Goal: Task Accomplishment & Management: Manage account settings

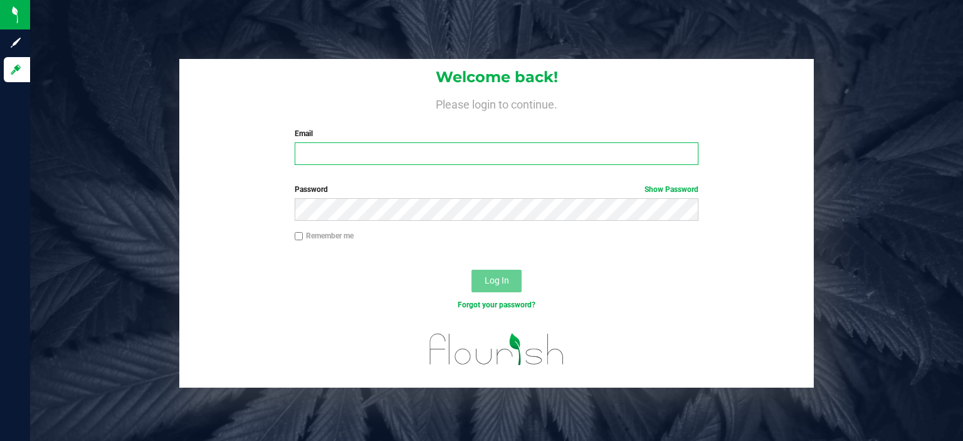
click at [400, 147] on input "Email" at bounding box center [497, 153] width 404 height 23
type input "[EMAIL_ADDRESS][DOMAIN_NAME]"
click at [471, 270] on button "Log In" at bounding box center [496, 281] width 50 height 23
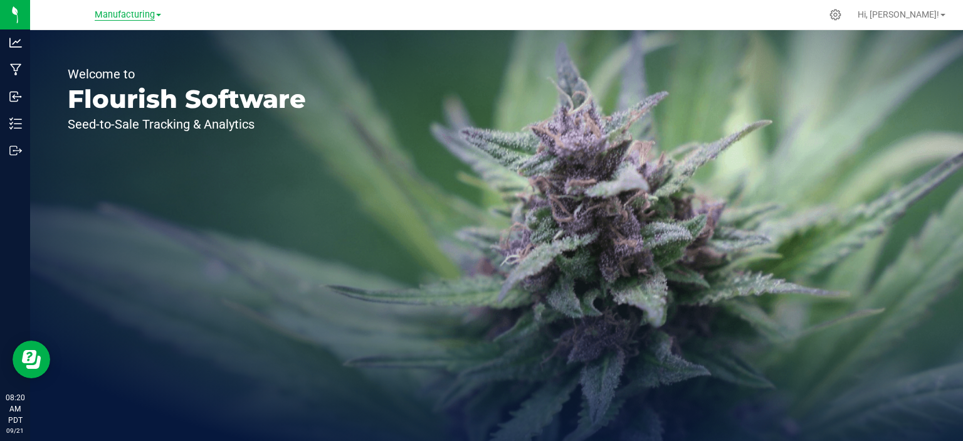
click at [153, 16] on span "Manufacturing" at bounding box center [125, 14] width 60 height 11
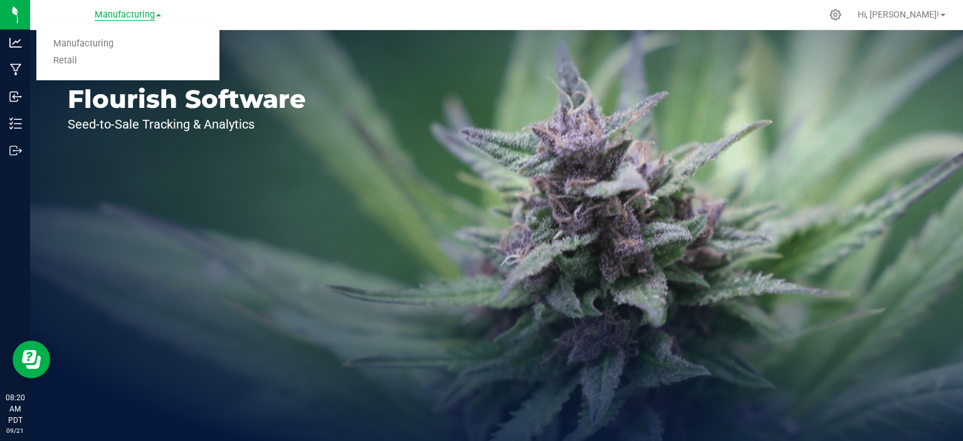
click at [74, 61] on link "Retail" at bounding box center [127, 61] width 183 height 17
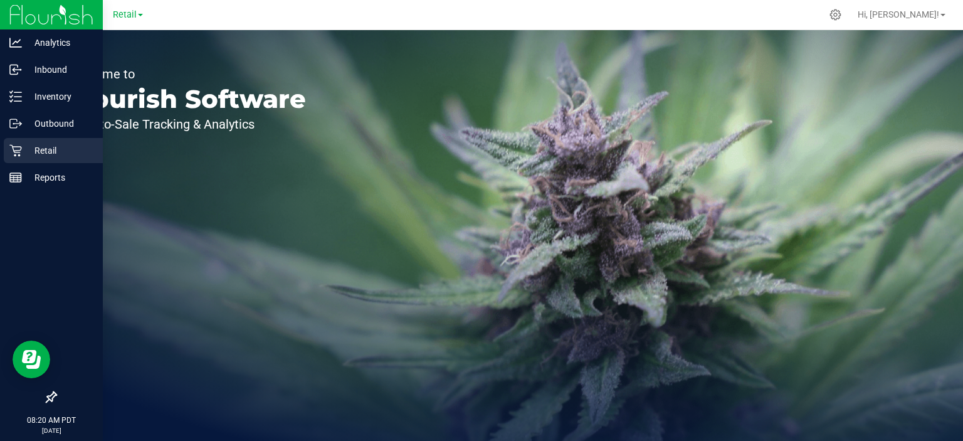
click at [13, 155] on icon at bounding box center [15, 150] width 13 height 13
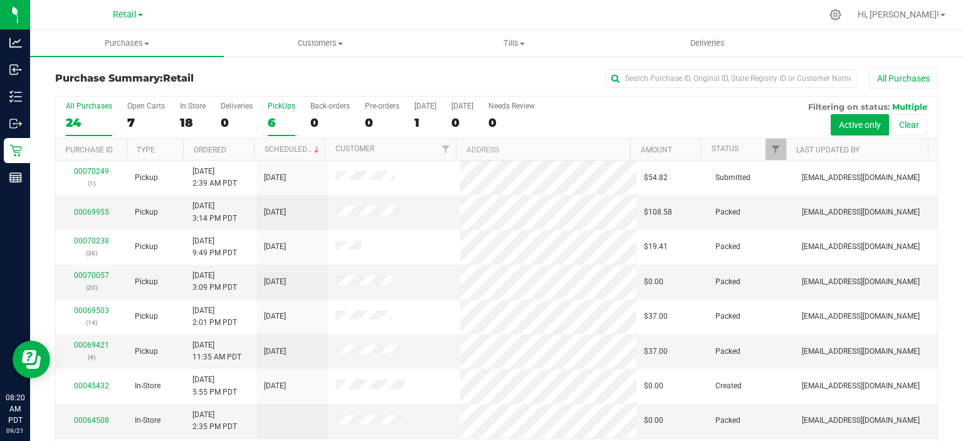
click at [274, 113] on label "PickUps 6" at bounding box center [282, 119] width 28 height 34
click at [0, 0] on input "PickUps 6" at bounding box center [0, 0] width 0 height 0
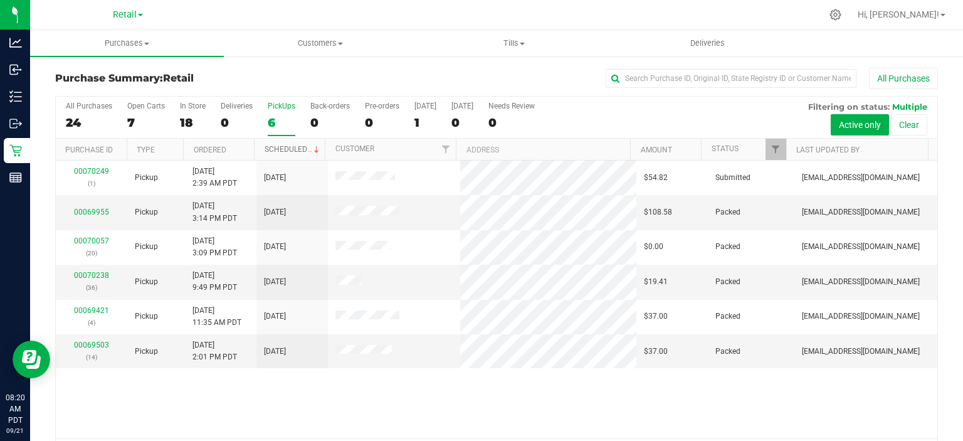
click at [288, 145] on link "Scheduled" at bounding box center [292, 149] width 57 height 9
click at [518, 38] on span "Tills" at bounding box center [513, 43] width 192 height 11
click at [458, 75] on span "Manage tills" at bounding box center [459, 75] width 85 height 11
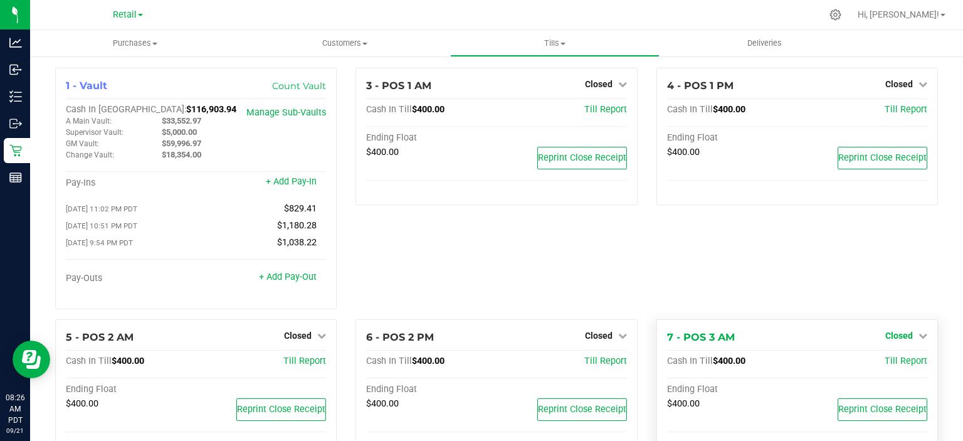
click at [918, 338] on icon at bounding box center [922, 335] width 9 height 9
click at [903, 365] on link "Open Till" at bounding box center [898, 361] width 33 height 10
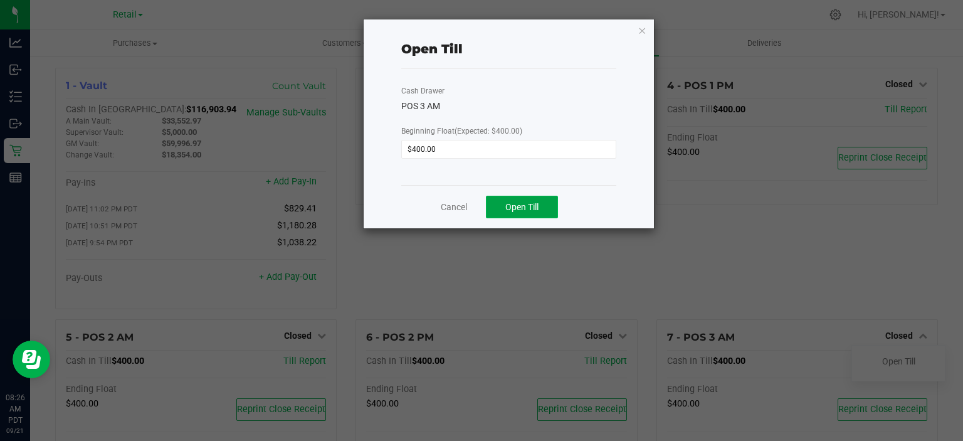
click at [527, 204] on span "Open Till" at bounding box center [521, 207] width 33 height 10
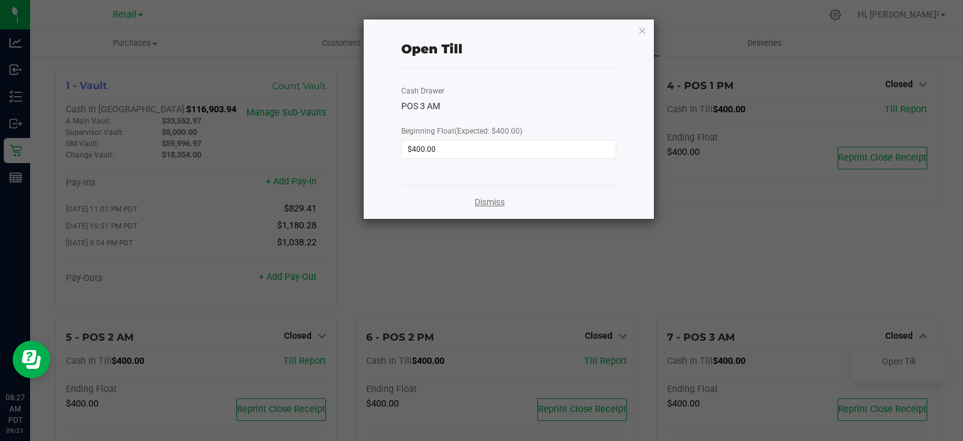
click at [489, 201] on link "Dismiss" at bounding box center [489, 202] width 30 height 13
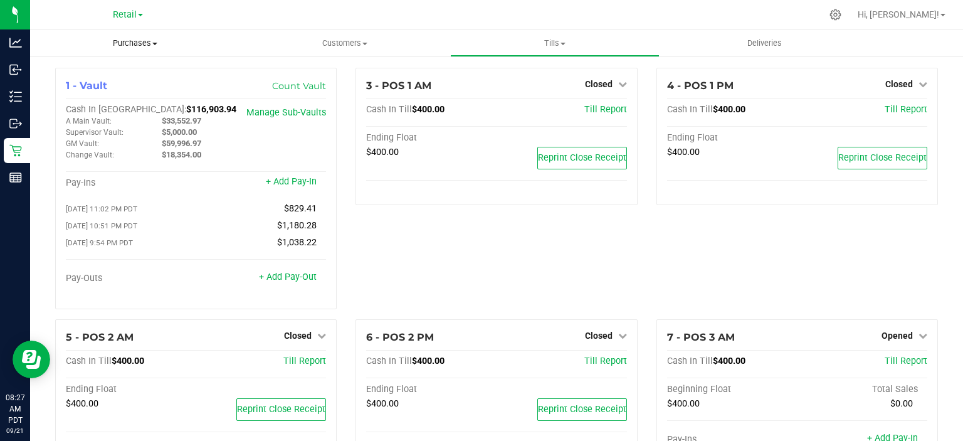
click at [142, 43] on span "Purchases" at bounding box center [135, 43] width 210 height 11
click at [123, 74] on span "Summary of purchases" at bounding box center [94, 75] width 128 height 11
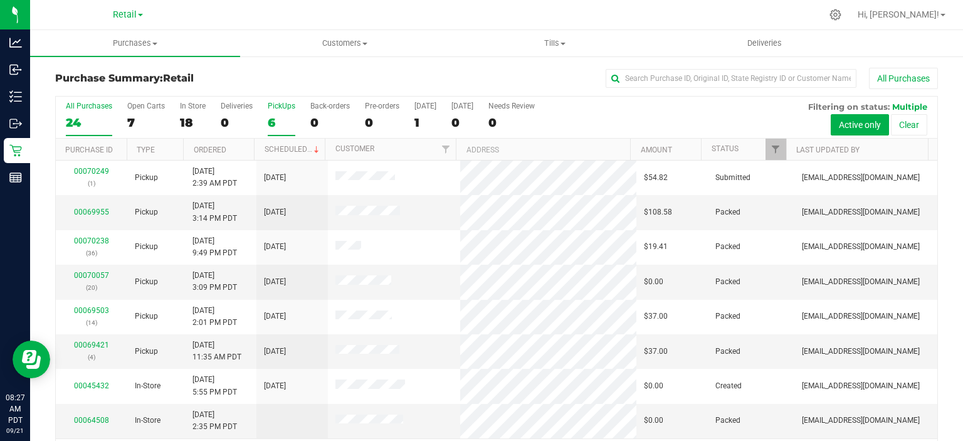
click at [281, 120] on div "6" at bounding box center [282, 122] width 28 height 14
click at [0, 0] on input "PickUps 6" at bounding box center [0, 0] width 0 height 0
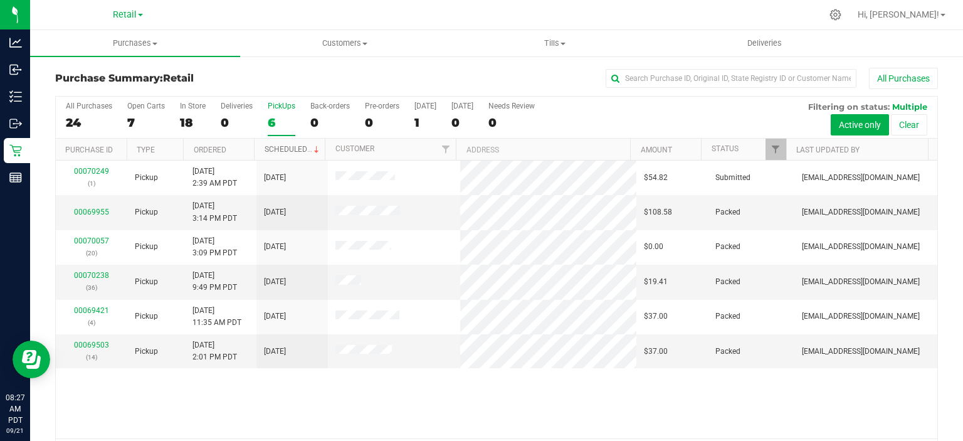
click at [311, 148] on span at bounding box center [316, 150] width 10 height 10
click at [293, 118] on div "6" at bounding box center [282, 122] width 28 height 14
click at [0, 0] on input "PickUps 6" at bounding box center [0, 0] width 0 height 0
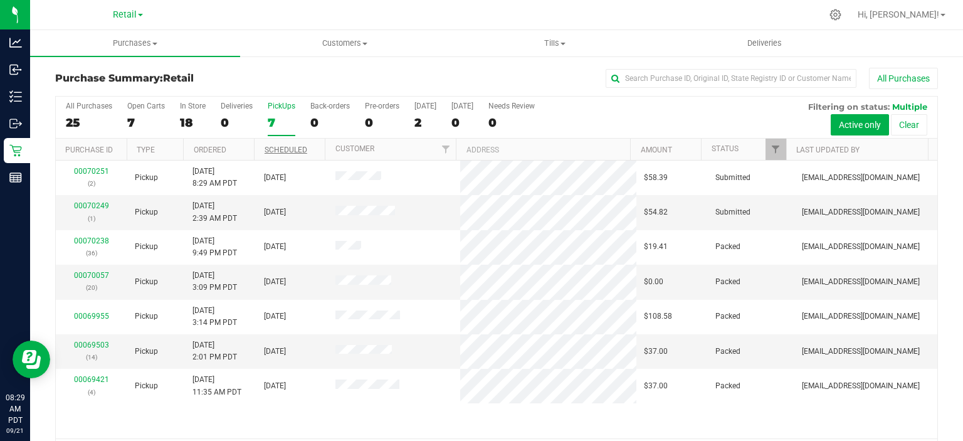
click at [275, 126] on div "7" at bounding box center [282, 122] width 28 height 14
click at [0, 0] on input "PickUps 7" at bounding box center [0, 0] width 0 height 0
click at [95, 208] on link "00070249" at bounding box center [91, 205] width 35 height 9
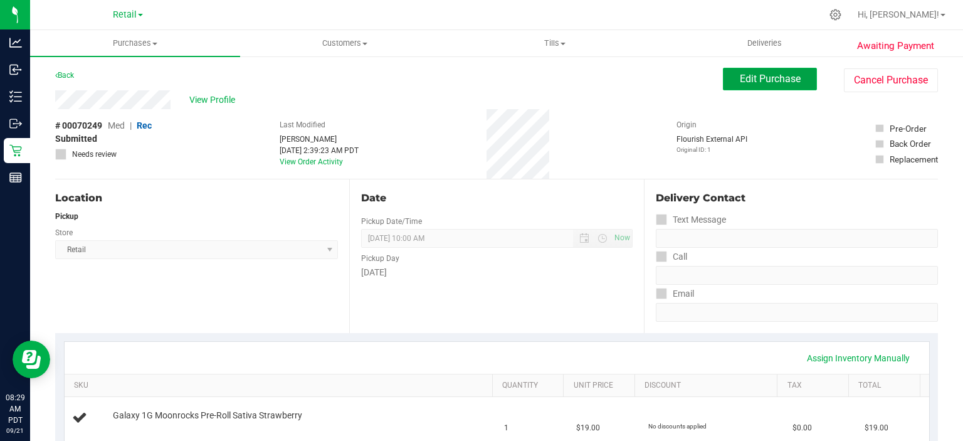
click at [772, 78] on span "Edit Purchase" at bounding box center [770, 79] width 61 height 12
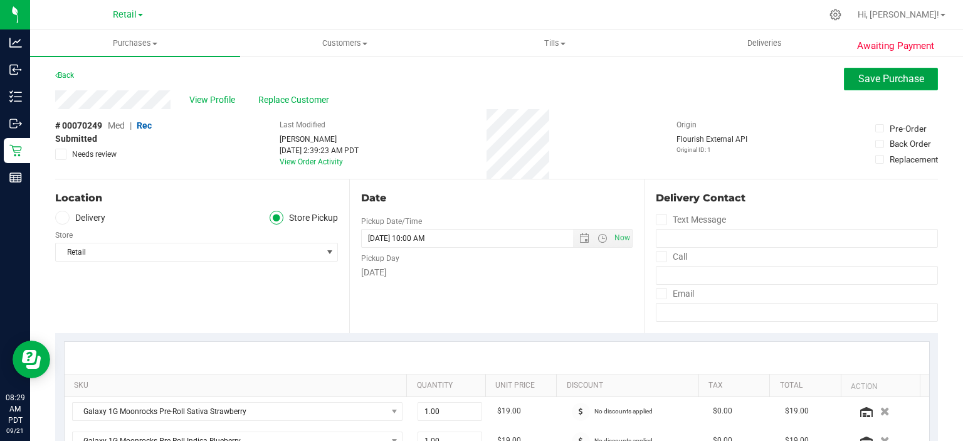
click at [884, 75] on span "Save Purchase" at bounding box center [891, 79] width 66 height 12
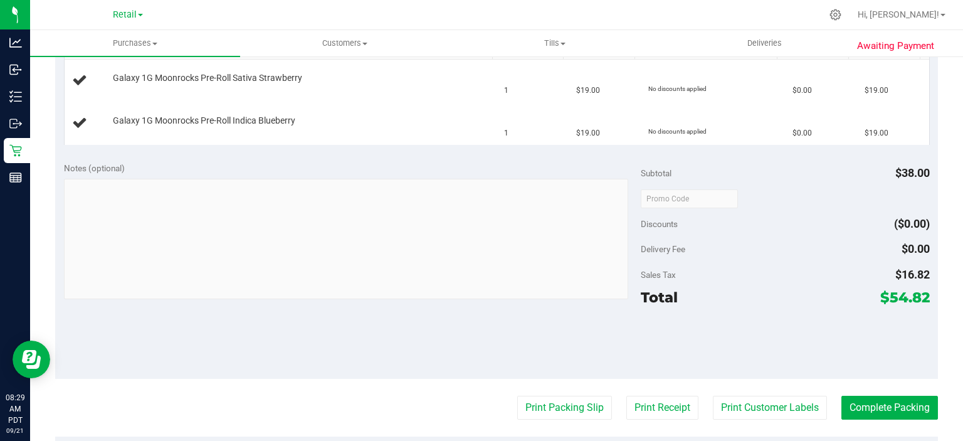
scroll to position [365, 0]
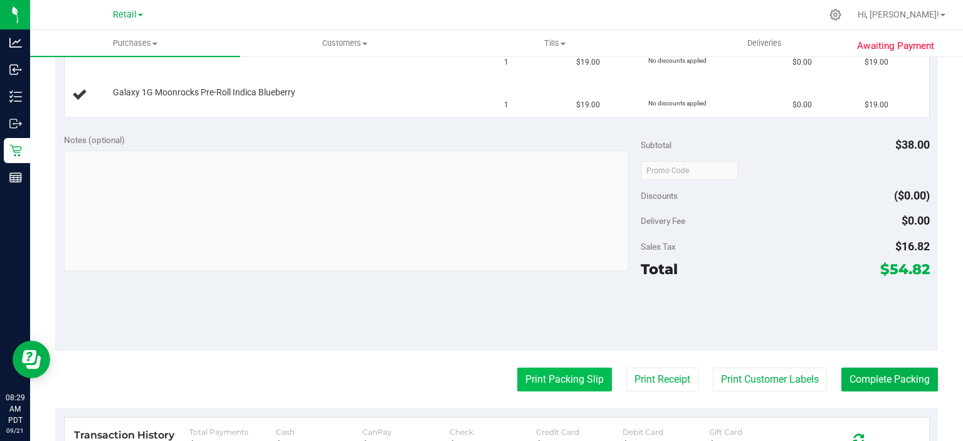
click at [545, 376] on button "Print Packing Slip" at bounding box center [564, 379] width 95 height 24
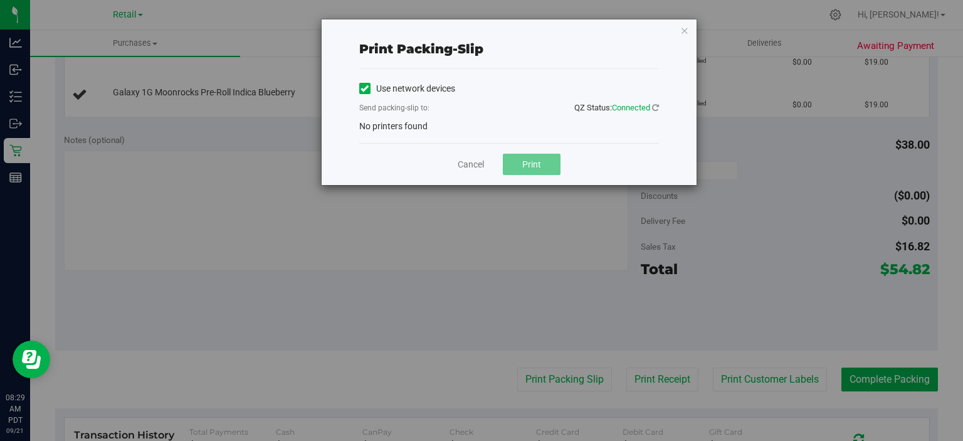
click at [370, 87] on label "Use network devices" at bounding box center [407, 88] width 96 height 13
click at [0, 0] on input "Use network devices" at bounding box center [0, 0] width 0 height 0
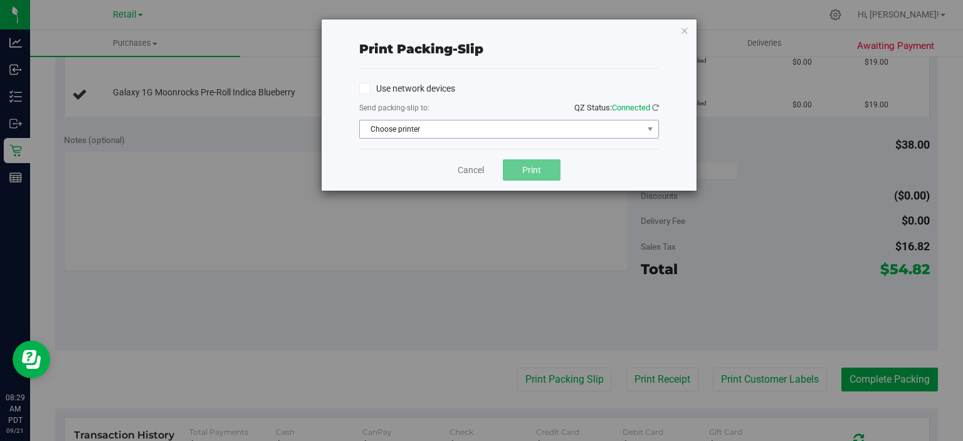
click at [466, 128] on span "Choose printer" at bounding box center [501, 129] width 283 height 18
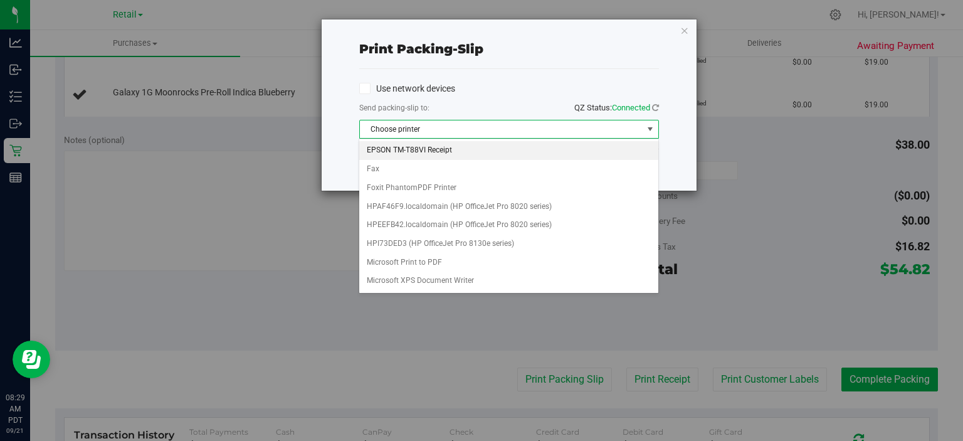
click at [434, 148] on li "EPSON TM-T88VI Receipt" at bounding box center [508, 150] width 298 height 19
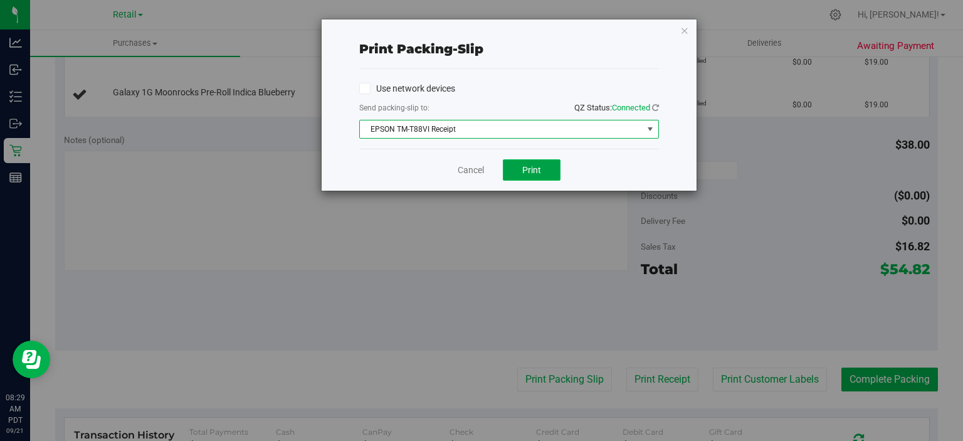
click at [542, 169] on button "Print" at bounding box center [532, 169] width 58 height 21
click at [682, 33] on icon "button" at bounding box center [684, 30] width 9 height 15
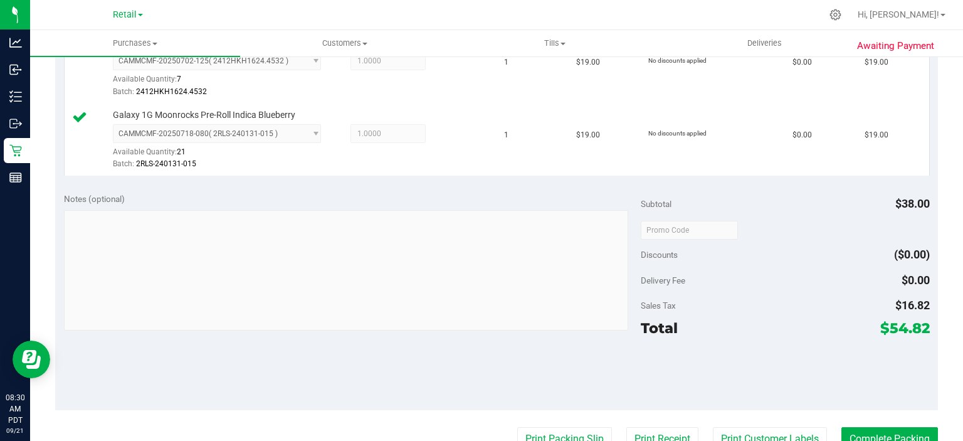
scroll to position [400, 0]
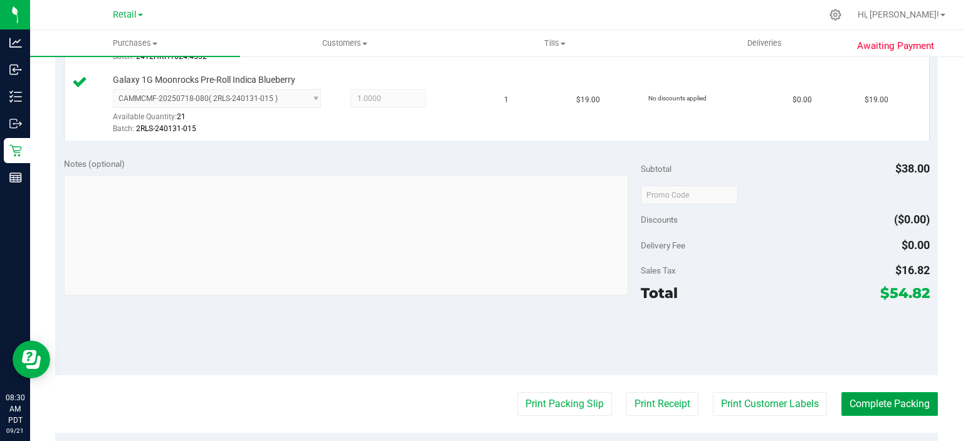
click at [880, 400] on button "Complete Packing" at bounding box center [889, 404] width 97 height 24
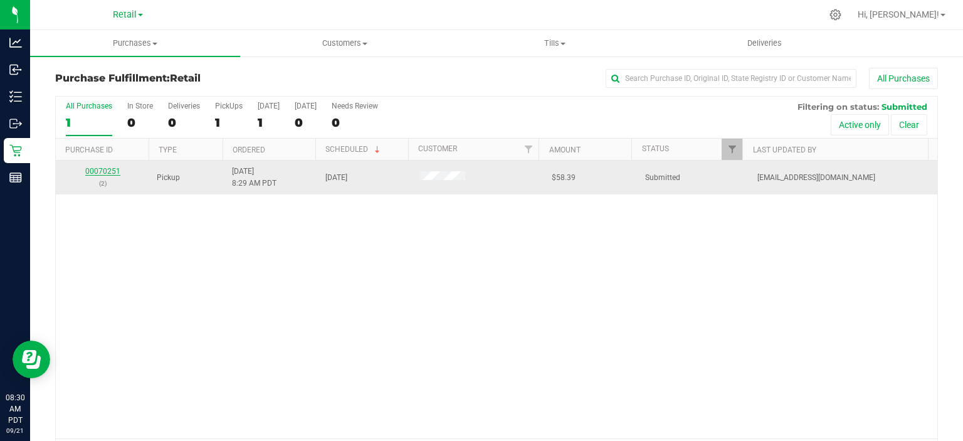
click at [104, 170] on link "00070251" at bounding box center [102, 171] width 35 height 9
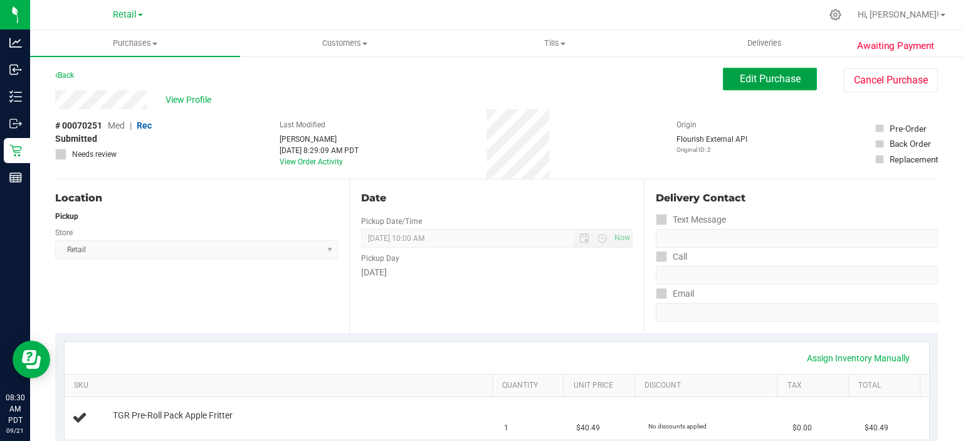
click at [753, 75] on span "Edit Purchase" at bounding box center [770, 79] width 61 height 12
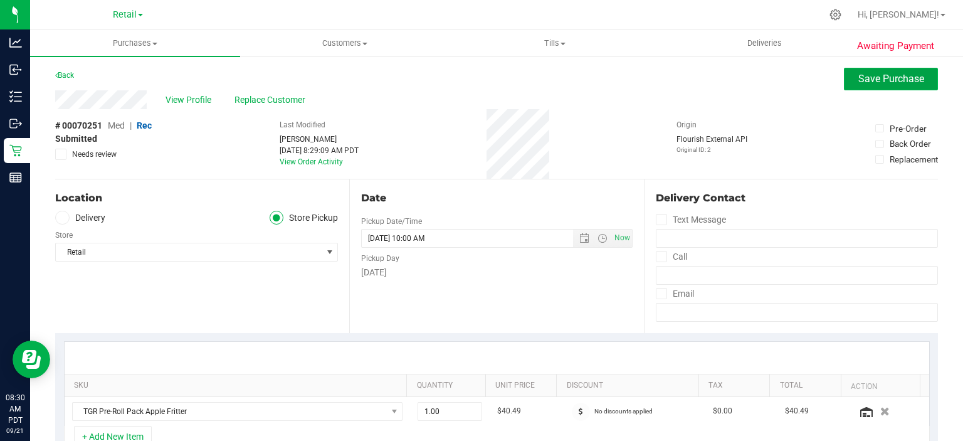
click at [896, 78] on span "Save Purchase" at bounding box center [891, 79] width 66 height 12
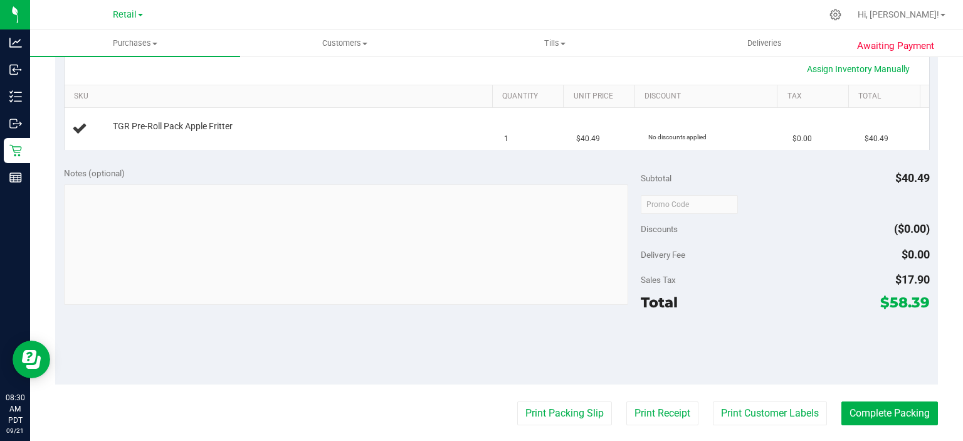
scroll to position [317, 0]
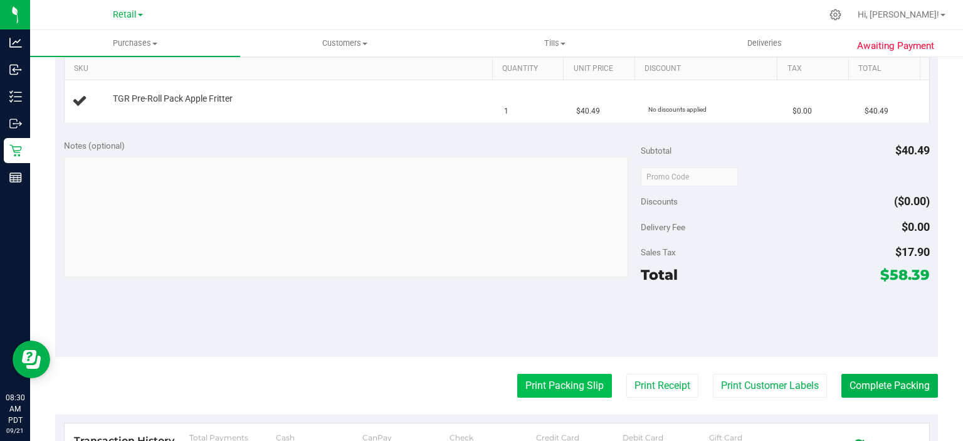
click at [552, 383] on button "Print Packing Slip" at bounding box center [564, 386] width 95 height 24
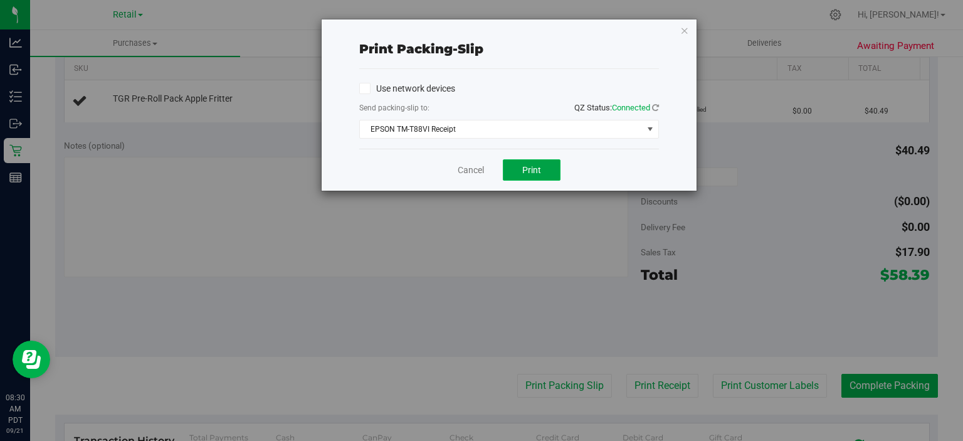
click at [548, 164] on button "Print" at bounding box center [532, 169] width 58 height 21
click at [680, 33] on icon "button" at bounding box center [684, 30] width 9 height 15
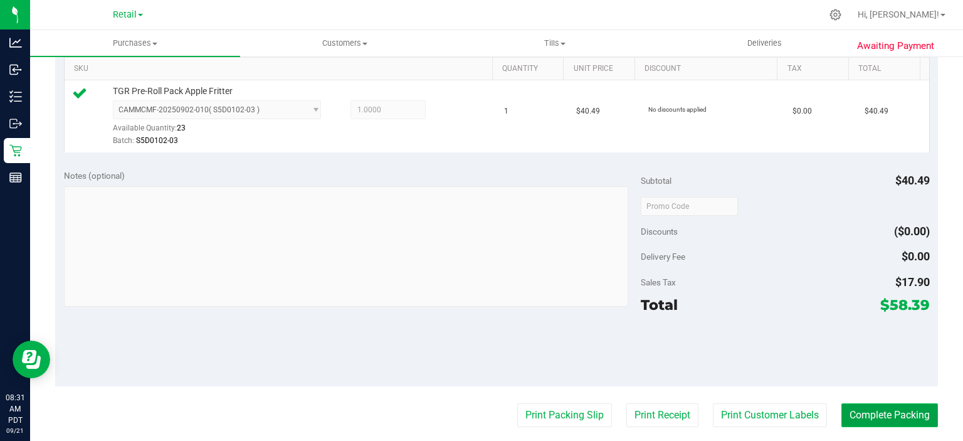
click at [898, 411] on button "Complete Packing" at bounding box center [889, 415] width 97 height 24
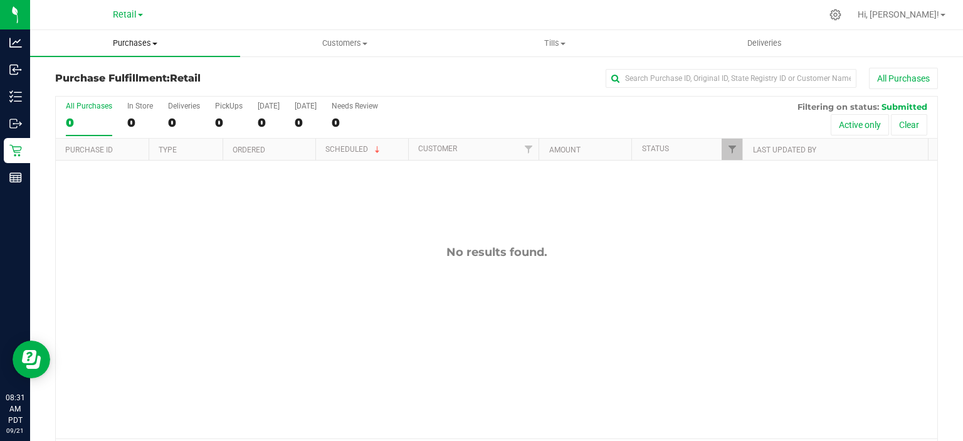
click at [150, 39] on span "Purchases" at bounding box center [135, 43] width 210 height 11
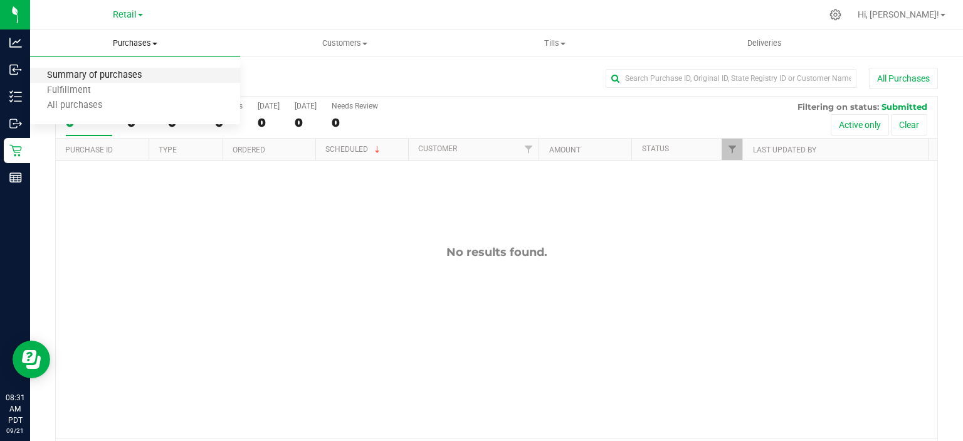
click at [130, 72] on span "Summary of purchases" at bounding box center [94, 75] width 128 height 11
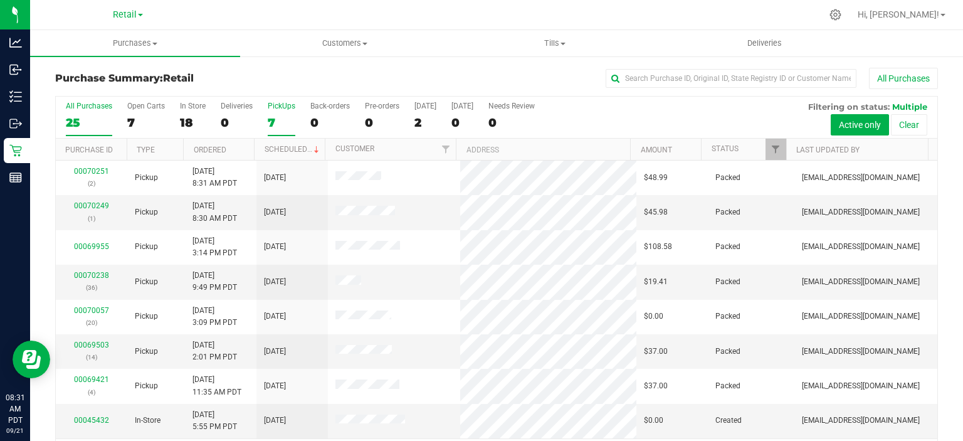
click at [273, 117] on div "7" at bounding box center [282, 122] width 28 height 14
click at [0, 0] on input "PickUps 7" at bounding box center [0, 0] width 0 height 0
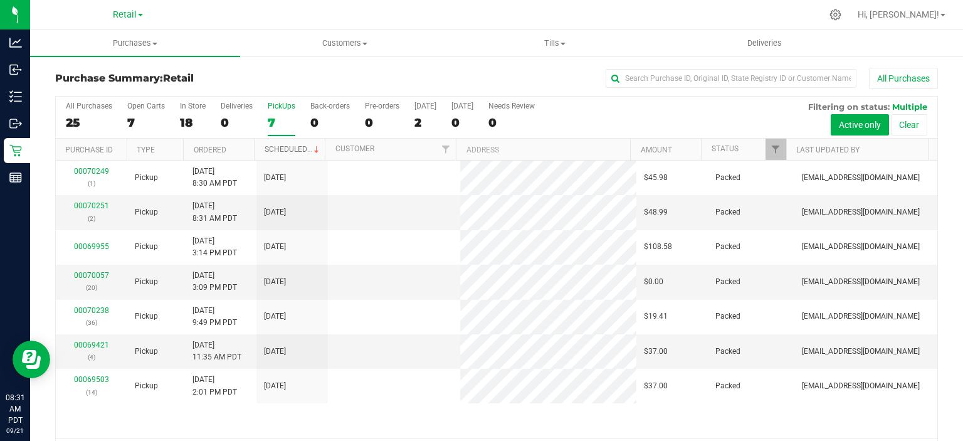
click at [290, 148] on link "Scheduled" at bounding box center [292, 149] width 57 height 9
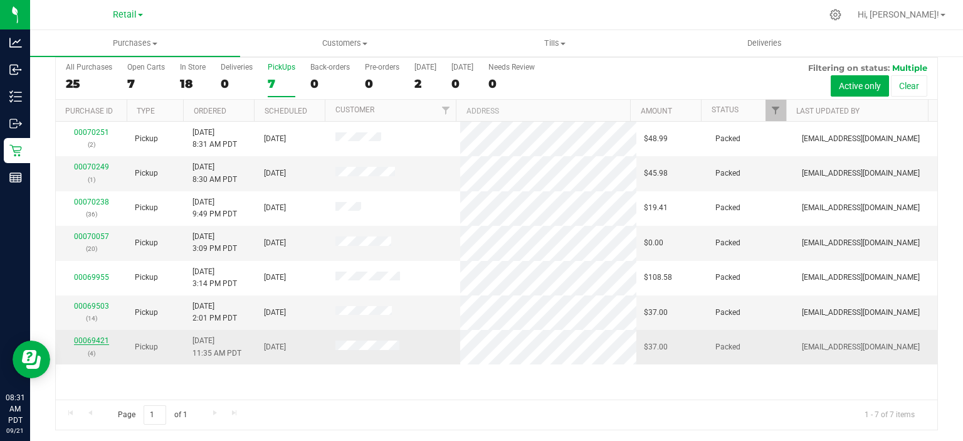
click at [100, 336] on link "00069421" at bounding box center [91, 340] width 35 height 9
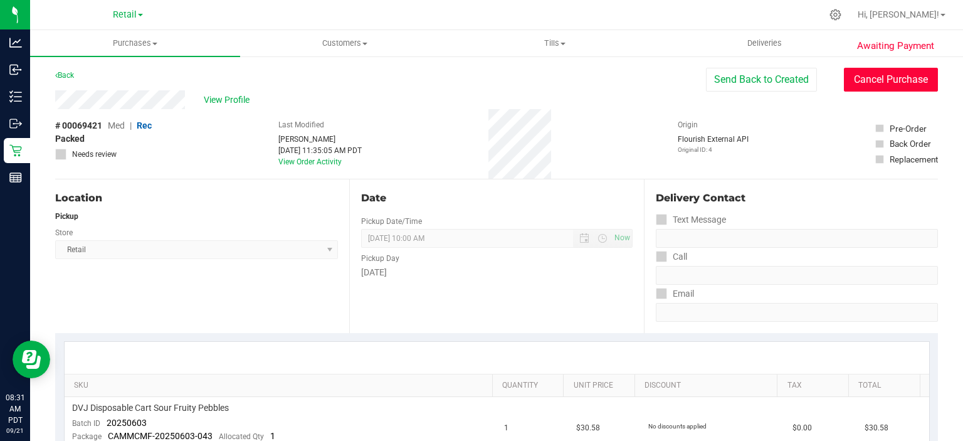
click at [886, 73] on button "Cancel Purchase" at bounding box center [891, 80] width 94 height 24
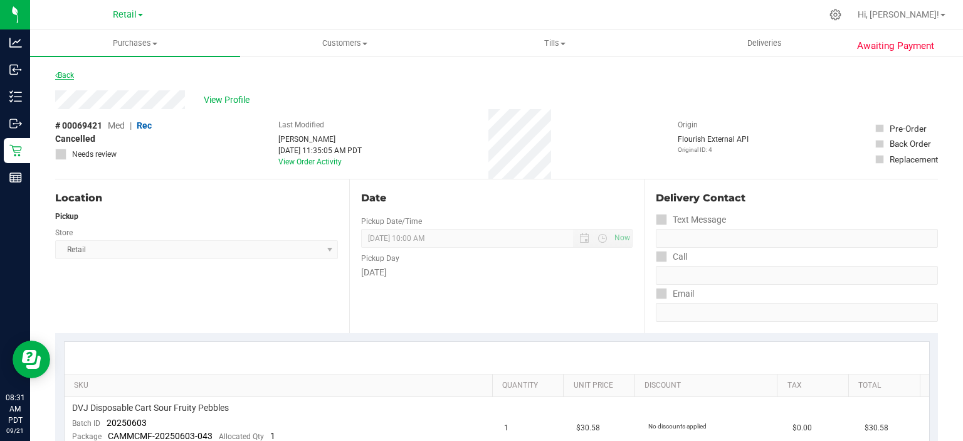
click at [68, 78] on link "Back" at bounding box center [64, 75] width 19 height 9
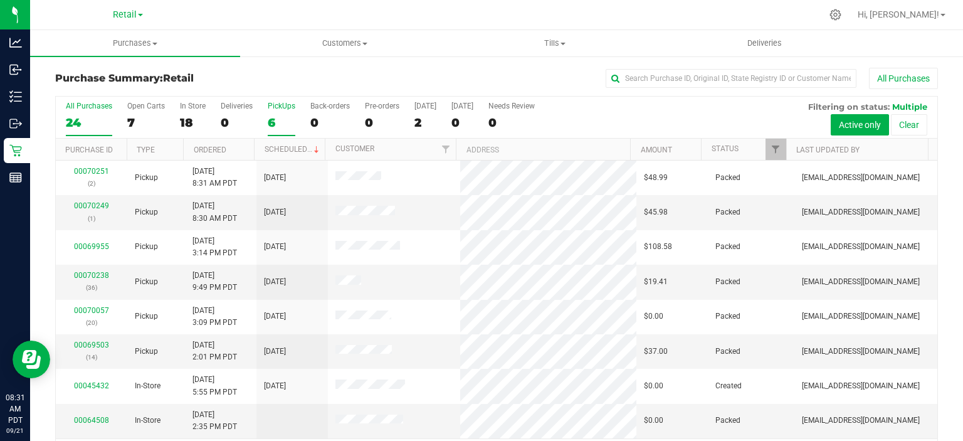
click at [281, 119] on div "6" at bounding box center [282, 122] width 28 height 14
click at [0, 0] on input "PickUps 6" at bounding box center [0, 0] width 0 height 0
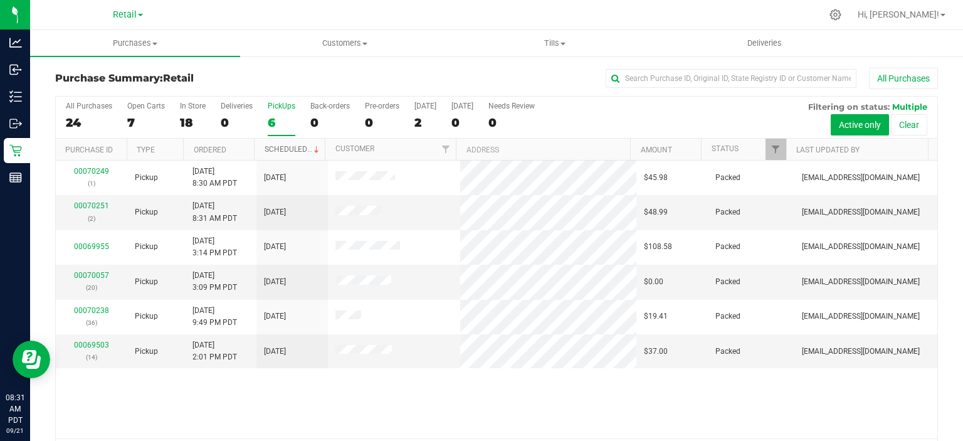
click at [293, 149] on link "Scheduled" at bounding box center [292, 149] width 57 height 9
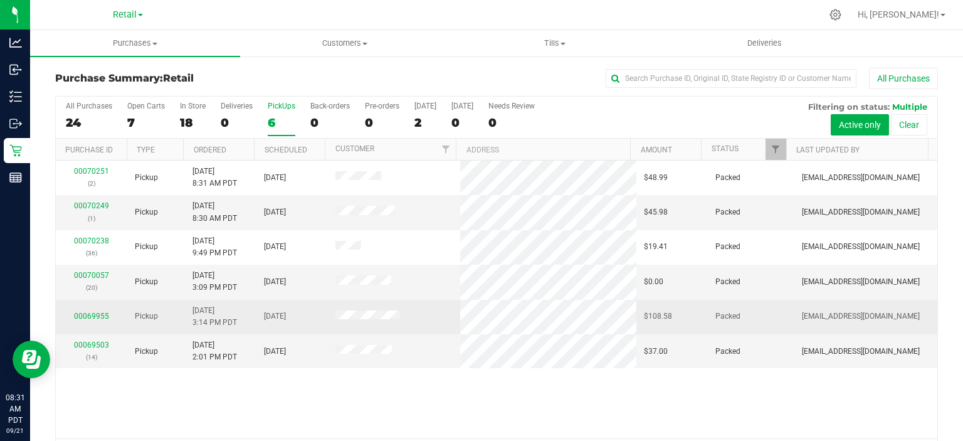
click at [100, 328] on td "00069955" at bounding box center [91, 317] width 71 height 34
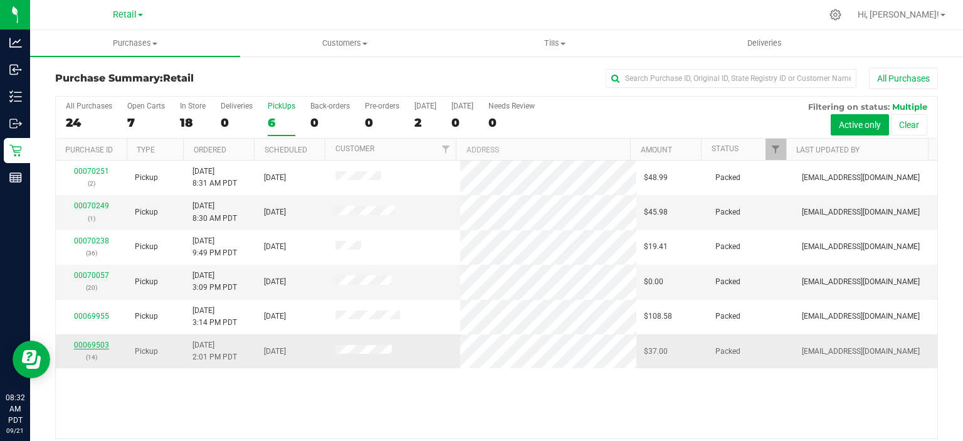
click at [86, 346] on link "00069503" at bounding box center [91, 344] width 35 height 9
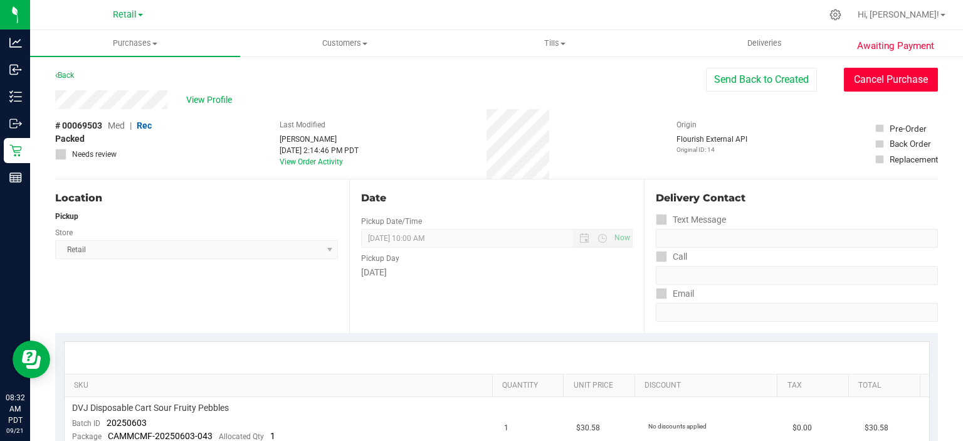
click at [891, 76] on button "Cancel Purchase" at bounding box center [891, 80] width 94 height 24
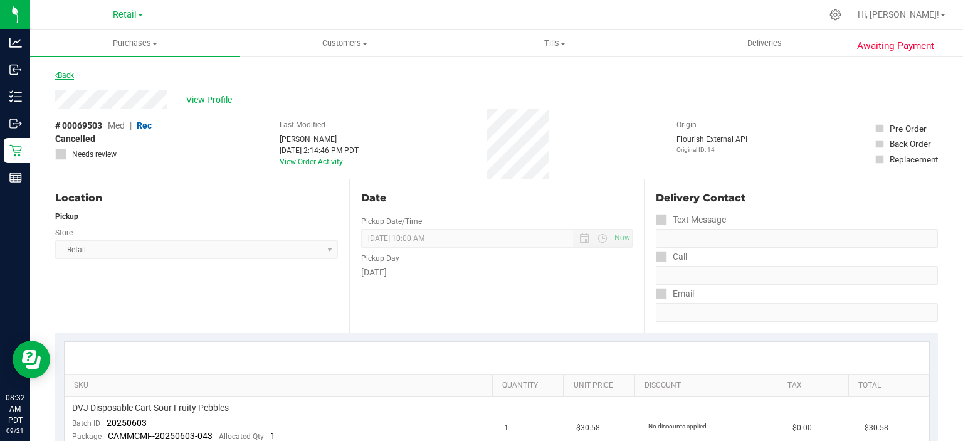
click at [68, 76] on link "Back" at bounding box center [64, 75] width 19 height 9
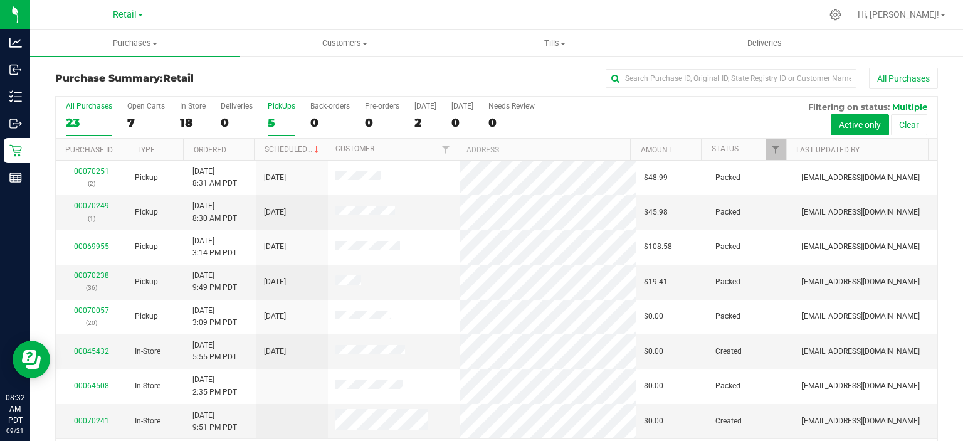
click at [275, 118] on div "5" at bounding box center [282, 122] width 28 height 14
click at [0, 0] on input "PickUps 5" at bounding box center [0, 0] width 0 height 0
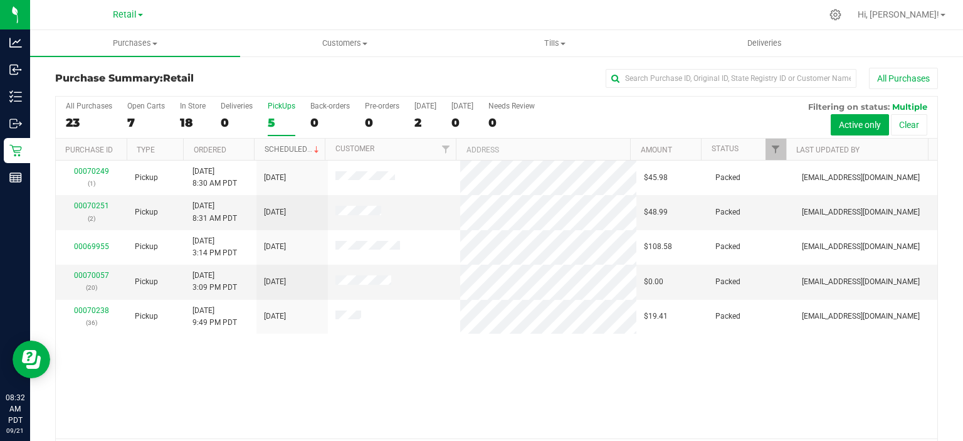
click at [290, 149] on link "Scheduled" at bounding box center [292, 149] width 57 height 9
click at [96, 275] on link "00070057" at bounding box center [91, 275] width 35 height 9
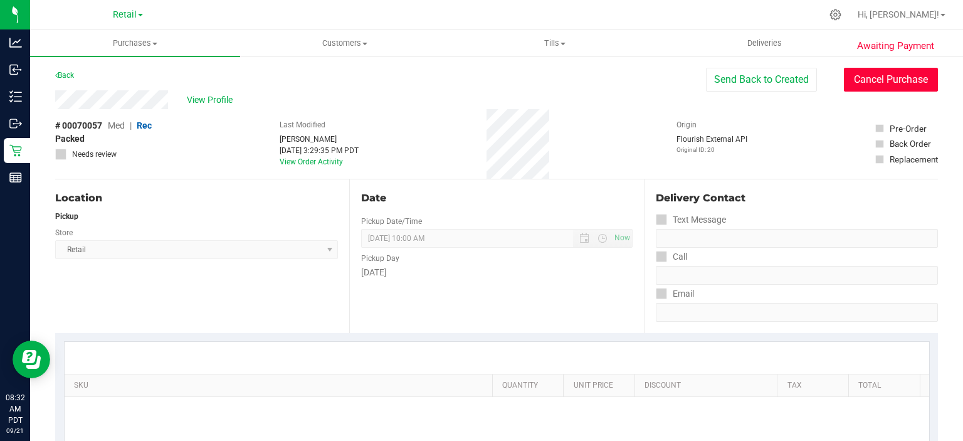
click at [890, 80] on button "Cancel Purchase" at bounding box center [891, 80] width 94 height 24
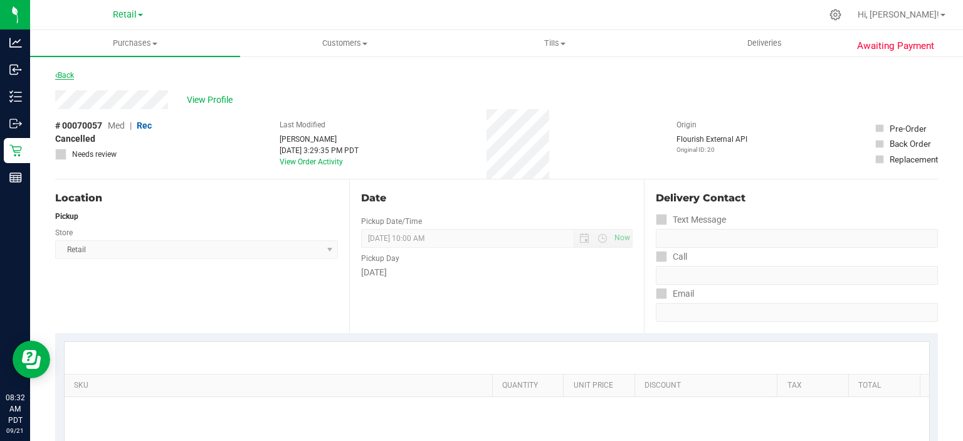
click at [64, 71] on link "Back" at bounding box center [64, 75] width 19 height 9
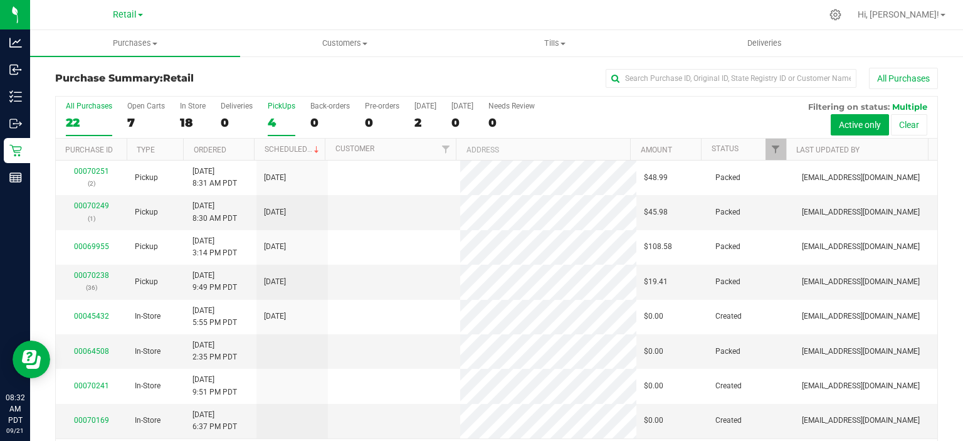
click at [286, 118] on div "4" at bounding box center [282, 122] width 28 height 14
click at [0, 0] on input "PickUps 4" at bounding box center [0, 0] width 0 height 0
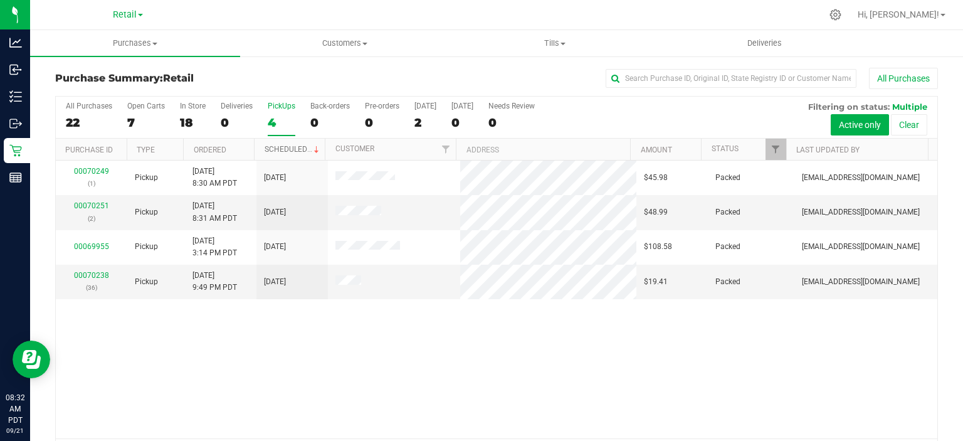
click at [292, 148] on link "Scheduled" at bounding box center [292, 149] width 57 height 9
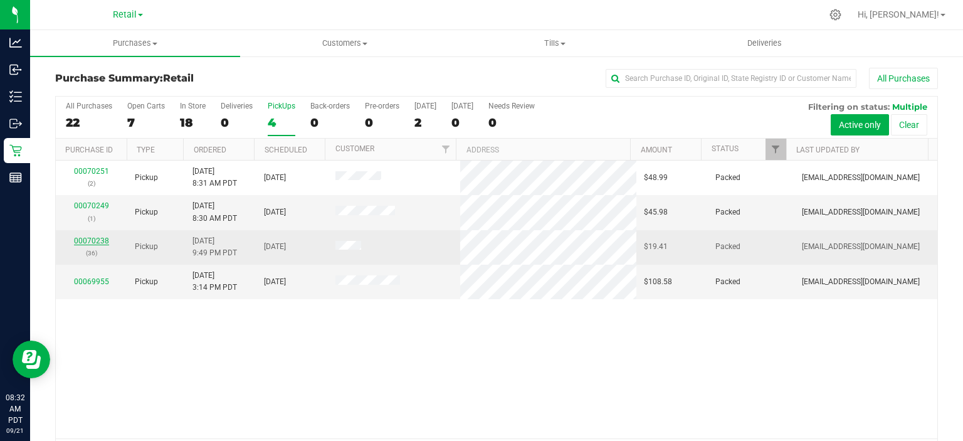
click at [94, 243] on link "00070238" at bounding box center [91, 240] width 35 height 9
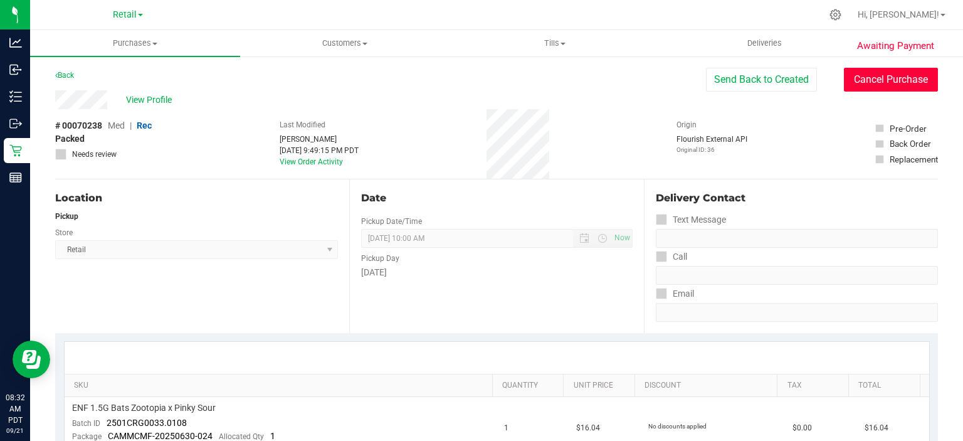
click at [870, 81] on button "Cancel Purchase" at bounding box center [891, 80] width 94 height 24
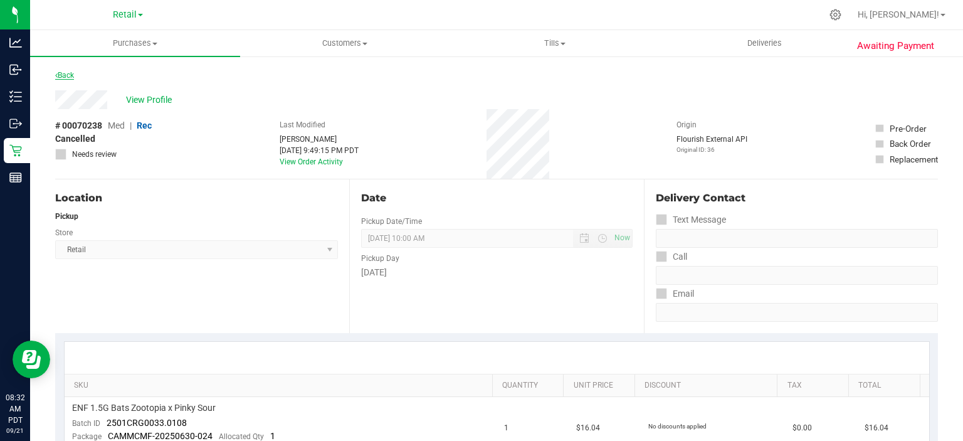
click at [66, 78] on link "Back" at bounding box center [64, 75] width 19 height 9
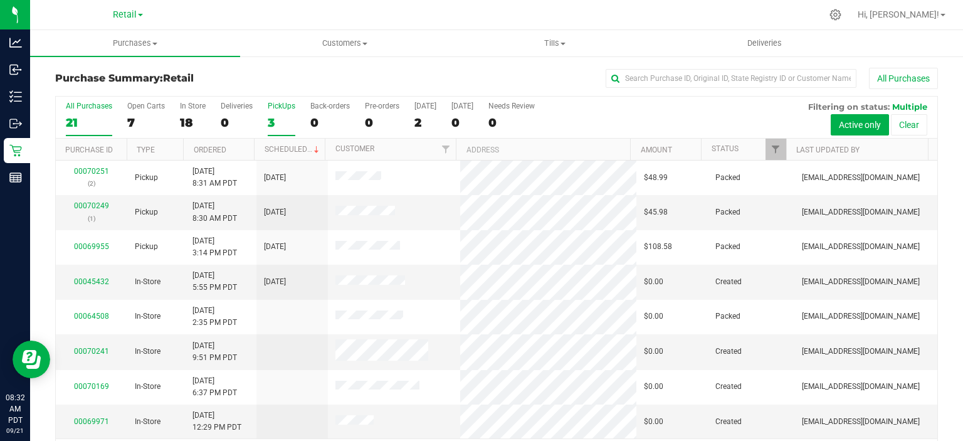
click at [272, 123] on div "3" at bounding box center [282, 122] width 28 height 14
click at [0, 0] on input "PickUps 3" at bounding box center [0, 0] width 0 height 0
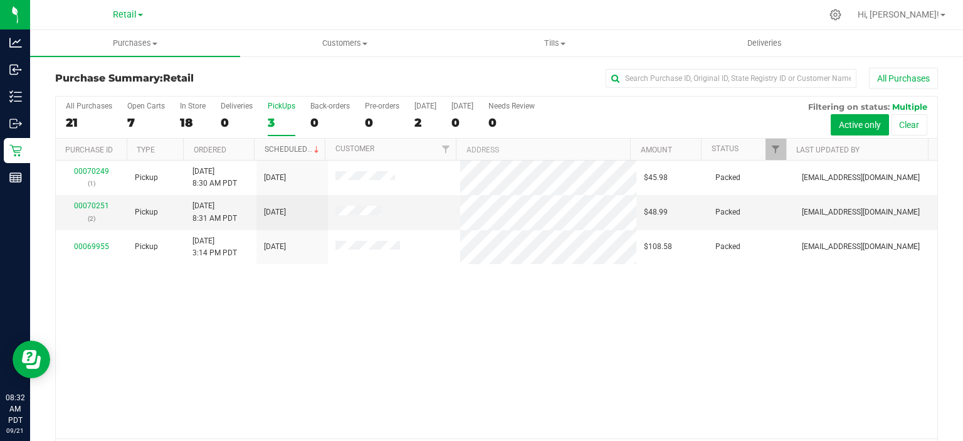
click at [291, 148] on link "Scheduled" at bounding box center [292, 149] width 57 height 9
click at [144, 45] on span "Purchases" at bounding box center [135, 43] width 210 height 11
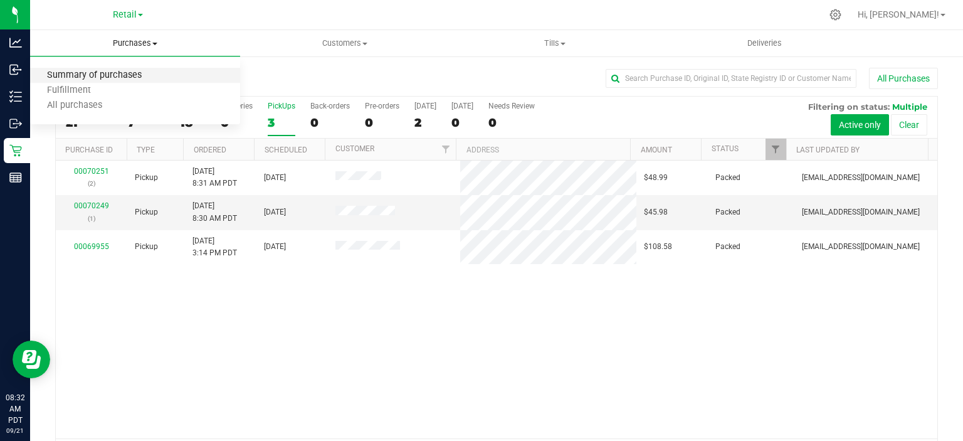
click at [133, 72] on span "Summary of purchases" at bounding box center [94, 75] width 128 height 11
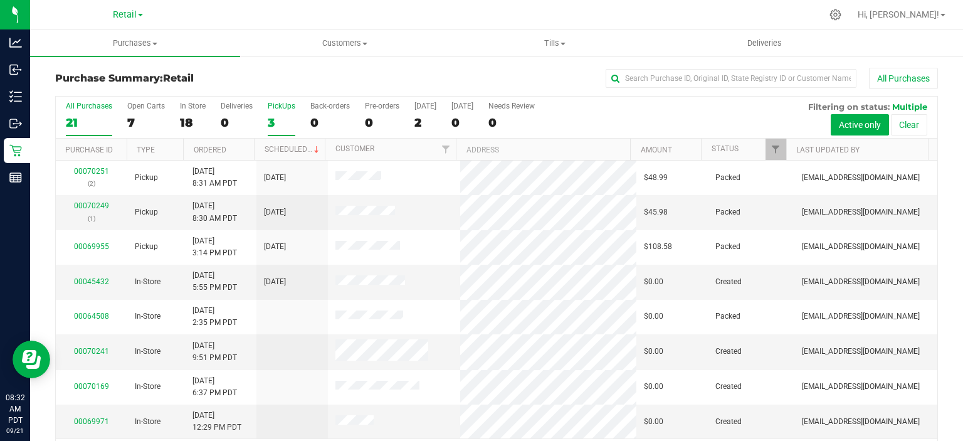
click at [271, 122] on div "3" at bounding box center [282, 122] width 28 height 14
click at [0, 0] on input "PickUps 3" at bounding box center [0, 0] width 0 height 0
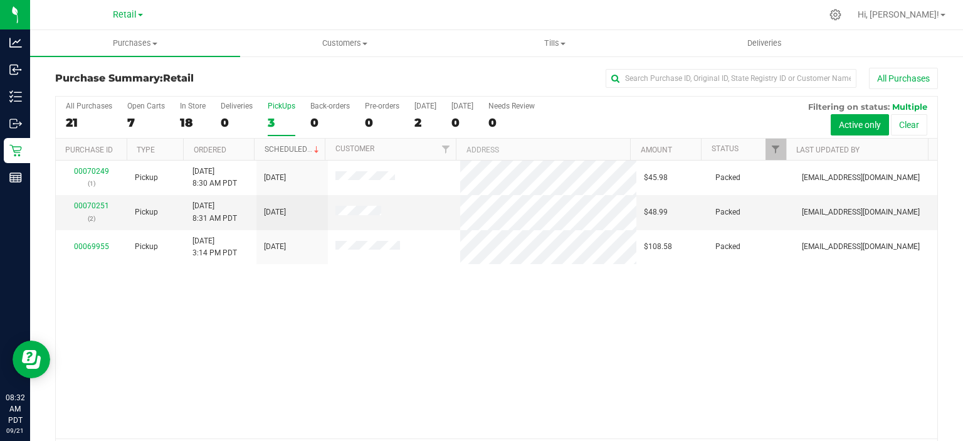
click at [295, 151] on link "Scheduled" at bounding box center [292, 149] width 57 height 9
click at [375, 38] on span "Customers" at bounding box center [345, 43] width 209 height 11
click at [303, 71] on span "All customers" at bounding box center [285, 75] width 90 height 11
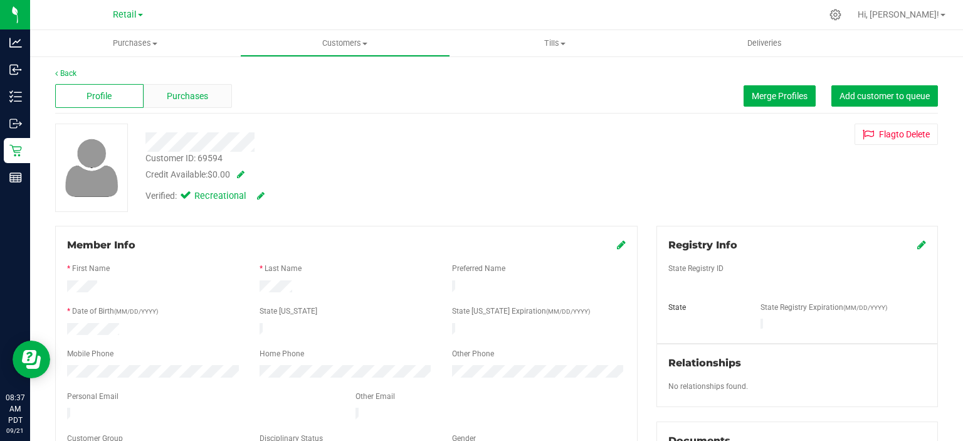
click at [188, 92] on span "Purchases" at bounding box center [187, 96] width 41 height 13
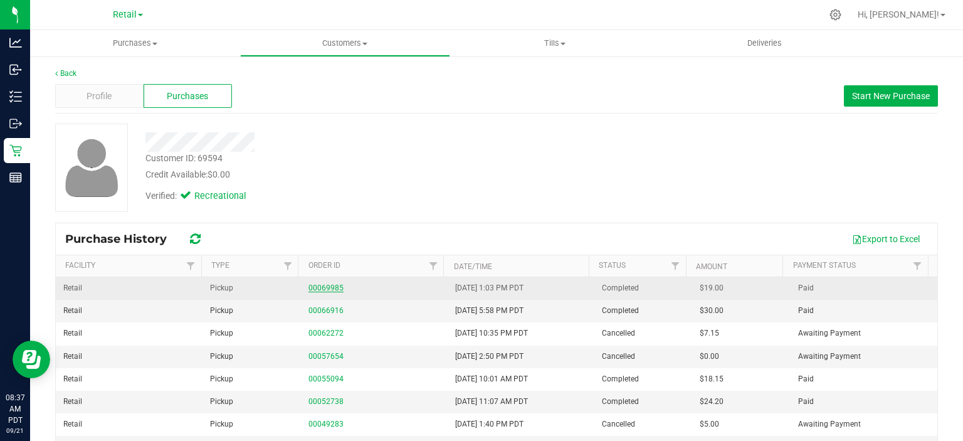
click at [322, 287] on link "00069985" at bounding box center [325, 287] width 35 height 9
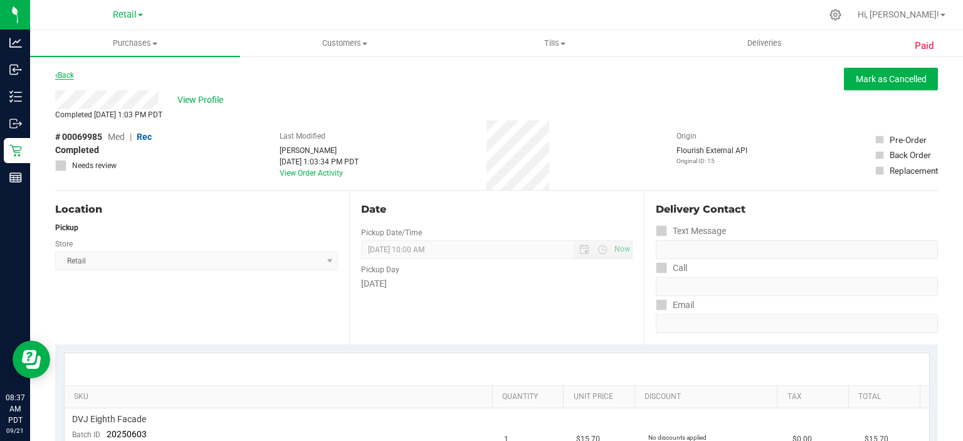
click at [73, 78] on link "Back" at bounding box center [64, 75] width 19 height 9
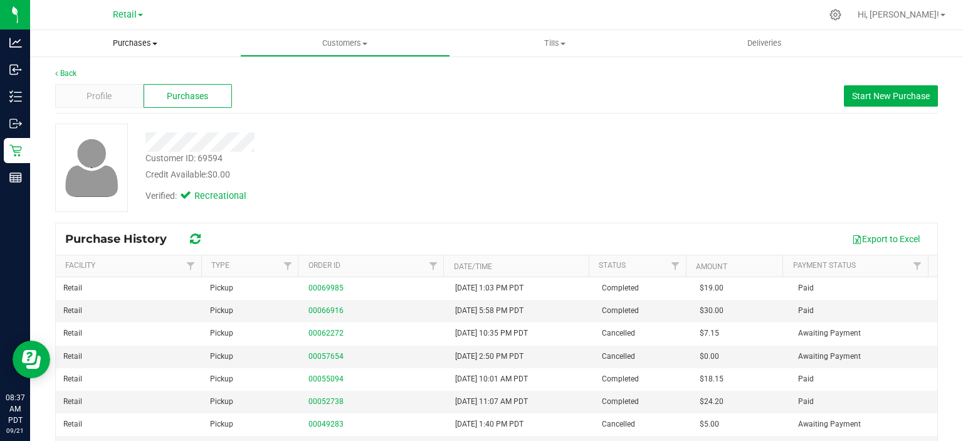
click at [128, 53] on uib-tab-heading "Purchases Summary of purchases Fulfillment All purchases" at bounding box center [135, 43] width 210 height 26
click at [115, 70] on li "Summary of purchases" at bounding box center [135, 75] width 210 height 15
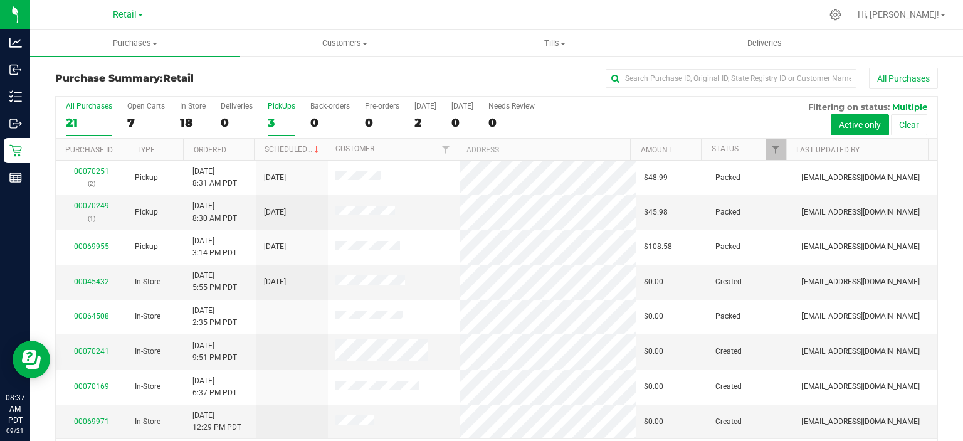
click at [284, 123] on div "3" at bounding box center [282, 122] width 28 height 14
click at [0, 0] on input "PickUps 3" at bounding box center [0, 0] width 0 height 0
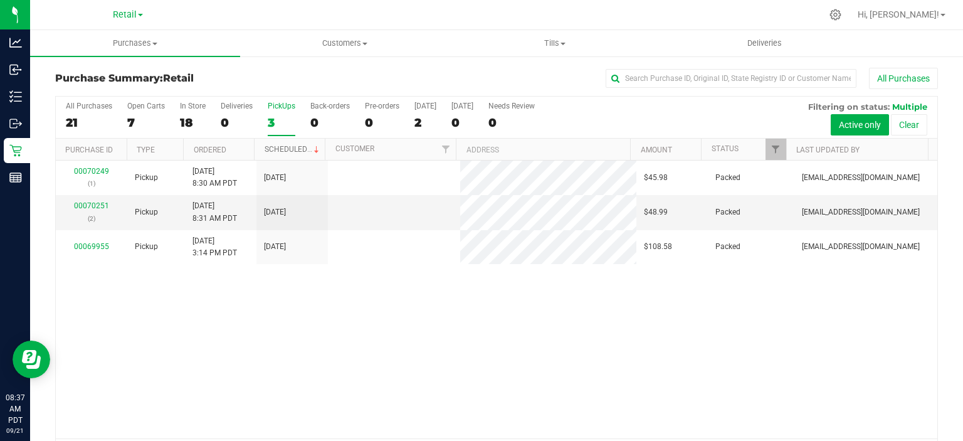
click at [279, 148] on link "Scheduled" at bounding box center [292, 149] width 57 height 9
click at [66, 112] on label "All Purchases 21" at bounding box center [89, 119] width 46 height 34
click at [0, 0] on input "All Purchases 21" at bounding box center [0, 0] width 0 height 0
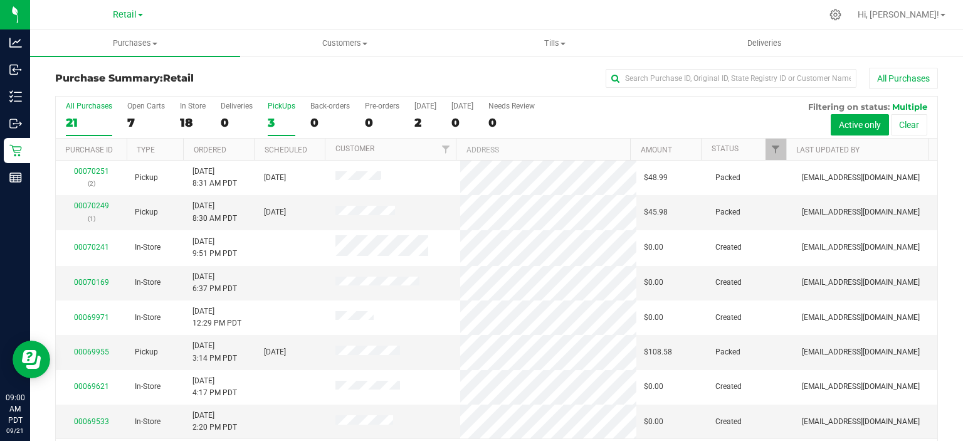
click at [281, 118] on div "3" at bounding box center [282, 122] width 28 height 14
click at [0, 0] on input "PickUps 3" at bounding box center [0, 0] width 0 height 0
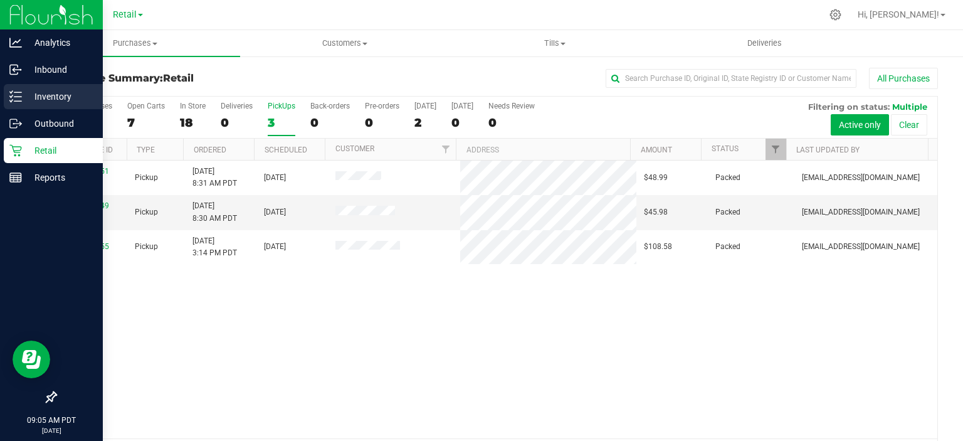
click at [13, 88] on div "Inventory" at bounding box center [53, 96] width 99 height 25
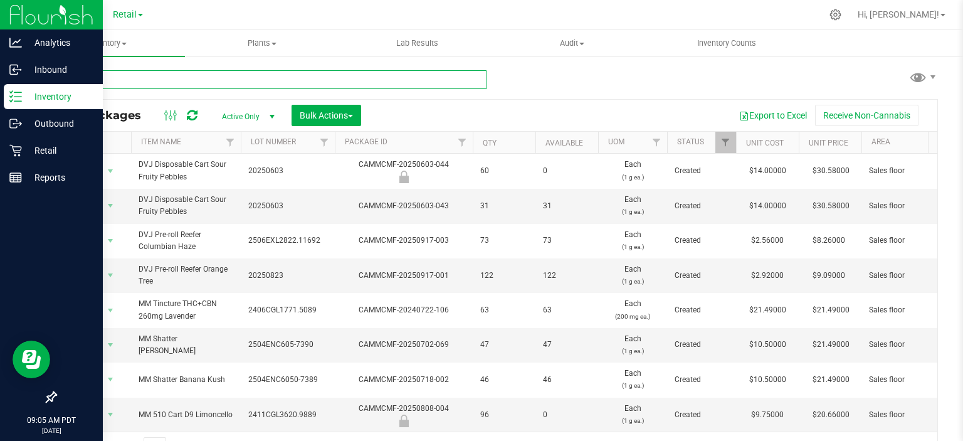
click at [320, 71] on input "text" at bounding box center [271, 79] width 432 height 19
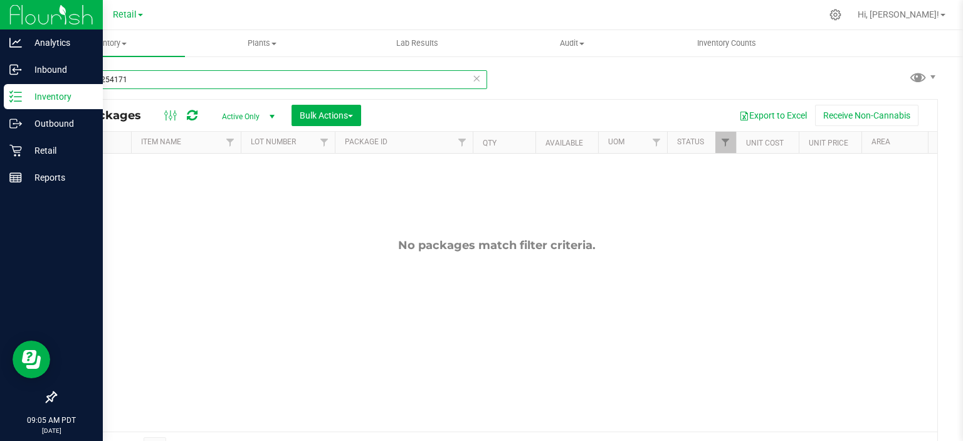
type input "716165254171"
click at [275, 115] on span "select" at bounding box center [272, 117] width 10 height 10
click at [225, 191] on li "All" at bounding box center [248, 193] width 68 height 19
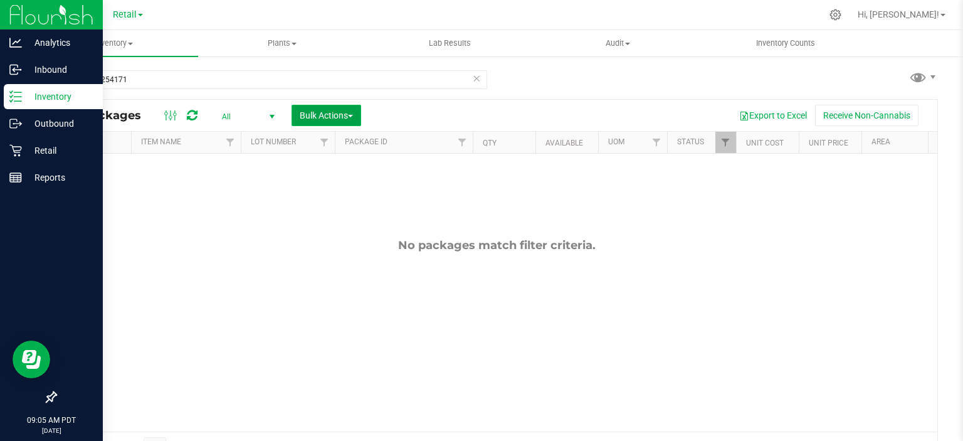
click at [330, 114] on span "Bulk Actions" at bounding box center [326, 115] width 53 height 10
click at [476, 73] on icon at bounding box center [476, 77] width 9 height 15
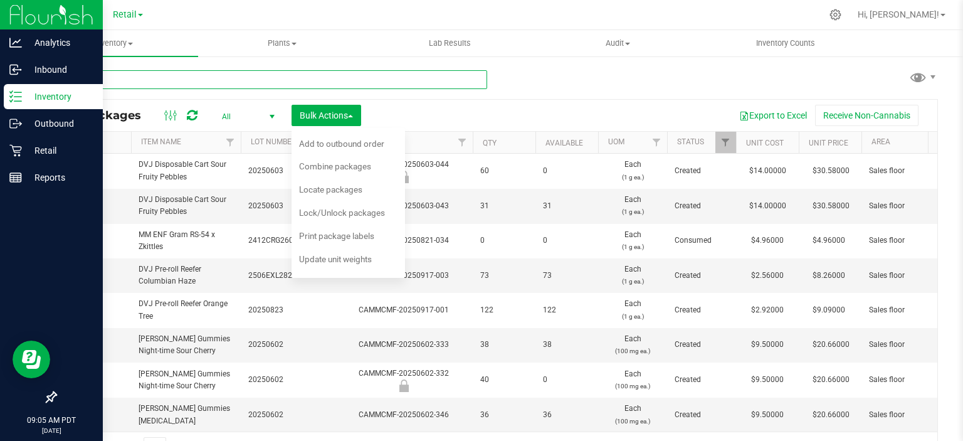
click at [170, 76] on input "text" at bounding box center [271, 79] width 432 height 19
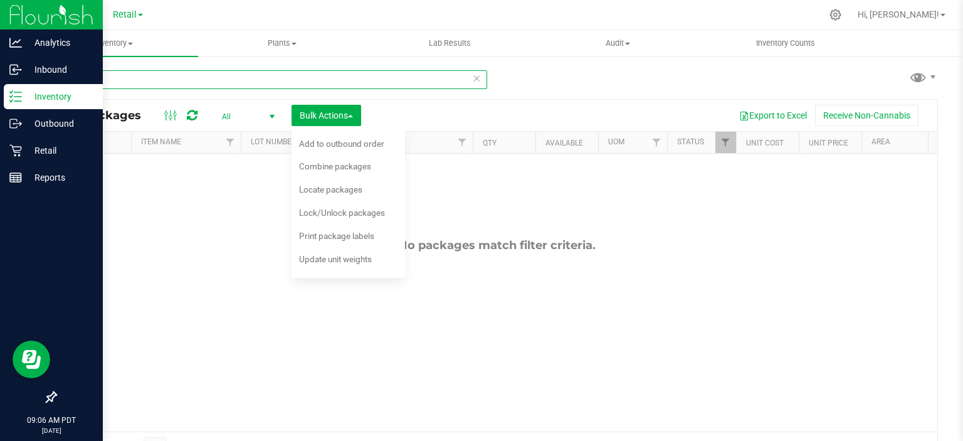
type input "r"
type input "luvbuds raw can"
click at [750, 350] on div "No packages match filter criteria." at bounding box center [496, 335] width 881 height 362
click at [353, 115] on span "button" at bounding box center [350, 116] width 5 height 3
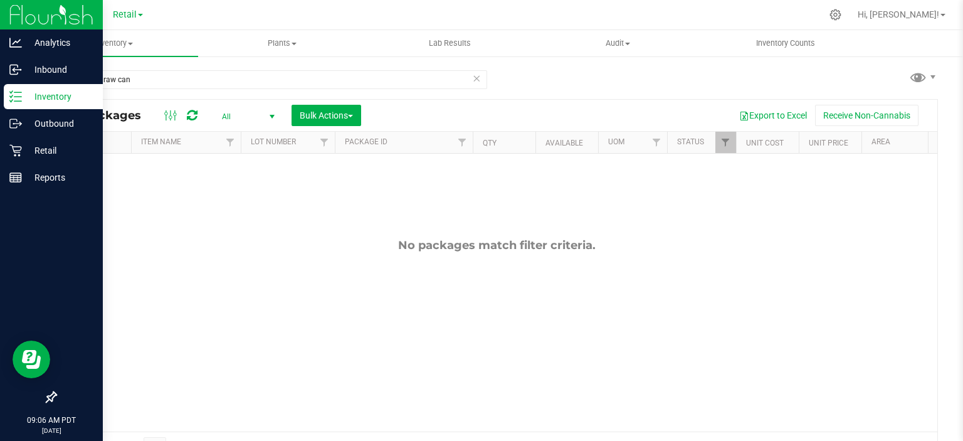
click at [275, 115] on span "select" at bounding box center [272, 117] width 10 height 10
click at [254, 133] on li "Active Only" at bounding box center [248, 136] width 68 height 19
click at [273, 115] on span "select" at bounding box center [272, 117] width 10 height 10
click at [234, 190] on li "All" at bounding box center [248, 193] width 68 height 19
click at [273, 113] on span "select" at bounding box center [272, 117] width 10 height 10
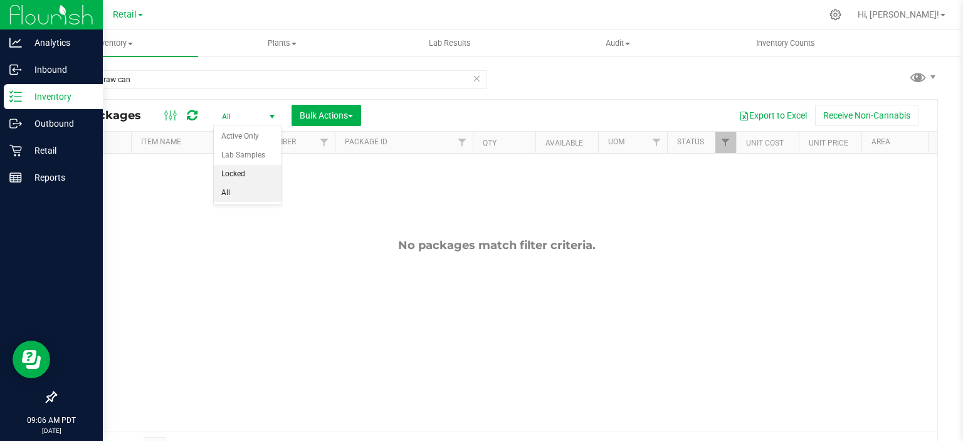
click at [248, 174] on li "Locked" at bounding box center [248, 174] width 68 height 19
click at [275, 115] on span "select" at bounding box center [272, 117] width 10 height 10
click at [235, 191] on li "All" at bounding box center [248, 193] width 68 height 19
click at [177, 113] on ellipse at bounding box center [175, 114] width 3 height 3
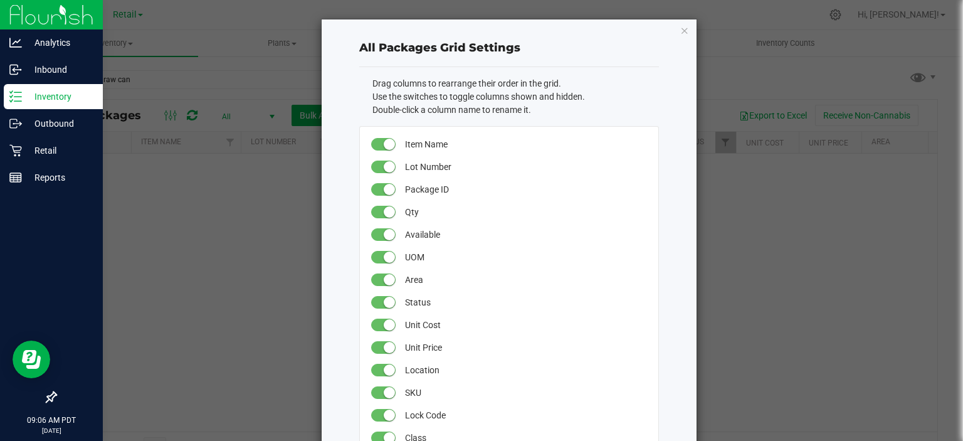
click at [239, 308] on ngb-modal-window "All Packages Grid Settings Drag columns to rearrange their order in the grid. U…" at bounding box center [486, 220] width 972 height 441
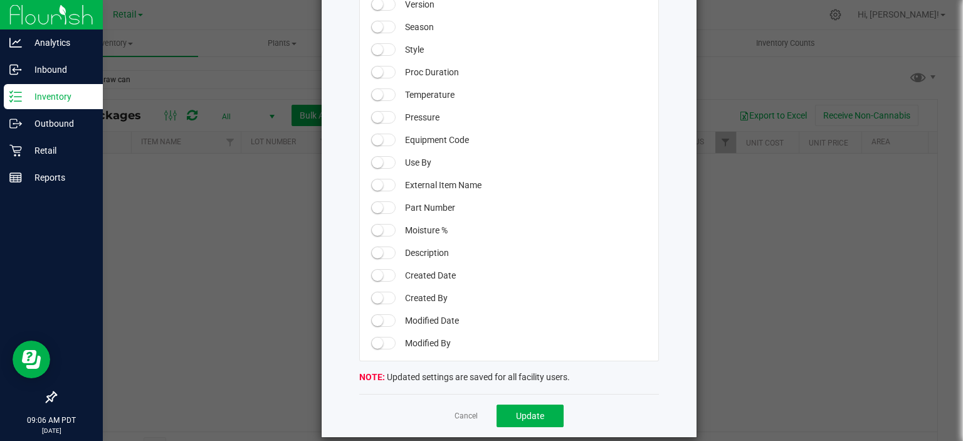
scroll to position [1147, 0]
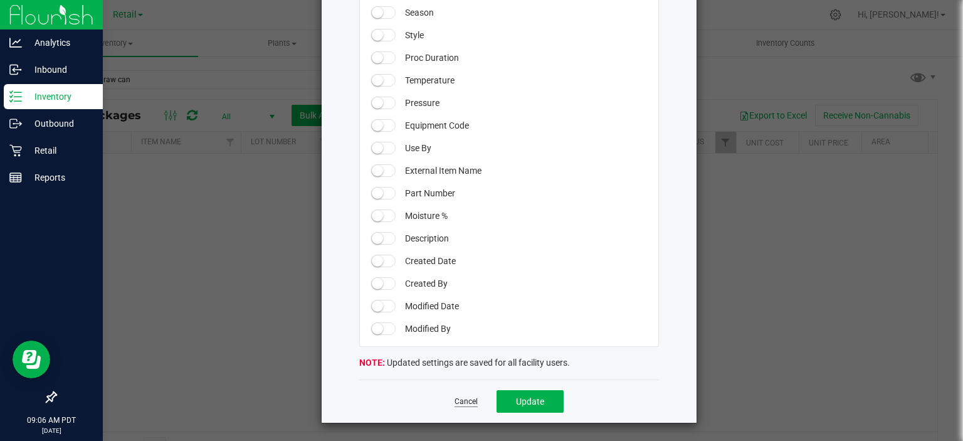
click at [456, 402] on link "Cancel" at bounding box center [465, 401] width 23 height 11
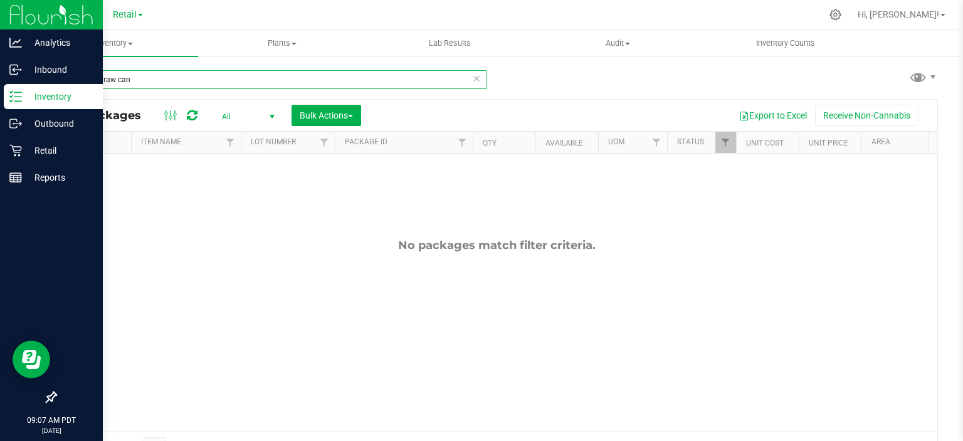
click at [187, 83] on input "luvbuds raw can" at bounding box center [271, 79] width 432 height 19
type input "luvbuds raw cann"
click at [10, 97] on icon at bounding box center [11, 96] width 3 height 2
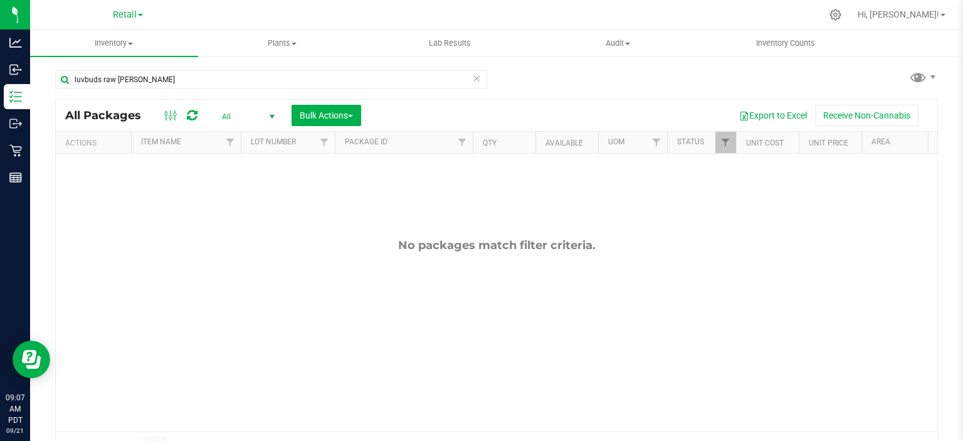
click at [273, 274] on div "No packages match filter criteria." at bounding box center [496, 335] width 881 height 362
click at [136, 15] on span "Retail" at bounding box center [125, 14] width 24 height 11
click at [103, 41] on link "Manufacturing" at bounding box center [127, 44] width 183 height 17
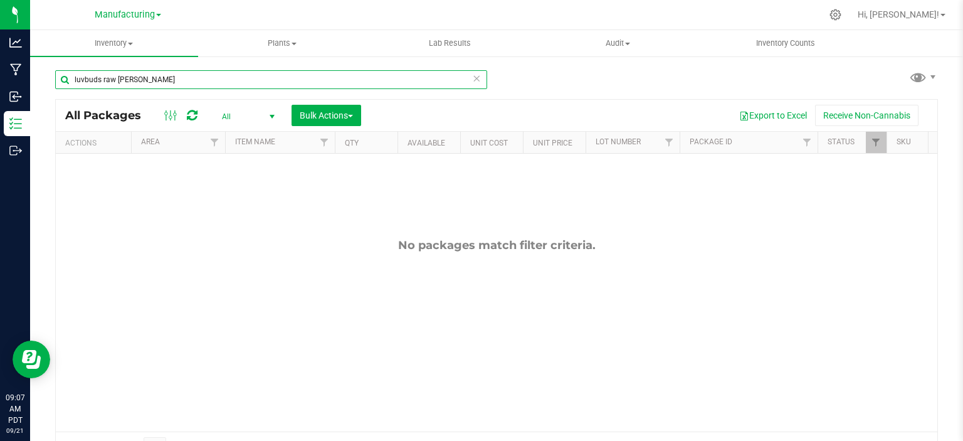
click at [234, 81] on input "luvbuds raw cann" at bounding box center [271, 79] width 432 height 19
click at [476, 78] on icon at bounding box center [476, 77] width 9 height 15
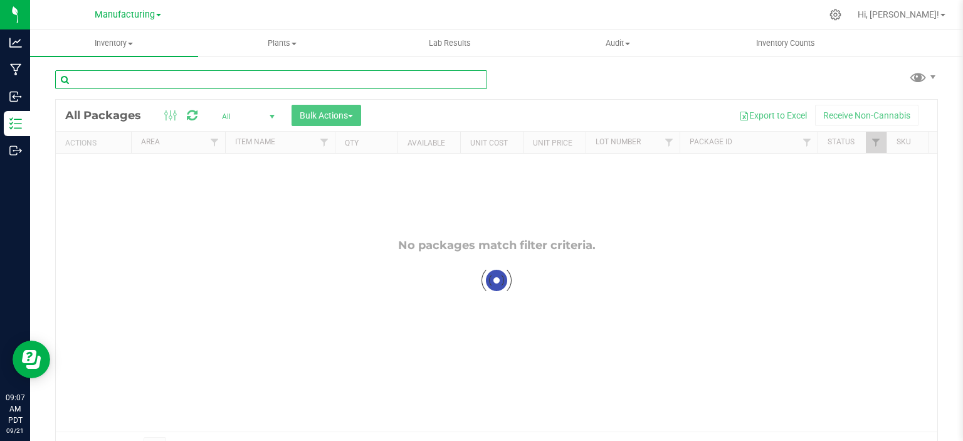
click at [192, 78] on input "text" at bounding box center [271, 79] width 432 height 19
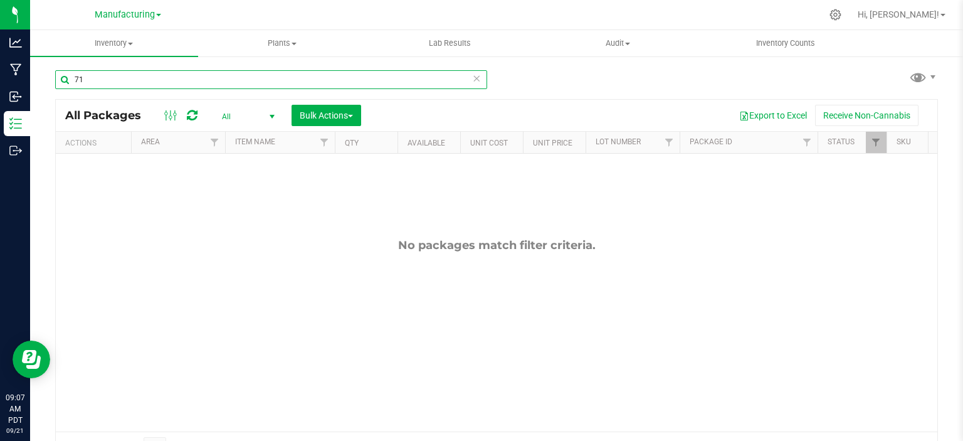
type input "7"
type input "luvB"
click at [271, 113] on span "select" at bounding box center [272, 117] width 10 height 10
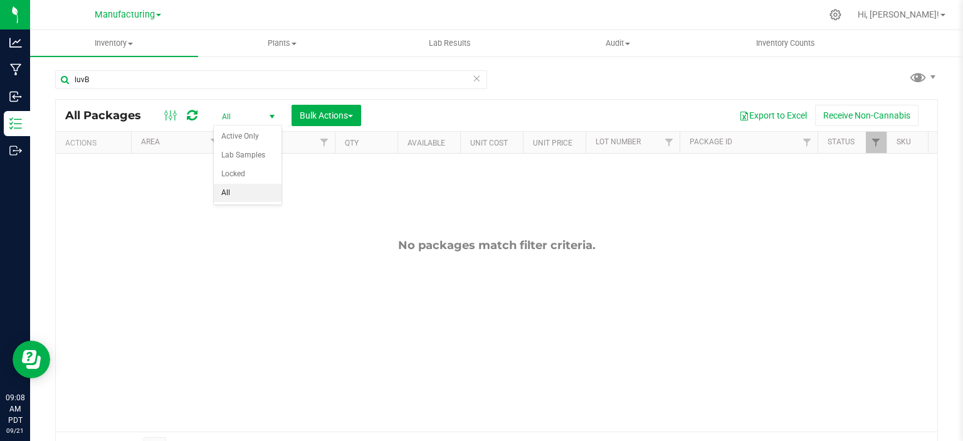
click at [246, 198] on li "All" at bounding box center [248, 193] width 68 height 19
click at [150, 18] on span "Manufacturing" at bounding box center [125, 14] width 60 height 11
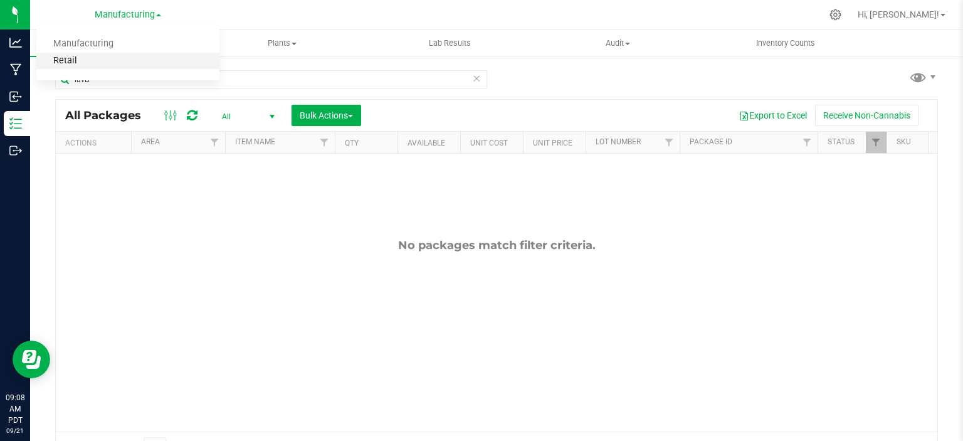
click at [78, 61] on link "Retail" at bounding box center [127, 61] width 183 height 17
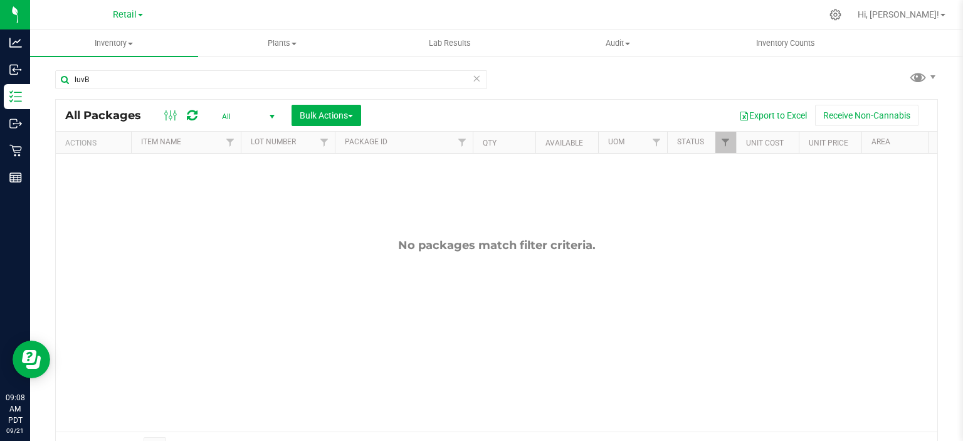
click at [275, 113] on span "select" at bounding box center [272, 117] width 10 height 10
click at [238, 185] on li "All" at bounding box center [248, 193] width 68 height 19
click at [472, 80] on icon at bounding box center [476, 77] width 9 height 15
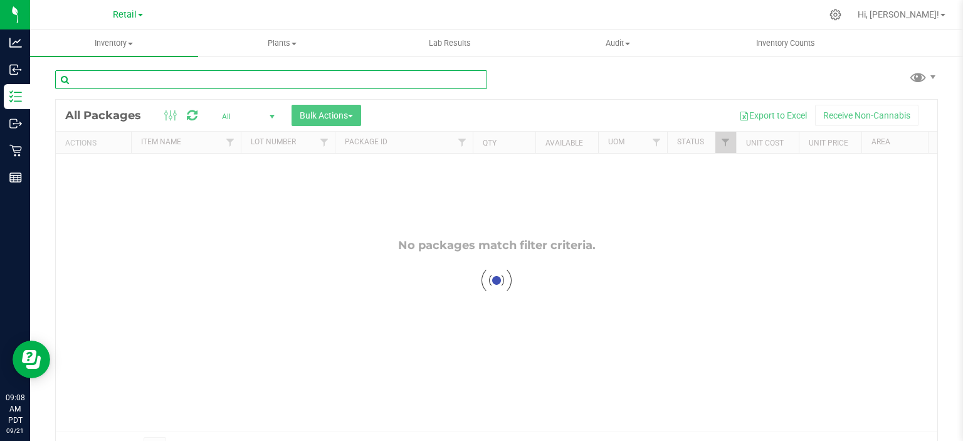
click at [218, 79] on input "text" at bounding box center [271, 79] width 432 height 19
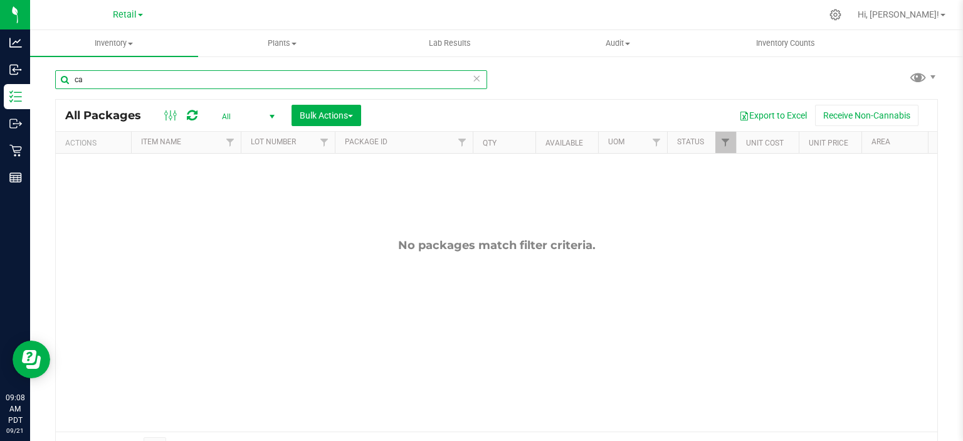
type input "c"
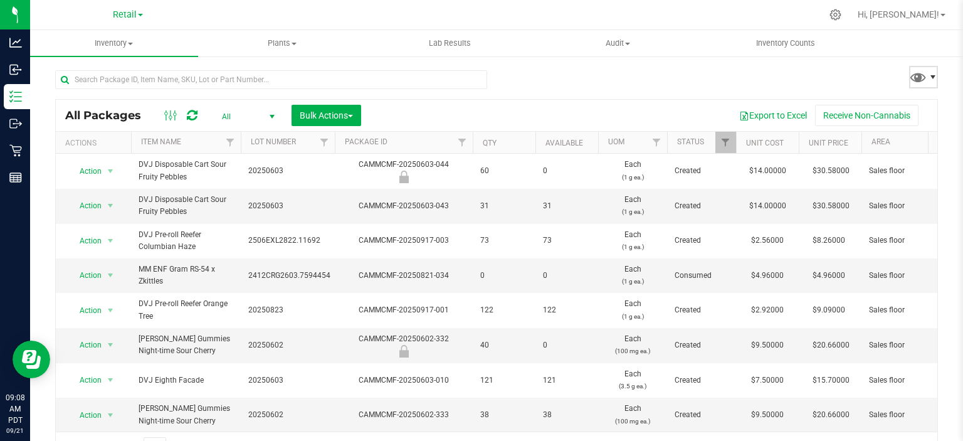
click at [928, 76] on span at bounding box center [933, 77] width 10 height 10
click at [688, 73] on div "All Packages All Active Only Lab Samples Locked All Bulk Actions Add to manufac…" at bounding box center [496, 260] width 882 height 404
click at [842, 13] on icon at bounding box center [835, 14] width 13 height 13
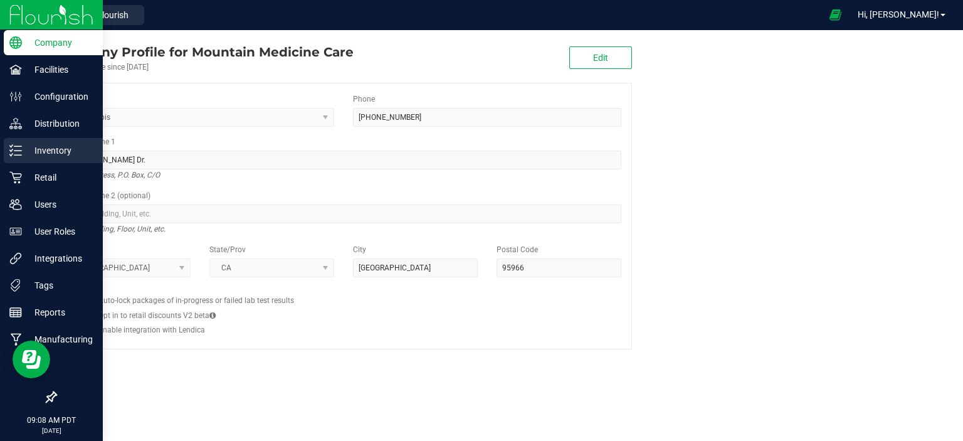
click at [27, 152] on p "Inventory" at bounding box center [59, 150] width 75 height 15
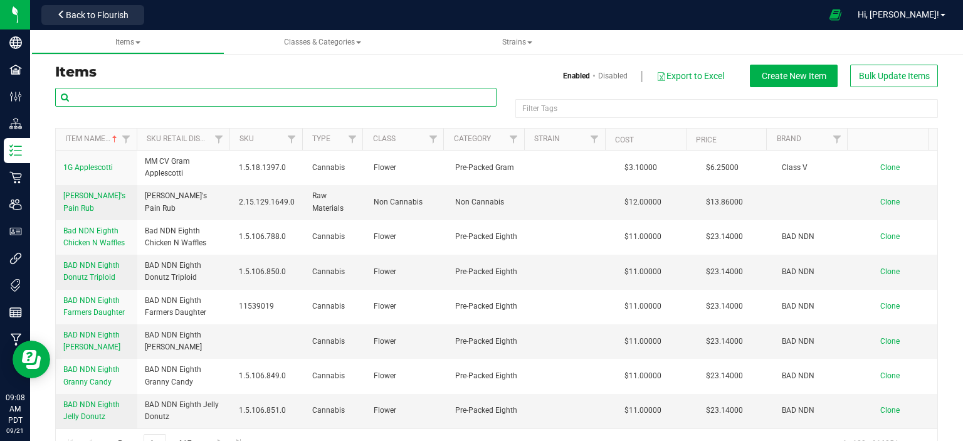
click at [266, 93] on input "text" at bounding box center [275, 97] width 441 height 19
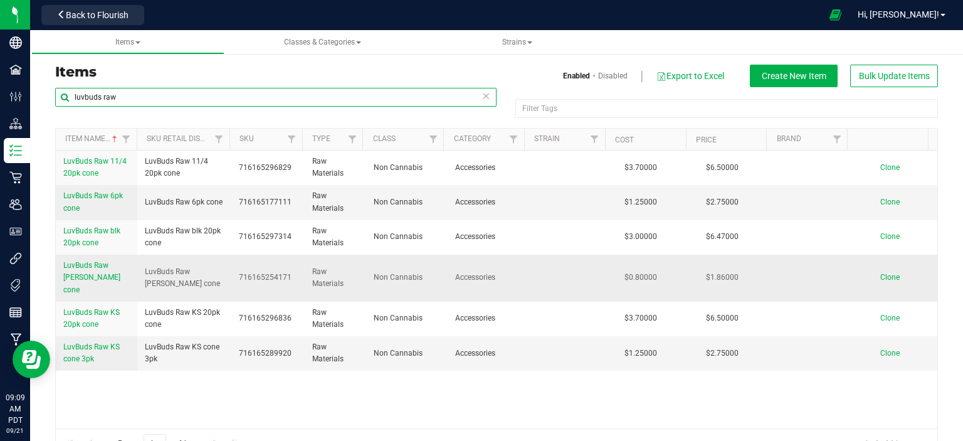
type input "luvbuds raw"
click at [93, 275] on span "LuvBuds Raw Cannon cone" at bounding box center [91, 277] width 57 height 33
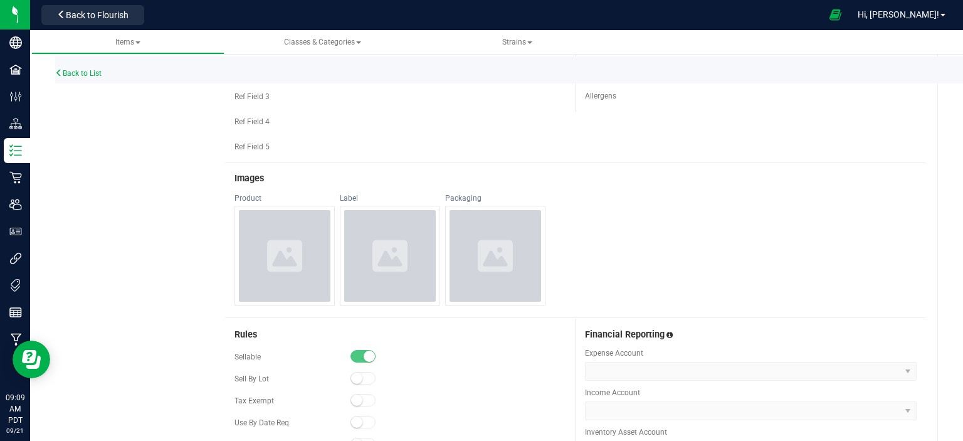
scroll to position [310, 0]
click at [120, 22] on button "Back to Flourish" at bounding box center [92, 15] width 103 height 20
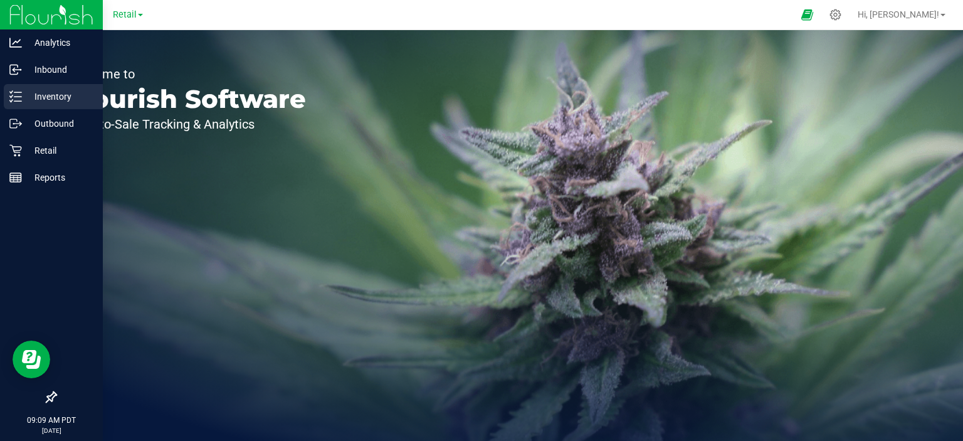
click at [20, 98] on icon at bounding box center [15, 96] width 13 height 13
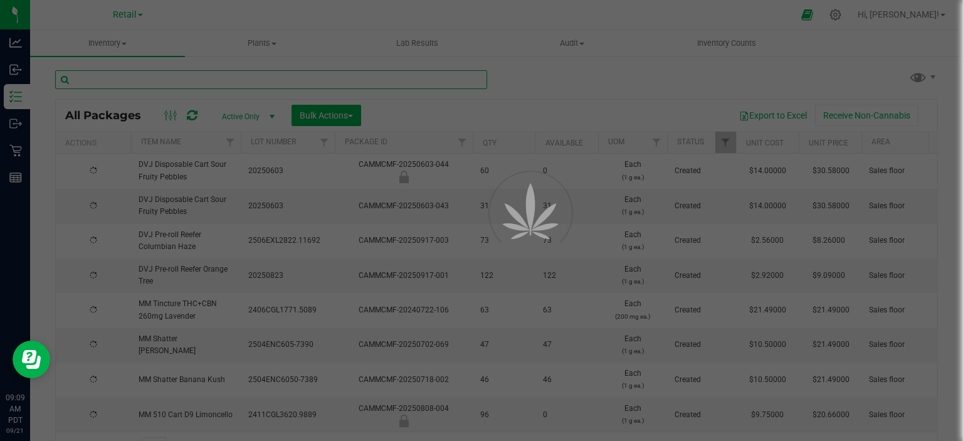
click at [253, 80] on input "text" at bounding box center [271, 79] width 432 height 19
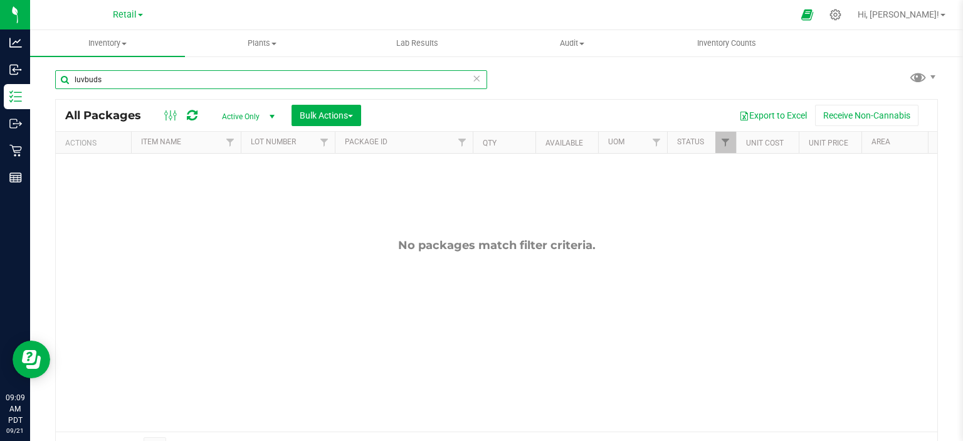
type input "luvbuds"
click at [276, 115] on span "select" at bounding box center [272, 117] width 10 height 10
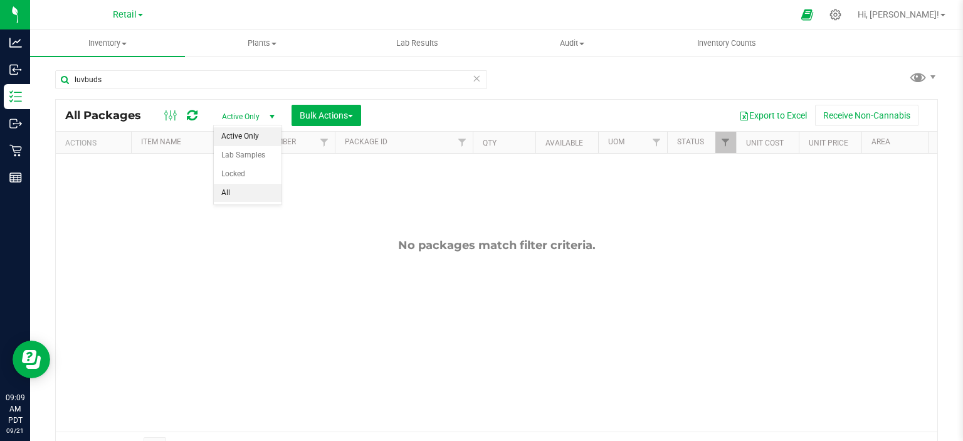
click at [236, 191] on li "All" at bounding box center [248, 193] width 68 height 19
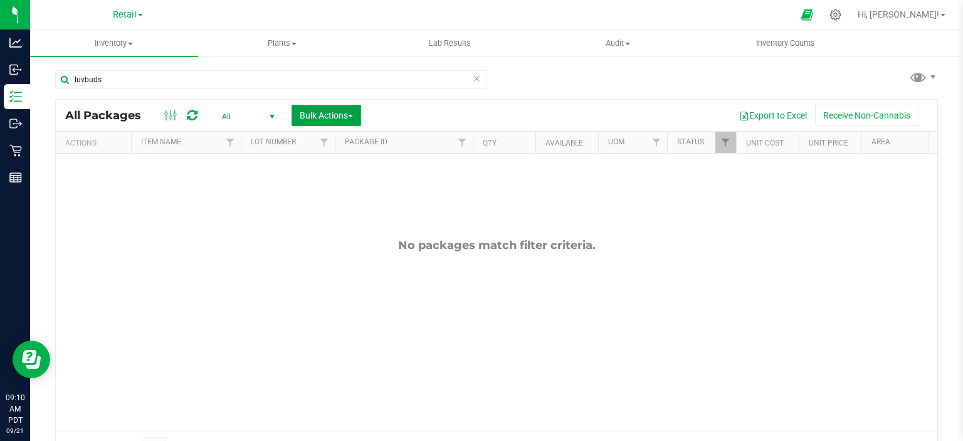
click at [353, 115] on span "button" at bounding box center [350, 116] width 5 height 3
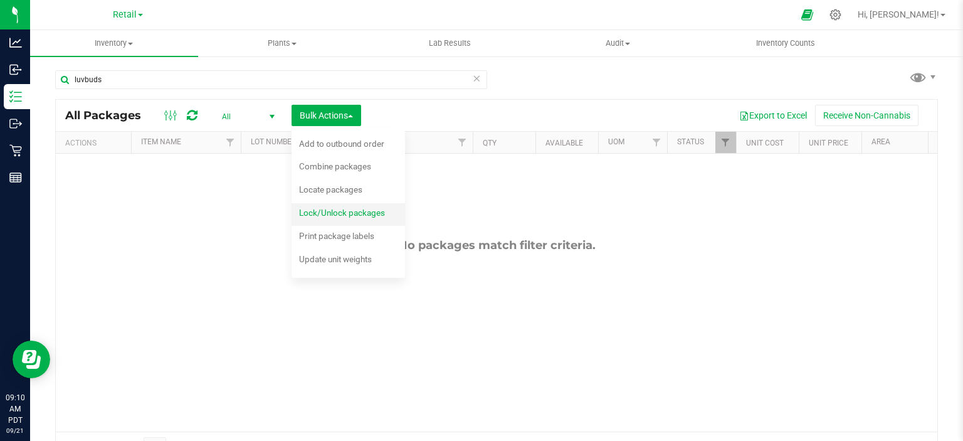
click at [379, 208] on span "Lock/Unlock packages" at bounding box center [342, 212] width 86 height 10
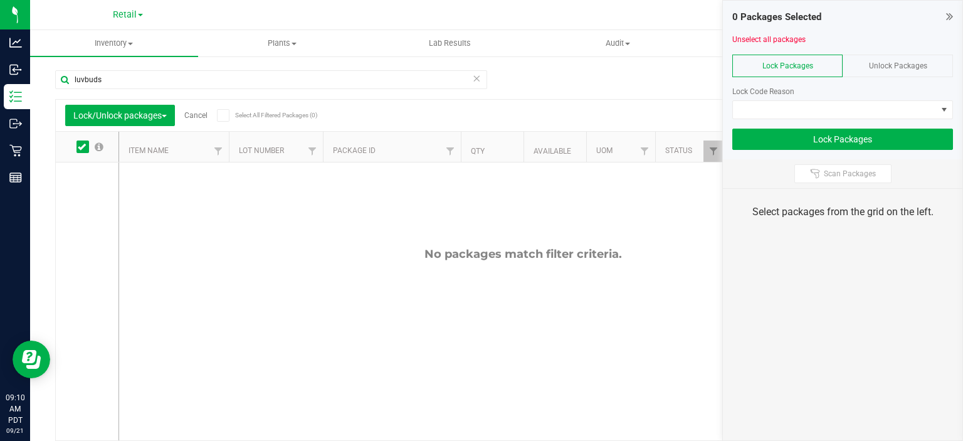
click at [920, 69] on span "Unlock Packages" at bounding box center [898, 65] width 58 height 9
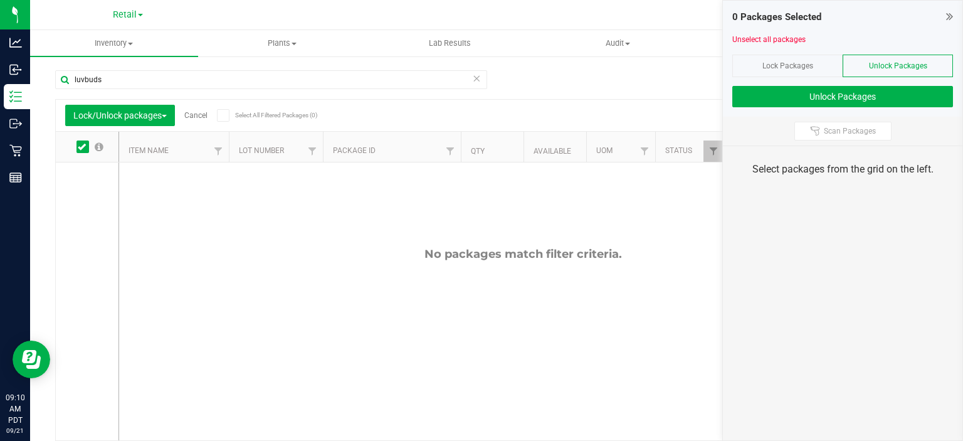
click at [473, 75] on icon at bounding box center [476, 77] width 9 height 15
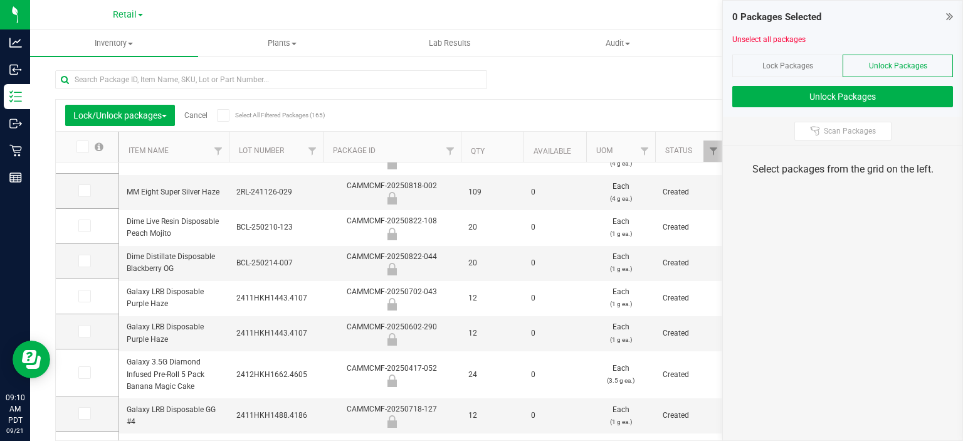
scroll to position [378, 0]
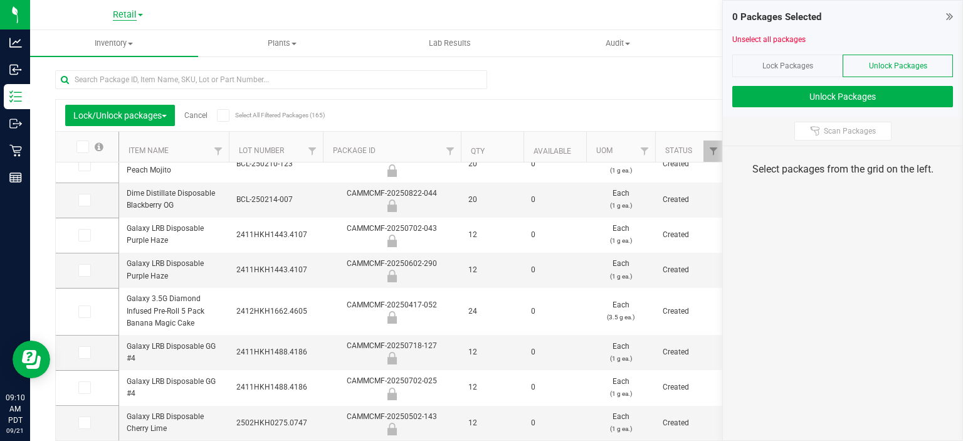
click at [136, 18] on span "Retail" at bounding box center [125, 14] width 24 height 11
click at [76, 60] on link "Retail" at bounding box center [127, 61] width 183 height 17
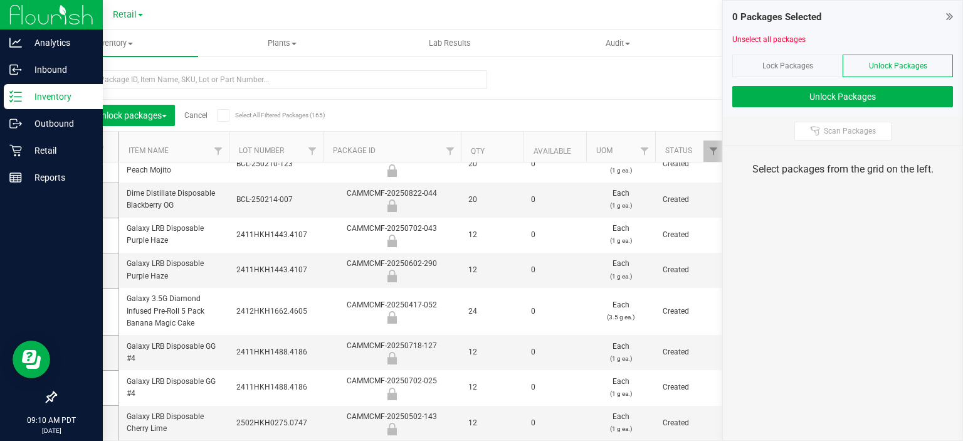
click at [16, 95] on icon at bounding box center [15, 96] width 13 height 13
click at [65, 130] on p "Outbound" at bounding box center [59, 123] width 75 height 15
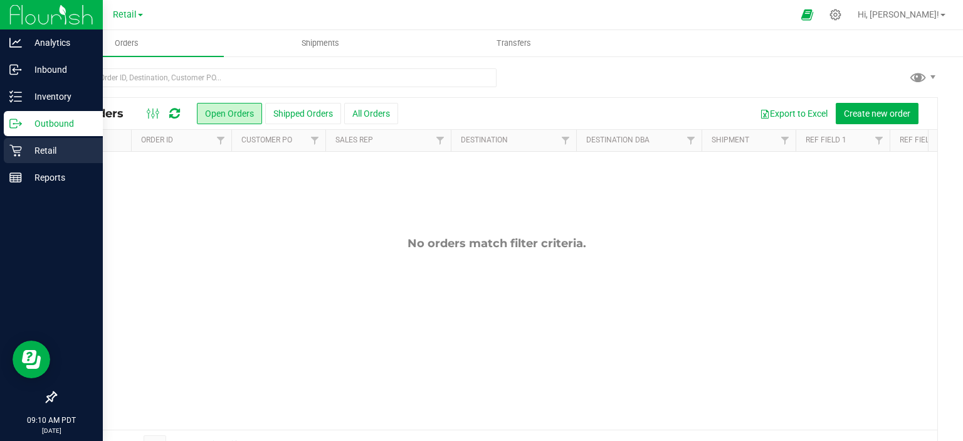
click at [51, 155] on p "Retail" at bounding box center [59, 150] width 75 height 15
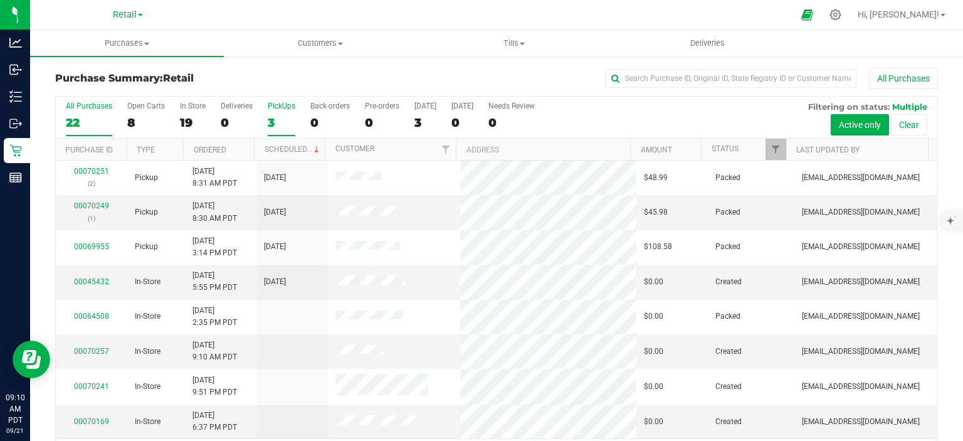
click at [270, 119] on div "3" at bounding box center [282, 122] width 28 height 14
click at [0, 0] on input "PickUps 3" at bounding box center [0, 0] width 0 height 0
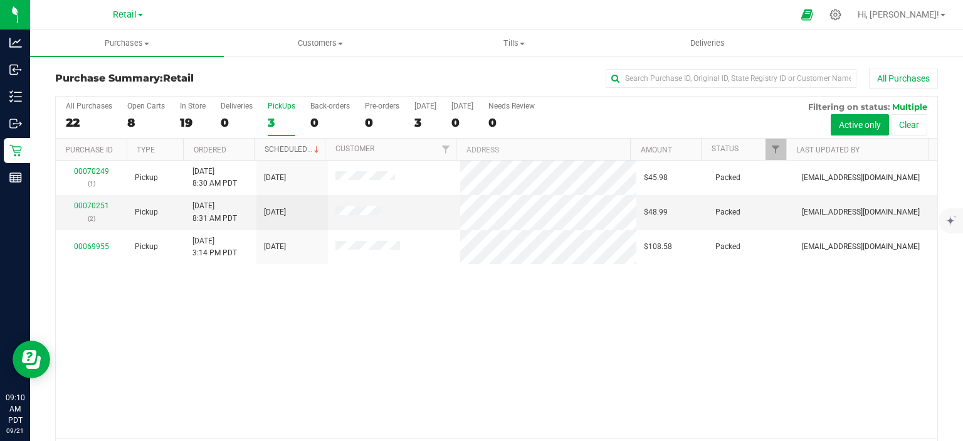
click at [311, 149] on span at bounding box center [316, 150] width 10 height 10
click at [318, 115] on div "0" at bounding box center [329, 122] width 39 height 14
click at [0, 0] on input "Back-orders 0" at bounding box center [0, 0] width 0 height 0
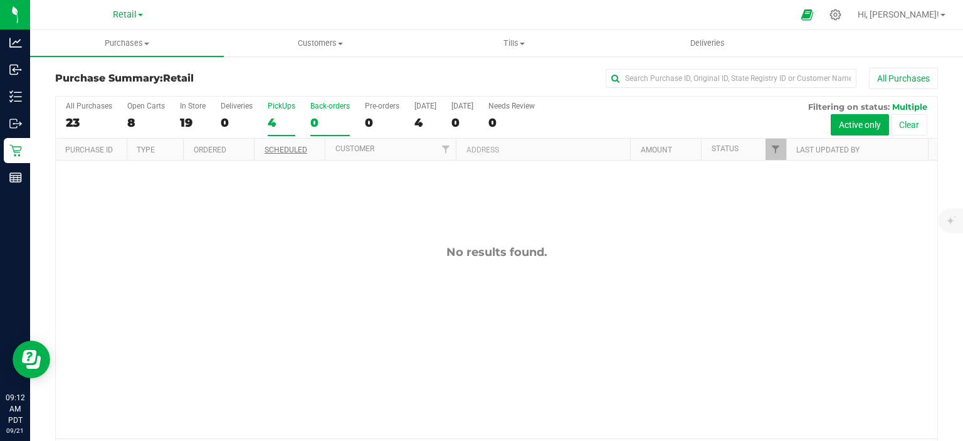
click at [280, 123] on div "4" at bounding box center [282, 122] width 28 height 14
click at [0, 0] on input "PickUps 4" at bounding box center [0, 0] width 0 height 0
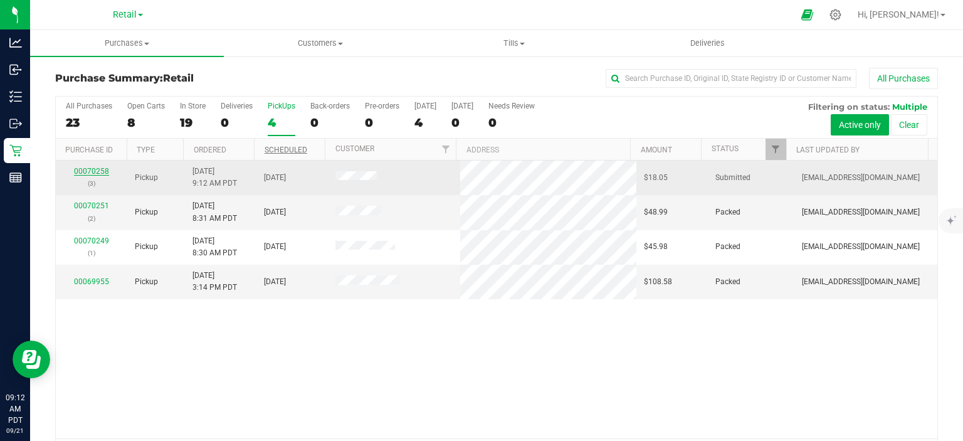
click at [95, 168] on link "00070258" at bounding box center [91, 171] width 35 height 9
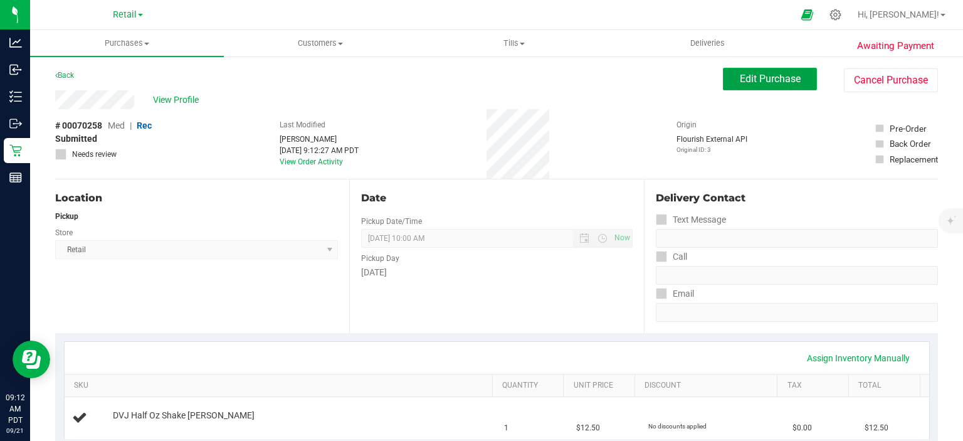
click at [769, 81] on span "Edit Purchase" at bounding box center [770, 79] width 61 height 12
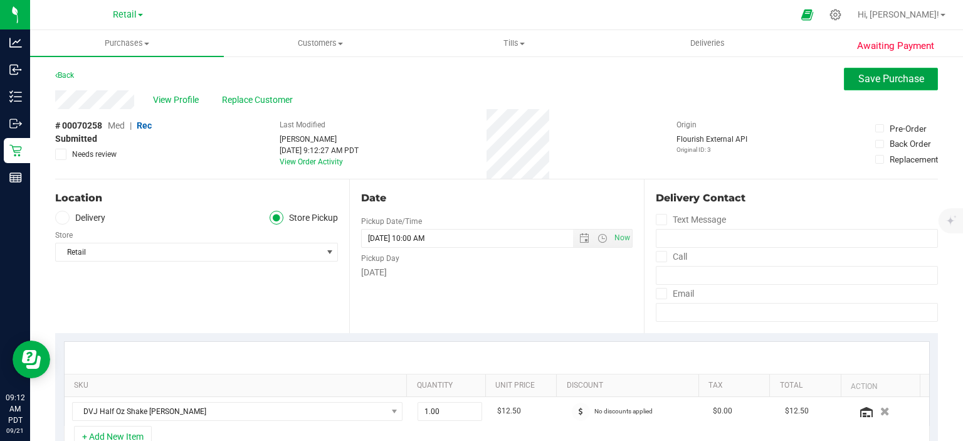
click at [904, 86] on button "Save Purchase" at bounding box center [891, 79] width 94 height 23
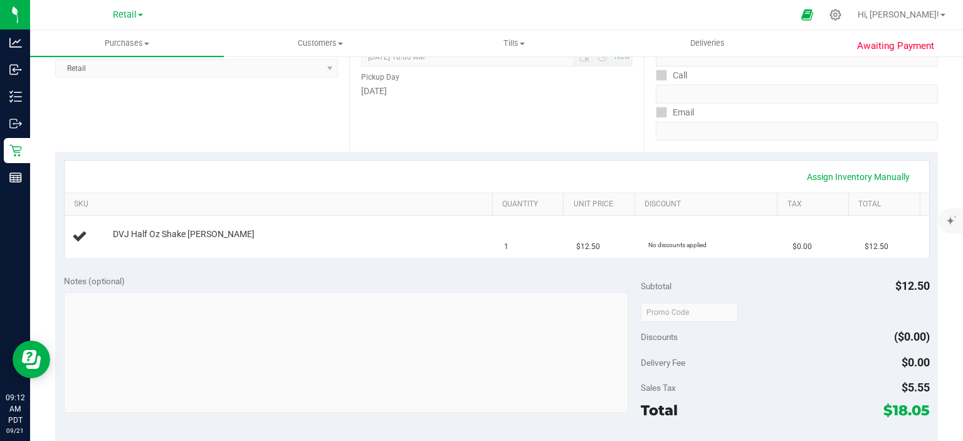
scroll to position [286, 0]
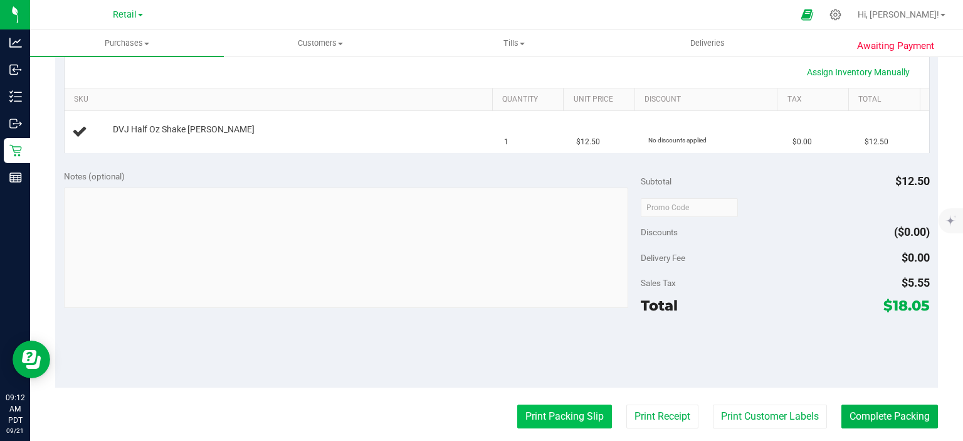
click at [546, 411] on button "Print Packing Slip" at bounding box center [564, 416] width 95 height 24
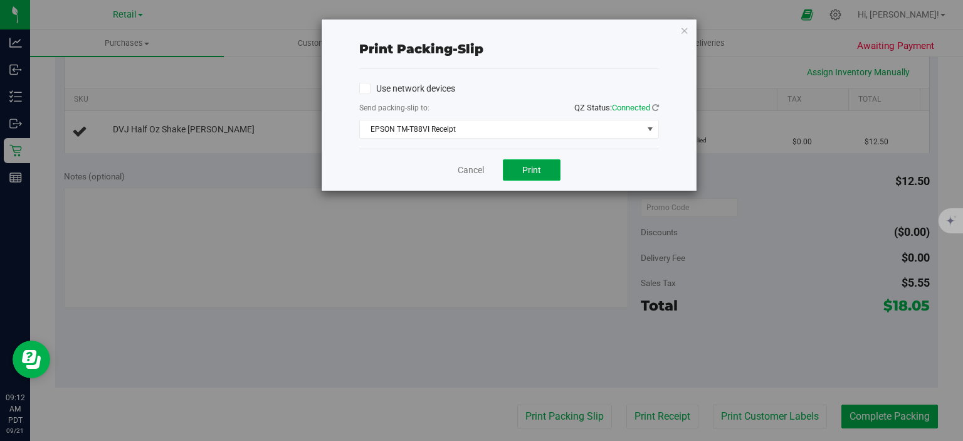
click at [531, 173] on span "Print" at bounding box center [531, 170] width 19 height 10
click at [682, 23] on icon "button" at bounding box center [684, 30] width 9 height 15
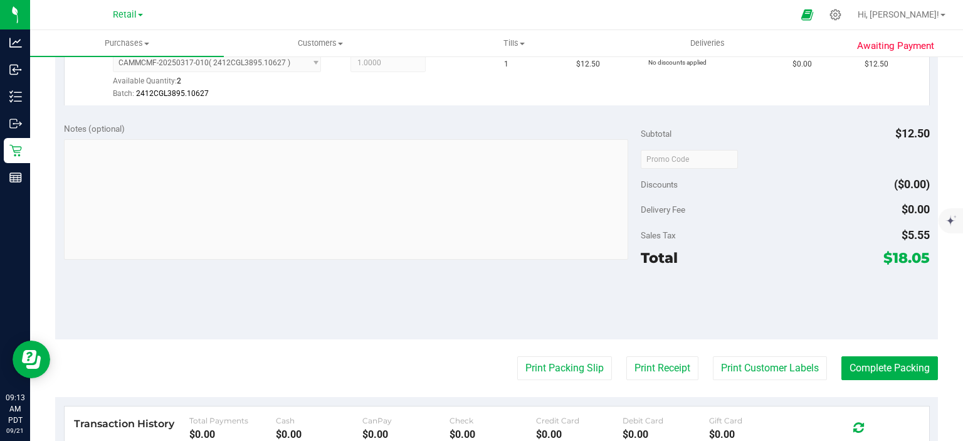
scroll to position [397, 0]
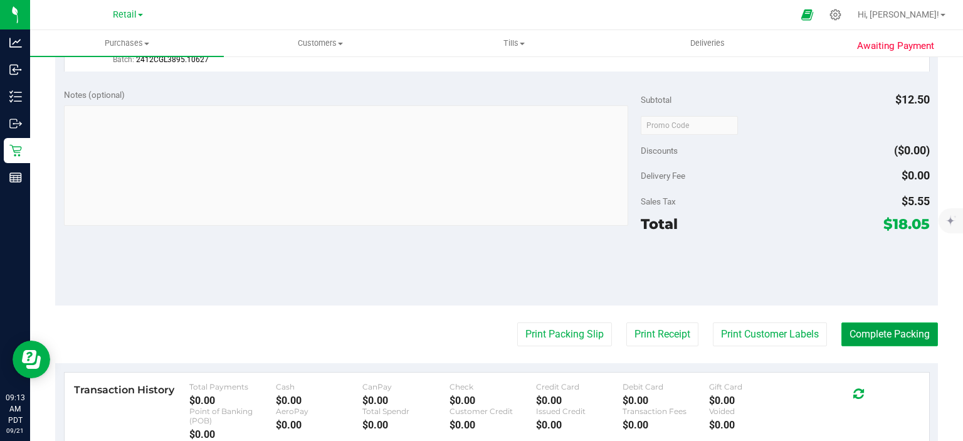
click at [889, 334] on button "Complete Packing" at bounding box center [889, 334] width 97 height 24
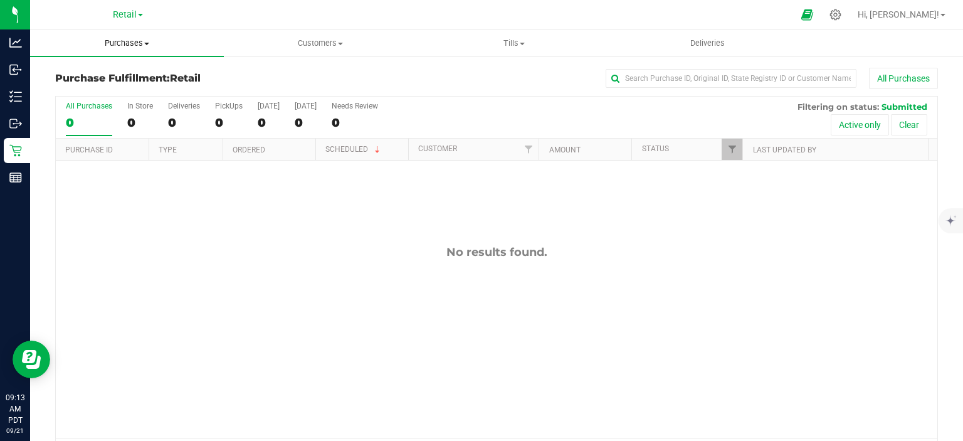
click at [133, 43] on span "Purchases" at bounding box center [127, 43] width 194 height 11
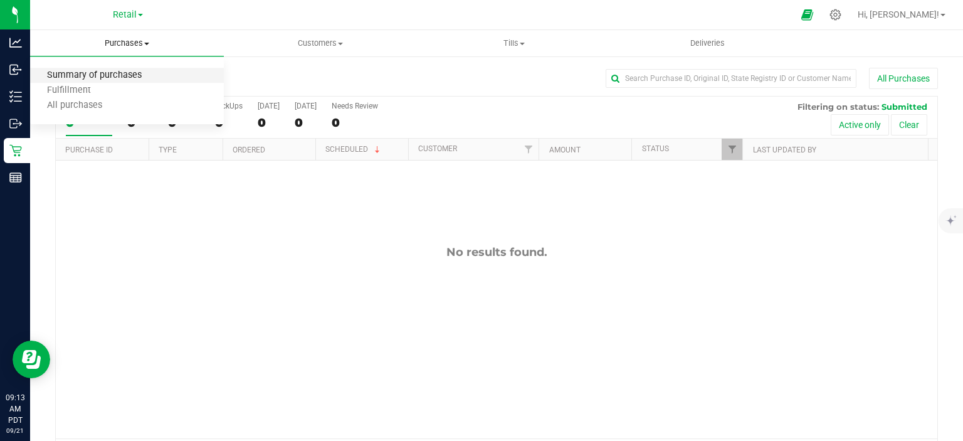
click at [113, 73] on span "Summary of purchases" at bounding box center [94, 75] width 128 height 11
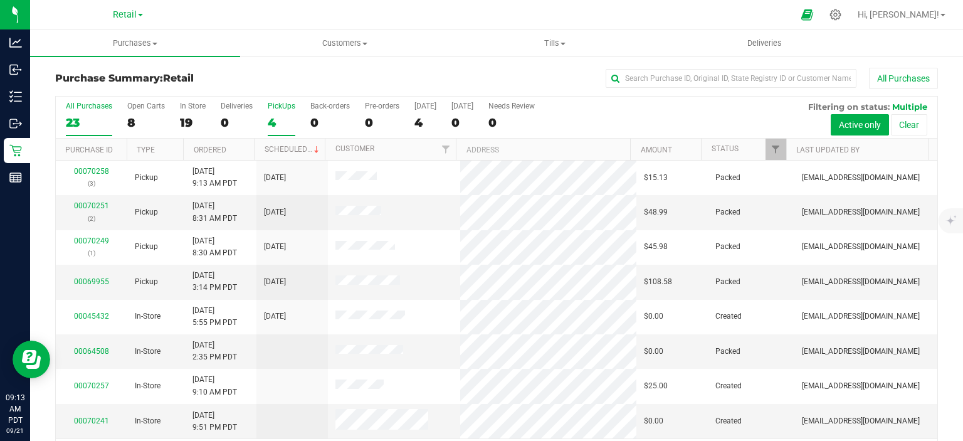
click at [275, 115] on div "4" at bounding box center [282, 122] width 28 height 14
click at [0, 0] on input "PickUps 4" at bounding box center [0, 0] width 0 height 0
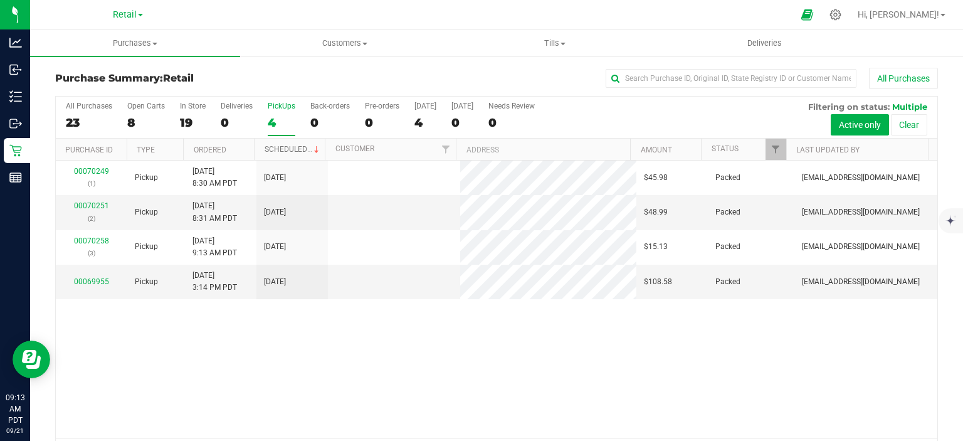
click at [290, 148] on link "Scheduled" at bounding box center [292, 149] width 57 height 9
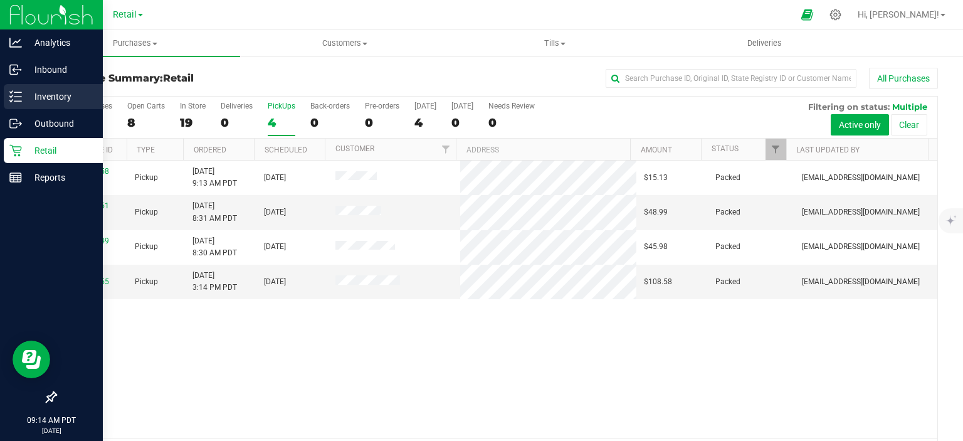
click at [13, 96] on icon at bounding box center [15, 96] width 13 height 13
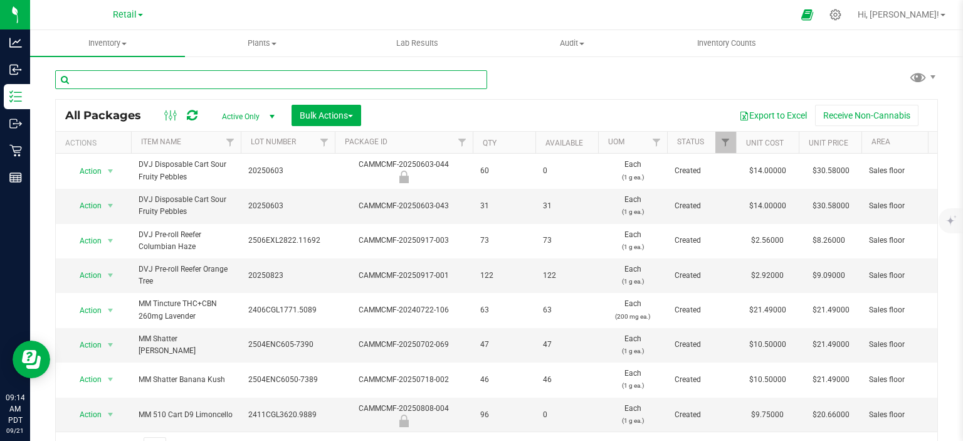
click at [266, 76] on input "text" at bounding box center [271, 79] width 432 height 19
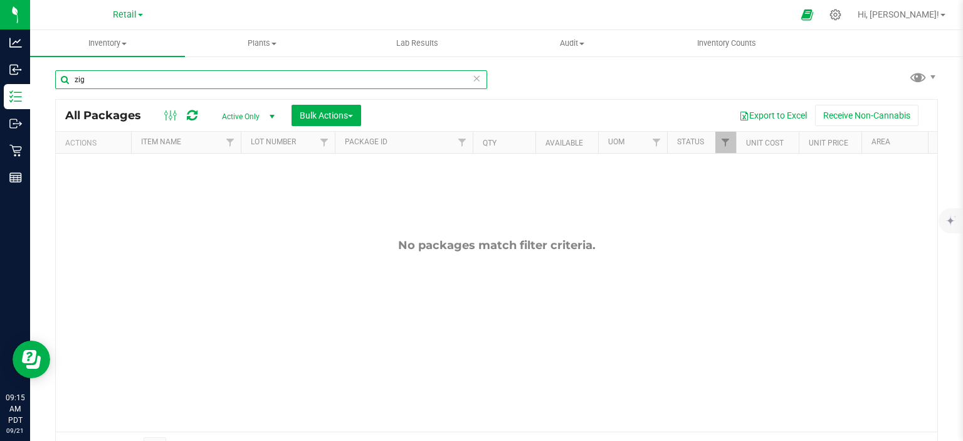
type input "zig"
click at [273, 115] on span "select" at bounding box center [272, 117] width 10 height 10
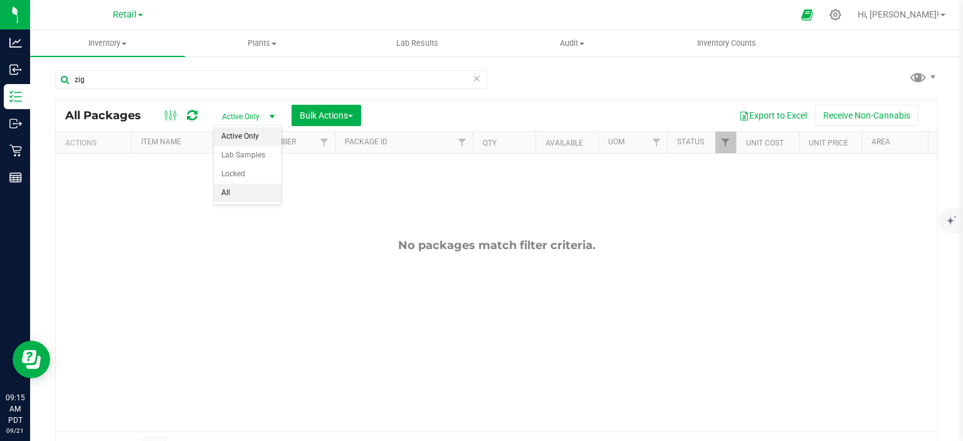
click at [238, 191] on li "All" at bounding box center [248, 193] width 68 height 19
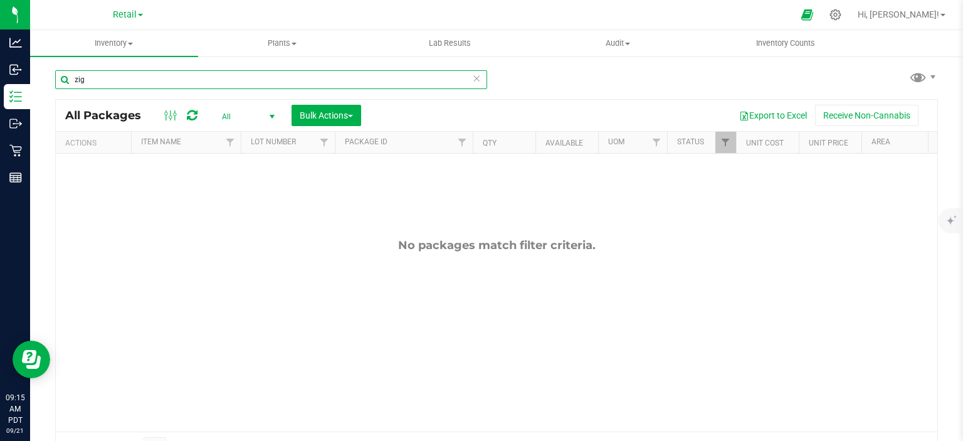
click at [380, 78] on input "zig" at bounding box center [271, 79] width 432 height 19
type input "z"
type input "v"
type input "s"
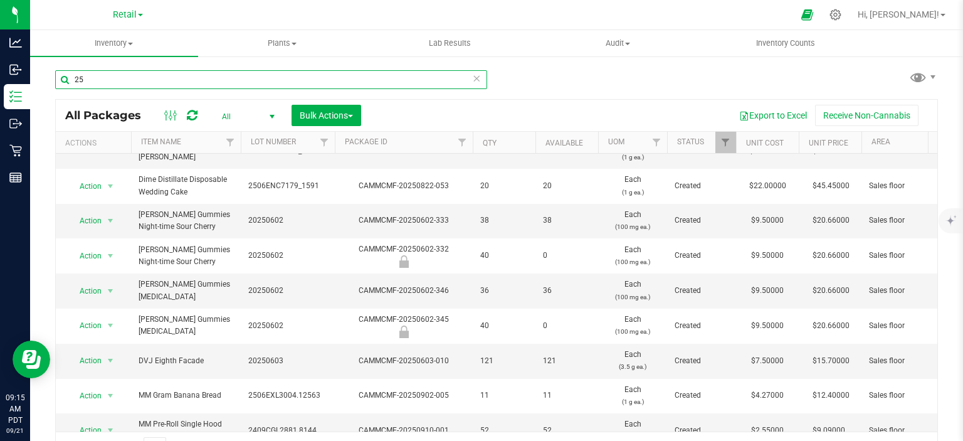
scroll to position [426, 0]
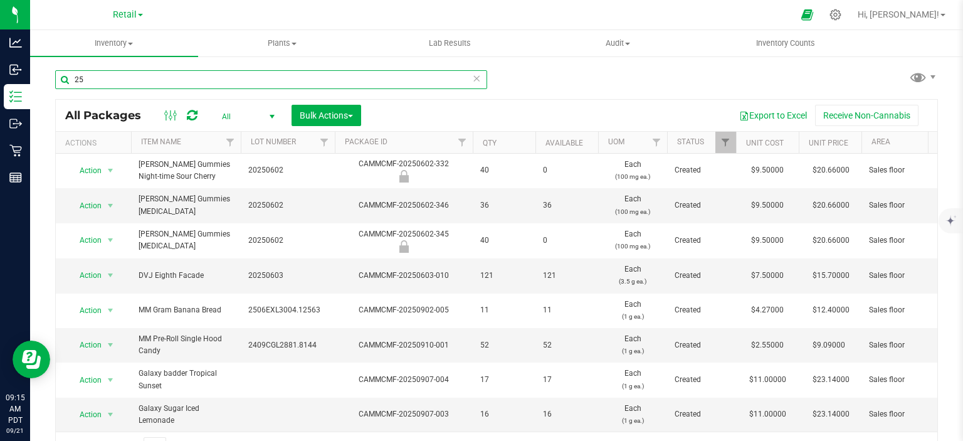
type input "25"
click at [472, 78] on icon at bounding box center [476, 77] width 9 height 15
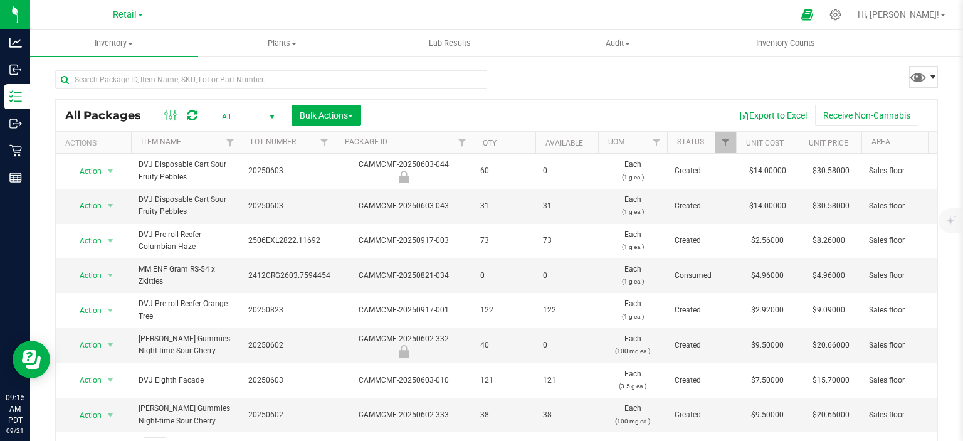
click at [928, 76] on span at bounding box center [933, 77] width 10 height 10
click at [841, 16] on icon at bounding box center [835, 15] width 12 height 12
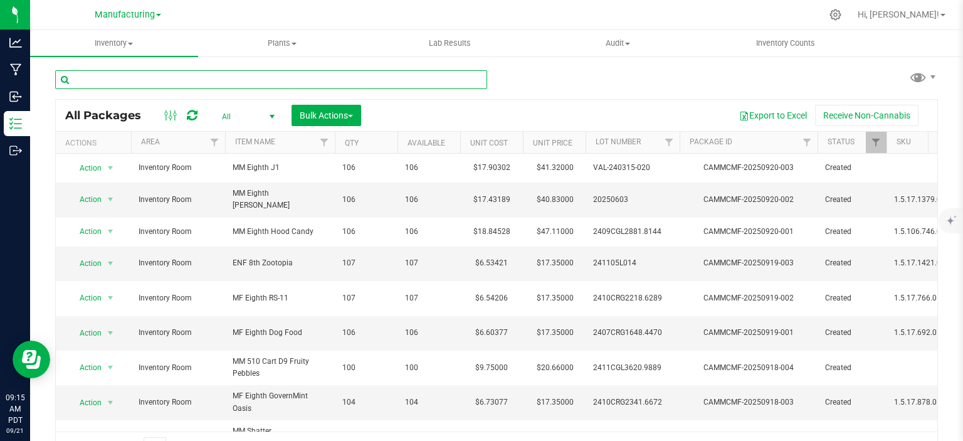
click at [414, 80] on input "text" at bounding box center [271, 79] width 432 height 19
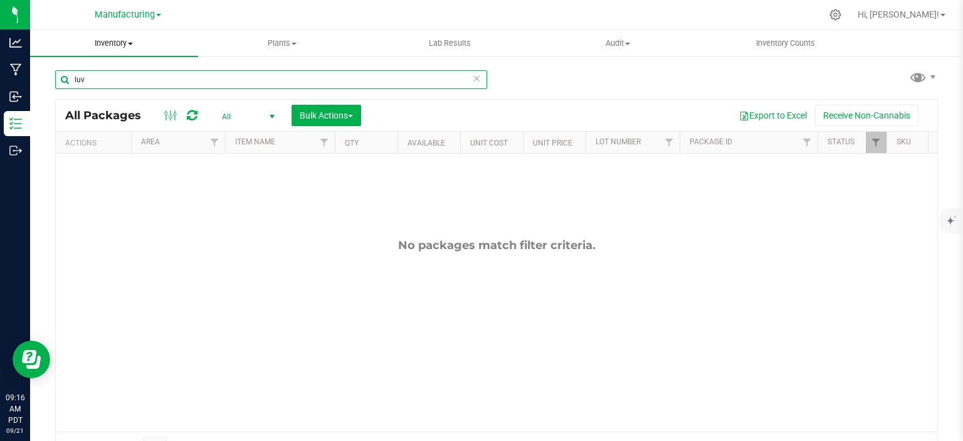
type input "luv"
click at [130, 33] on uib-tab-heading "Inventory All packages All inventory Waste log Create inventory" at bounding box center [114, 43] width 168 height 26
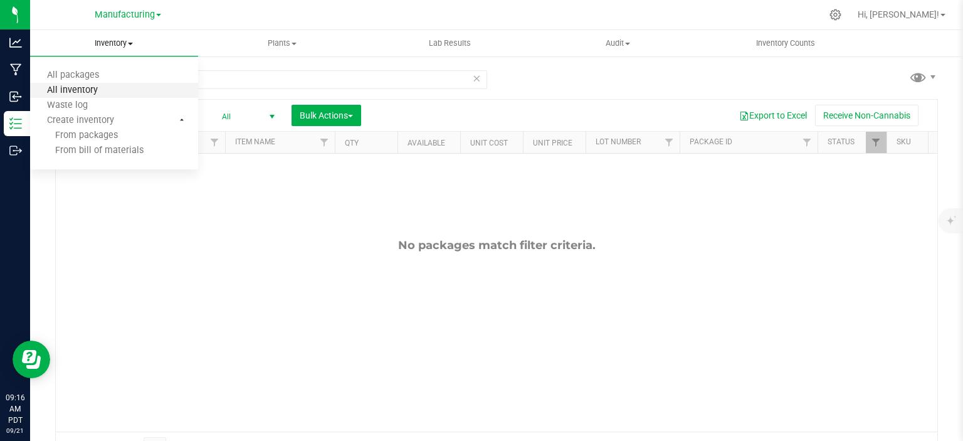
click at [96, 92] on span "All inventory" at bounding box center [72, 90] width 85 height 11
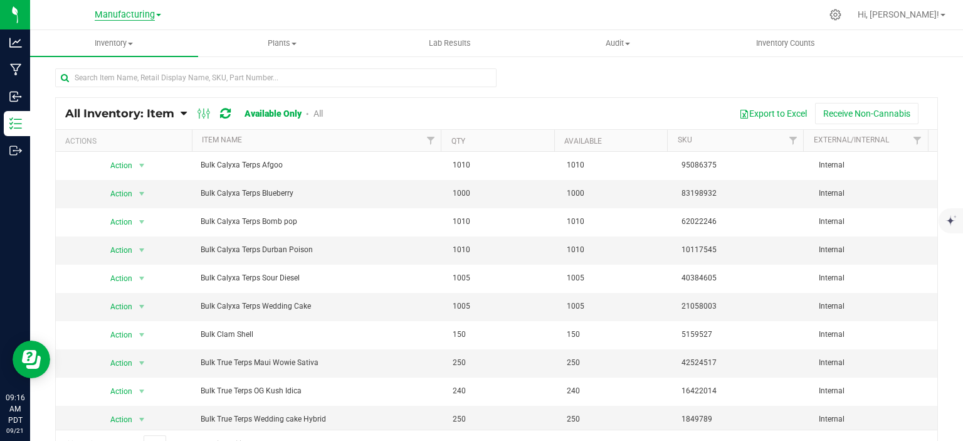
click at [153, 15] on span "Manufacturing" at bounding box center [125, 14] width 60 height 11
click at [75, 60] on link "Retail" at bounding box center [127, 61] width 183 height 17
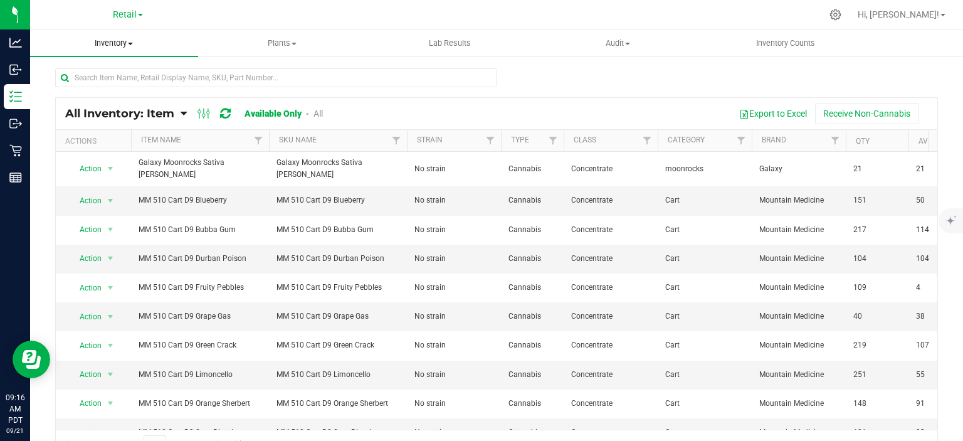
click at [135, 40] on span "Inventory" at bounding box center [114, 43] width 168 height 11
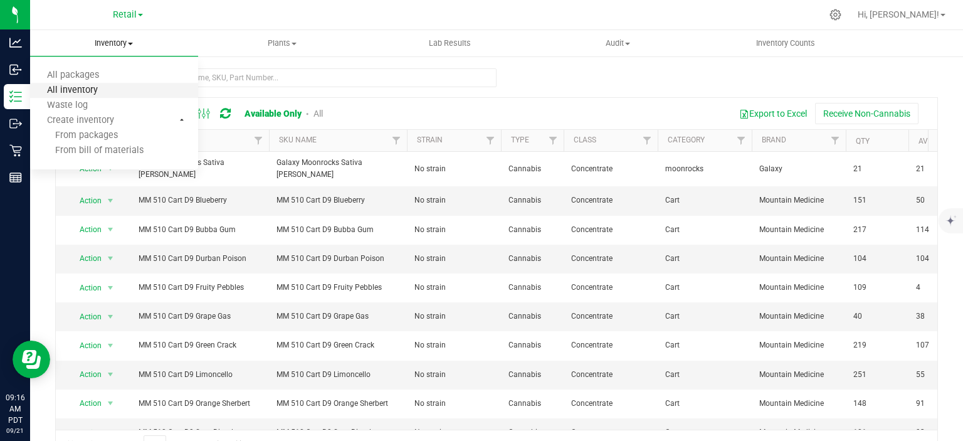
click at [95, 93] on span "All inventory" at bounding box center [72, 90] width 85 height 11
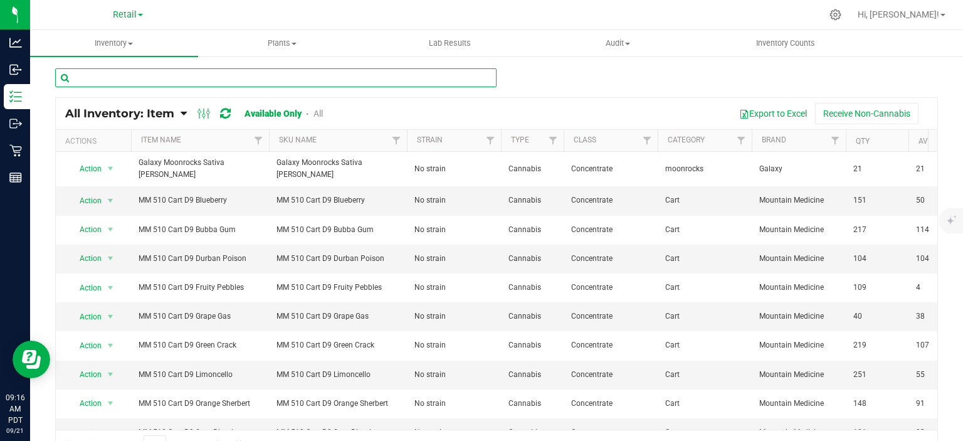
click at [177, 80] on input "text" at bounding box center [275, 77] width 441 height 19
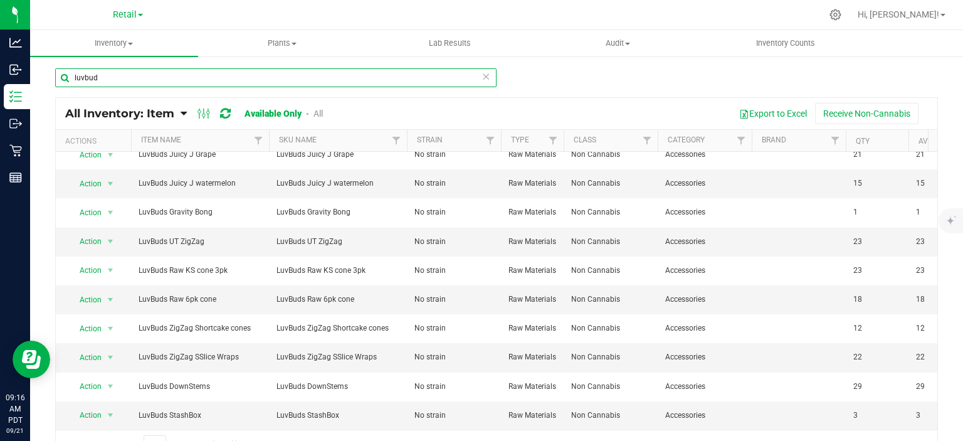
scroll to position [308, 0]
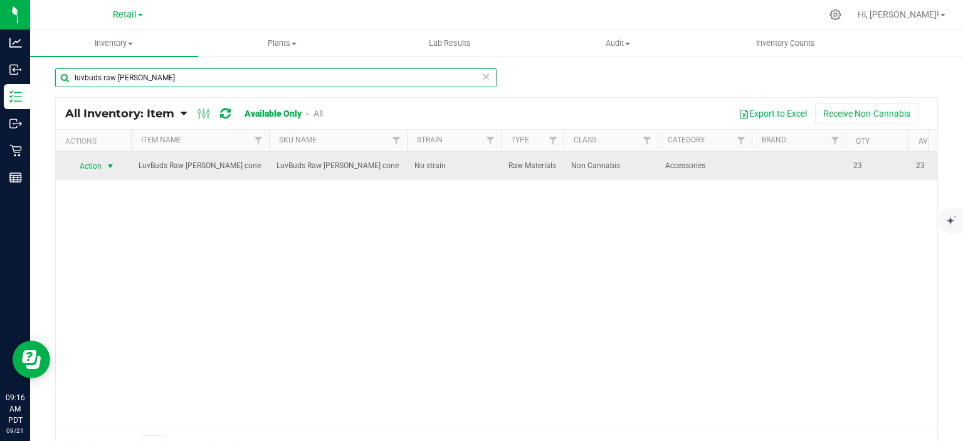
type input "luvbuds raw cann"
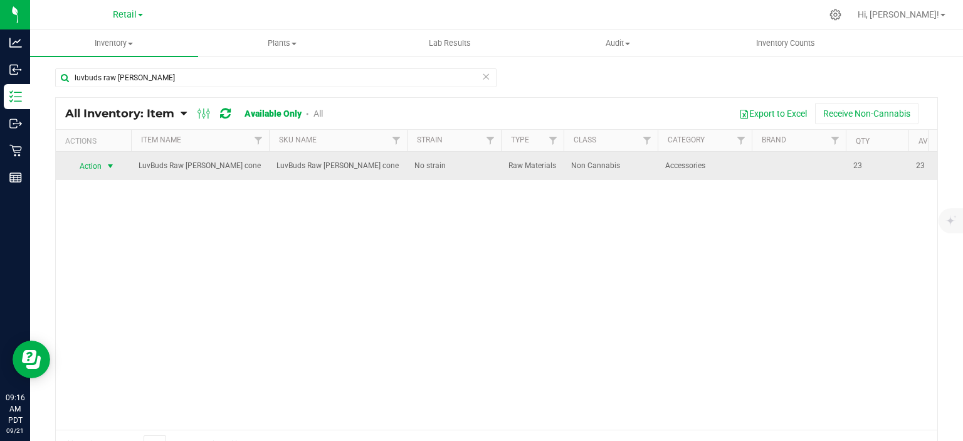
click at [111, 165] on span "select" at bounding box center [110, 166] width 10 height 10
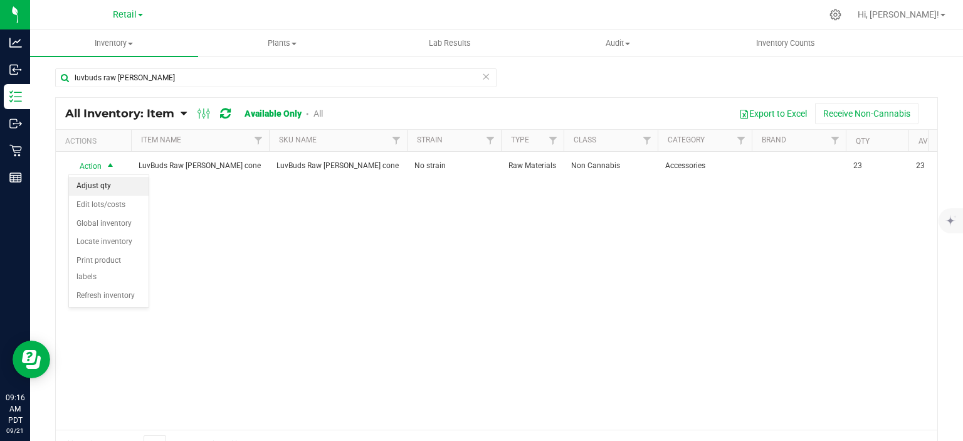
click at [112, 186] on li "Adjust qty" at bounding box center [109, 186] width 80 height 19
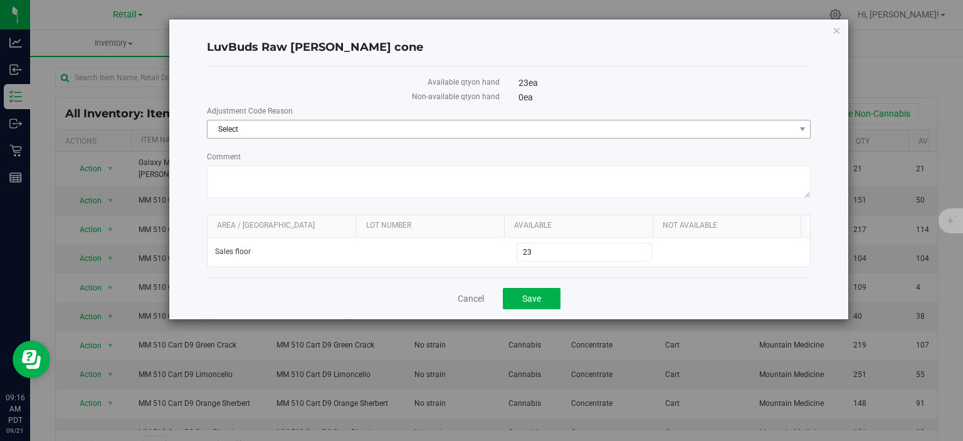
click at [697, 124] on span "Select" at bounding box center [500, 129] width 587 height 18
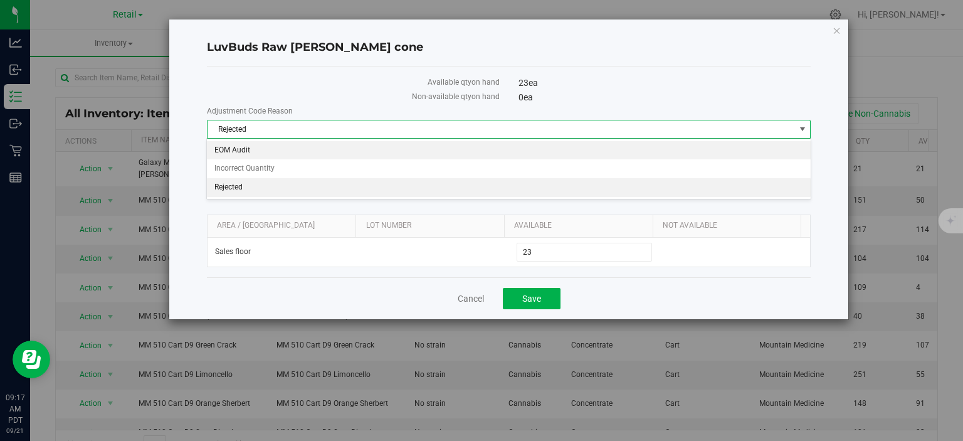
click at [254, 149] on li "EOM Audit" at bounding box center [508, 150] width 603 height 19
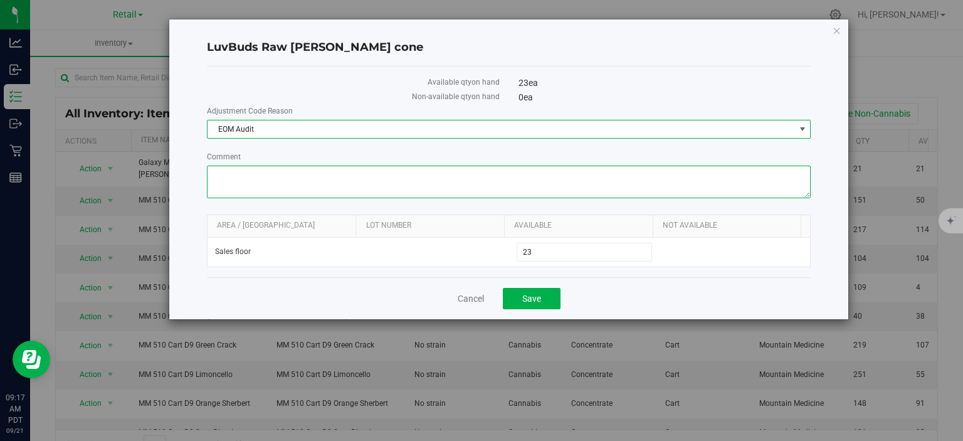
click at [525, 171] on textarea "Comment" at bounding box center [509, 181] width 604 height 33
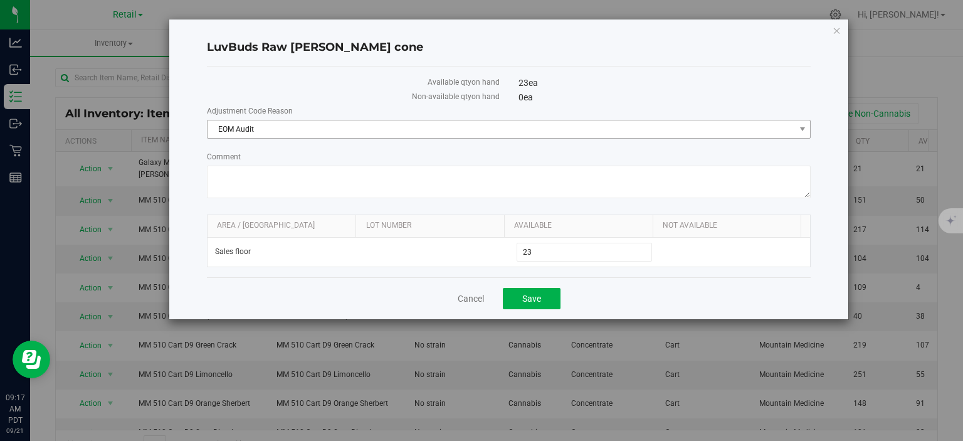
click at [364, 133] on span "EOM Audit" at bounding box center [500, 129] width 587 height 18
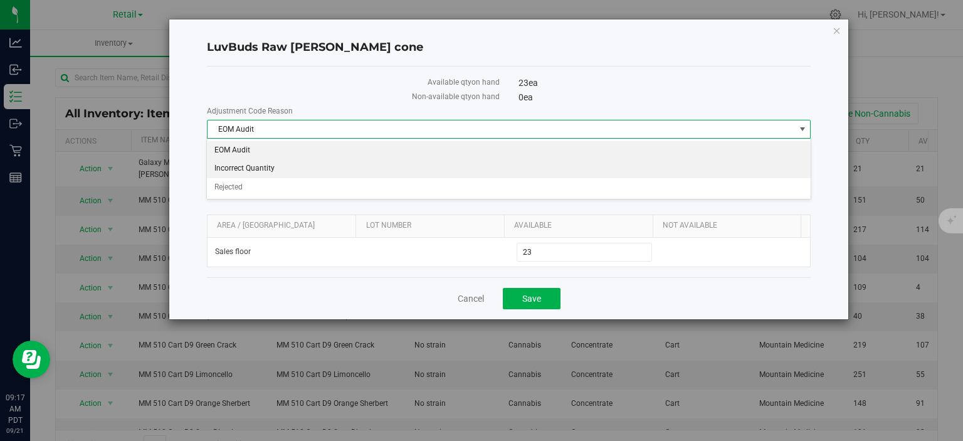
click at [270, 172] on li "Incorrect Quantity" at bounding box center [508, 168] width 603 height 19
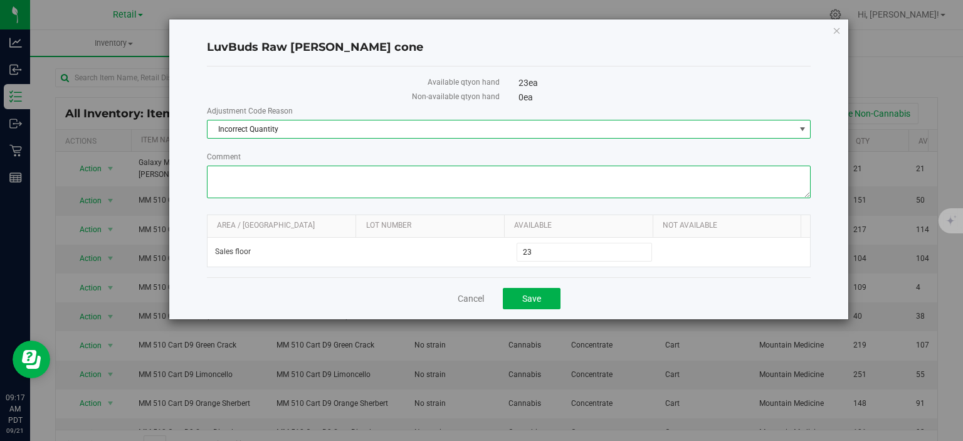
click at [315, 173] on textarea "Comment" at bounding box center [509, 181] width 604 height 33
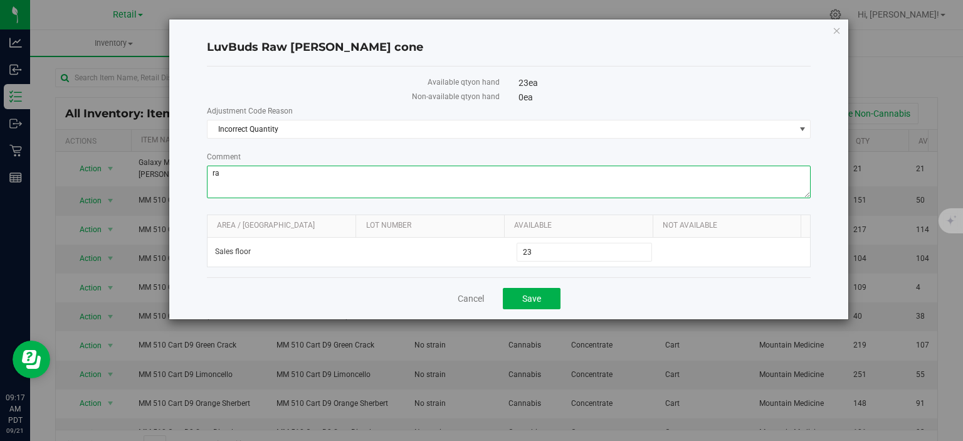
type textarea "r"
type textarea "R.A.D"
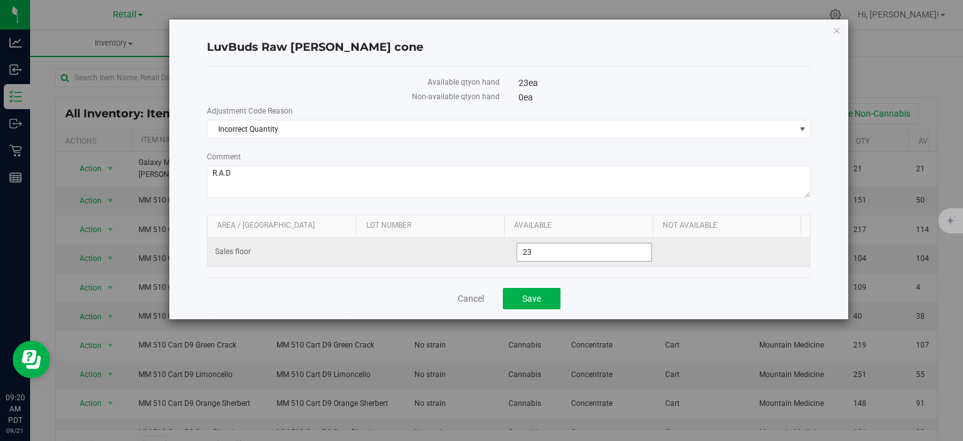
click at [547, 255] on input "23" at bounding box center [584, 252] width 134 height 18
type input "2"
type input "17"
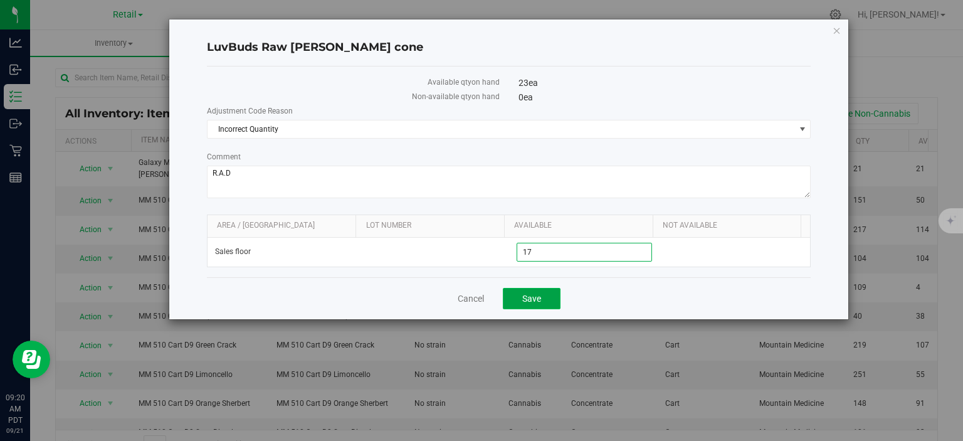
click at [533, 295] on span "Save" at bounding box center [531, 298] width 19 height 10
type input "17"
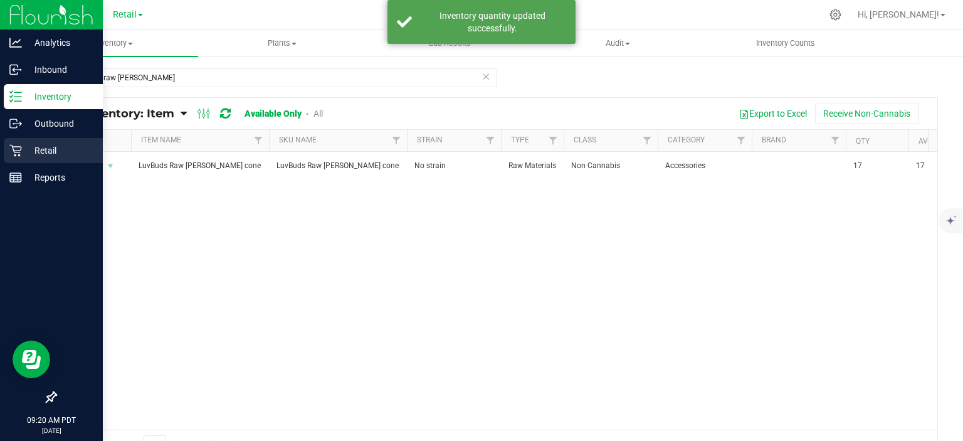
click at [14, 147] on icon at bounding box center [15, 150] width 13 height 13
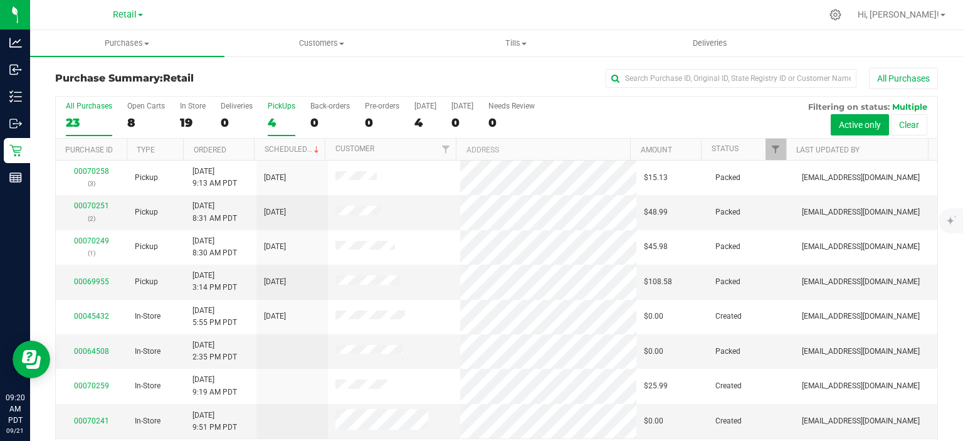
click at [276, 115] on div "4" at bounding box center [282, 122] width 28 height 14
click at [0, 0] on input "PickUps 4" at bounding box center [0, 0] width 0 height 0
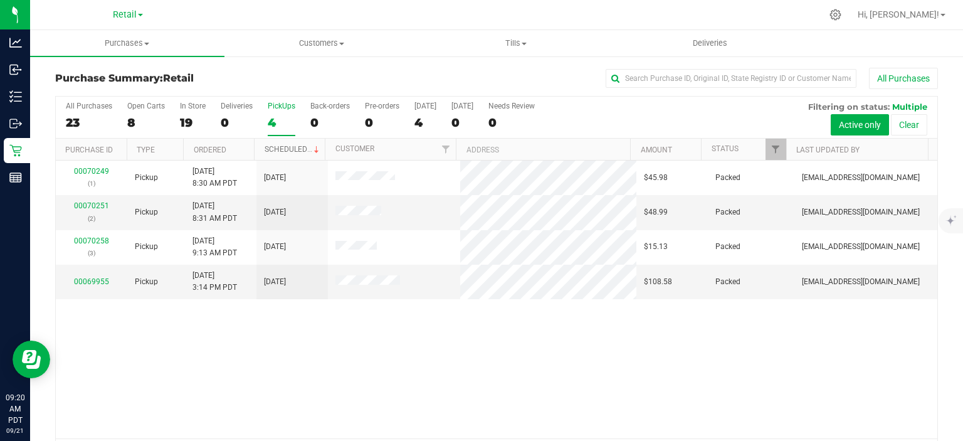
click at [294, 145] on link "Scheduled" at bounding box center [292, 149] width 57 height 9
click at [317, 118] on div "0" at bounding box center [329, 122] width 39 height 14
click at [0, 0] on input "Back-orders 0" at bounding box center [0, 0] width 0 height 0
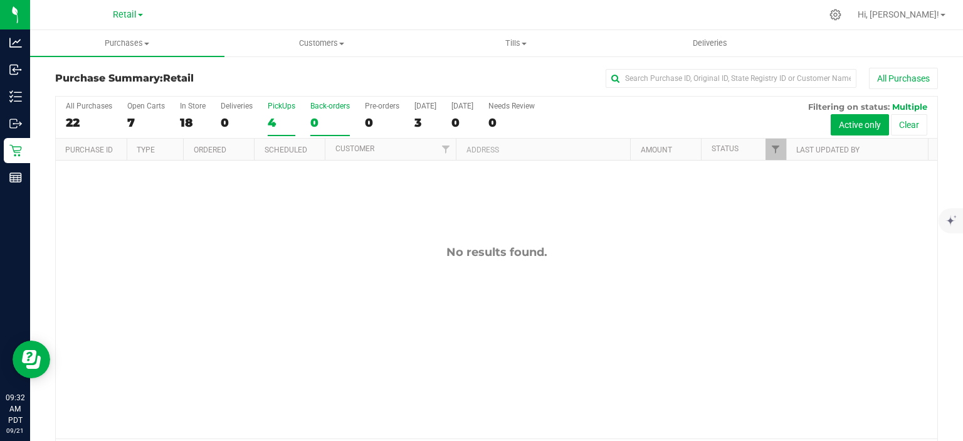
click at [280, 118] on div "4" at bounding box center [282, 122] width 28 height 14
click at [0, 0] on input "PickUps 4" at bounding box center [0, 0] width 0 height 0
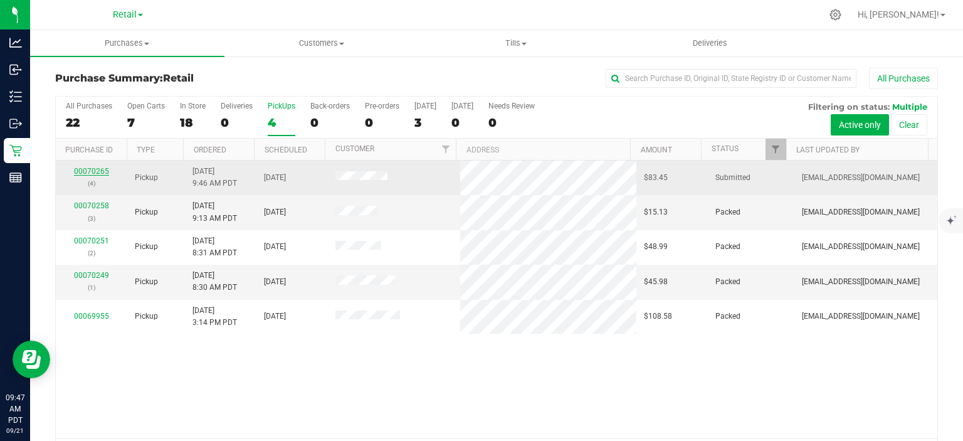
click at [98, 167] on link "00070265" at bounding box center [91, 171] width 35 height 9
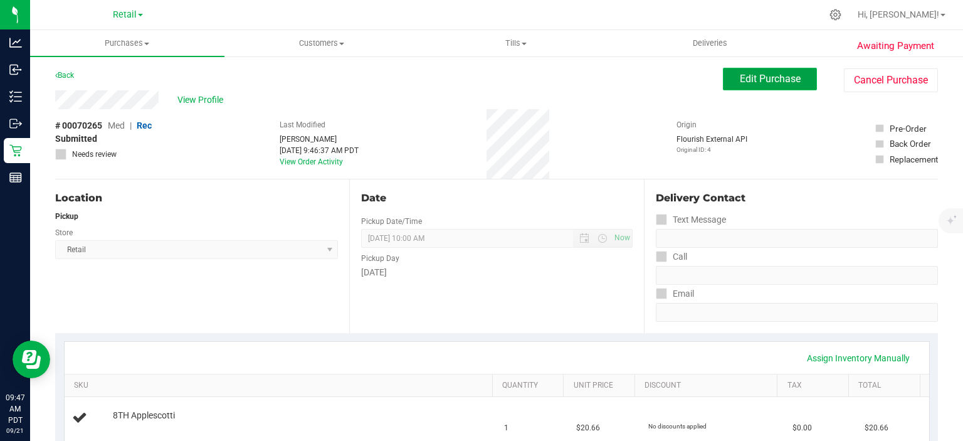
click at [772, 81] on span "Edit Purchase" at bounding box center [770, 79] width 61 height 12
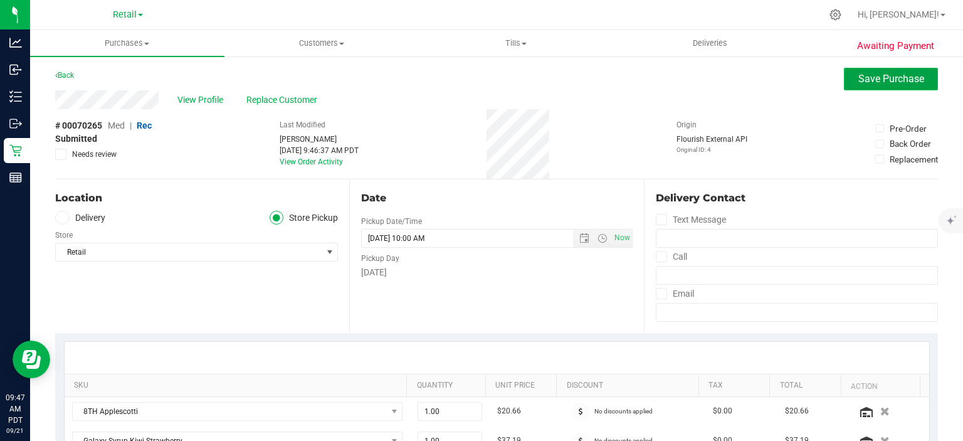
click at [860, 84] on span "Save Purchase" at bounding box center [891, 79] width 66 height 12
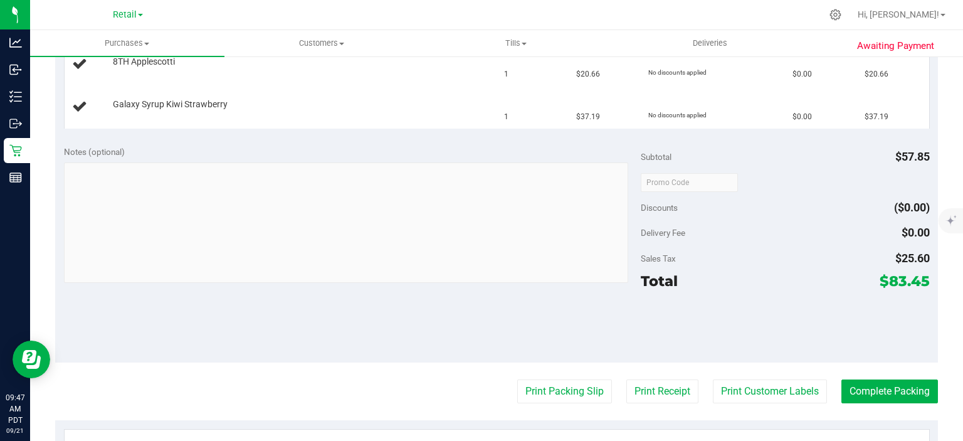
scroll to position [356, 0]
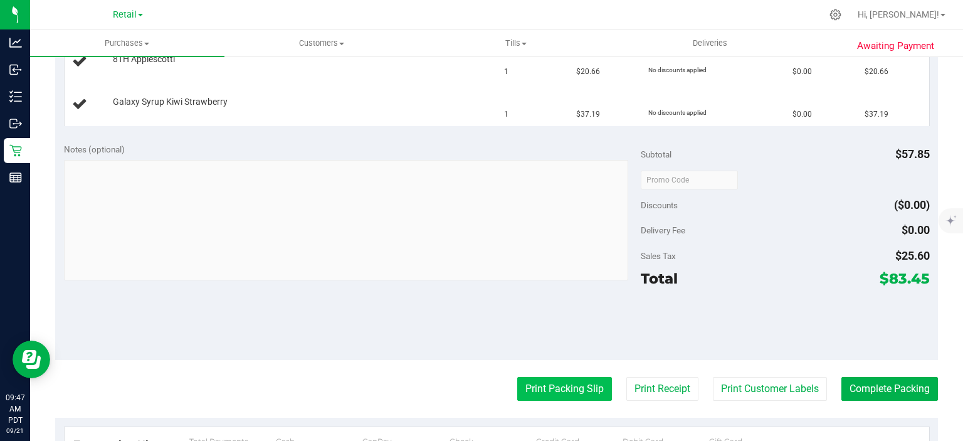
click at [543, 383] on button "Print Packing Slip" at bounding box center [564, 389] width 95 height 24
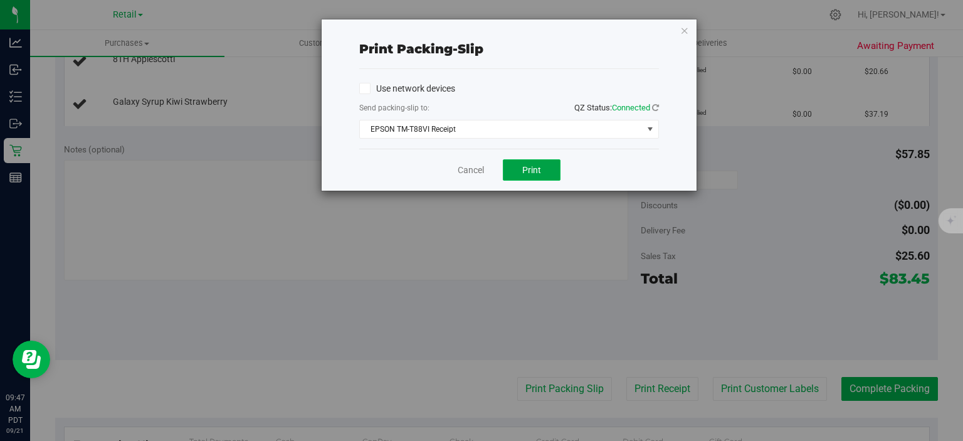
click at [536, 165] on span "Print" at bounding box center [531, 170] width 19 height 10
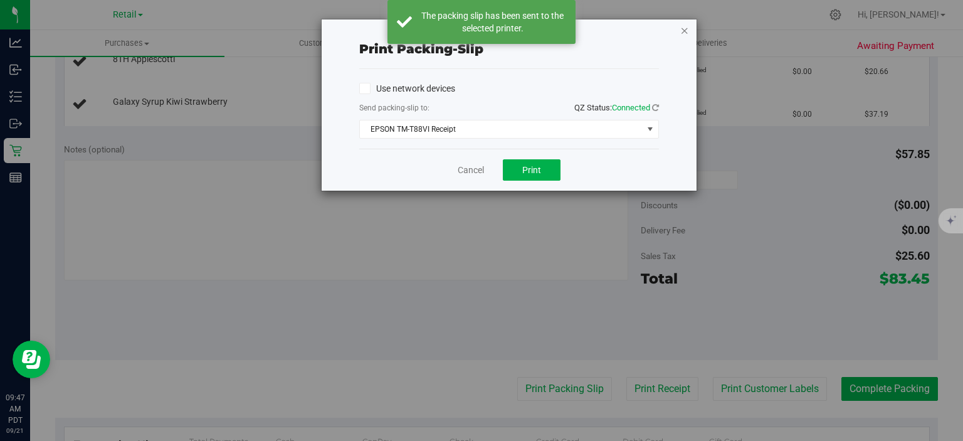
click at [687, 28] on icon "button" at bounding box center [684, 30] width 9 height 15
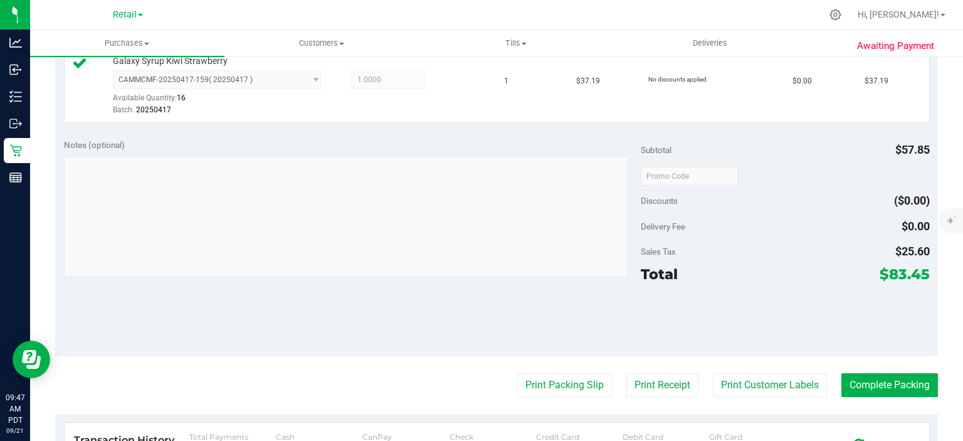
scroll to position [420, 0]
click at [872, 374] on button "Complete Packing" at bounding box center [889, 384] width 97 height 24
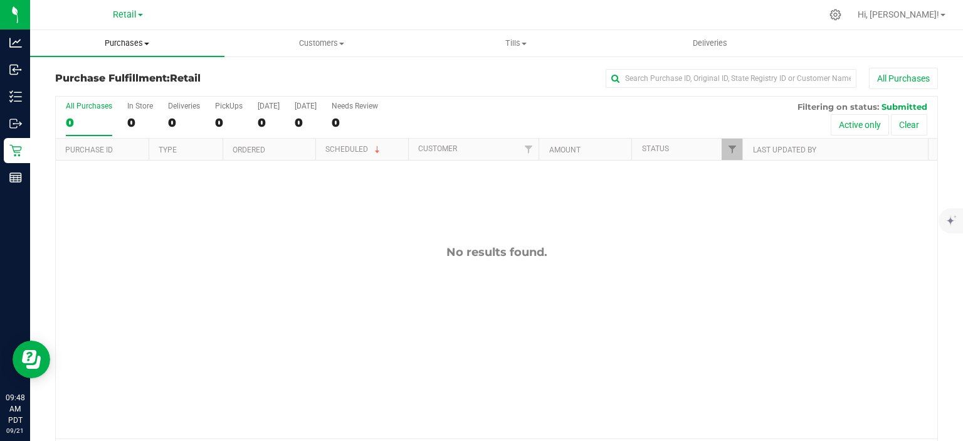
click at [132, 40] on span "Purchases" at bounding box center [127, 43] width 194 height 11
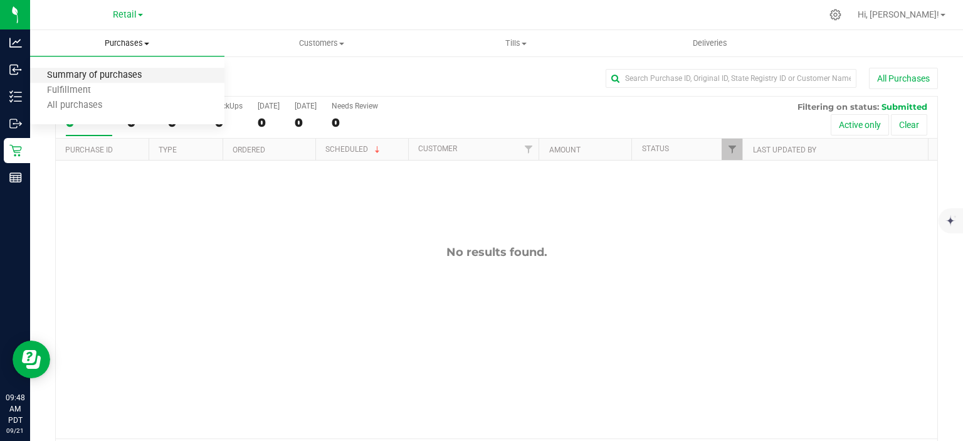
click at [130, 73] on span "Summary of purchases" at bounding box center [94, 75] width 128 height 11
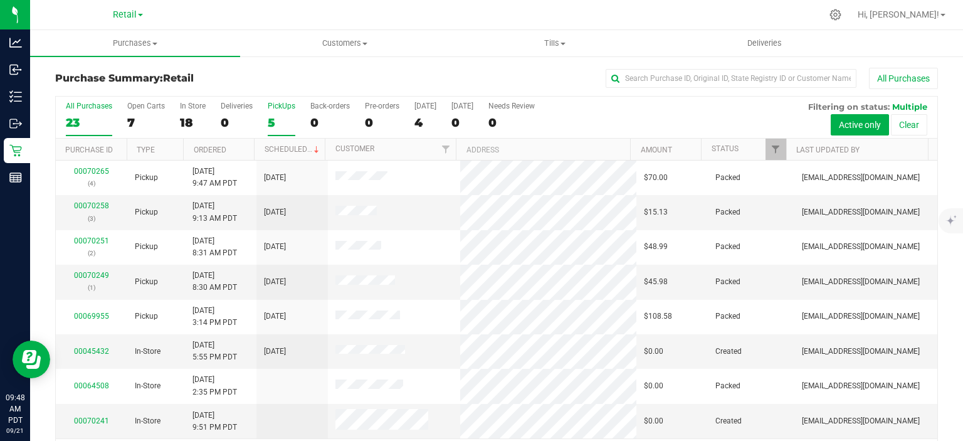
click at [271, 122] on div "5" at bounding box center [282, 122] width 28 height 14
click at [0, 0] on input "PickUps 5" at bounding box center [0, 0] width 0 height 0
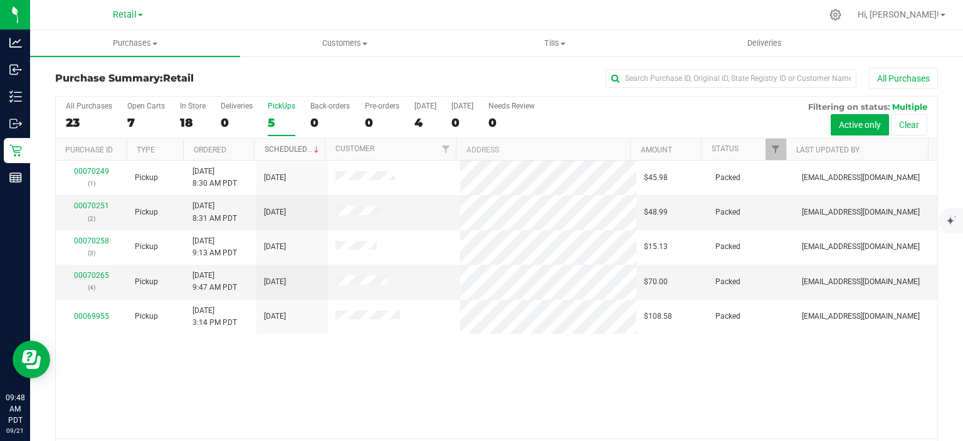
click at [311, 148] on span at bounding box center [316, 150] width 10 height 10
click at [313, 117] on div "0" at bounding box center [329, 122] width 39 height 14
click at [0, 0] on input "Back-orders 0" at bounding box center [0, 0] width 0 height 0
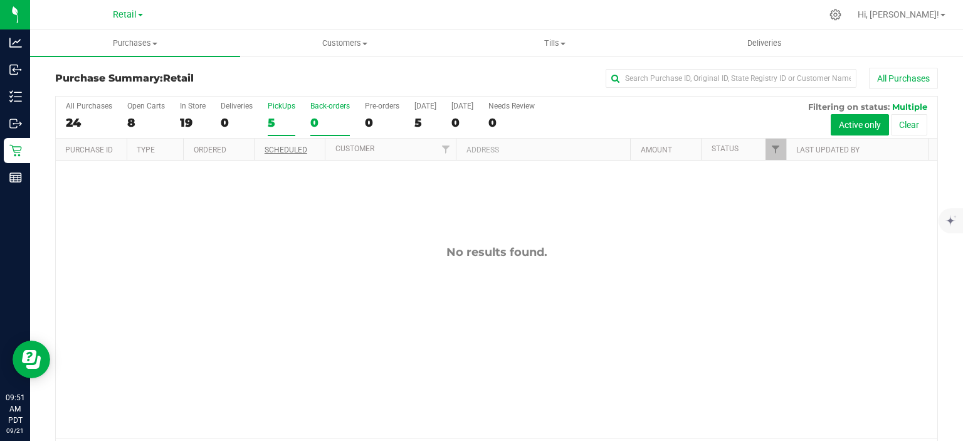
click at [273, 120] on div "5" at bounding box center [282, 122] width 28 height 14
click at [0, 0] on input "PickUps 5" at bounding box center [0, 0] width 0 height 0
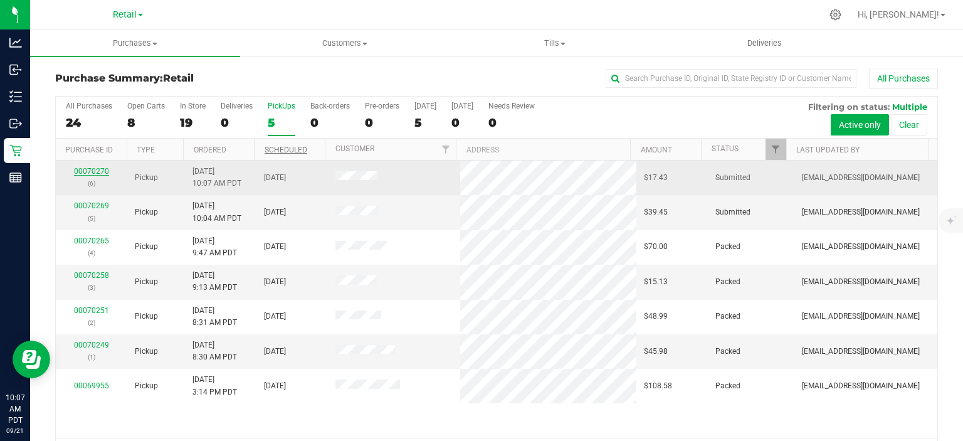
click at [100, 172] on link "00070270" at bounding box center [91, 171] width 35 height 9
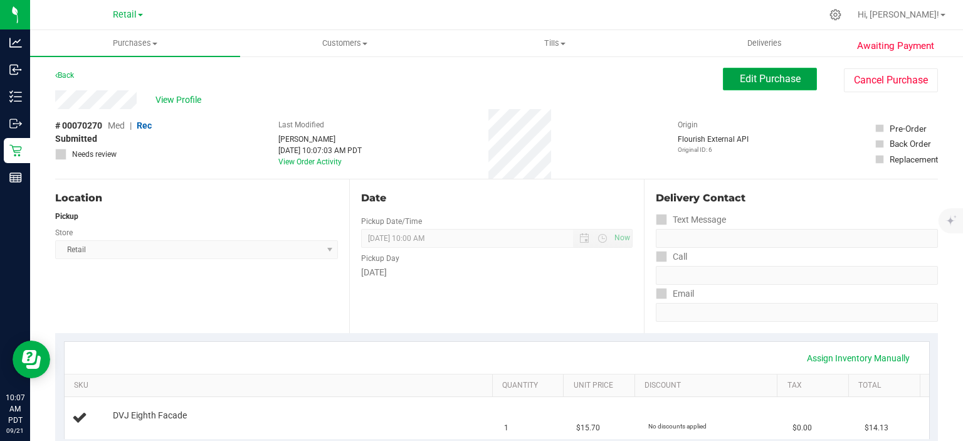
click at [770, 80] on span "Edit Purchase" at bounding box center [770, 79] width 61 height 12
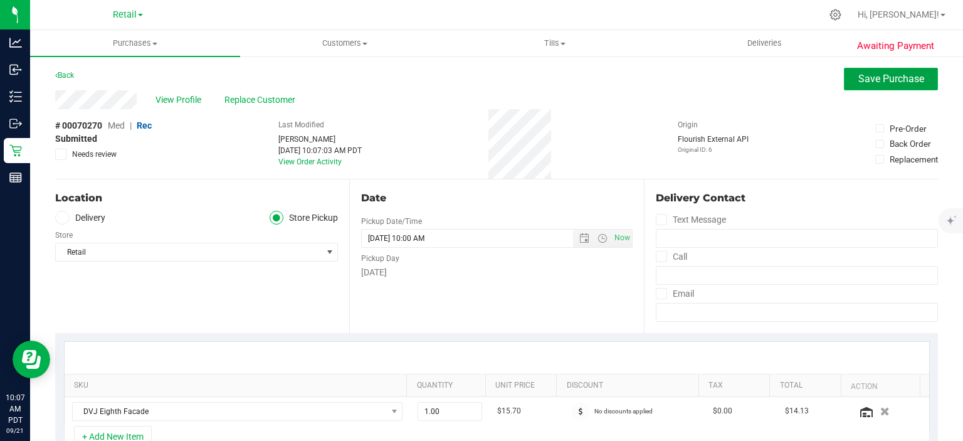
click at [887, 82] on span "Save Purchase" at bounding box center [891, 79] width 66 height 12
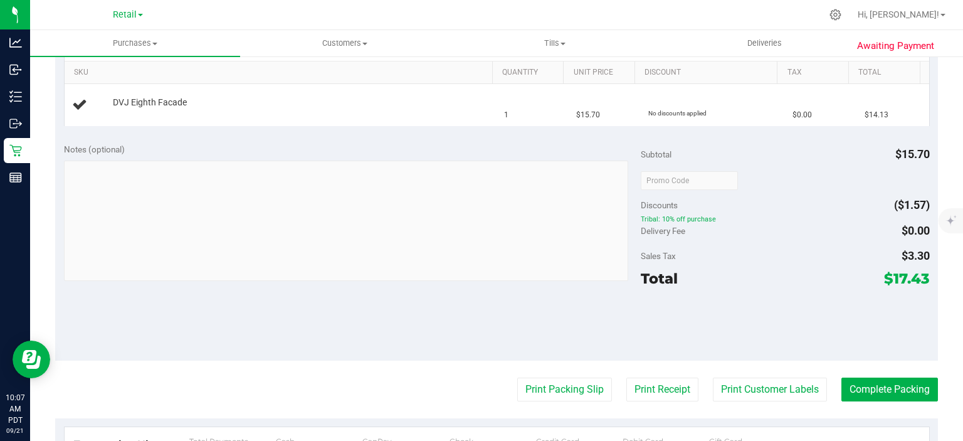
scroll to position [318, 0]
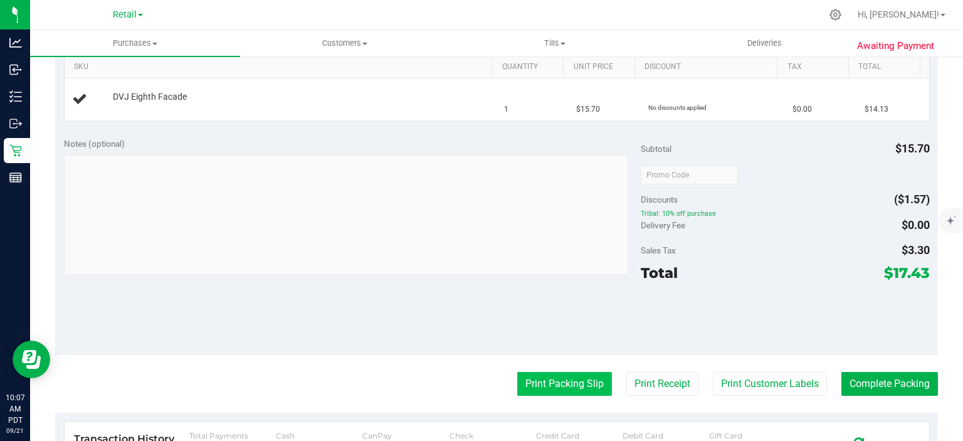
click at [556, 384] on button "Print Packing Slip" at bounding box center [564, 384] width 95 height 24
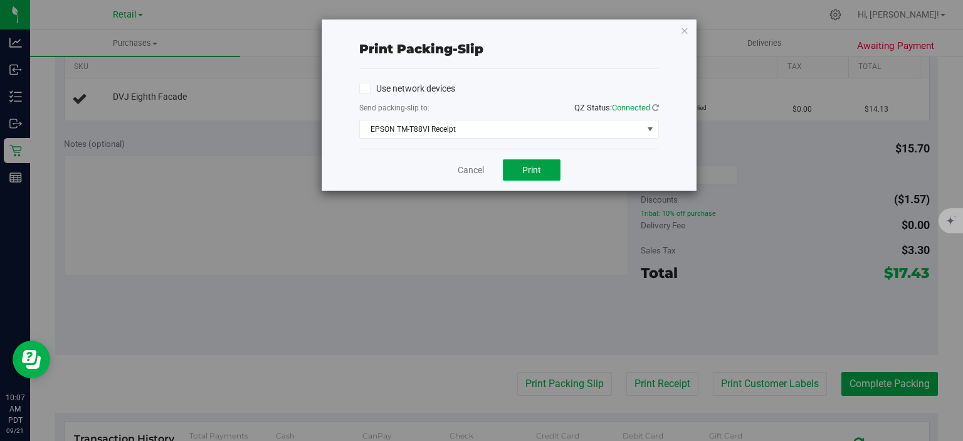
click at [535, 170] on span "Print" at bounding box center [531, 170] width 19 height 10
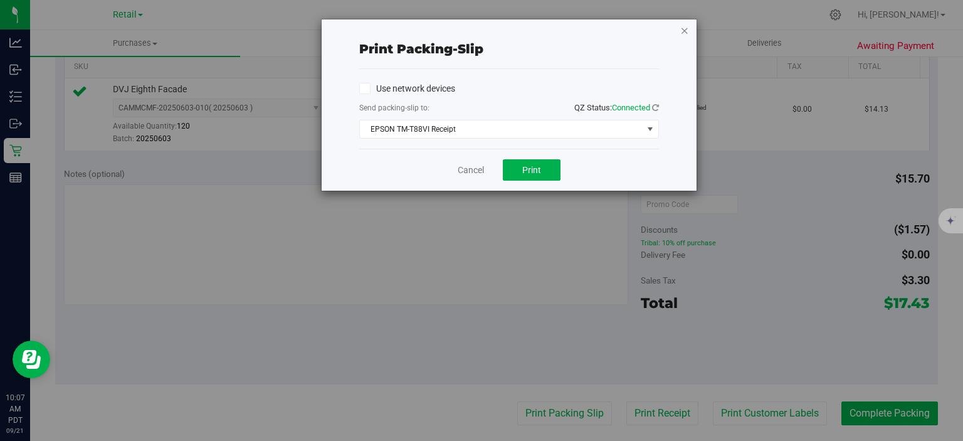
click at [685, 29] on icon "button" at bounding box center [684, 30] width 9 height 15
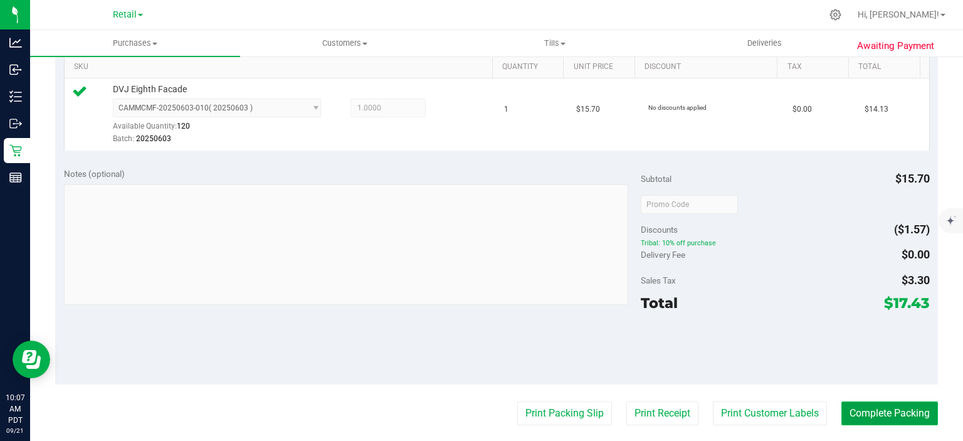
click at [891, 404] on button "Complete Packing" at bounding box center [889, 413] width 97 height 24
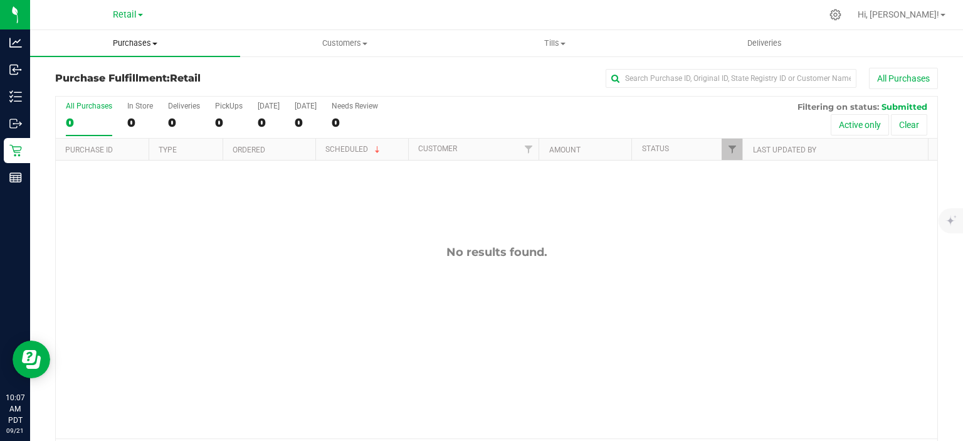
click at [146, 51] on uib-tab-heading "Purchases Summary of purchases Fulfillment All purchases" at bounding box center [135, 43] width 210 height 26
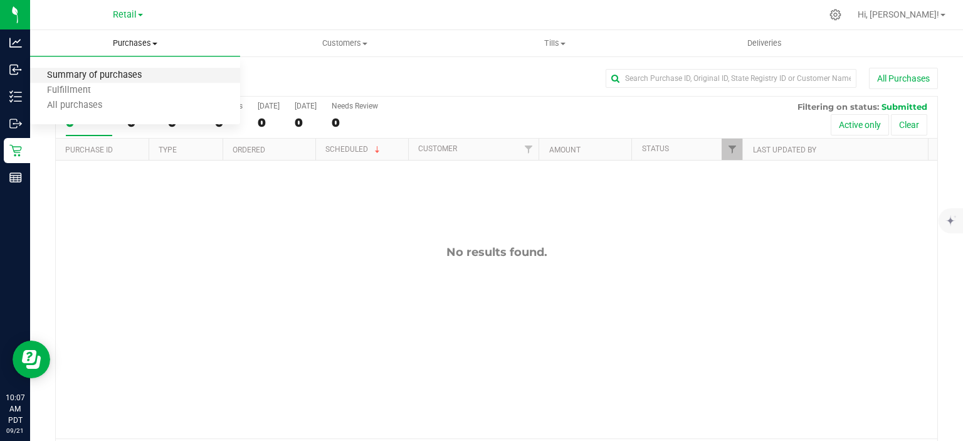
click at [130, 73] on span "Summary of purchases" at bounding box center [94, 75] width 128 height 11
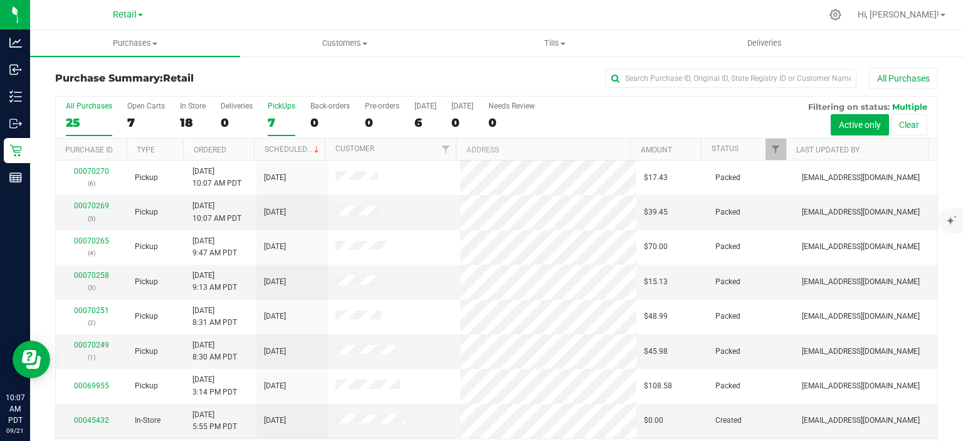
click at [273, 116] on div "7" at bounding box center [282, 122] width 28 height 14
click at [0, 0] on input "PickUps 7" at bounding box center [0, 0] width 0 height 0
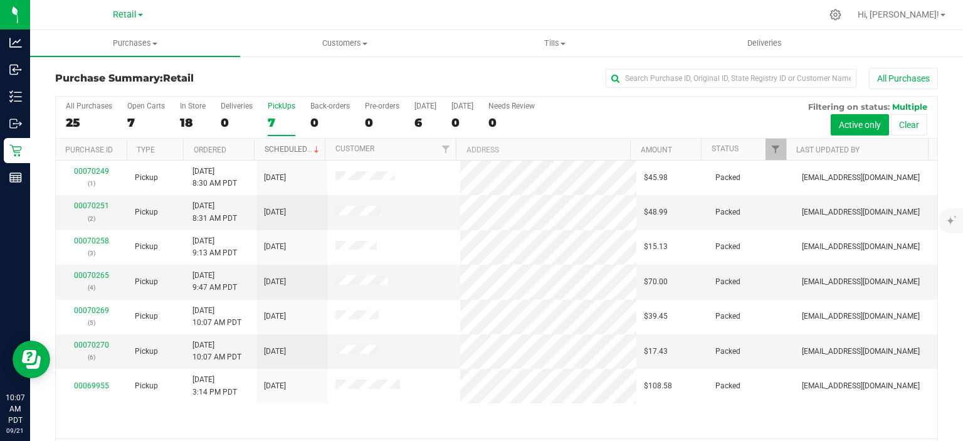
click at [292, 148] on link "Scheduled" at bounding box center [292, 149] width 57 height 9
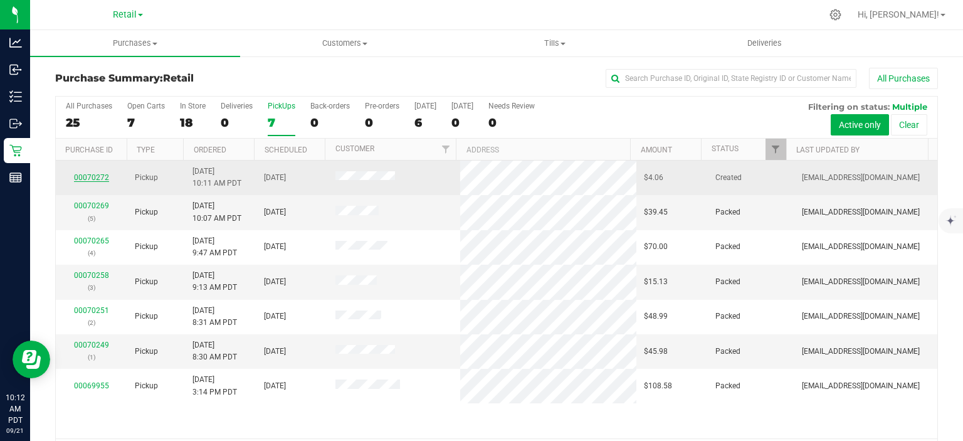
click at [98, 175] on link "00070272" at bounding box center [91, 177] width 35 height 9
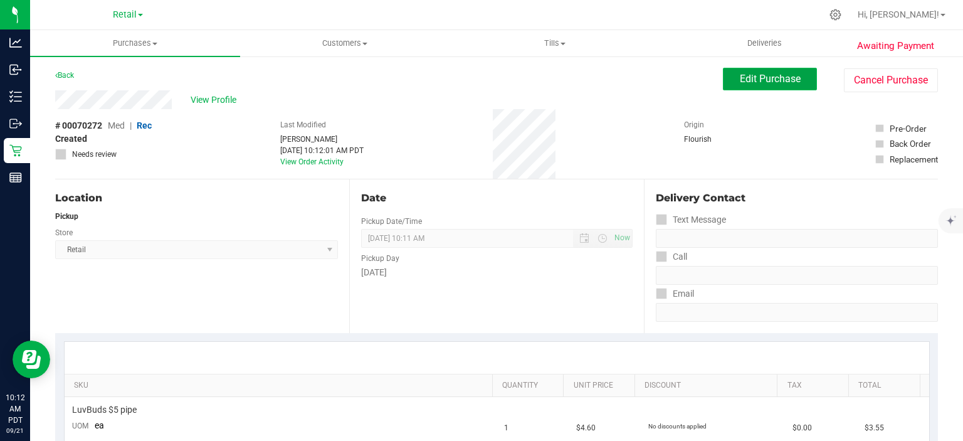
click at [758, 78] on span "Edit Purchase" at bounding box center [770, 79] width 61 height 12
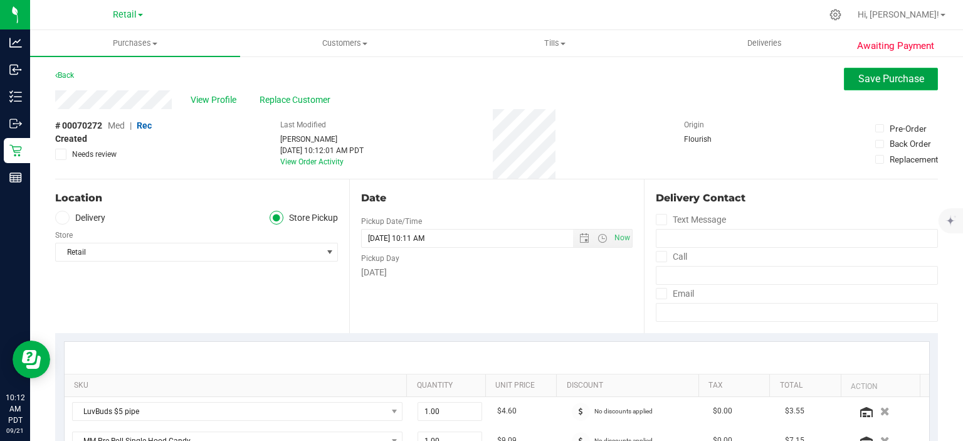
click at [875, 78] on span "Save Purchase" at bounding box center [891, 79] width 66 height 12
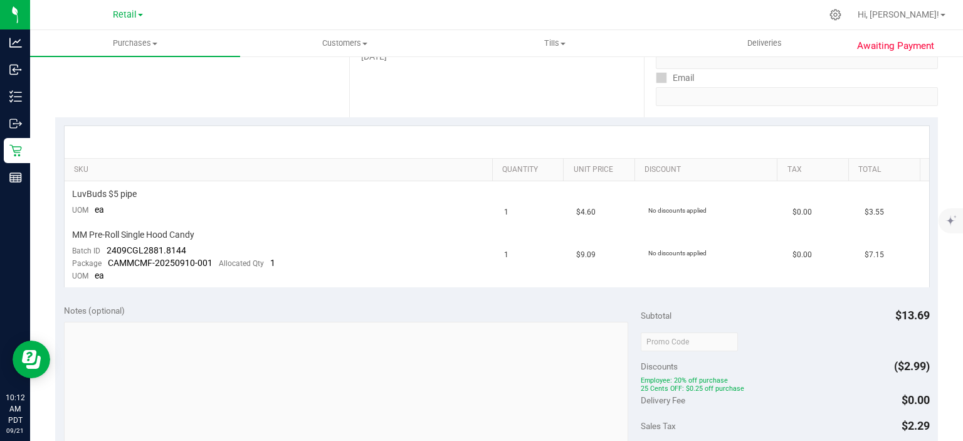
scroll to position [326, 0]
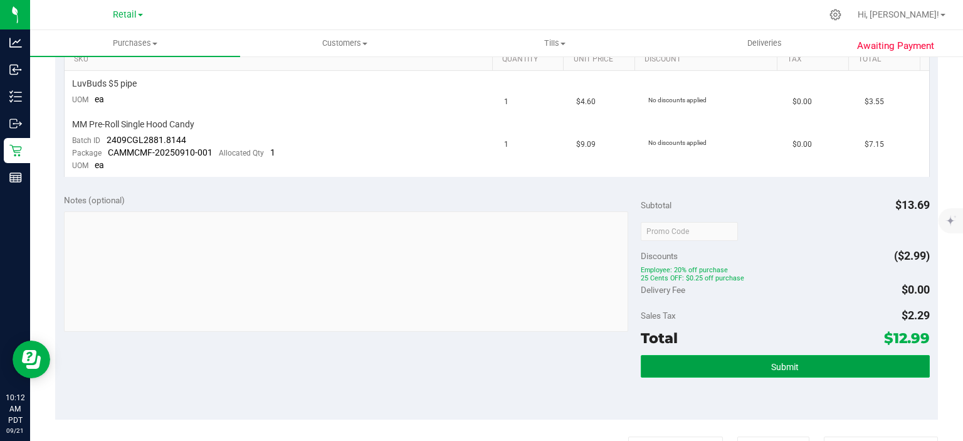
click at [754, 363] on button "Submit" at bounding box center [785, 366] width 288 height 23
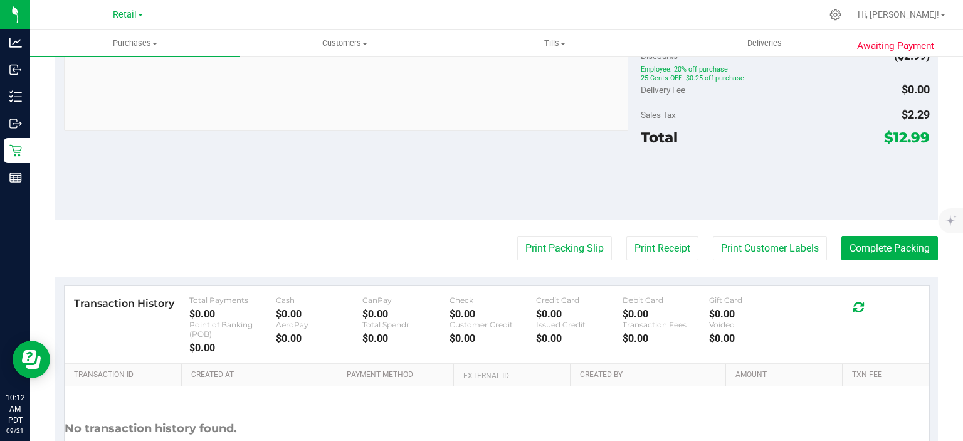
scroll to position [536, 0]
click at [878, 245] on button "Complete Packing" at bounding box center [889, 247] width 97 height 24
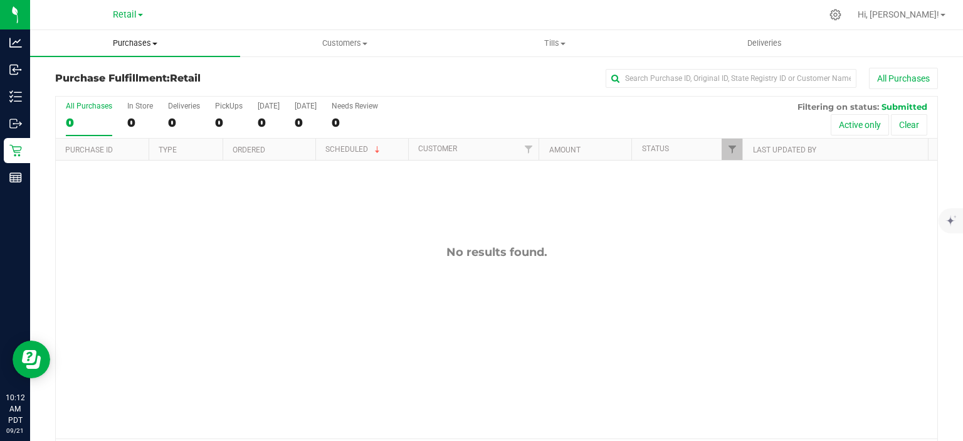
click at [163, 43] on span "Purchases" at bounding box center [135, 43] width 210 height 11
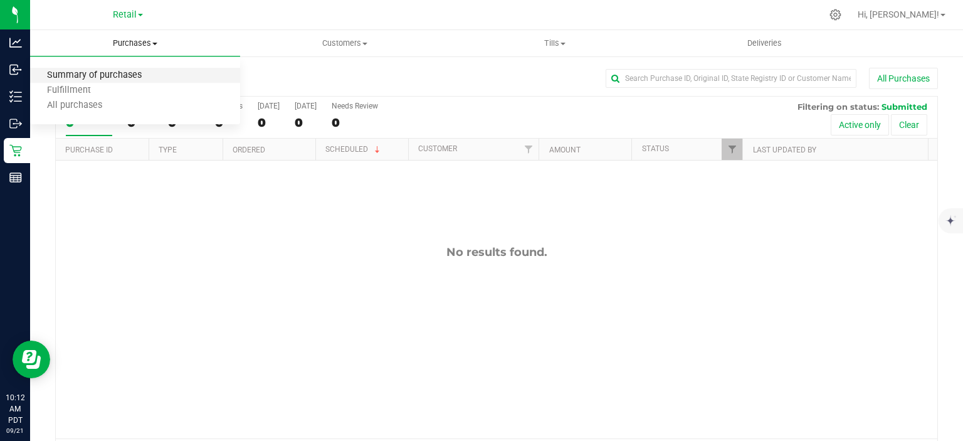
click at [120, 75] on span "Summary of purchases" at bounding box center [94, 75] width 128 height 11
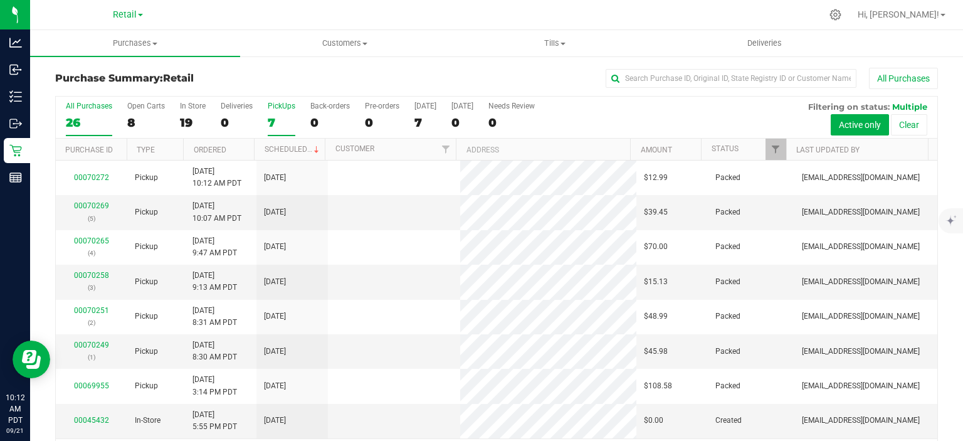
click at [270, 118] on div "7" at bounding box center [282, 122] width 28 height 14
click at [0, 0] on input "PickUps 7" at bounding box center [0, 0] width 0 height 0
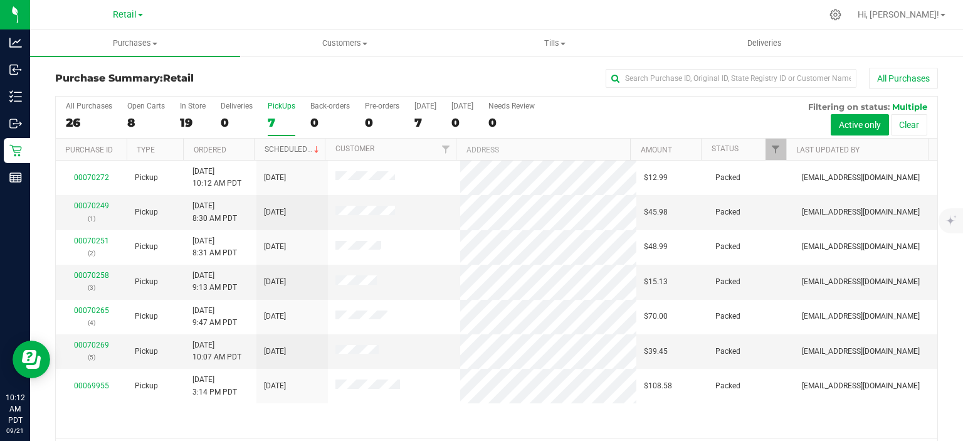
click at [288, 150] on link "Scheduled" at bounding box center [292, 149] width 57 height 9
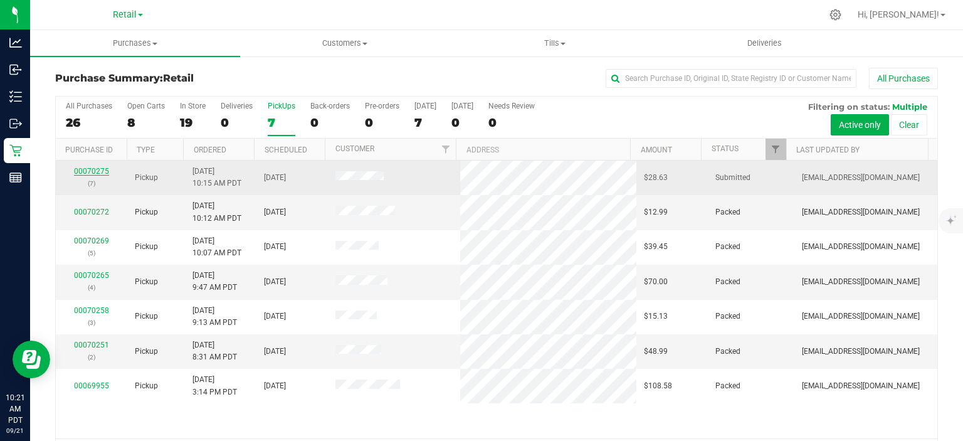
click at [97, 169] on link "00070275" at bounding box center [91, 171] width 35 height 9
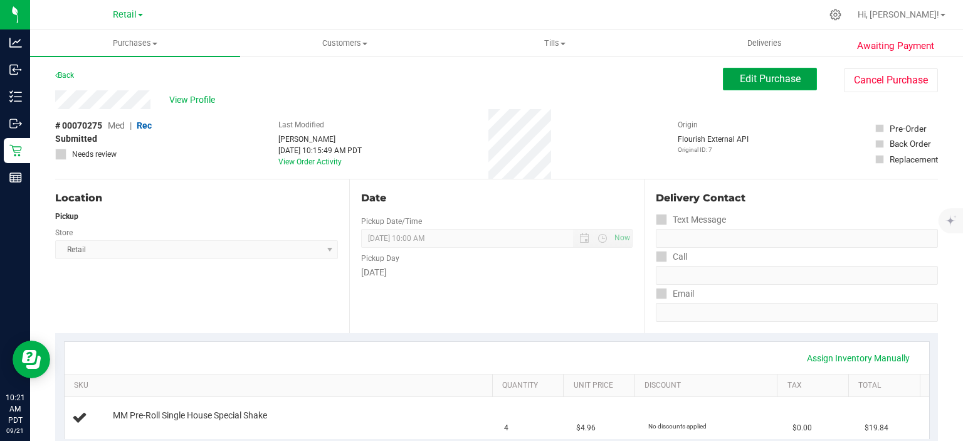
click at [759, 80] on span "Edit Purchase" at bounding box center [770, 79] width 61 height 12
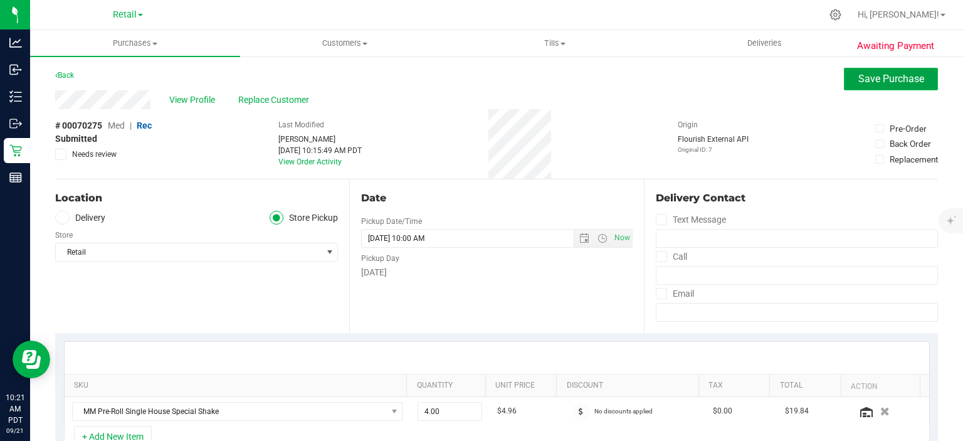
click at [889, 80] on span "Save Purchase" at bounding box center [891, 79] width 66 height 12
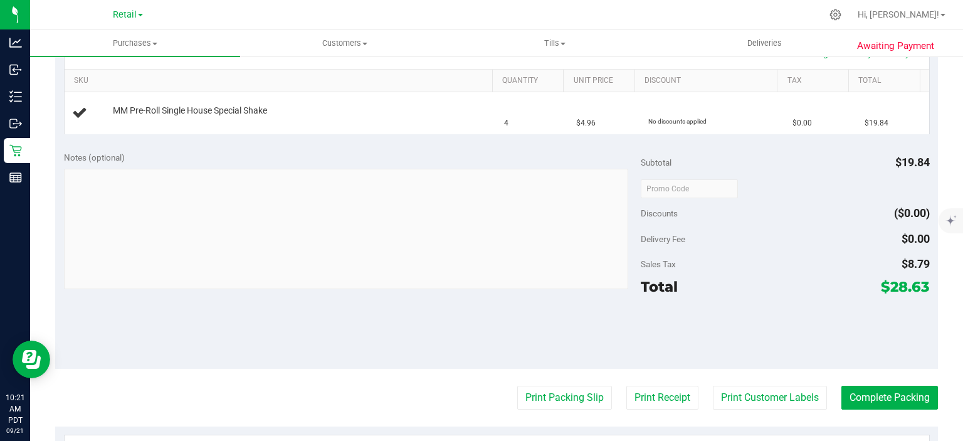
scroll to position [308, 0]
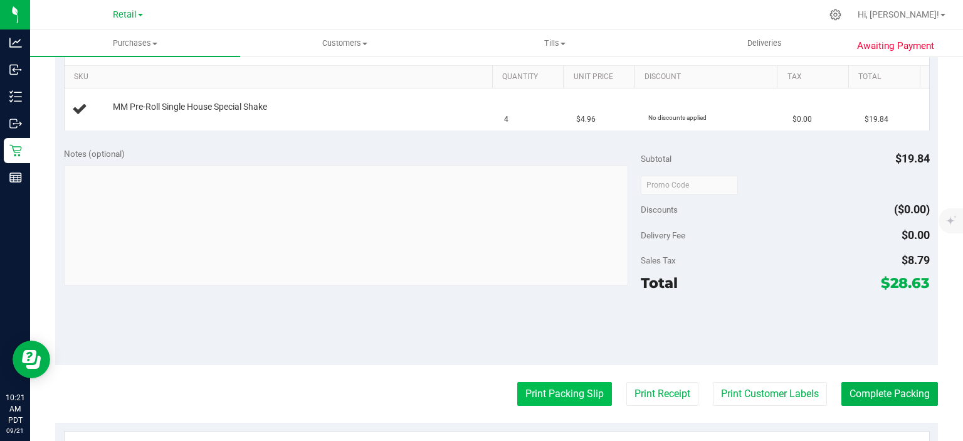
click at [552, 390] on button "Print Packing Slip" at bounding box center [564, 394] width 95 height 24
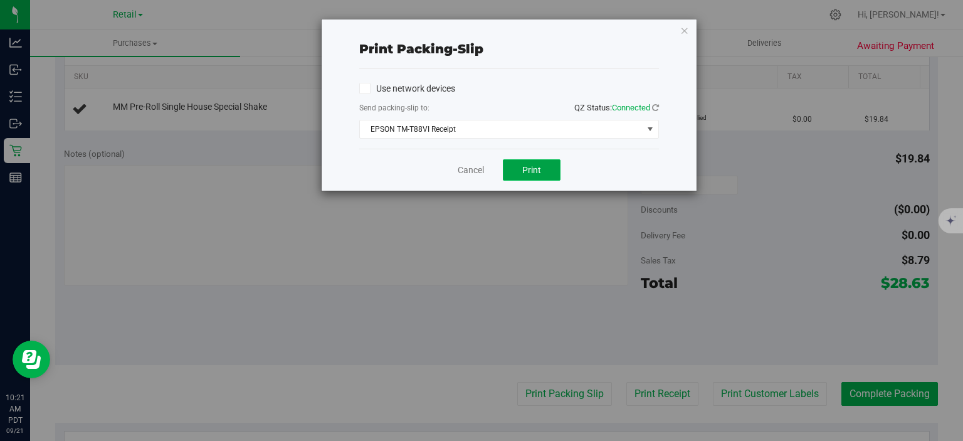
click at [534, 168] on span "Print" at bounding box center [531, 170] width 19 height 10
click at [684, 26] on icon "button" at bounding box center [684, 30] width 9 height 15
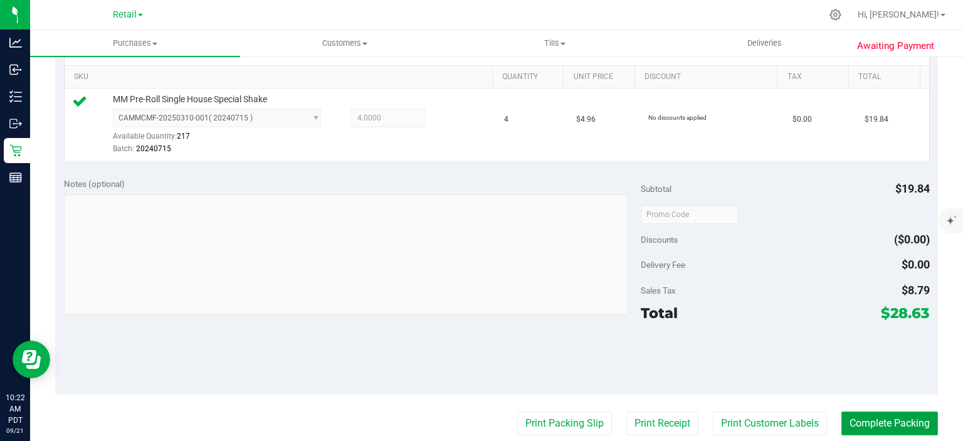
click at [898, 414] on button "Complete Packing" at bounding box center [889, 423] width 97 height 24
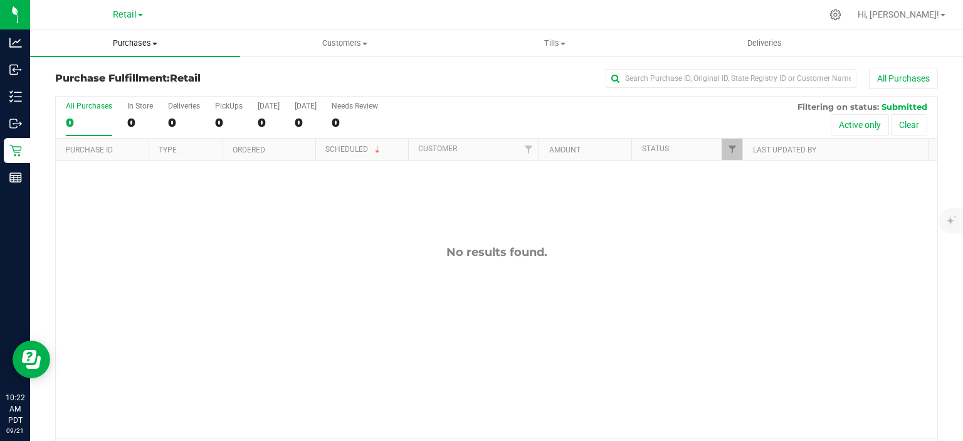
click at [144, 43] on span "Purchases" at bounding box center [135, 43] width 210 height 11
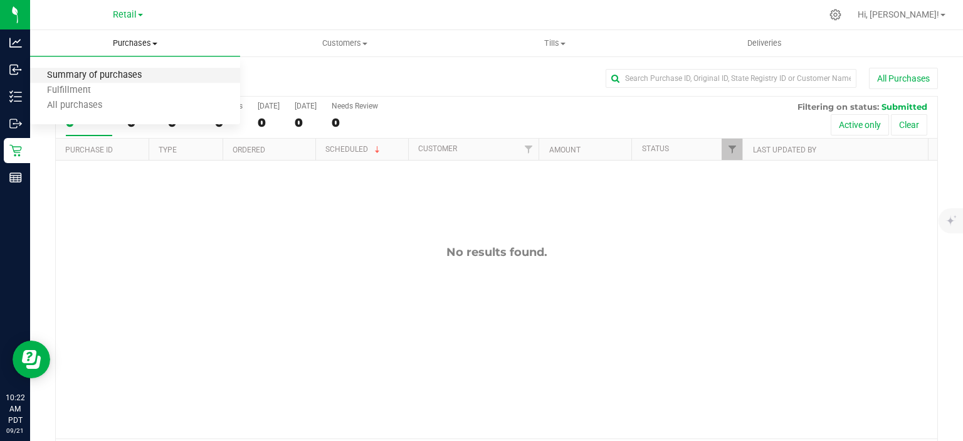
click at [120, 77] on span "Summary of purchases" at bounding box center [94, 75] width 128 height 11
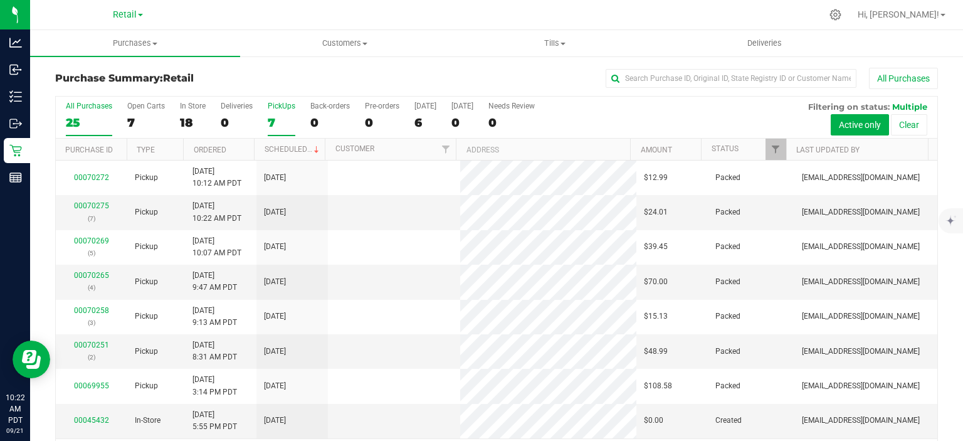
click at [278, 123] on div "7" at bounding box center [282, 122] width 28 height 14
click at [0, 0] on input "PickUps 7" at bounding box center [0, 0] width 0 height 0
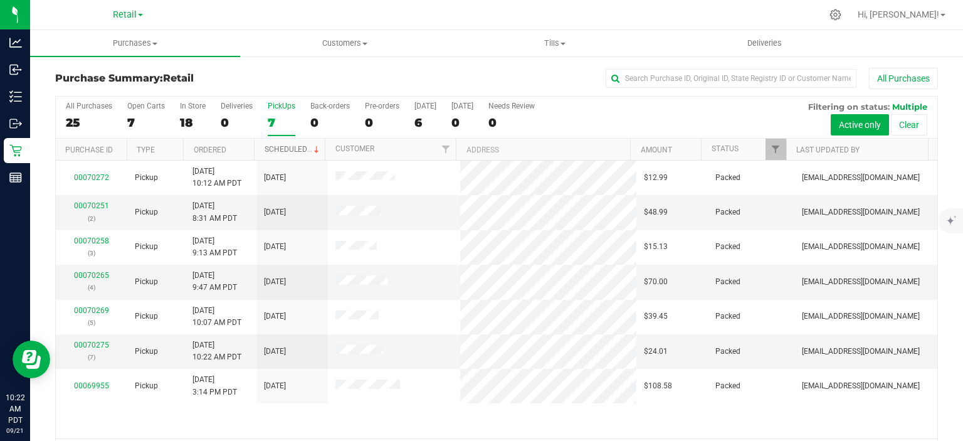
click at [287, 145] on link "Scheduled" at bounding box center [292, 149] width 57 height 9
click at [319, 118] on div "0" at bounding box center [329, 122] width 39 height 14
click at [0, 0] on input "Back-orders 0" at bounding box center [0, 0] width 0 height 0
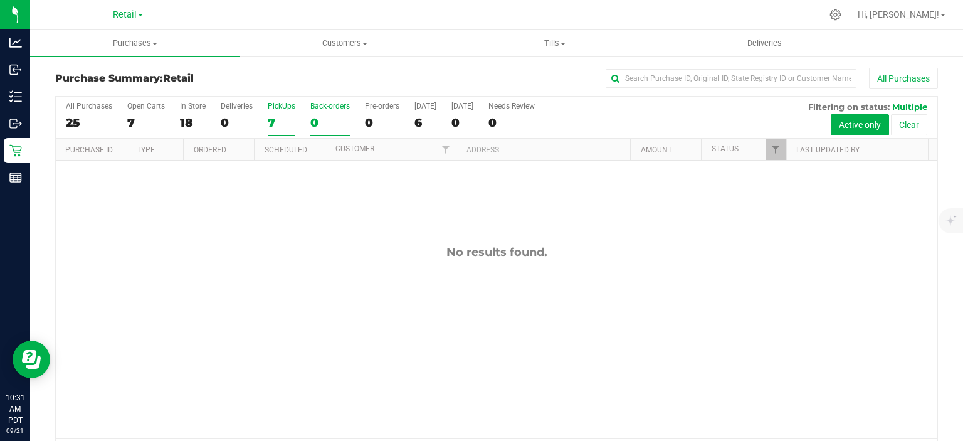
click at [281, 115] on div "7" at bounding box center [282, 122] width 28 height 14
click at [0, 0] on input "PickUps 7" at bounding box center [0, 0] width 0 height 0
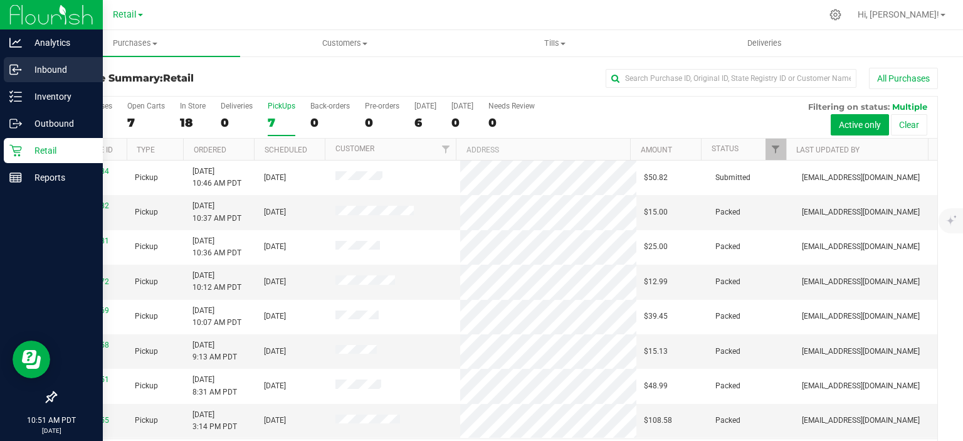
click at [72, 66] on p "Inbound" at bounding box center [59, 69] width 75 height 15
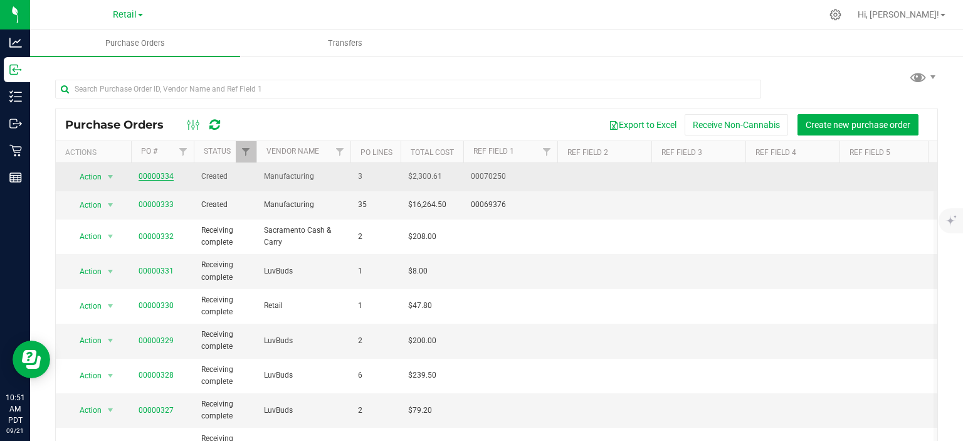
click at [152, 172] on link "00000334" at bounding box center [156, 176] width 35 height 9
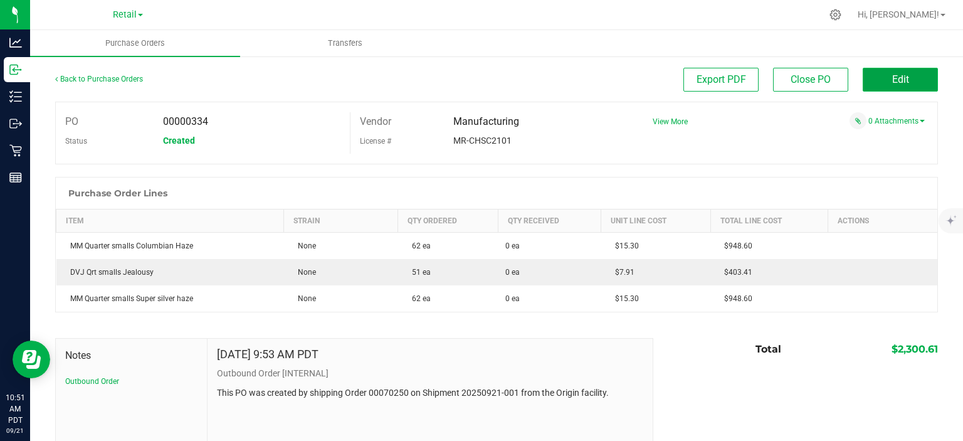
click at [889, 72] on button "Edit" at bounding box center [899, 80] width 75 height 24
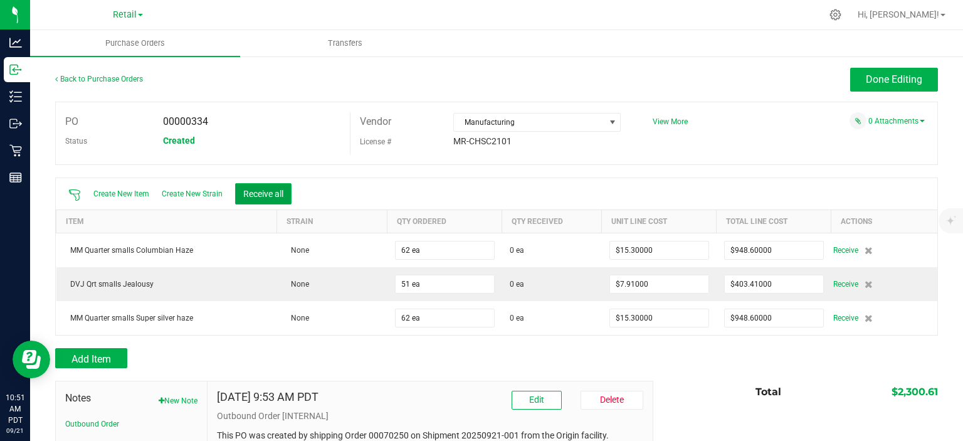
click at [276, 183] on button "Receive all" at bounding box center [263, 193] width 56 height 21
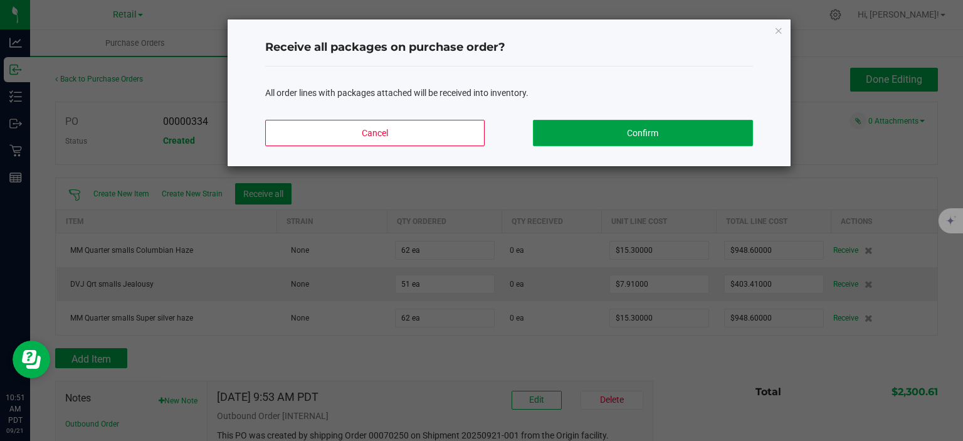
click at [642, 139] on button "Confirm" at bounding box center [642, 133] width 219 height 26
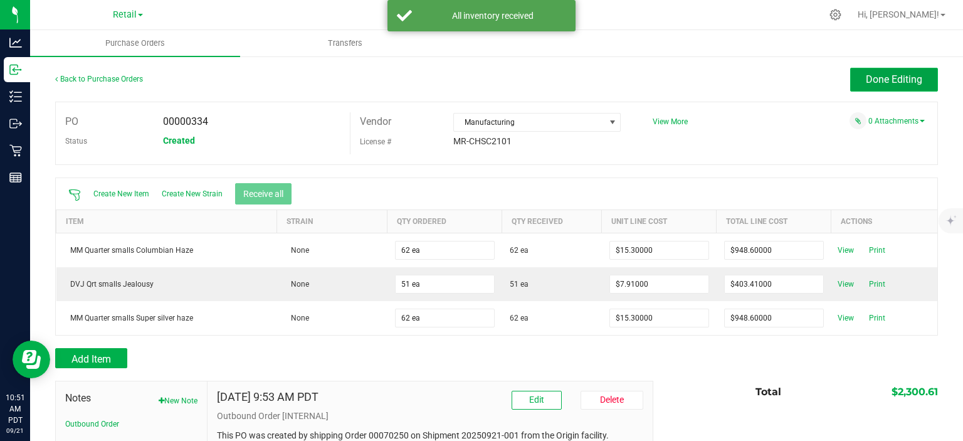
click at [877, 79] on span "Done Editing" at bounding box center [894, 79] width 56 height 12
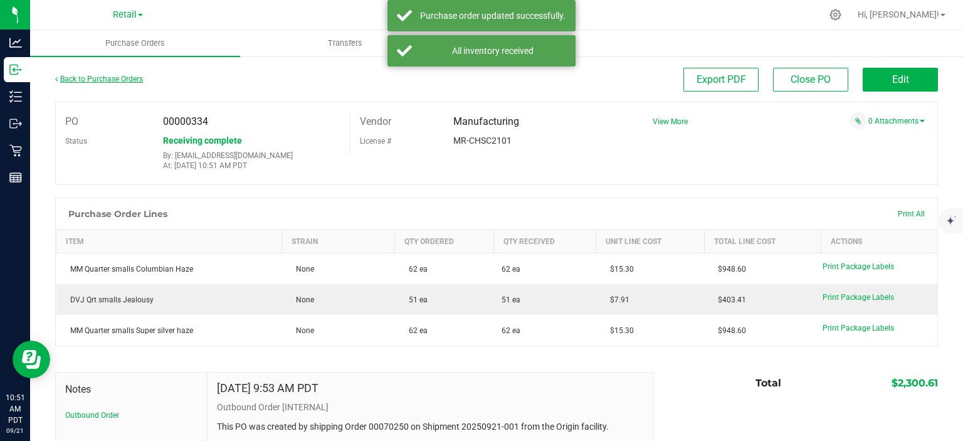
click at [125, 81] on link "Back to Purchase Orders" at bounding box center [99, 79] width 88 height 9
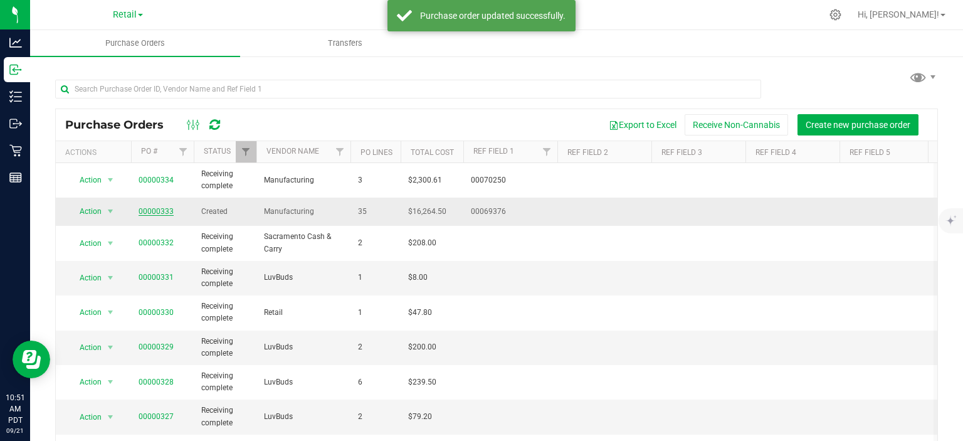
click at [159, 207] on link "00000333" at bounding box center [156, 211] width 35 height 9
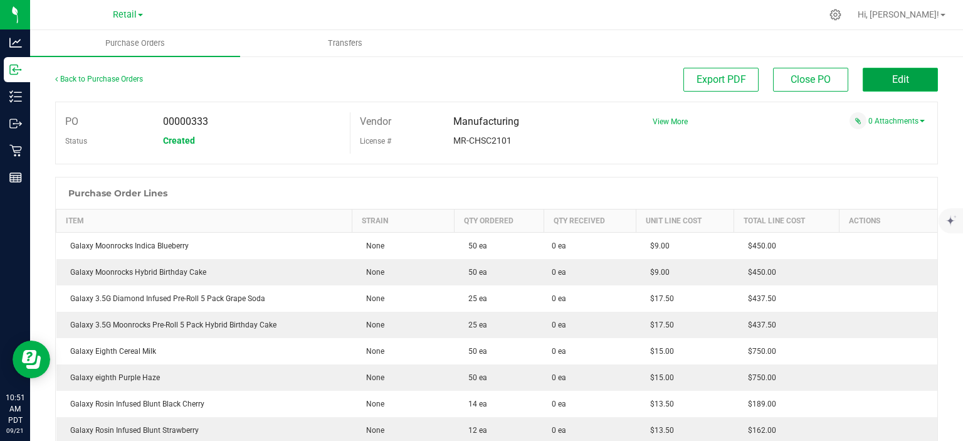
click at [892, 78] on span "Edit" at bounding box center [900, 79] width 17 height 12
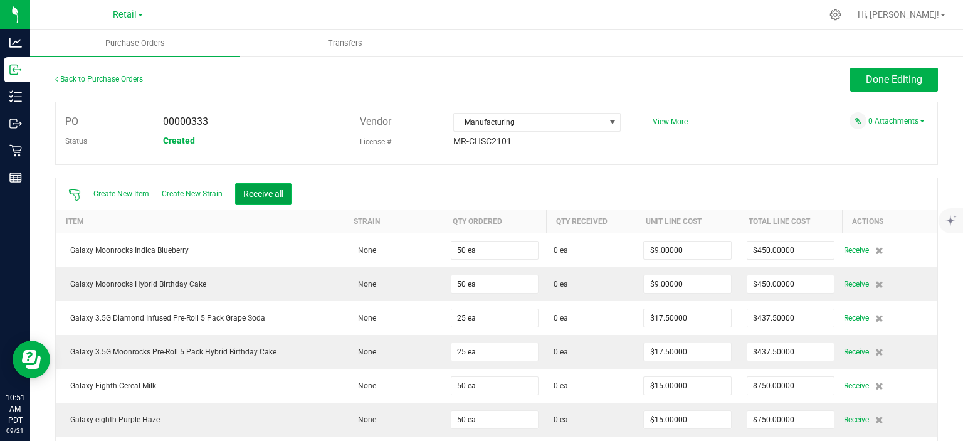
click at [279, 190] on button "Receive all" at bounding box center [263, 193] width 56 height 21
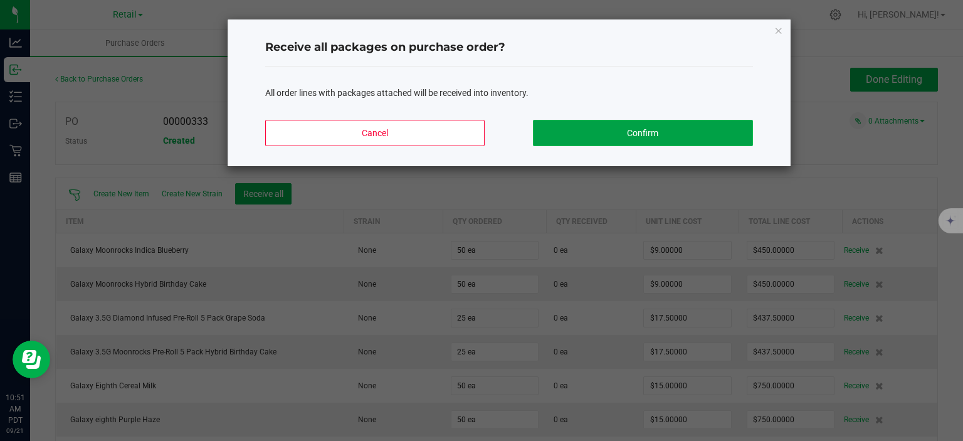
click at [691, 130] on button "Confirm" at bounding box center [642, 133] width 219 height 26
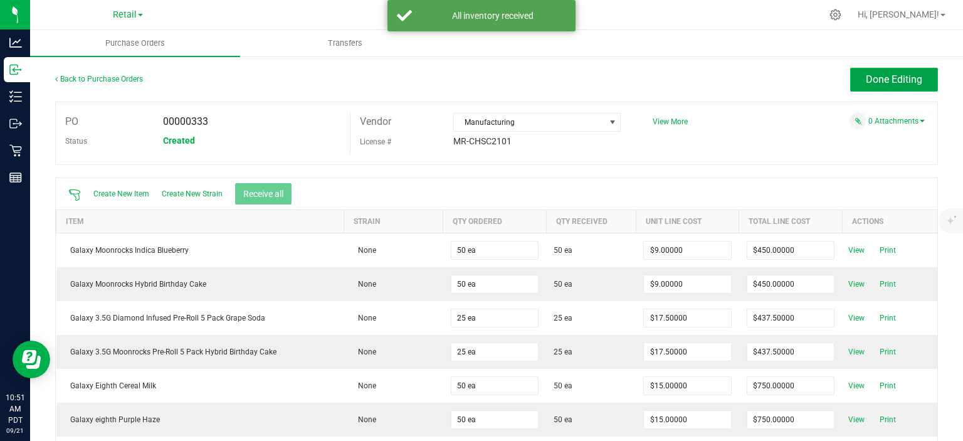
click at [866, 78] on span "Done Editing" at bounding box center [894, 79] width 56 height 12
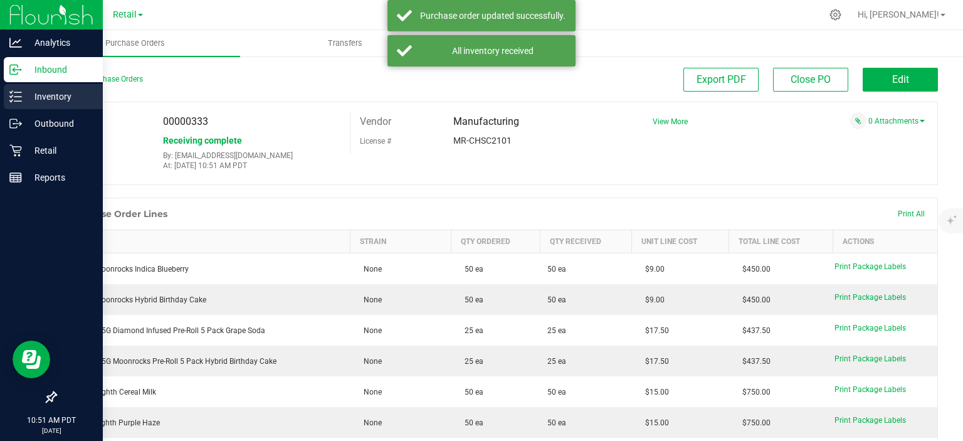
click at [61, 91] on p "Inventory" at bounding box center [59, 96] width 75 height 15
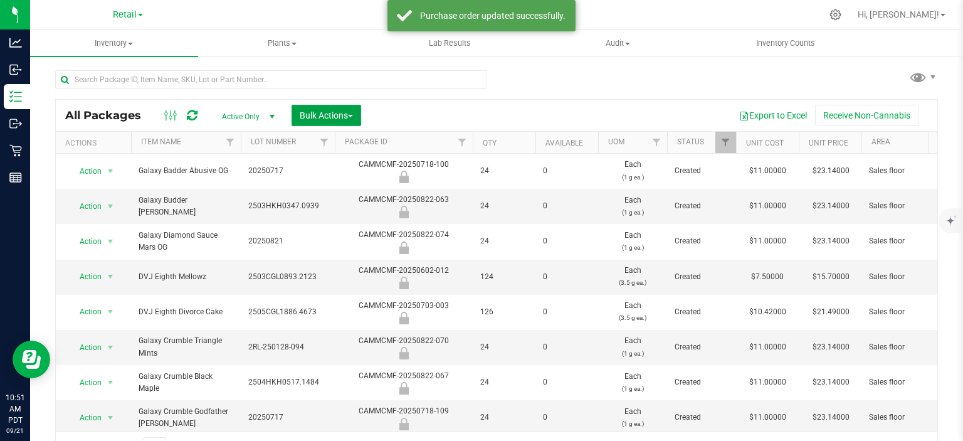
click at [340, 117] on span "Bulk Actions" at bounding box center [326, 115] width 53 height 10
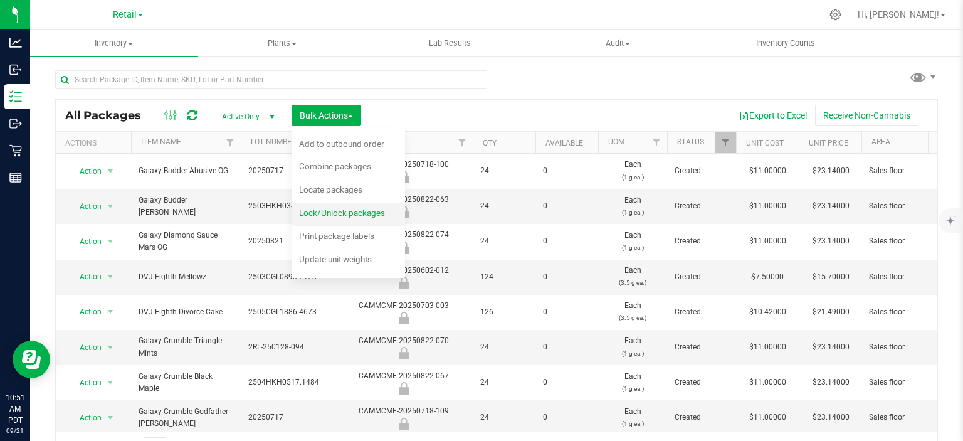
click at [352, 211] on span "Lock/Unlock packages" at bounding box center [342, 212] width 86 height 10
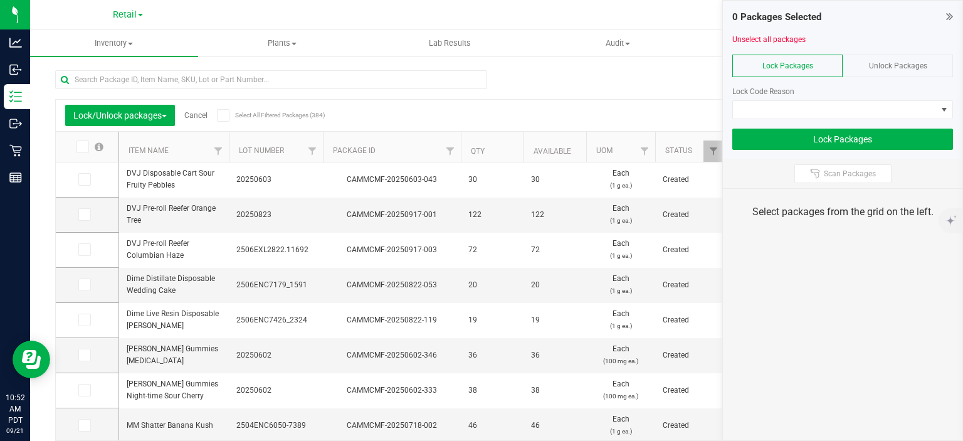
click at [906, 66] on span "Unlock Packages" at bounding box center [898, 65] width 58 height 9
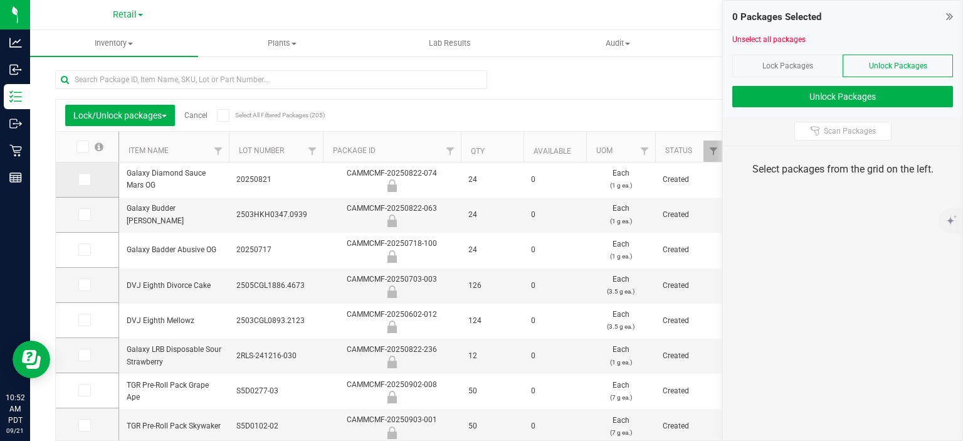
click at [83, 179] on icon at bounding box center [84, 179] width 8 height 0
click at [0, 0] on input "checkbox" at bounding box center [0, 0] width 0 height 0
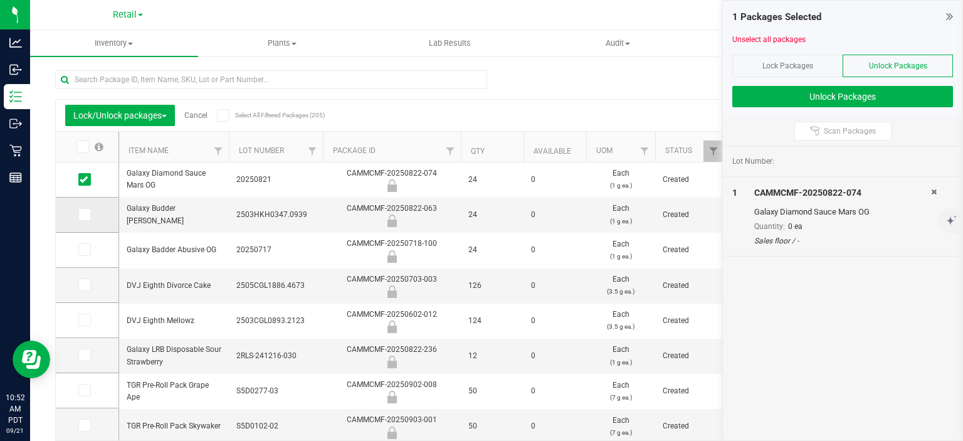
click at [83, 201] on td at bounding box center [87, 214] width 63 height 35
click at [80, 236] on td at bounding box center [87, 250] width 63 height 35
click at [83, 214] on icon at bounding box center [84, 214] width 8 height 0
click at [0, 0] on input "checkbox" at bounding box center [0, 0] width 0 height 0
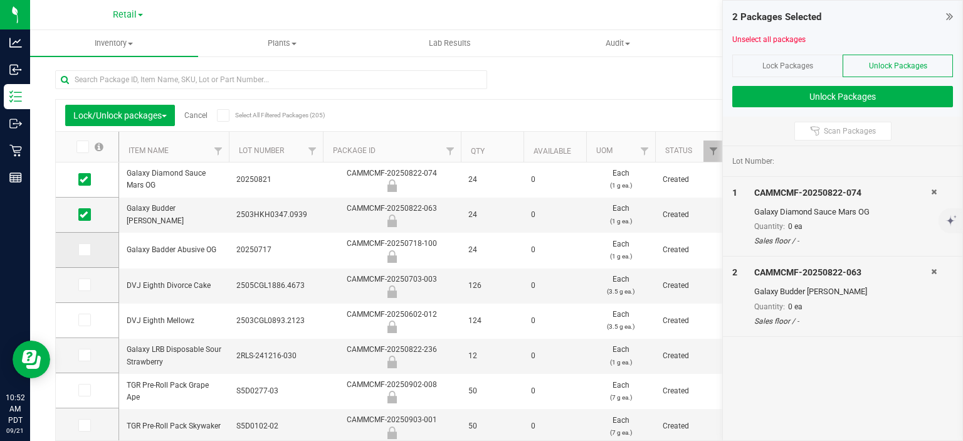
click at [83, 249] on icon at bounding box center [84, 249] width 8 height 0
click at [0, 0] on input "checkbox" at bounding box center [0, 0] width 0 height 0
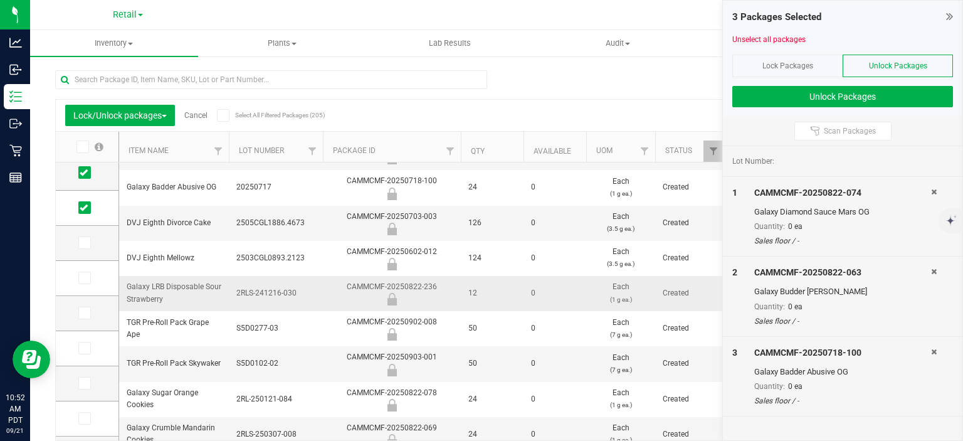
scroll to position [63, 0]
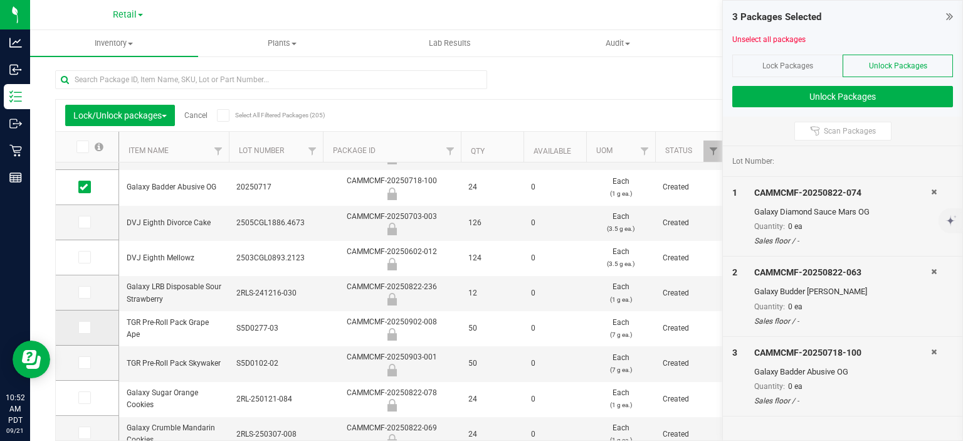
drag, startPoint x: 83, startPoint y: 323, endPoint x: 85, endPoint y: 334, distance: 10.7
click at [84, 327] on icon at bounding box center [84, 327] width 8 height 0
click at [0, 0] on input "checkbox" at bounding box center [0, 0] width 0 height 0
click at [81, 362] on icon at bounding box center [84, 362] width 8 height 0
click at [0, 0] on input "checkbox" at bounding box center [0, 0] width 0 height 0
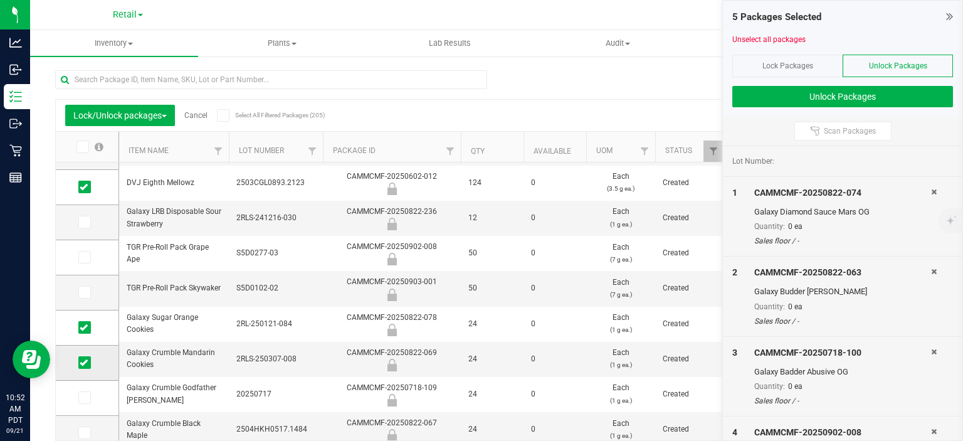
scroll to position [138, 0]
click at [87, 357] on icon at bounding box center [84, 357] width 8 height 0
click at [0, 0] on input "checkbox" at bounding box center [0, 0] width 0 height 0
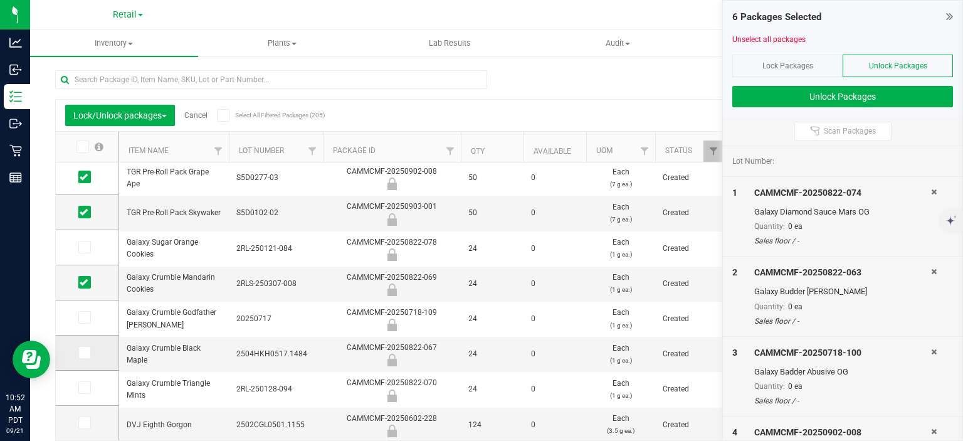
click at [85, 352] on icon at bounding box center [84, 352] width 8 height 0
click at [0, 0] on input "checkbox" at bounding box center [0, 0] width 0 height 0
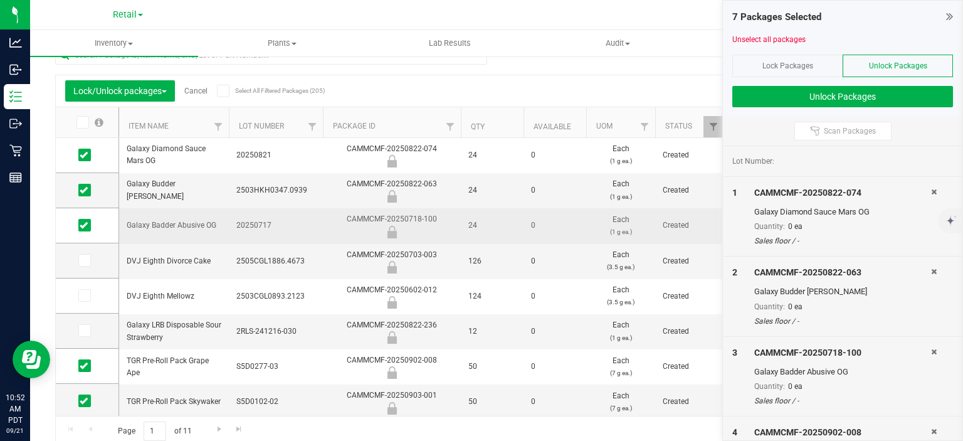
scroll to position [0, 0]
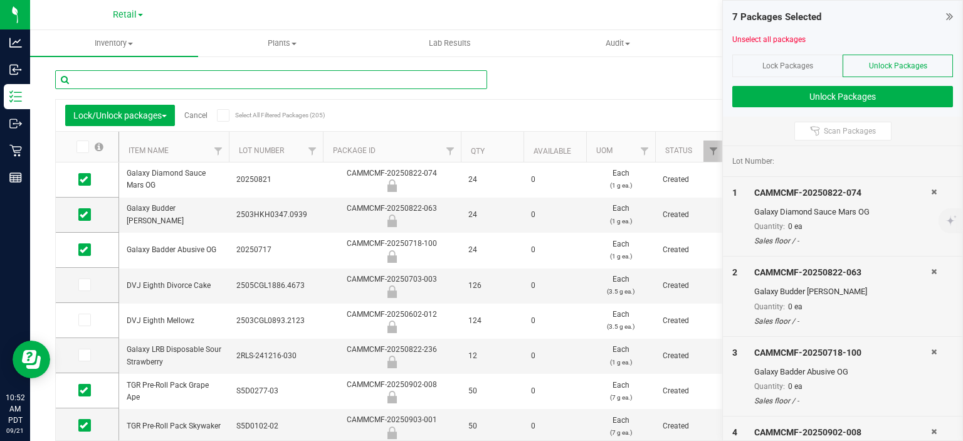
click at [191, 74] on input "text" at bounding box center [271, 79] width 432 height 19
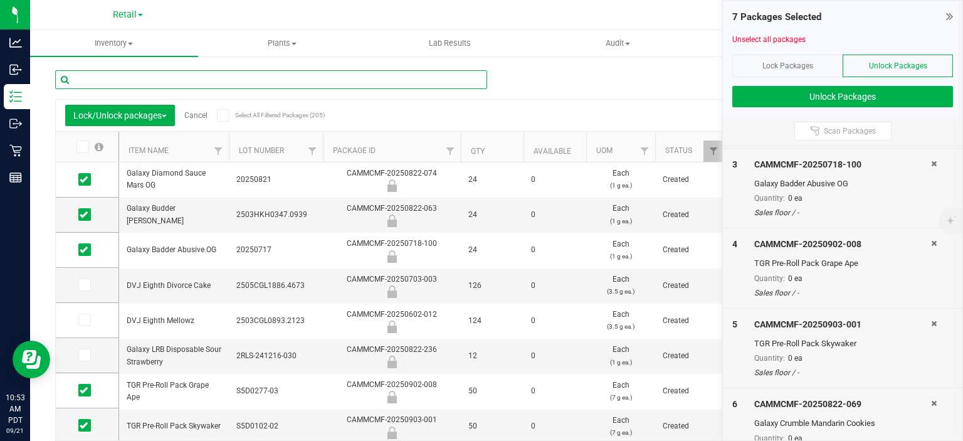
click at [92, 81] on input "text" at bounding box center [271, 79] width 432 height 19
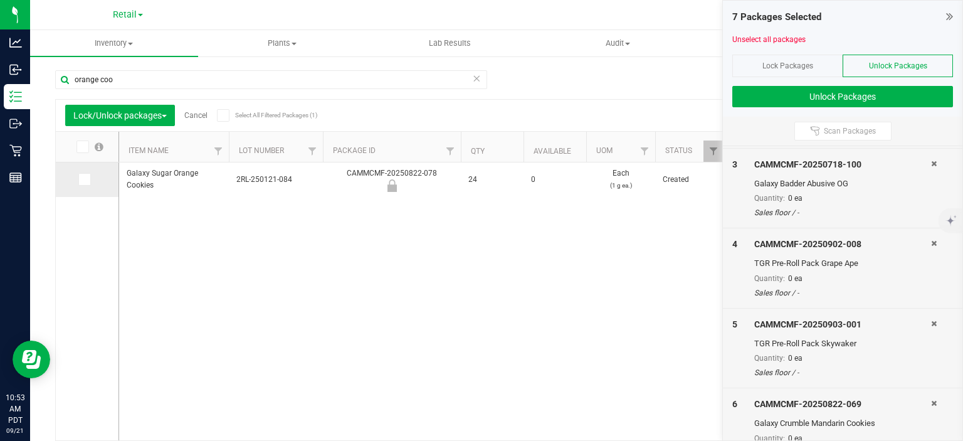
click at [83, 179] on icon at bounding box center [84, 179] width 8 height 0
click at [0, 0] on input "checkbox" at bounding box center [0, 0] width 0 height 0
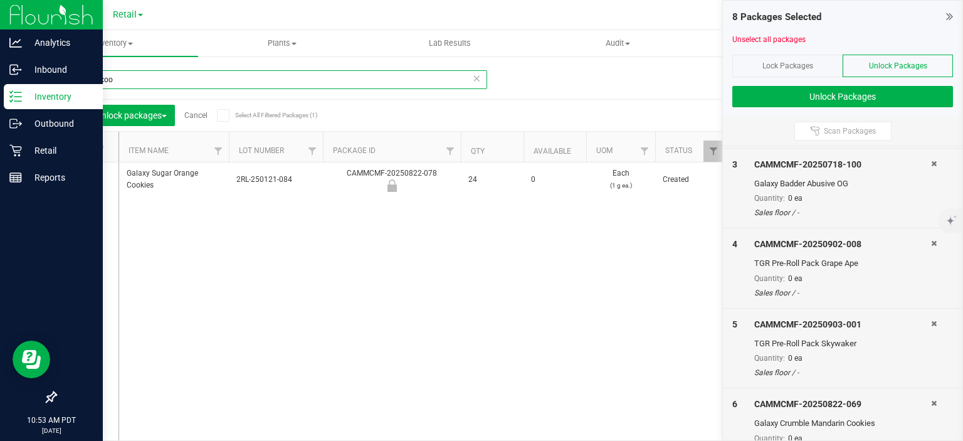
drag, startPoint x: 154, startPoint y: 79, endPoint x: 23, endPoint y: 85, distance: 131.1
click at [23, 85] on div "Analytics Inbound Inventory Outbound Retail Reports 10:53 AM PDT 09/21/2025 09/…" at bounding box center [481, 220] width 963 height 441
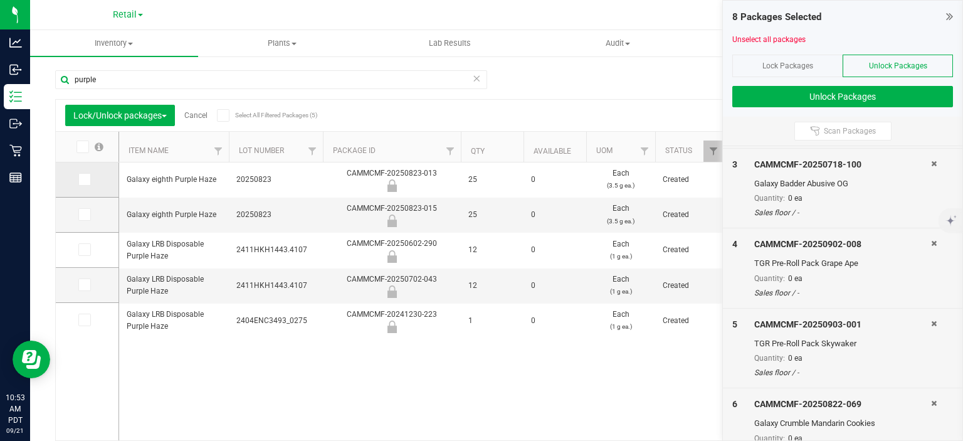
click at [83, 184] on span at bounding box center [84, 179] width 13 height 13
click at [85, 179] on icon at bounding box center [84, 179] width 8 height 0
click at [0, 0] on input "checkbox" at bounding box center [0, 0] width 0 height 0
click at [83, 214] on icon at bounding box center [84, 214] width 8 height 0
click at [0, 0] on input "checkbox" at bounding box center [0, 0] width 0 height 0
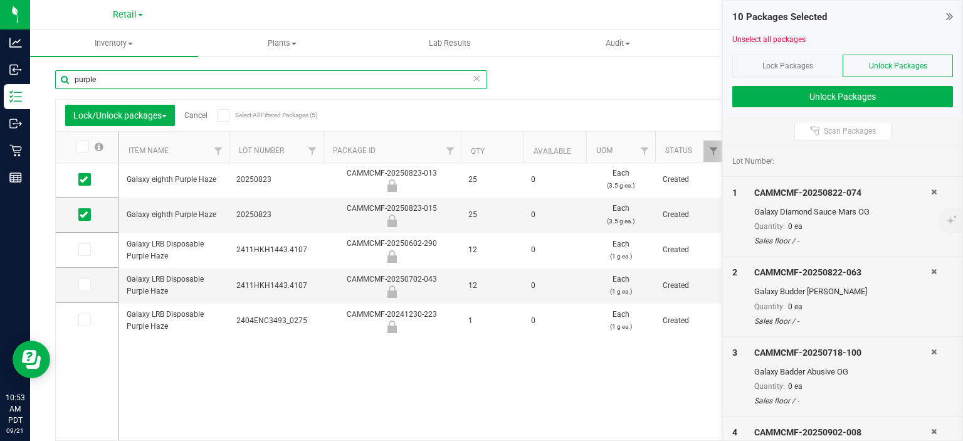
click at [216, 83] on input "purple" at bounding box center [271, 79] width 432 height 19
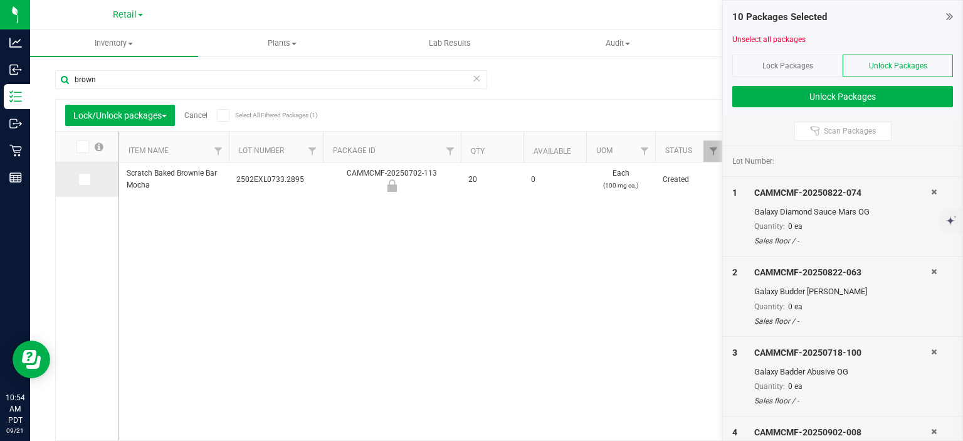
click at [85, 179] on icon at bounding box center [84, 179] width 8 height 0
click at [0, 0] on input "checkbox" at bounding box center [0, 0] width 0 height 0
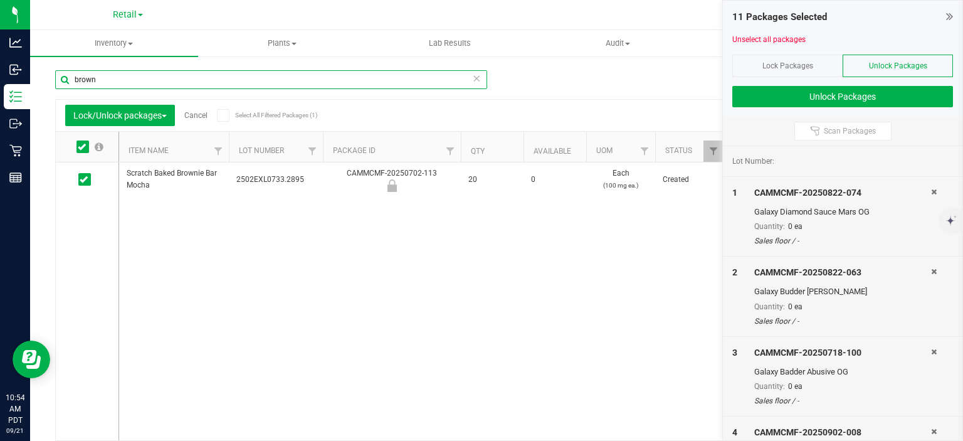
drag, startPoint x: 127, startPoint y: 77, endPoint x: 71, endPoint y: 89, distance: 57.7
click at [71, 89] on div "brown" at bounding box center [271, 84] width 432 height 29
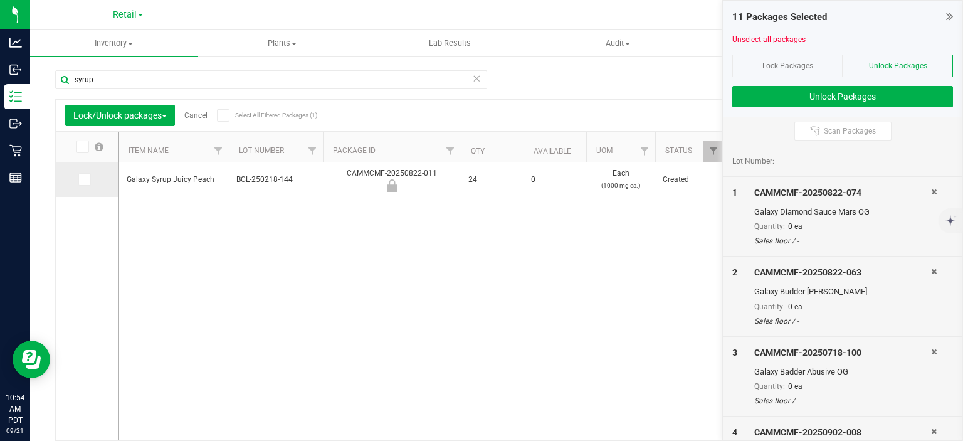
click at [85, 179] on icon at bounding box center [84, 179] width 8 height 0
click at [0, 0] on input "checkbox" at bounding box center [0, 0] width 0 height 0
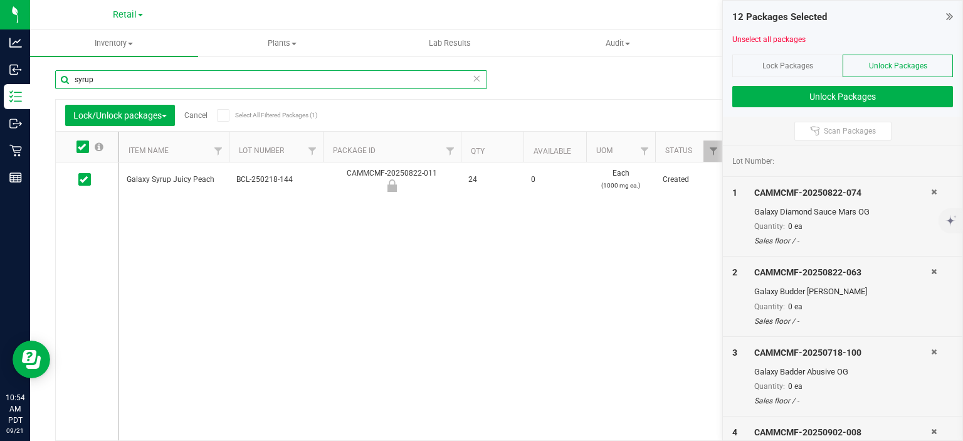
drag, startPoint x: 128, startPoint y: 77, endPoint x: 68, endPoint y: 80, distance: 60.2
click at [68, 80] on input "syrup" at bounding box center [271, 79] width 432 height 19
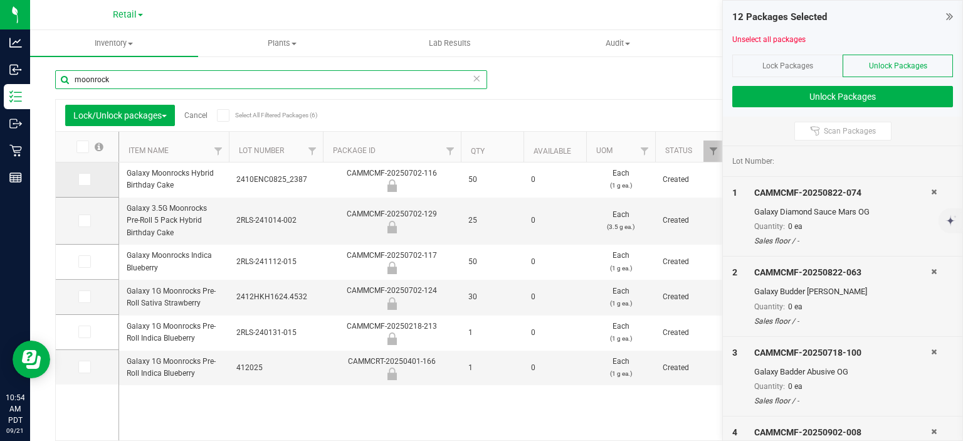
type input "moonrock"
click at [88, 185] on td at bounding box center [87, 179] width 63 height 35
click at [85, 179] on icon at bounding box center [84, 179] width 8 height 0
click at [0, 0] on input "checkbox" at bounding box center [0, 0] width 0 height 0
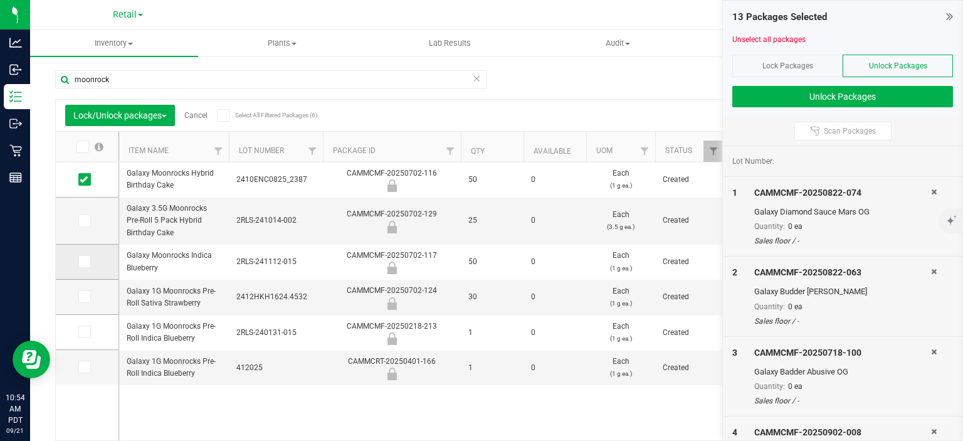
click at [83, 261] on icon at bounding box center [84, 261] width 8 height 0
click at [0, 0] on input "checkbox" at bounding box center [0, 0] width 0 height 0
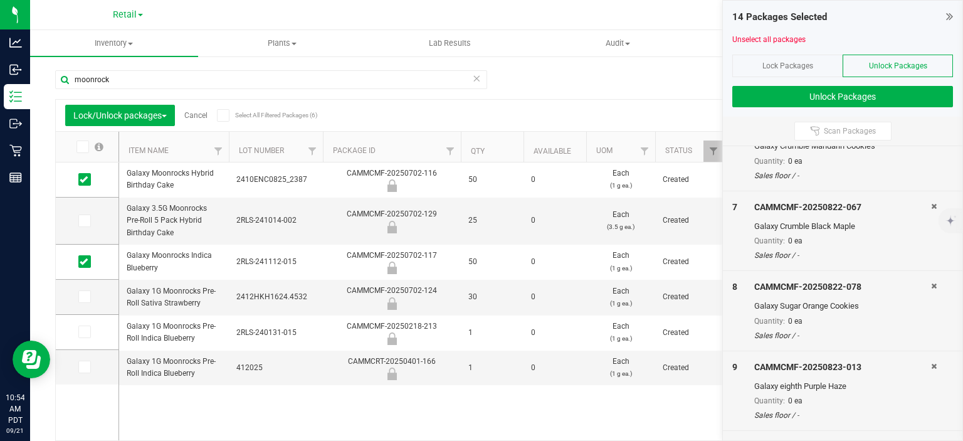
scroll to position [564, 0]
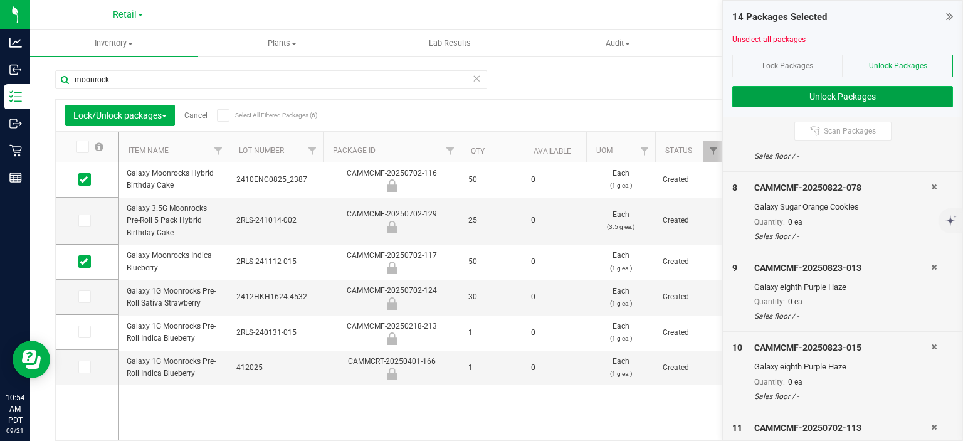
click at [780, 100] on button "Unlock Packages" at bounding box center [842, 96] width 221 height 21
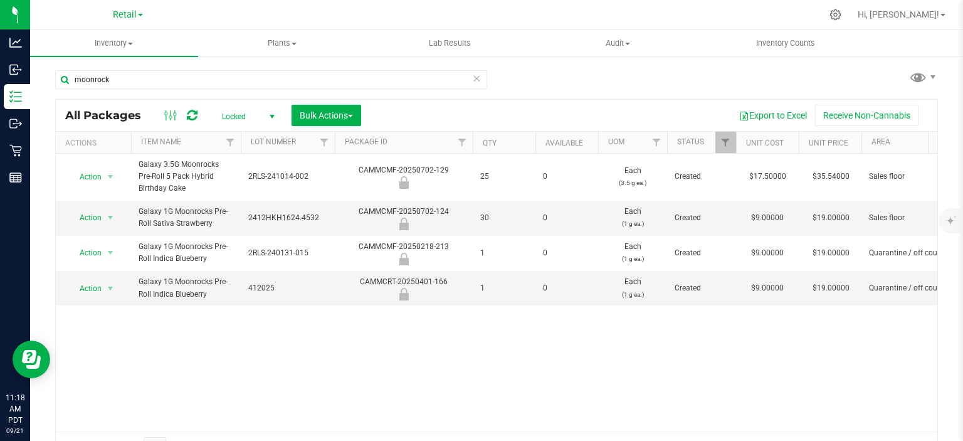
click at [472, 81] on icon at bounding box center [476, 77] width 9 height 15
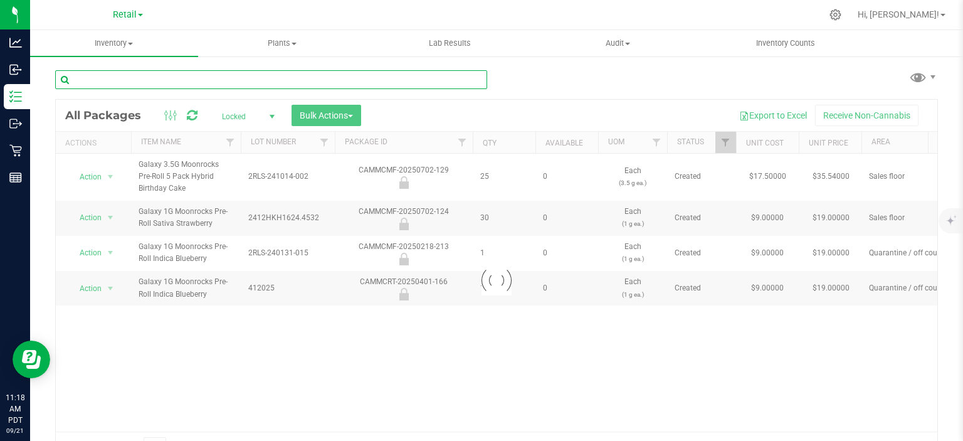
click at [172, 80] on input "text" at bounding box center [271, 79] width 432 height 19
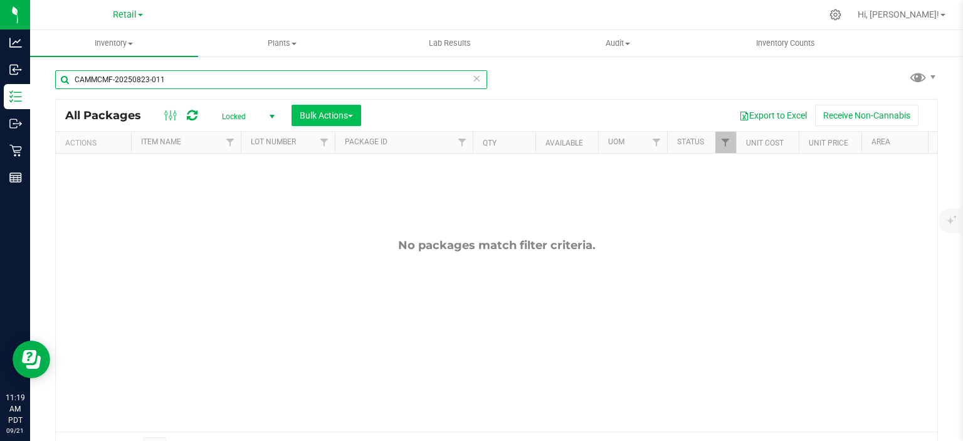
type input "CAMMCMF-20250823-011"
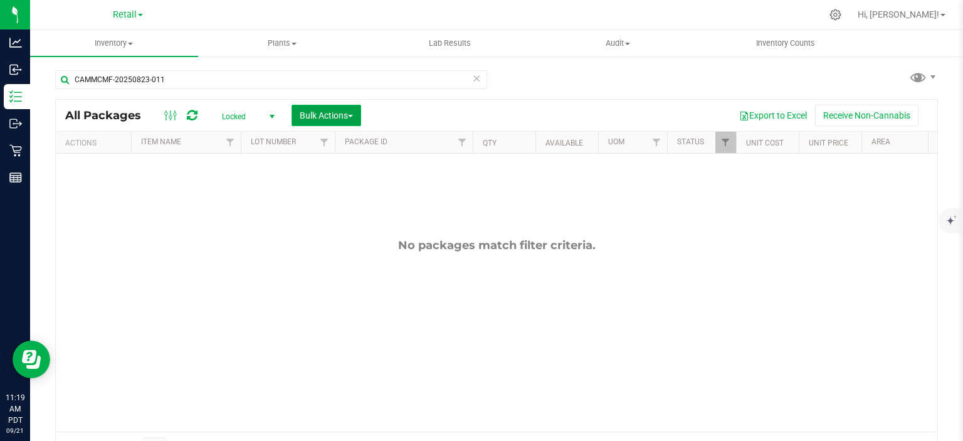
click at [346, 113] on span "Bulk Actions" at bounding box center [326, 115] width 53 height 10
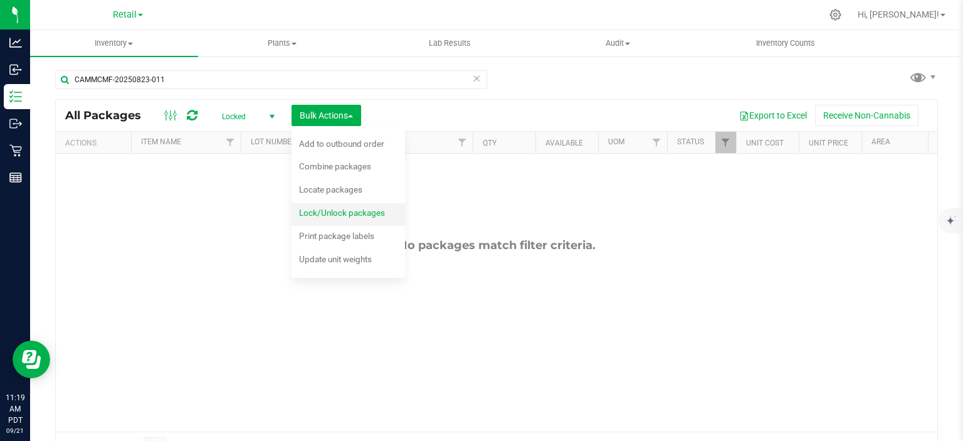
click at [382, 216] on span "Lock/Unlock packages" at bounding box center [342, 212] width 86 height 10
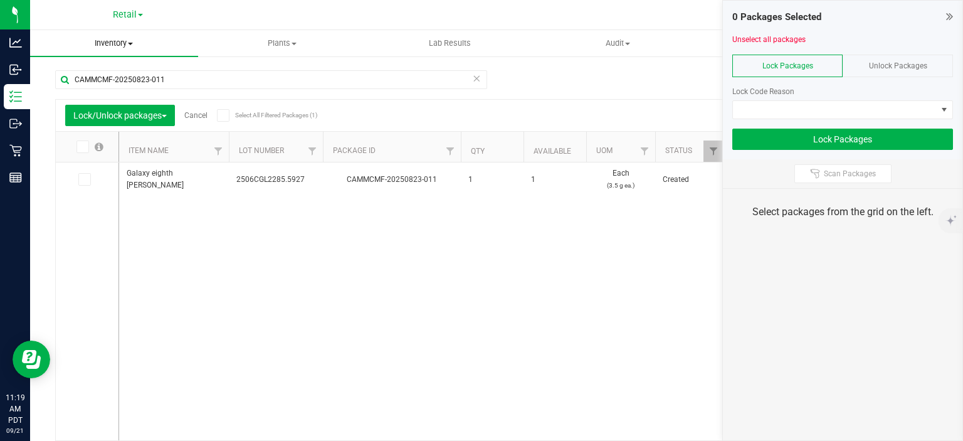
click at [117, 45] on span "Inventory" at bounding box center [114, 43] width 168 height 11
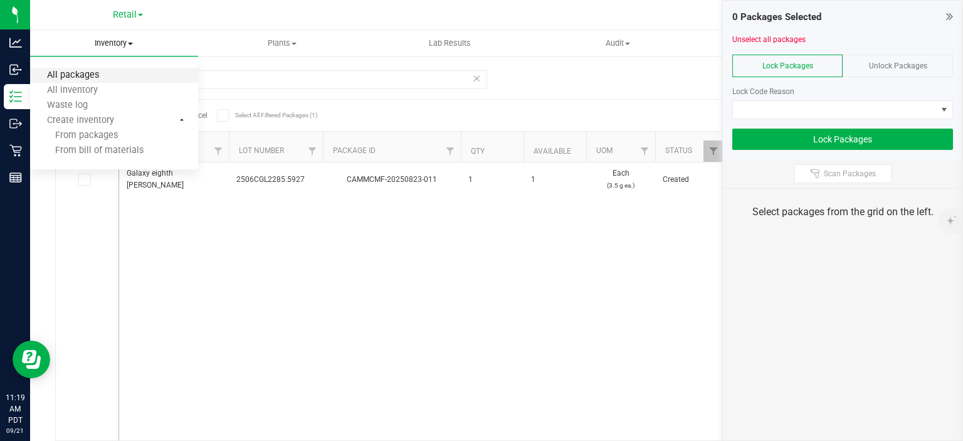
click at [90, 72] on span "All packages" at bounding box center [73, 75] width 86 height 11
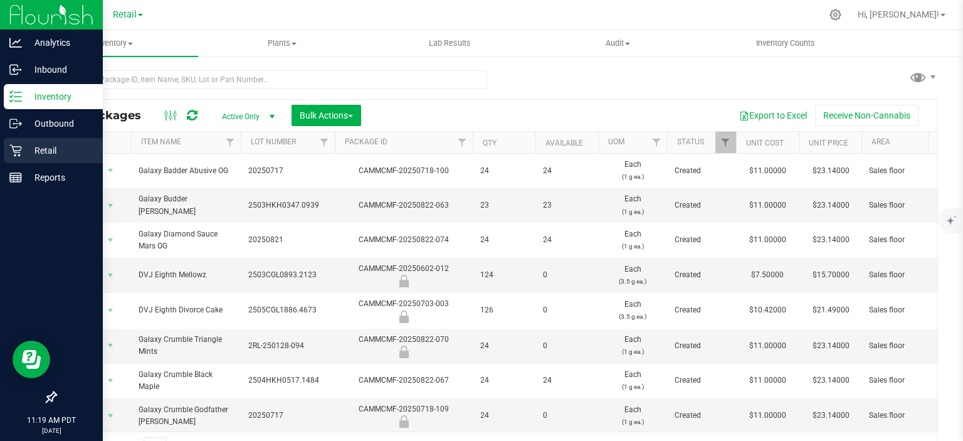
click at [13, 160] on div "Retail" at bounding box center [53, 150] width 99 height 25
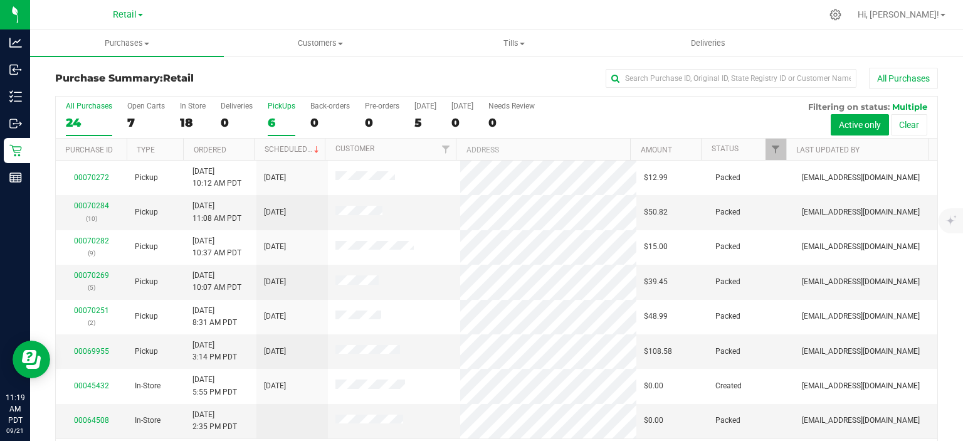
click at [270, 116] on div "6" at bounding box center [282, 122] width 28 height 14
click at [0, 0] on input "PickUps 6" at bounding box center [0, 0] width 0 height 0
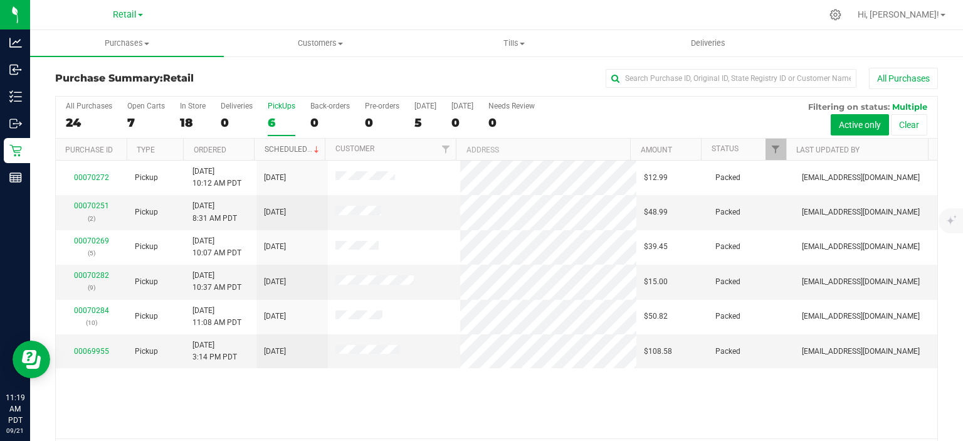
click at [293, 149] on link "Scheduled" at bounding box center [292, 149] width 57 height 9
click at [319, 118] on div "0" at bounding box center [329, 122] width 39 height 14
click at [0, 0] on input "Back-orders 0" at bounding box center [0, 0] width 0 height 0
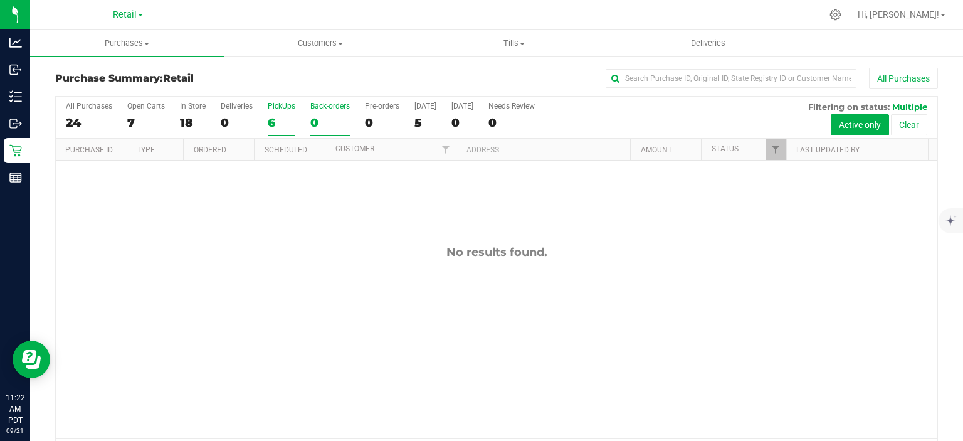
click at [276, 117] on div "6" at bounding box center [282, 122] width 28 height 14
click at [0, 0] on input "PickUps 6" at bounding box center [0, 0] width 0 height 0
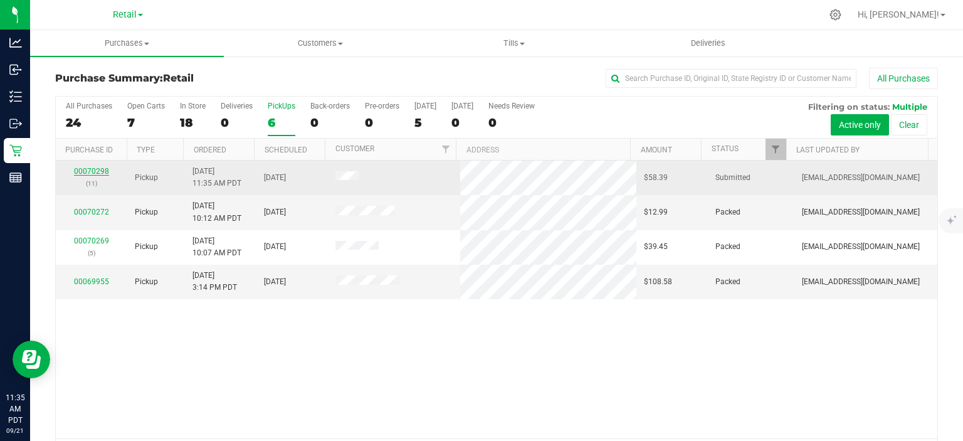
click at [86, 170] on link "00070298" at bounding box center [91, 171] width 35 height 9
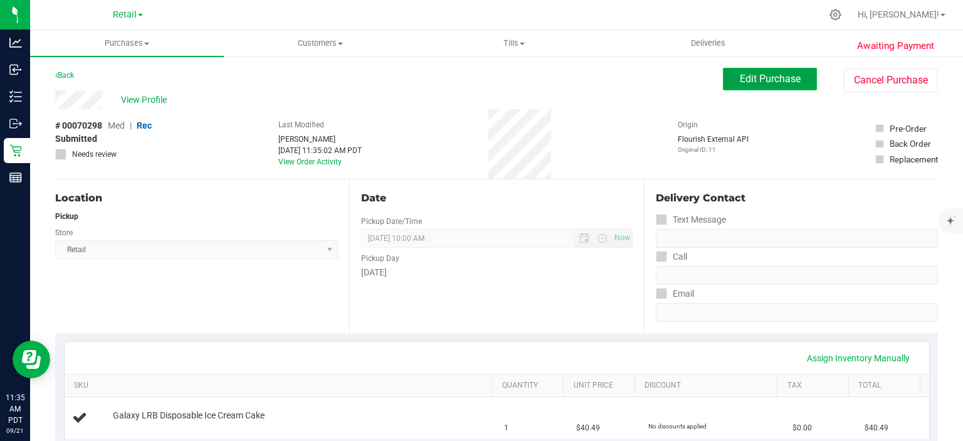
click at [758, 78] on span "Edit Purchase" at bounding box center [770, 79] width 61 height 12
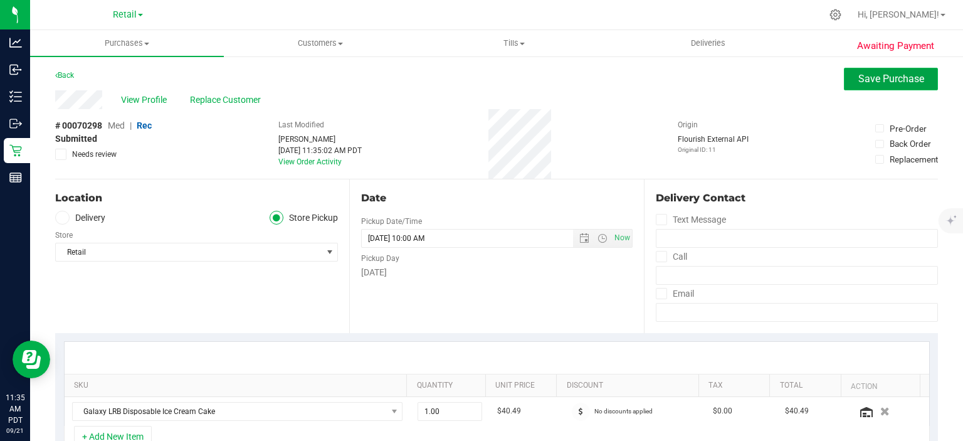
click at [880, 83] on span "Save Purchase" at bounding box center [891, 79] width 66 height 12
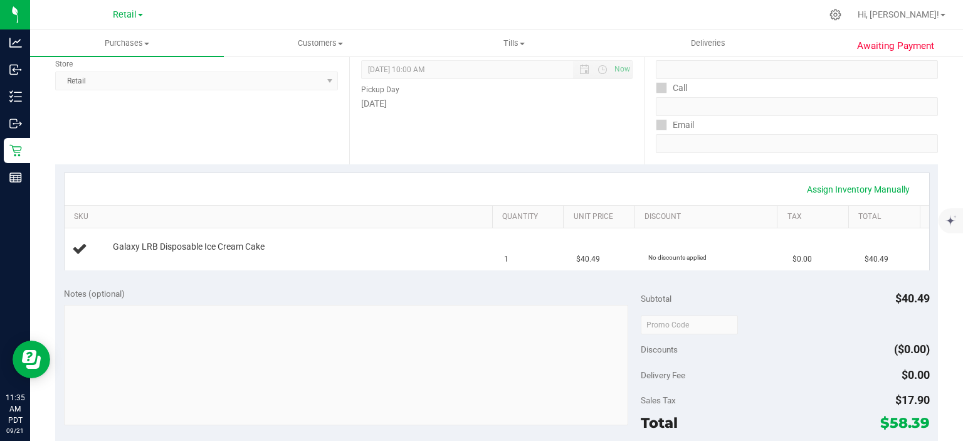
scroll to position [276, 0]
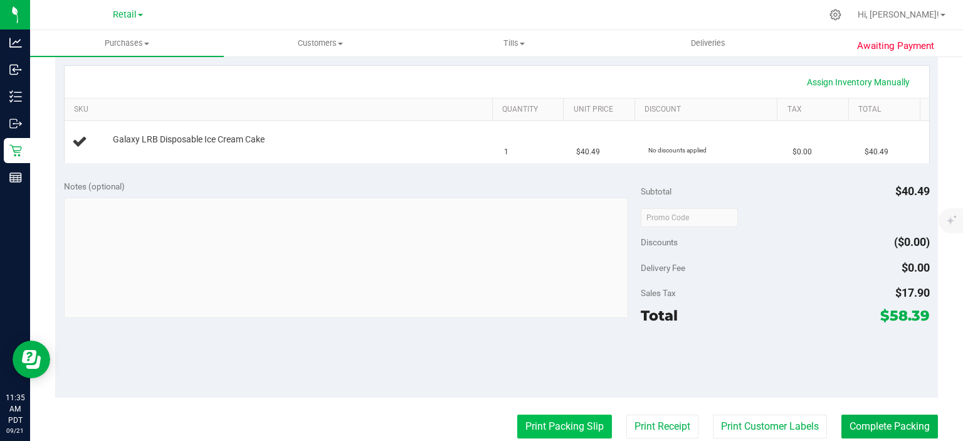
click at [567, 417] on button "Print Packing Slip" at bounding box center [564, 426] width 95 height 24
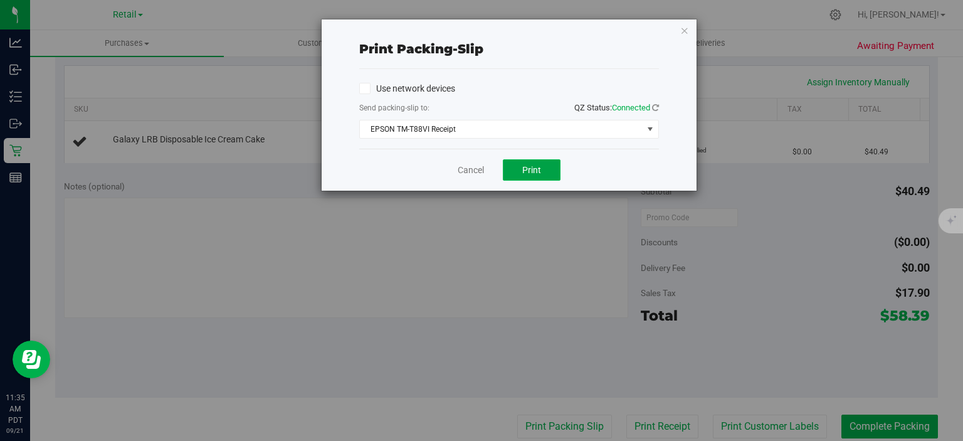
click at [542, 166] on button "Print" at bounding box center [532, 169] width 58 height 21
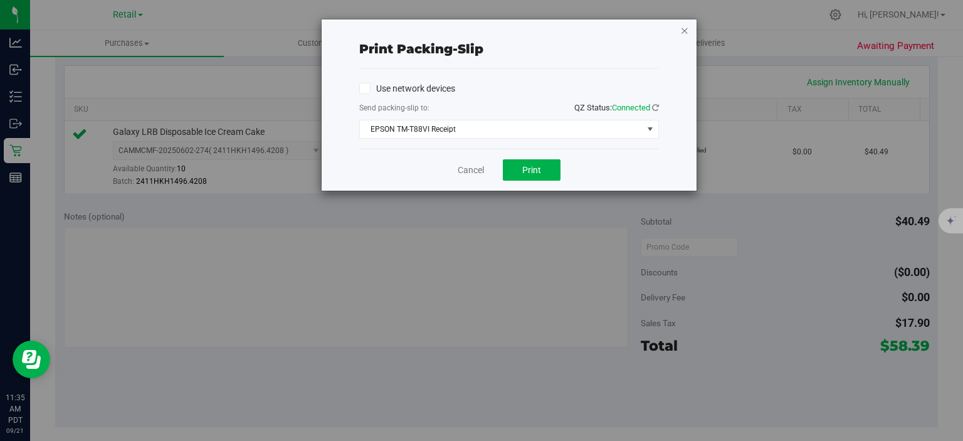
click at [684, 28] on icon "button" at bounding box center [684, 30] width 9 height 15
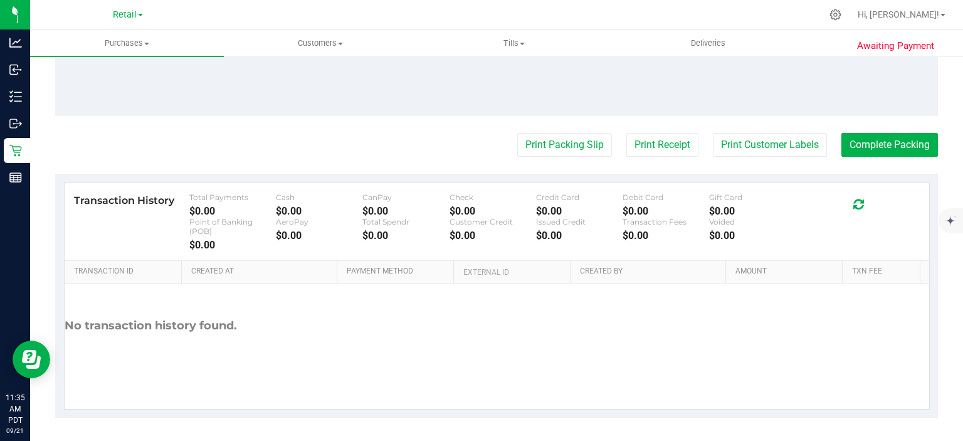
scroll to position [587, 0]
click at [887, 141] on button "Complete Packing" at bounding box center [889, 145] width 97 height 24
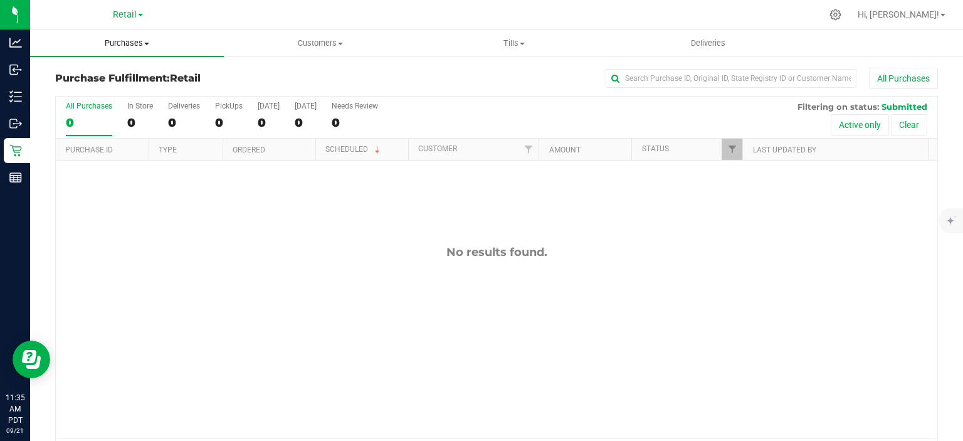
click at [147, 43] on span at bounding box center [146, 44] width 5 height 3
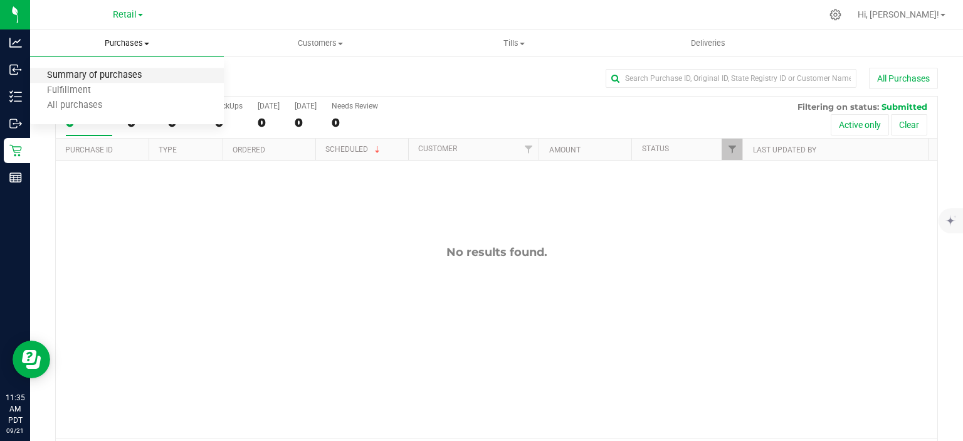
click at [117, 70] on span "Summary of purchases" at bounding box center [94, 75] width 128 height 11
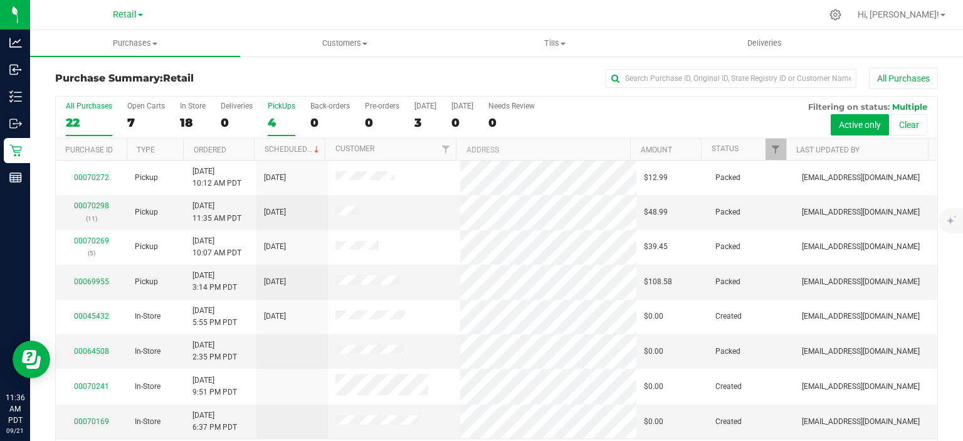
click at [281, 118] on div "4" at bounding box center [282, 122] width 28 height 14
click at [0, 0] on input "PickUps 4" at bounding box center [0, 0] width 0 height 0
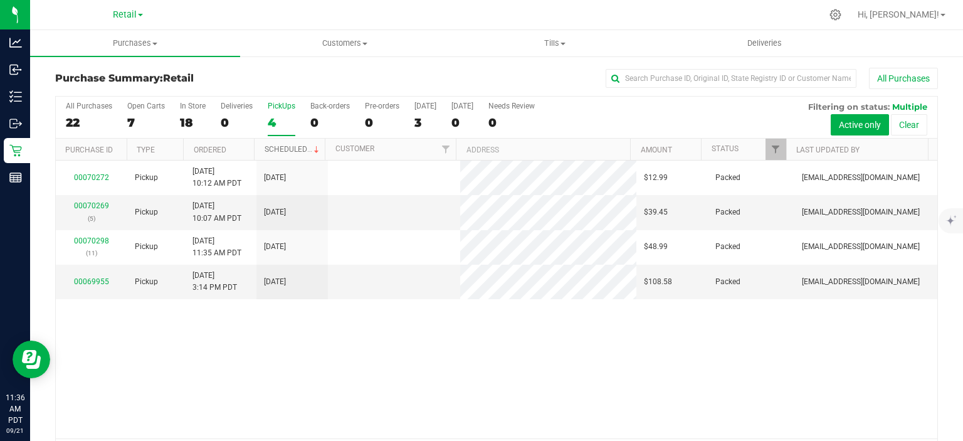
click at [291, 145] on link "Scheduled" at bounding box center [292, 149] width 57 height 9
click at [311, 124] on div "0" at bounding box center [329, 122] width 39 height 14
click at [0, 0] on input "Back-orders 0" at bounding box center [0, 0] width 0 height 0
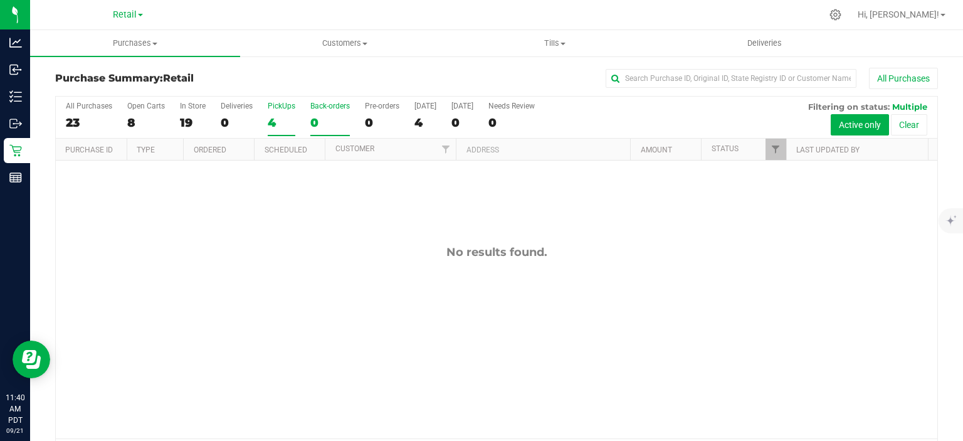
click at [281, 120] on div "4" at bounding box center [282, 122] width 28 height 14
click at [0, 0] on input "PickUps 4" at bounding box center [0, 0] width 0 height 0
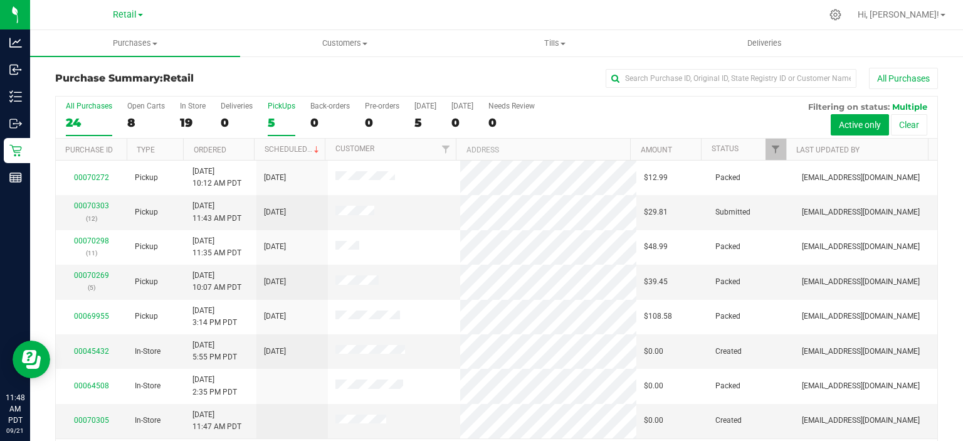
click at [283, 112] on label "PickUps 5" at bounding box center [282, 119] width 28 height 34
click at [0, 0] on input "PickUps 5" at bounding box center [0, 0] width 0 height 0
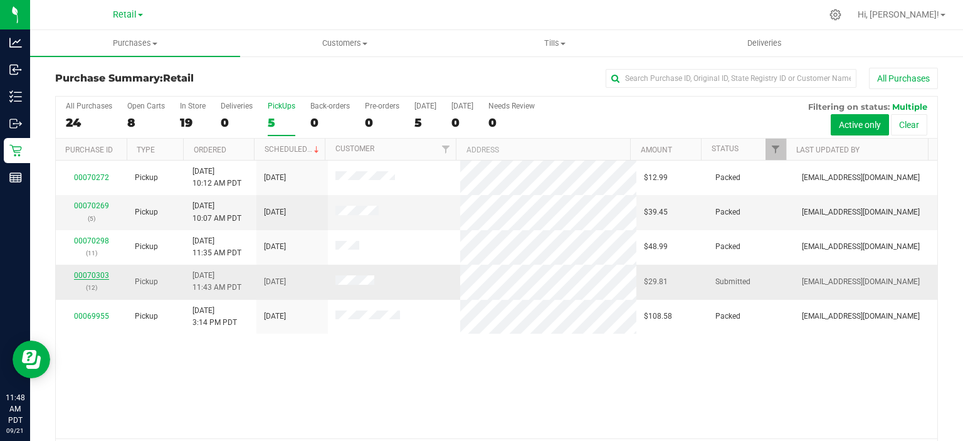
click at [95, 274] on link "00070303" at bounding box center [91, 275] width 35 height 9
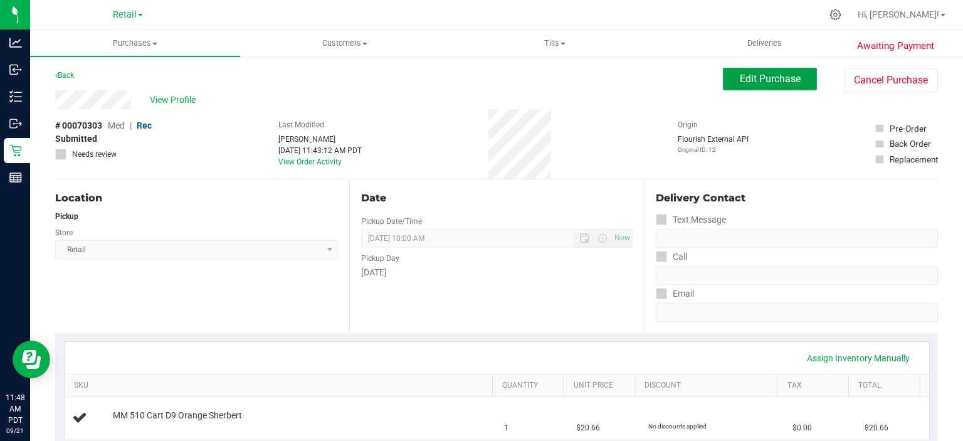
click at [750, 76] on span "Edit Purchase" at bounding box center [770, 79] width 61 height 12
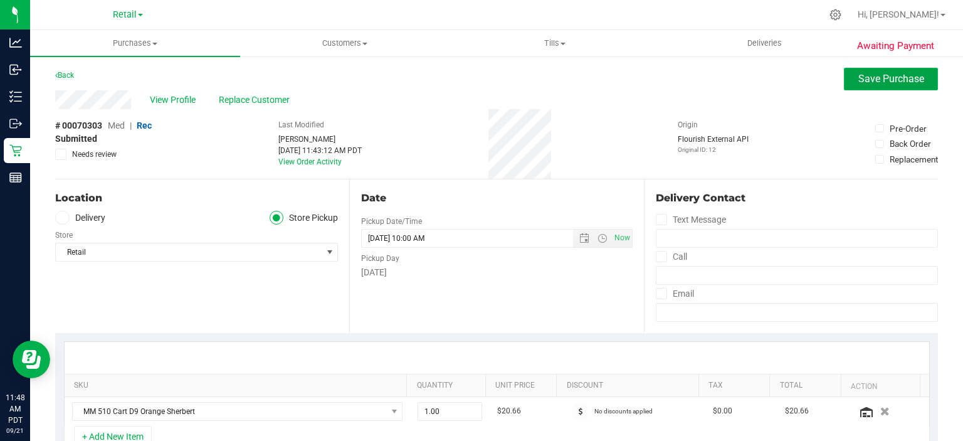
click at [872, 81] on span "Save Purchase" at bounding box center [891, 79] width 66 height 12
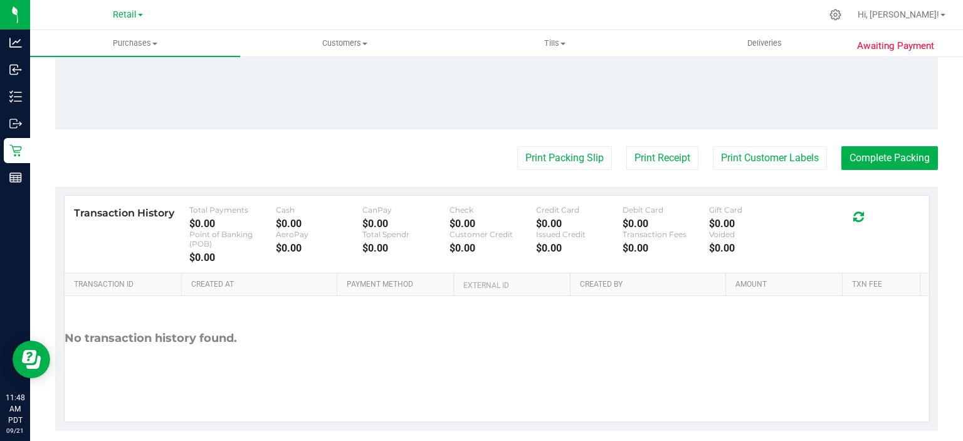
scroll to position [547, 0]
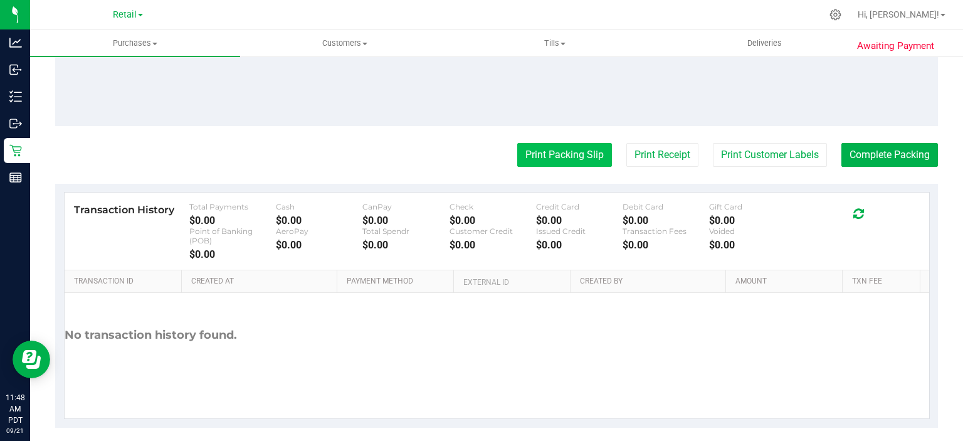
click at [546, 156] on button "Print Packing Slip" at bounding box center [564, 155] width 95 height 24
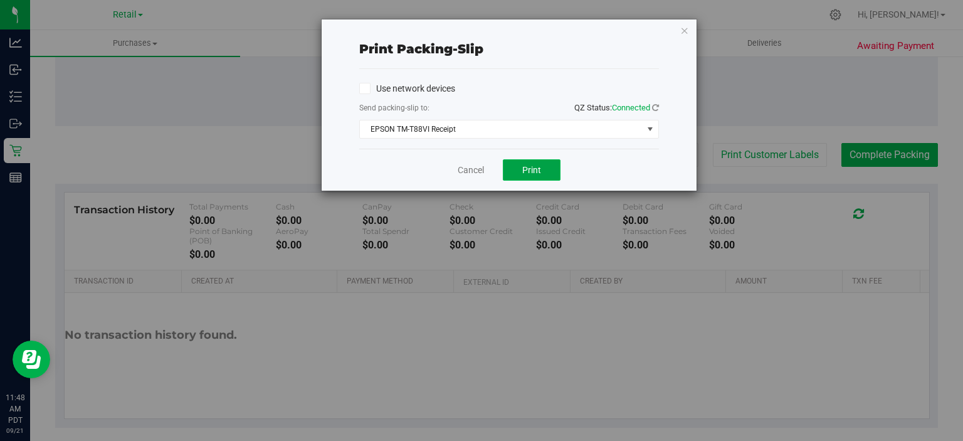
click at [523, 165] on span "Print" at bounding box center [531, 170] width 19 height 10
click at [483, 172] on link "Cancel" at bounding box center [471, 170] width 26 height 13
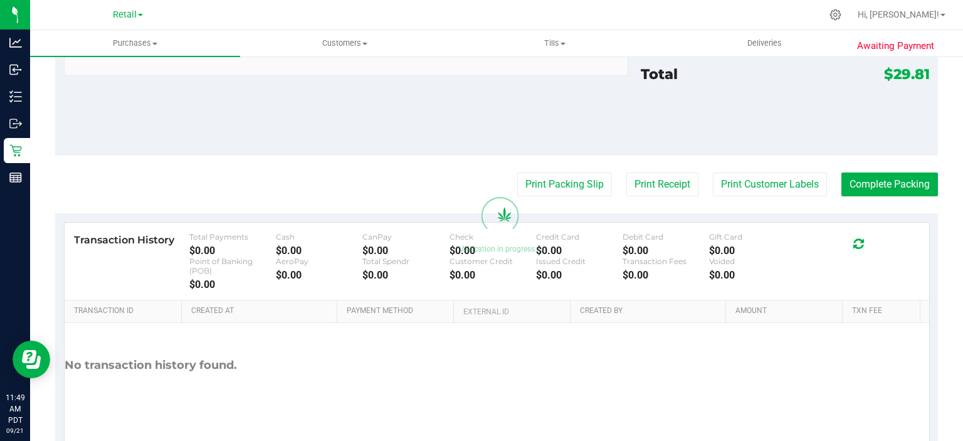
scroll to position [577, 0]
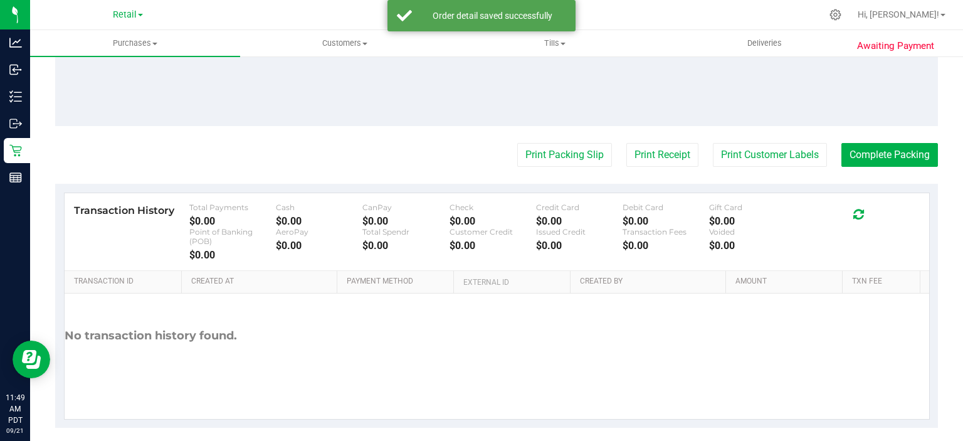
click at [517, 143] on button "Print Packing Slip" at bounding box center [564, 155] width 95 height 24
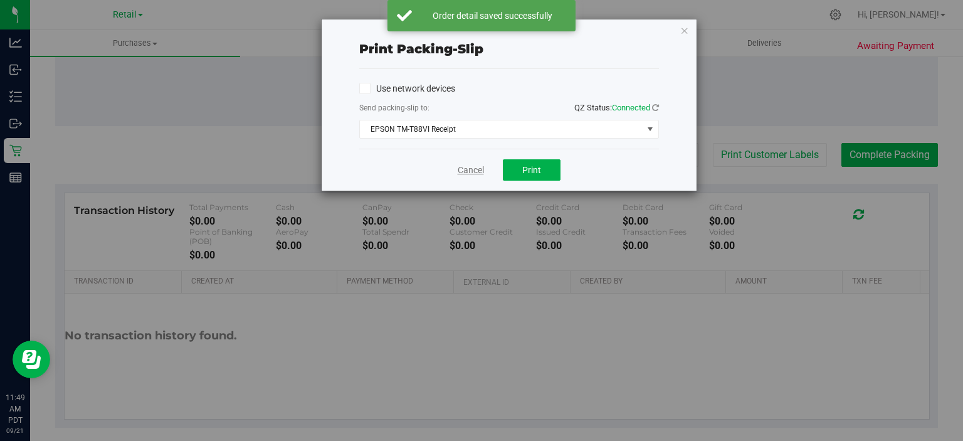
click at [469, 170] on link "Cancel" at bounding box center [471, 170] width 26 height 13
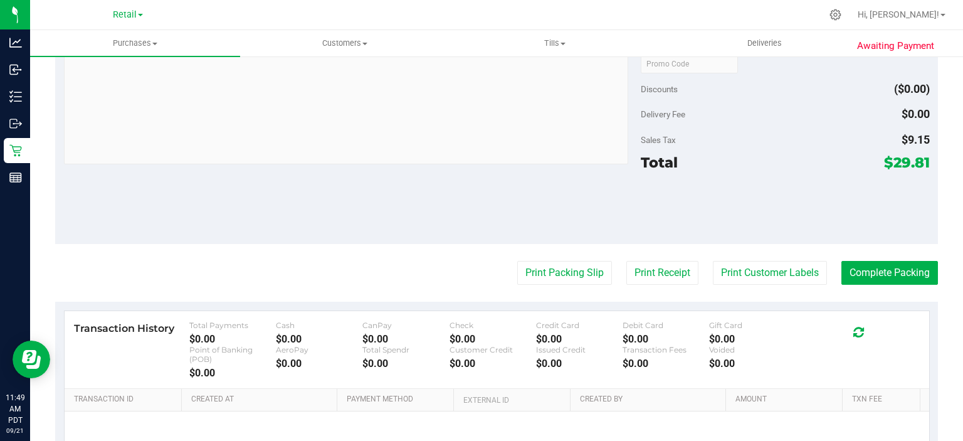
scroll to position [459, 0]
click at [888, 272] on button "Complete Packing" at bounding box center [889, 272] width 97 height 24
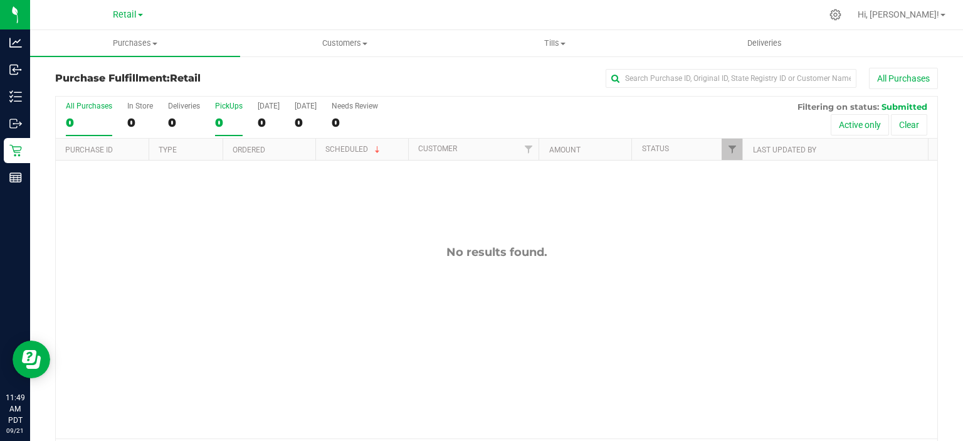
click at [234, 106] on div "PickUps" at bounding box center [229, 106] width 28 height 9
click at [0, 0] on input "PickUps 0" at bounding box center [0, 0] width 0 height 0
click at [228, 113] on label "PickUps 0" at bounding box center [229, 119] width 28 height 34
click at [0, 0] on input "PickUps 0" at bounding box center [0, 0] width 0 height 0
click at [125, 18] on span "Retail" at bounding box center [125, 14] width 24 height 11
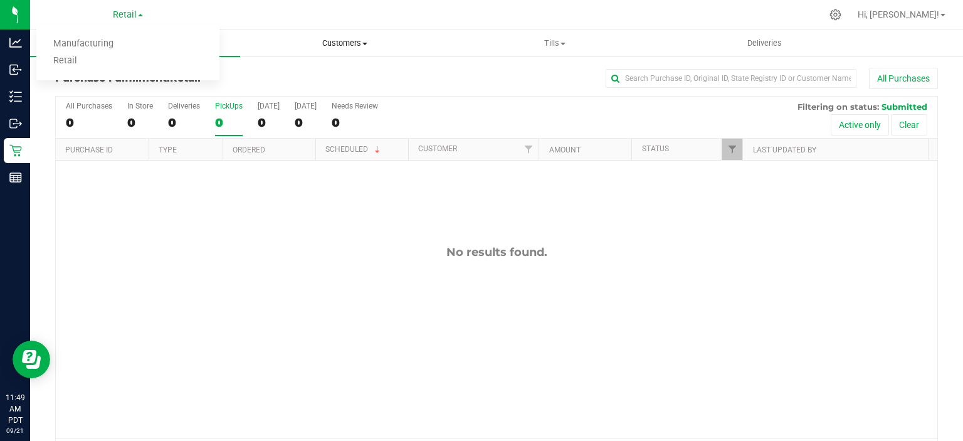
click at [267, 46] on span "Customers" at bounding box center [345, 43] width 209 height 11
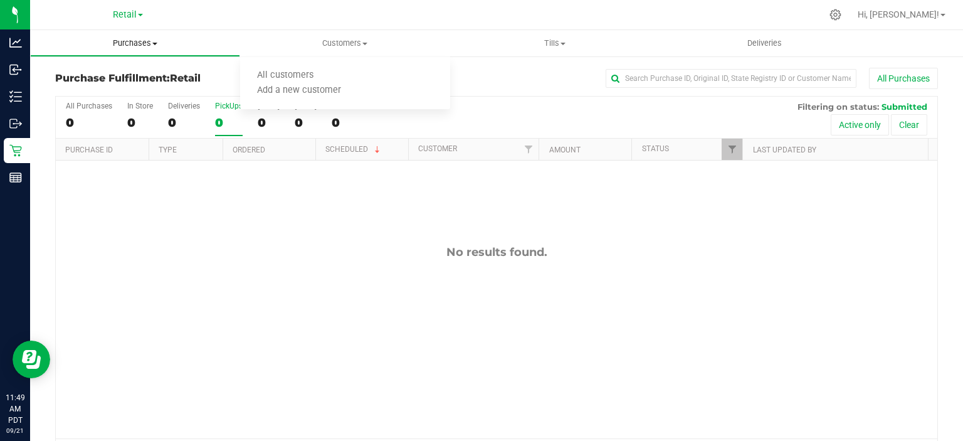
click at [118, 43] on span "Purchases" at bounding box center [135, 43] width 209 height 11
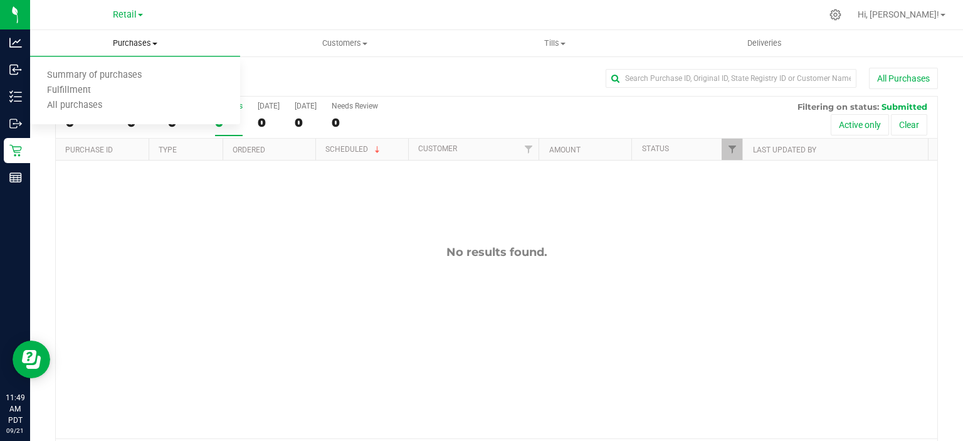
click at [126, 39] on span "Purchases" at bounding box center [135, 43] width 210 height 11
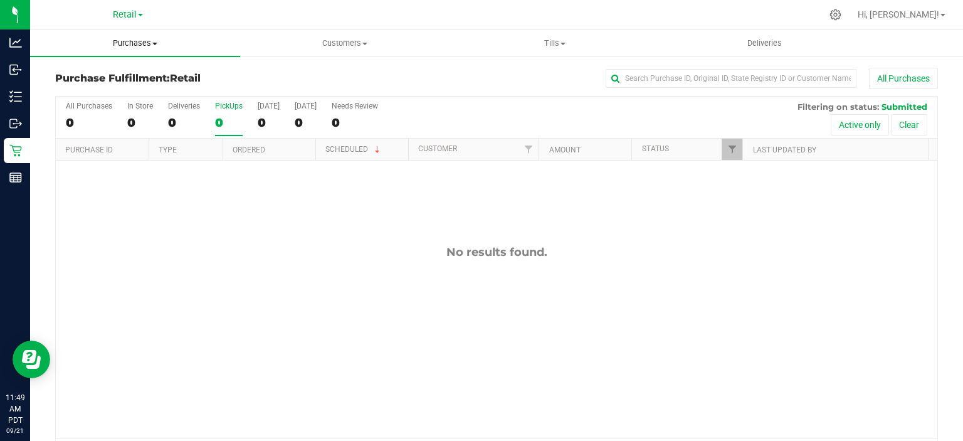
click at [136, 45] on span "Purchases" at bounding box center [135, 43] width 210 height 11
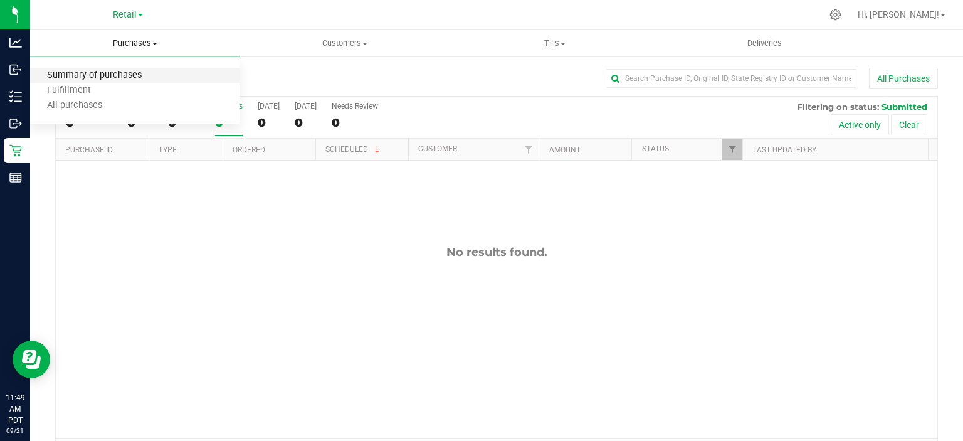
click at [75, 75] on span "Summary of purchases" at bounding box center [94, 75] width 128 height 11
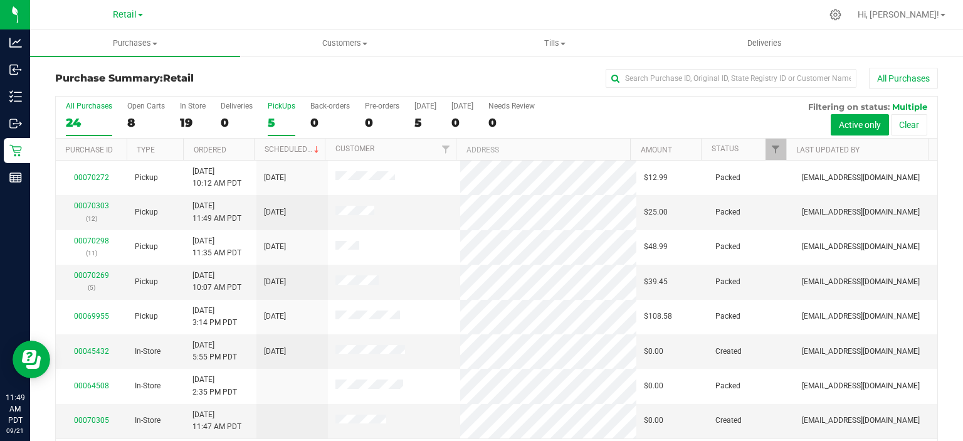
click at [285, 112] on label "PickUps 5" at bounding box center [282, 119] width 28 height 34
click at [0, 0] on input "PickUps 5" at bounding box center [0, 0] width 0 height 0
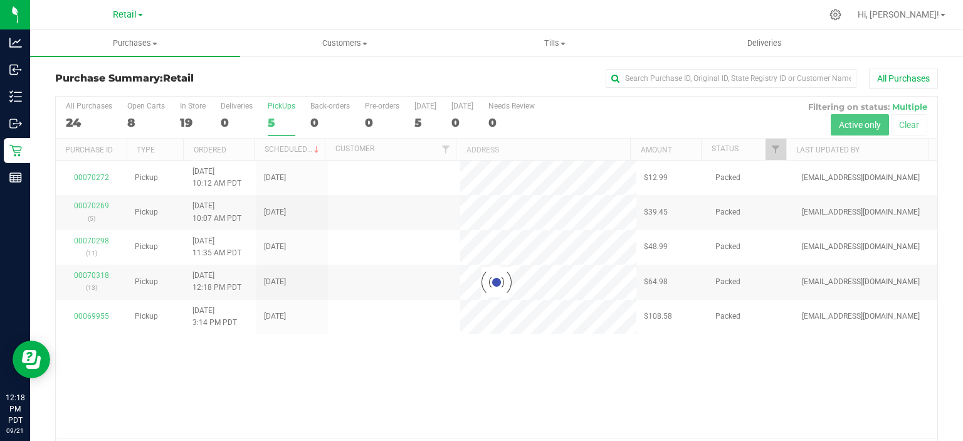
click at [290, 147] on div at bounding box center [496, 283] width 881 height 372
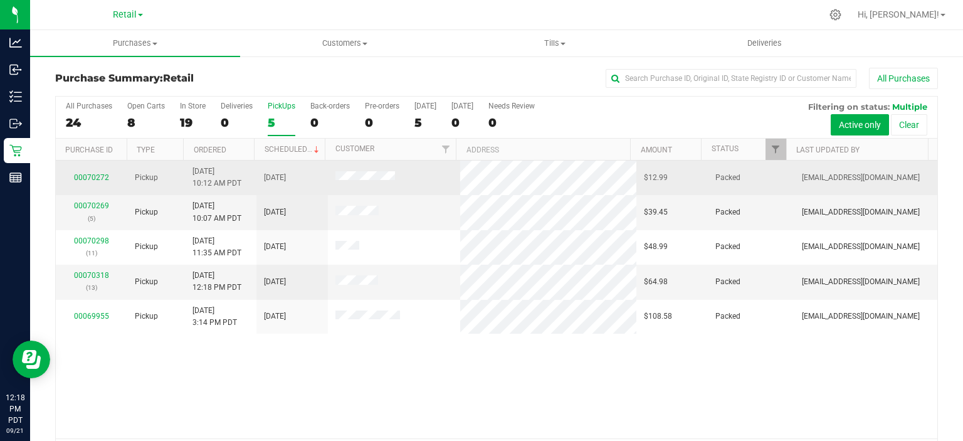
click at [301, 164] on td "[DATE]" at bounding box center [291, 177] width 71 height 34
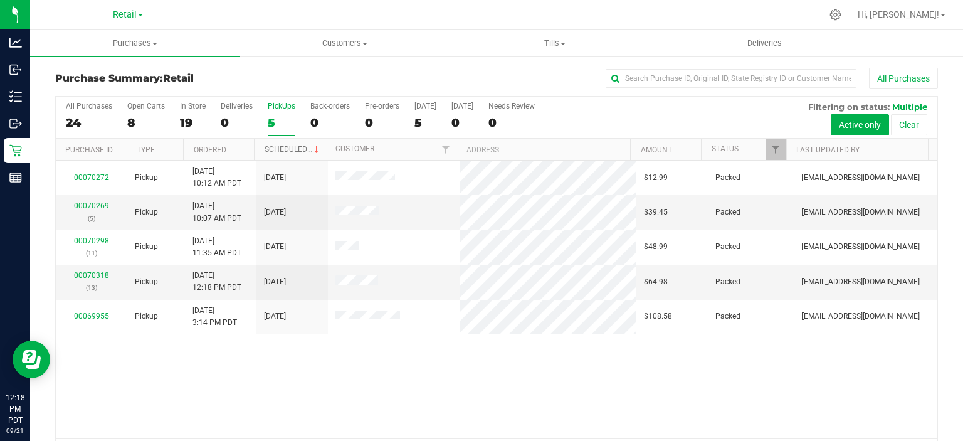
click at [313, 148] on span at bounding box center [316, 150] width 10 height 10
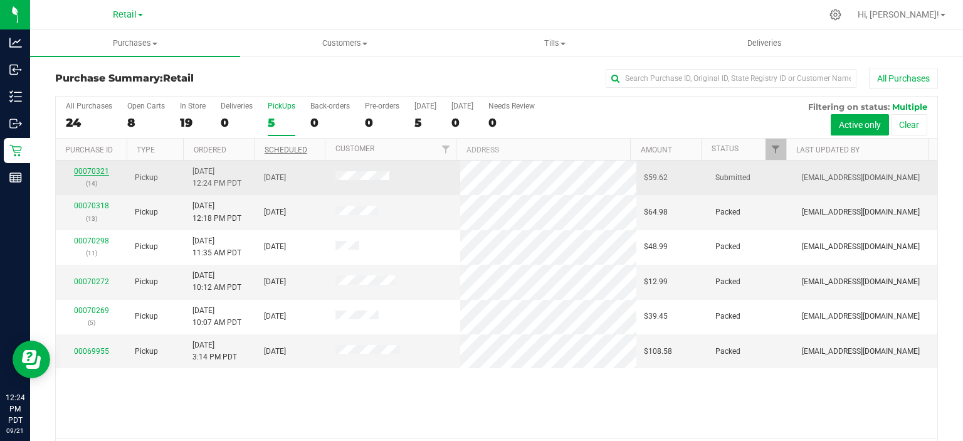
click at [88, 172] on link "00070321" at bounding box center [91, 171] width 35 height 9
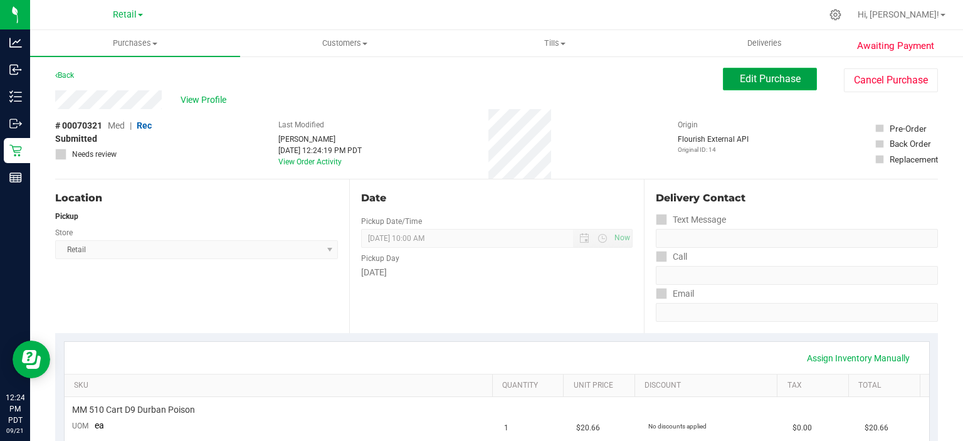
click at [767, 79] on span "Edit Purchase" at bounding box center [770, 79] width 61 height 12
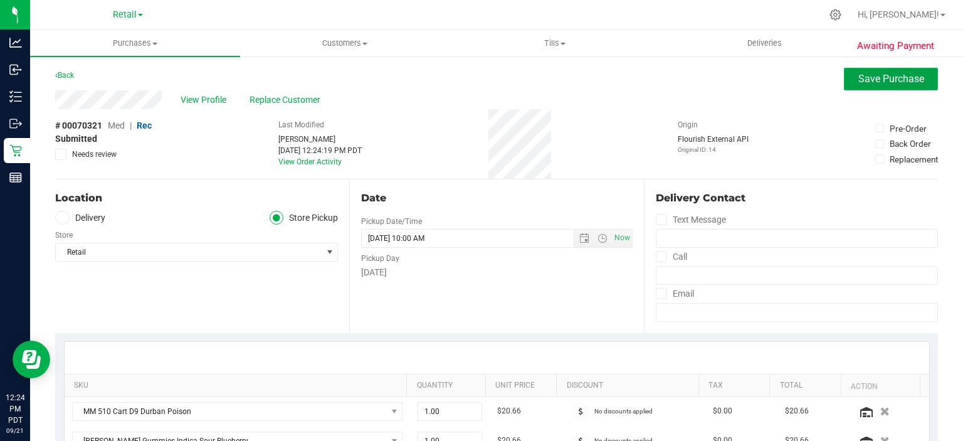
click at [898, 78] on span "Save Purchase" at bounding box center [891, 79] width 66 height 12
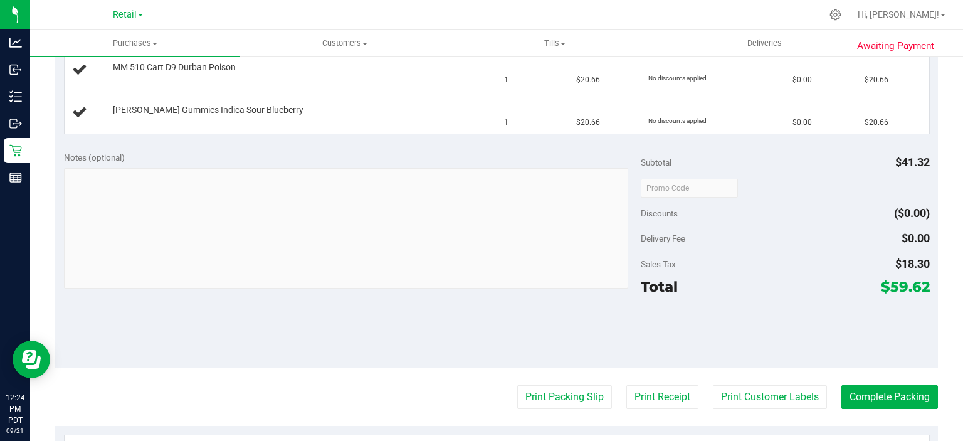
scroll to position [351, 0]
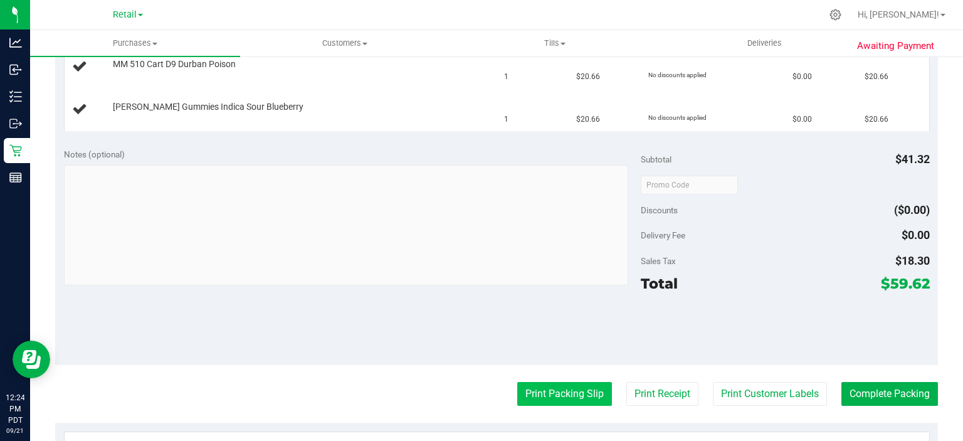
click at [563, 394] on button "Print Packing Slip" at bounding box center [564, 394] width 95 height 24
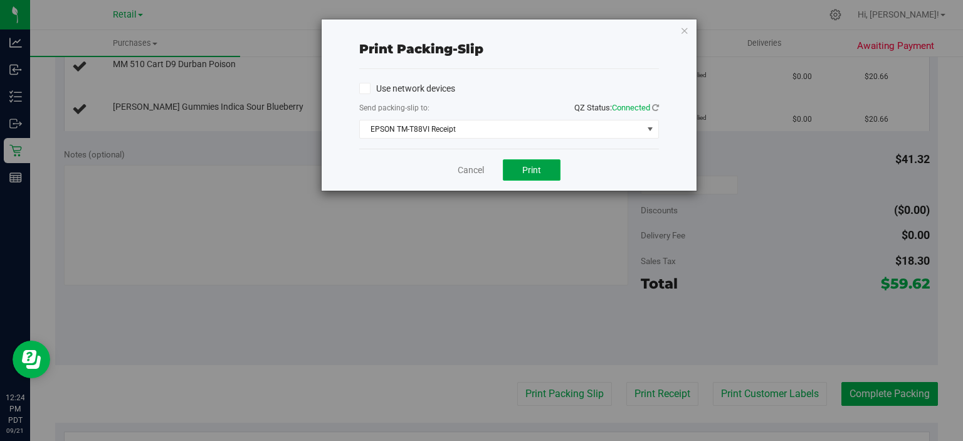
click at [535, 172] on span "Print" at bounding box center [531, 170] width 19 height 10
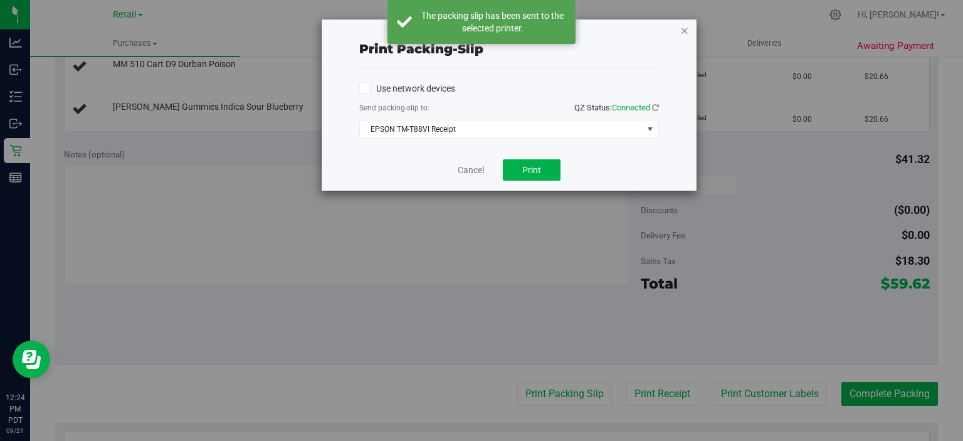
click at [685, 25] on icon "button" at bounding box center [684, 30] width 9 height 15
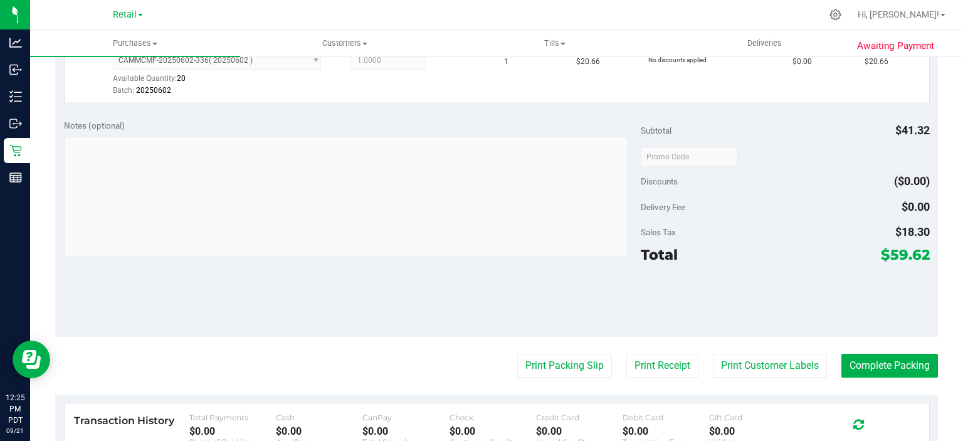
scroll to position [458, 0]
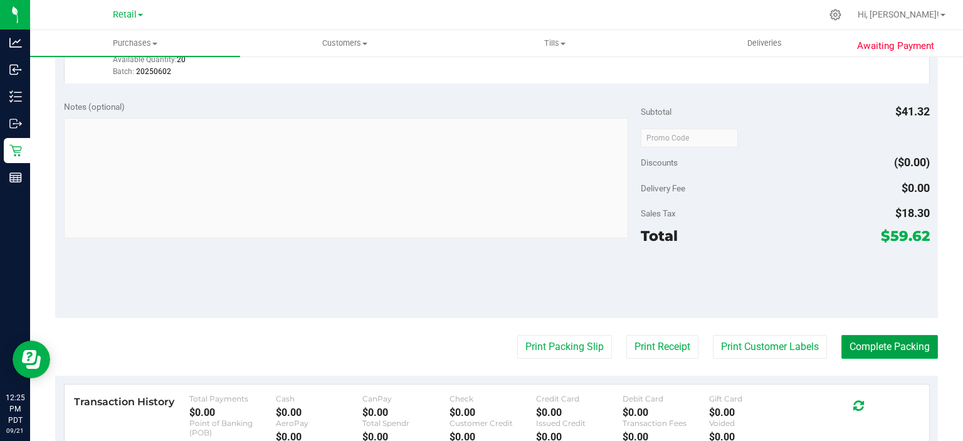
click at [896, 336] on button "Complete Packing" at bounding box center [889, 347] width 97 height 24
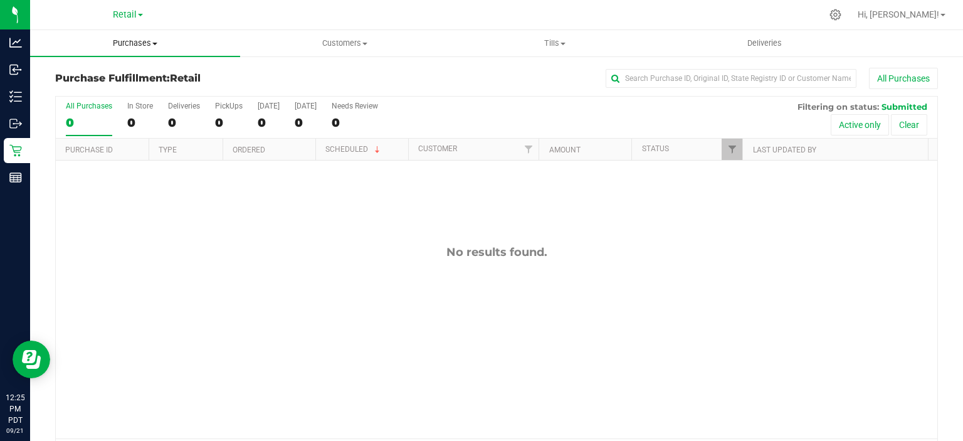
click at [143, 48] on span "Purchases" at bounding box center [135, 43] width 210 height 11
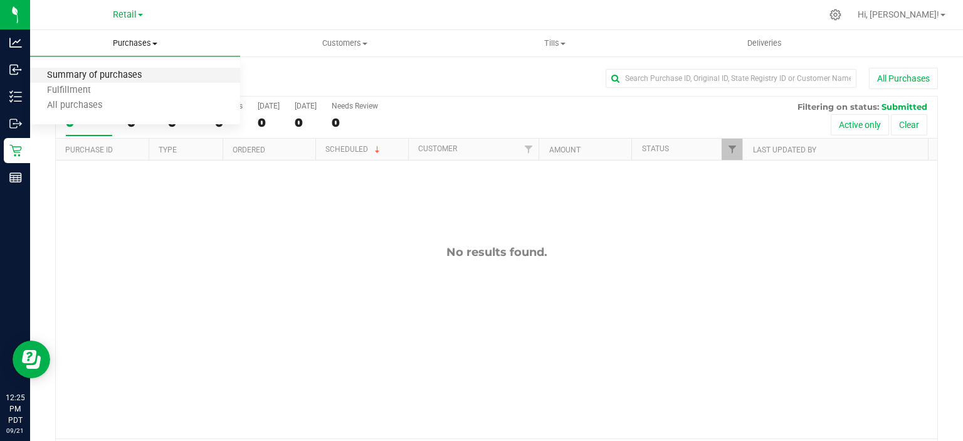
click at [120, 75] on span "Summary of purchases" at bounding box center [94, 75] width 128 height 11
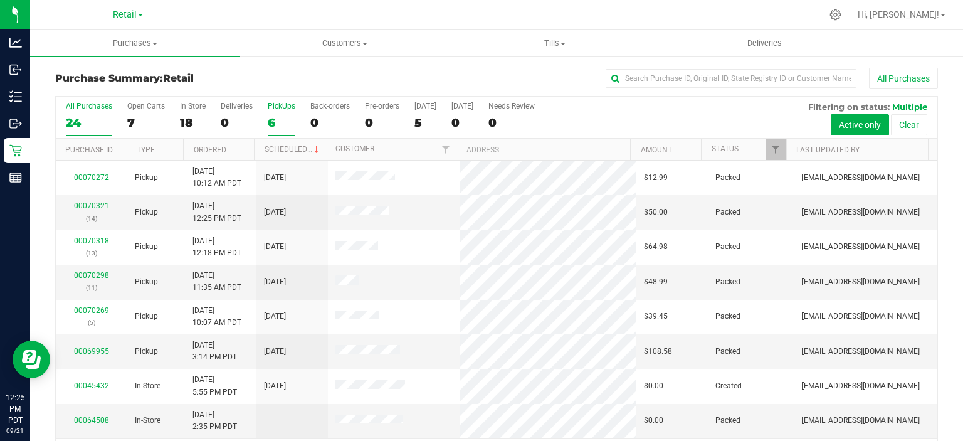
click at [271, 125] on div "6" at bounding box center [282, 122] width 28 height 14
click at [0, 0] on input "PickUps 6" at bounding box center [0, 0] width 0 height 0
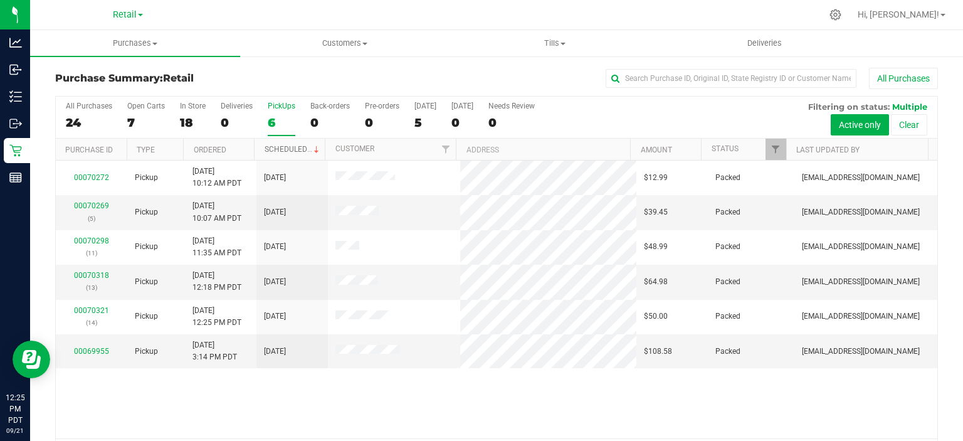
click at [293, 148] on link "Scheduled" at bounding box center [292, 149] width 57 height 9
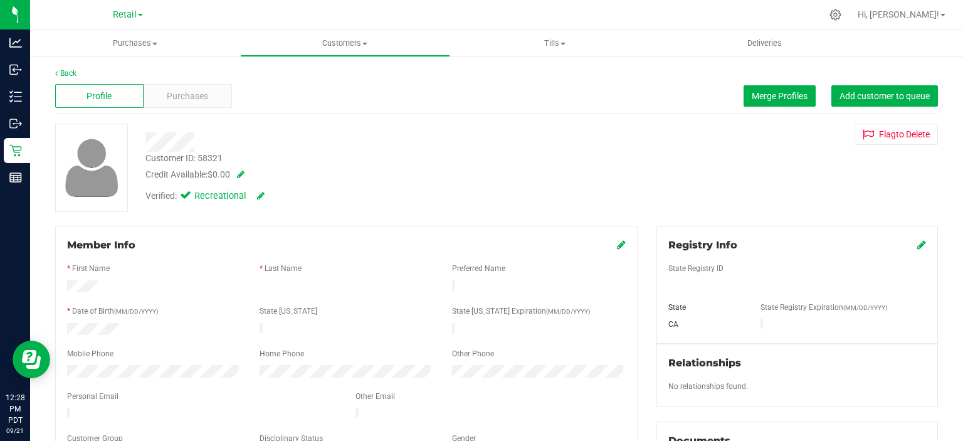
click at [617, 244] on icon at bounding box center [621, 244] width 9 height 10
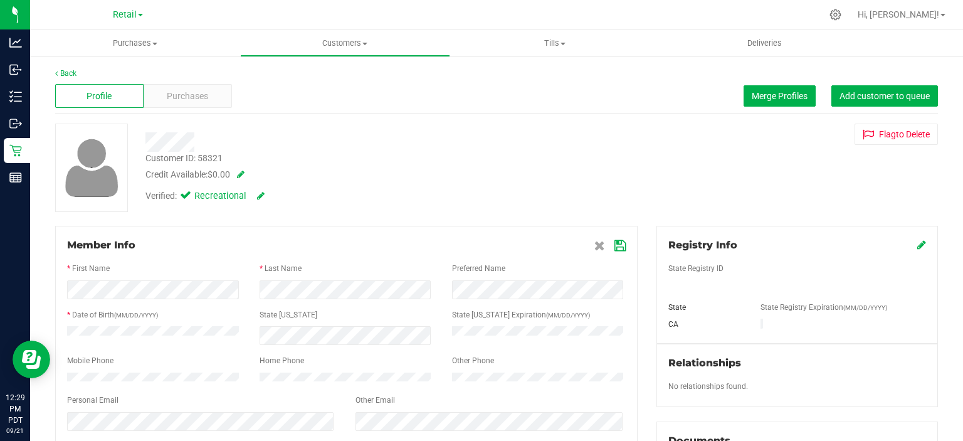
click at [619, 246] on icon at bounding box center [619, 246] width 11 height 10
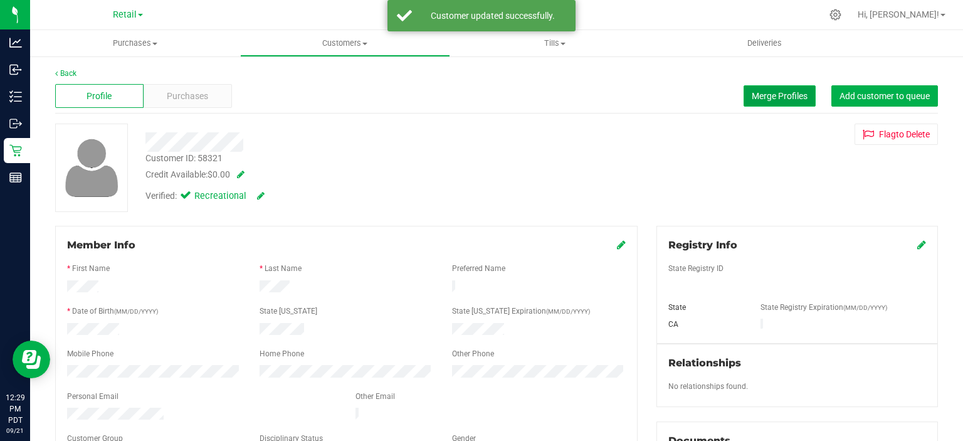
click at [765, 95] on span "Merge Profiles" at bounding box center [779, 96] width 56 height 10
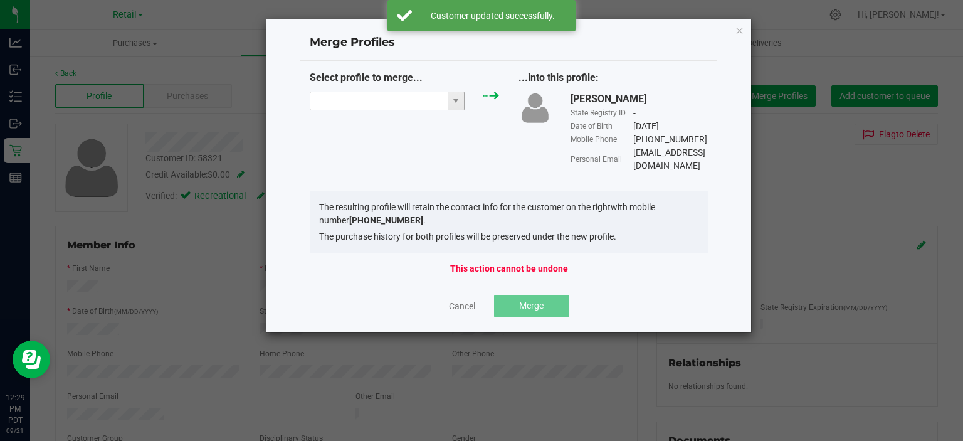
click at [406, 100] on input "NO DATA FOUND" at bounding box center [379, 101] width 138 height 18
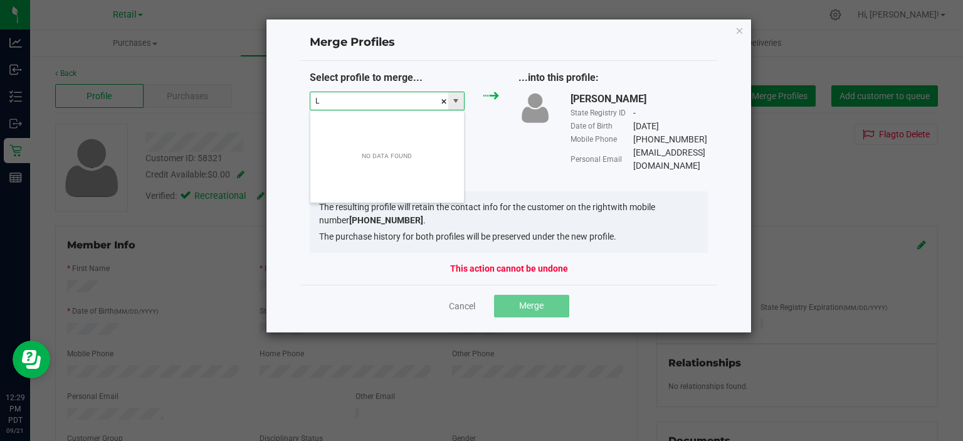
scroll to position [18, 155]
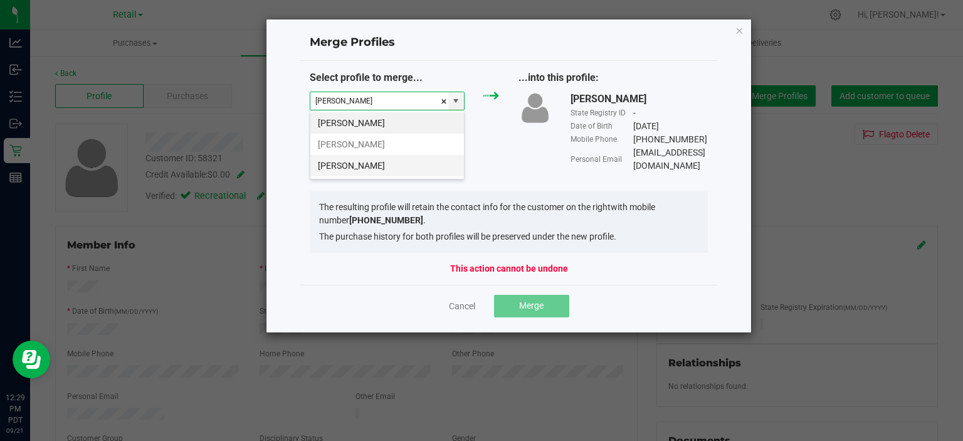
click at [364, 163] on li "[PERSON_NAME]" at bounding box center [387, 165] width 154 height 21
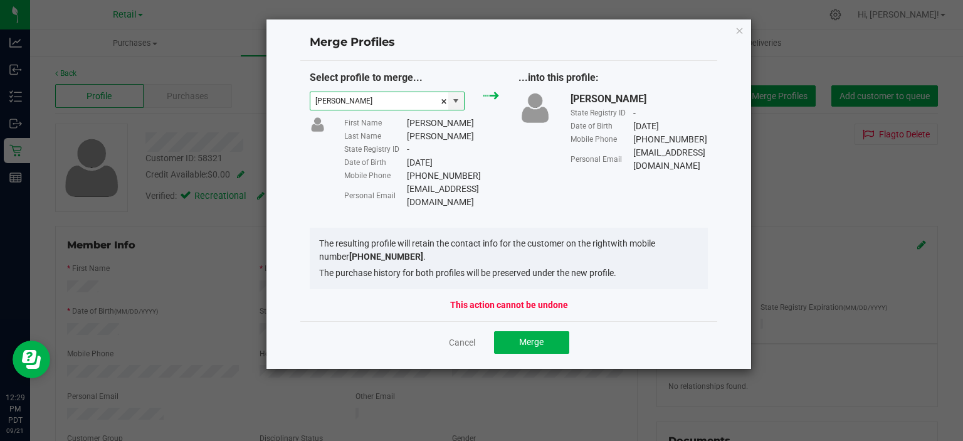
type input "[PERSON_NAME]"
click at [564, 331] on button "Merge" at bounding box center [531, 342] width 75 height 23
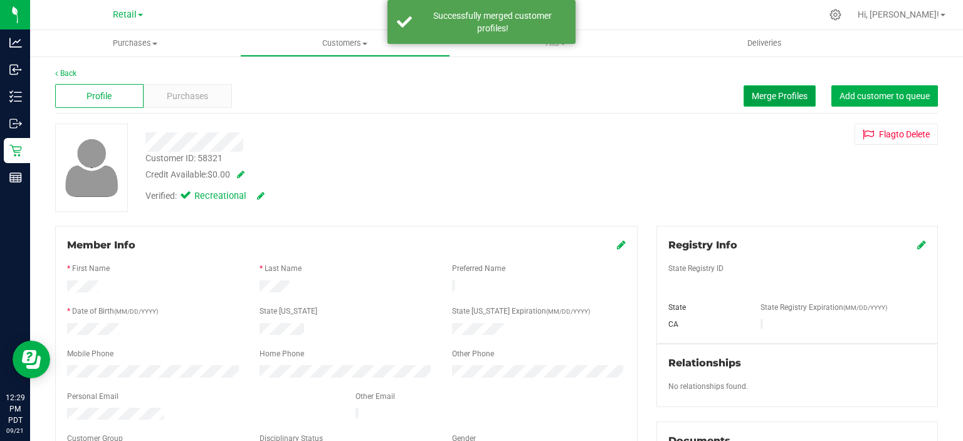
click at [778, 94] on span "Merge Profiles" at bounding box center [779, 96] width 56 height 10
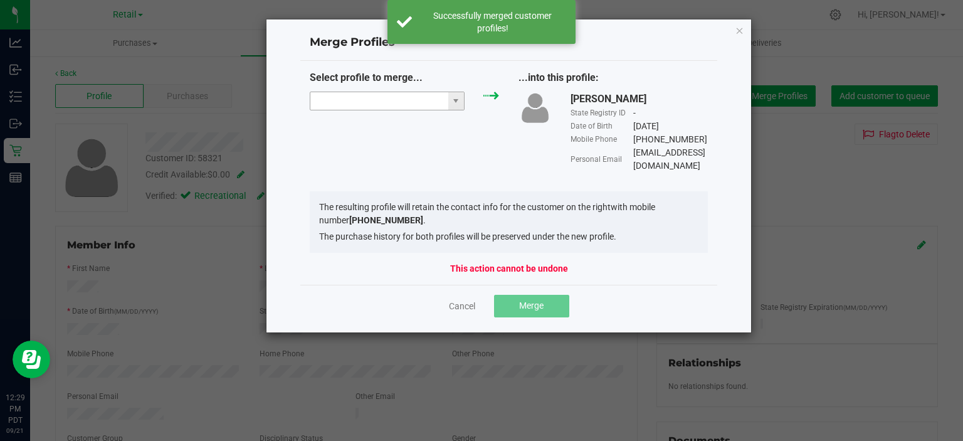
click at [399, 101] on input "NO DATA FOUND" at bounding box center [379, 101] width 138 height 18
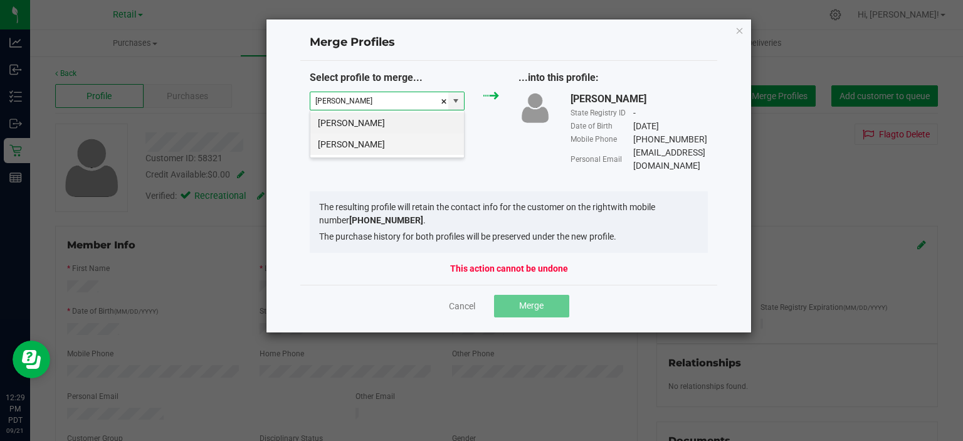
click at [363, 144] on li "[PERSON_NAME]" at bounding box center [387, 143] width 154 height 21
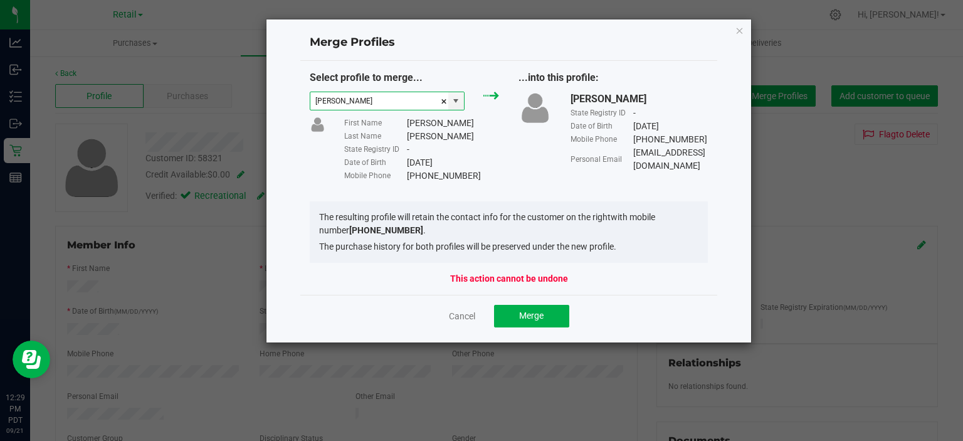
type input "[PERSON_NAME]"
click at [560, 321] on button "Merge" at bounding box center [531, 316] width 75 height 23
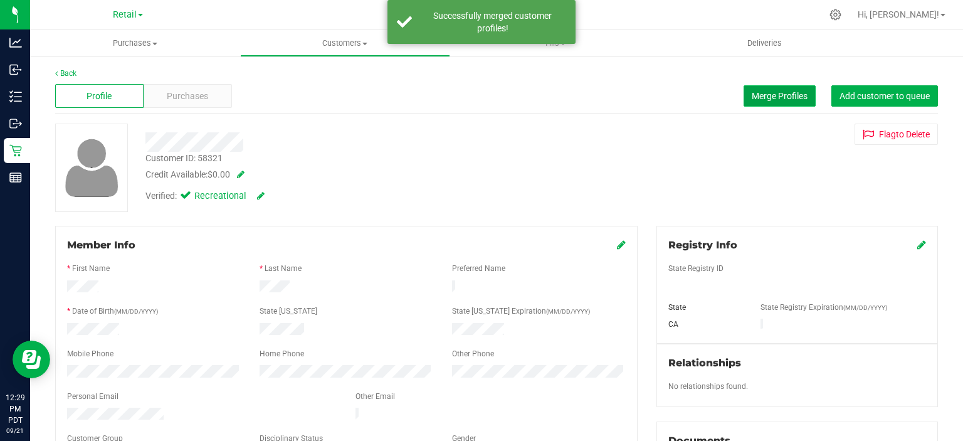
click at [761, 102] on button "Merge Profiles" at bounding box center [779, 95] width 72 height 21
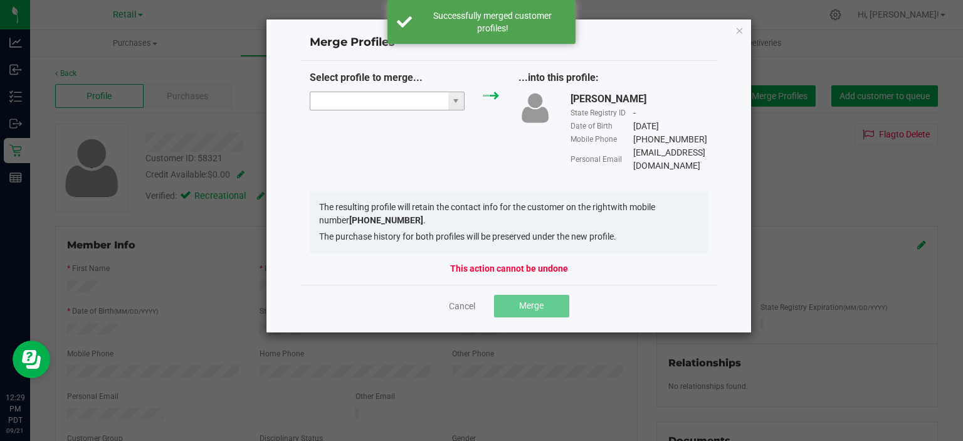
click at [409, 98] on input "NO DATA FOUND" at bounding box center [379, 101] width 138 height 18
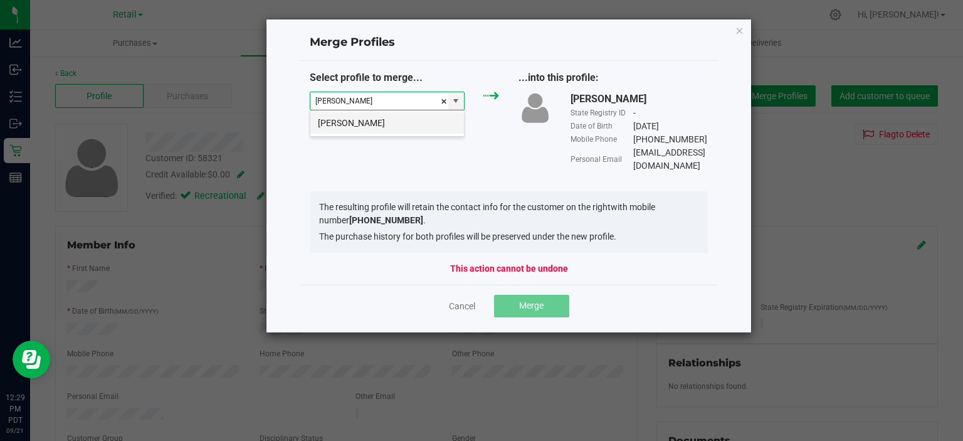
click at [385, 117] on li "[PERSON_NAME]" at bounding box center [387, 122] width 154 height 21
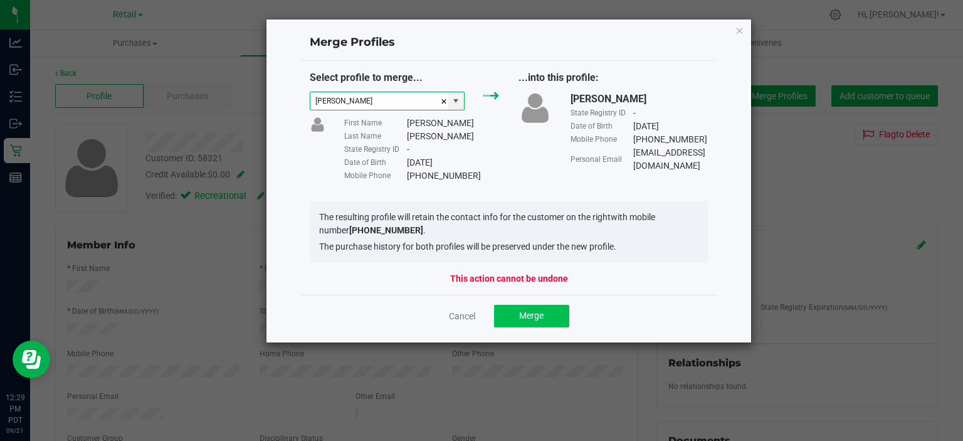
type input "[PERSON_NAME]"
click at [537, 311] on span "Merge" at bounding box center [531, 315] width 24 height 10
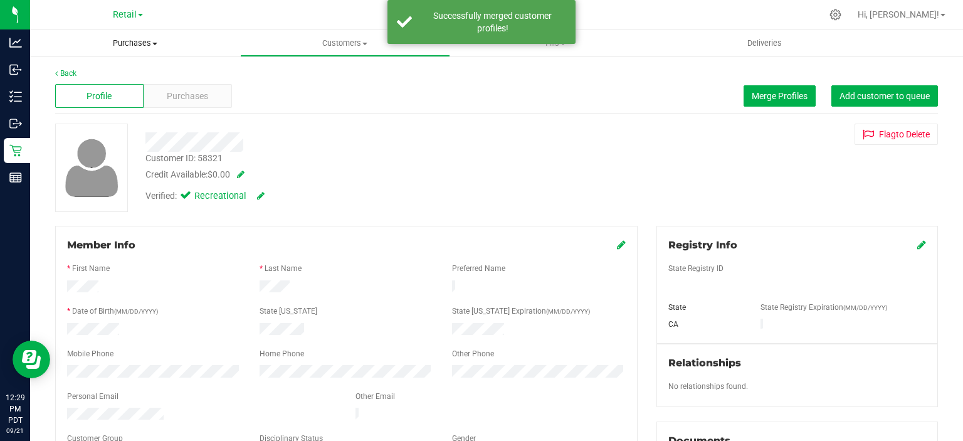
click at [155, 38] on span "Purchases" at bounding box center [135, 43] width 210 height 11
click at [125, 71] on span "Summary of purchases" at bounding box center [94, 75] width 128 height 11
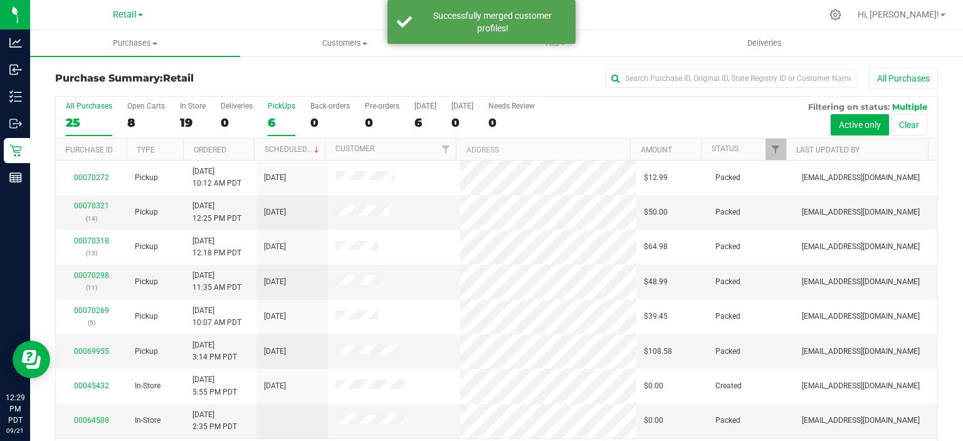
click at [273, 117] on div "6" at bounding box center [282, 122] width 28 height 14
click at [0, 0] on input "PickUps 6" at bounding box center [0, 0] width 0 height 0
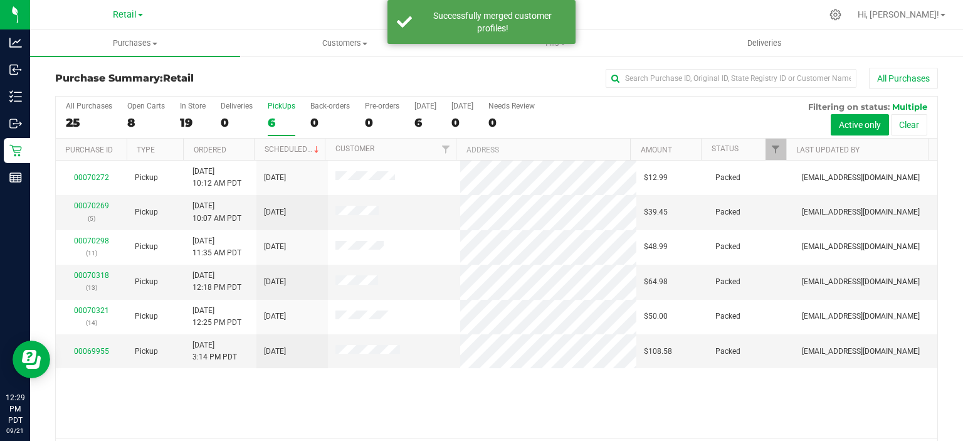
click at [300, 136] on div "All Purchases 25 Open Carts 8 In Store 19 Deliveries 0 PickUps 6 Back-orders 0 …" at bounding box center [496, 118] width 881 height 42
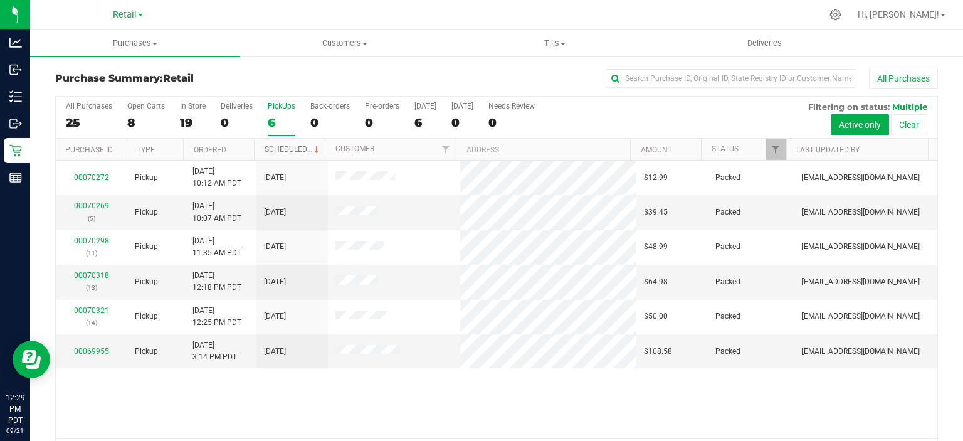
click at [293, 148] on link "Scheduled" at bounding box center [292, 149] width 57 height 9
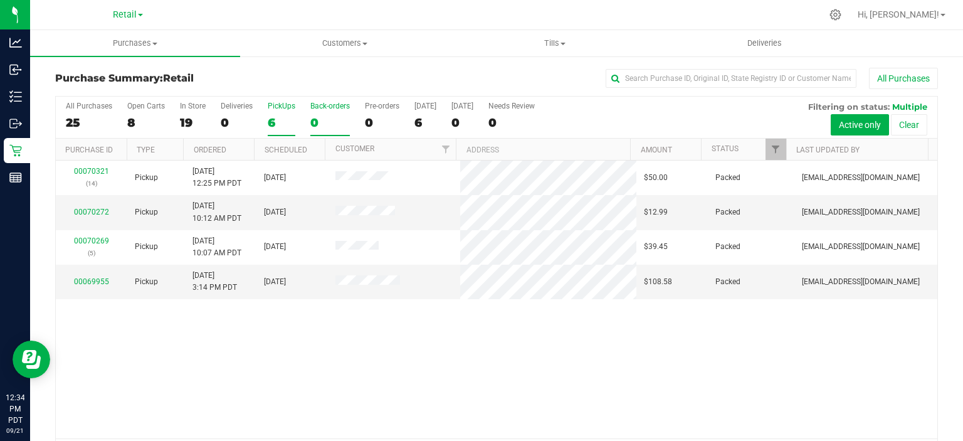
click at [316, 118] on div "0" at bounding box center [329, 122] width 39 height 14
click at [0, 0] on input "Back-orders 0" at bounding box center [0, 0] width 0 height 0
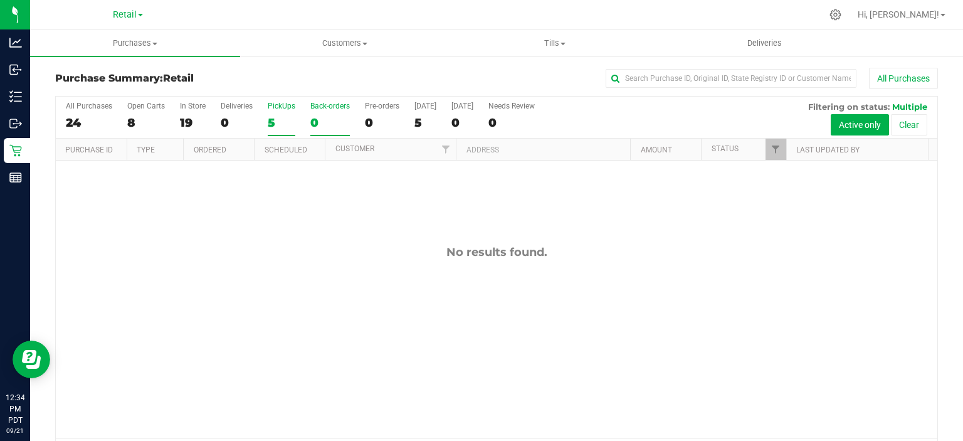
click at [281, 117] on div "5" at bounding box center [282, 122] width 28 height 14
click at [0, 0] on input "PickUps 5" at bounding box center [0, 0] width 0 height 0
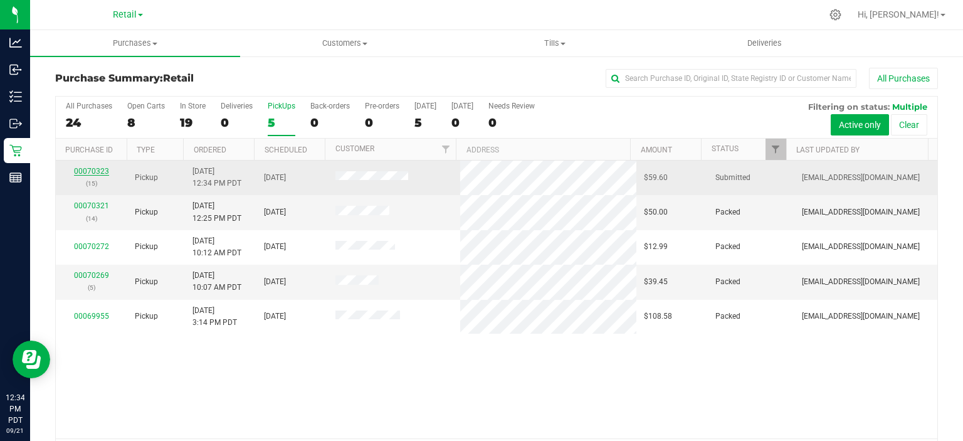
click at [88, 167] on link "00070323" at bounding box center [91, 171] width 35 height 9
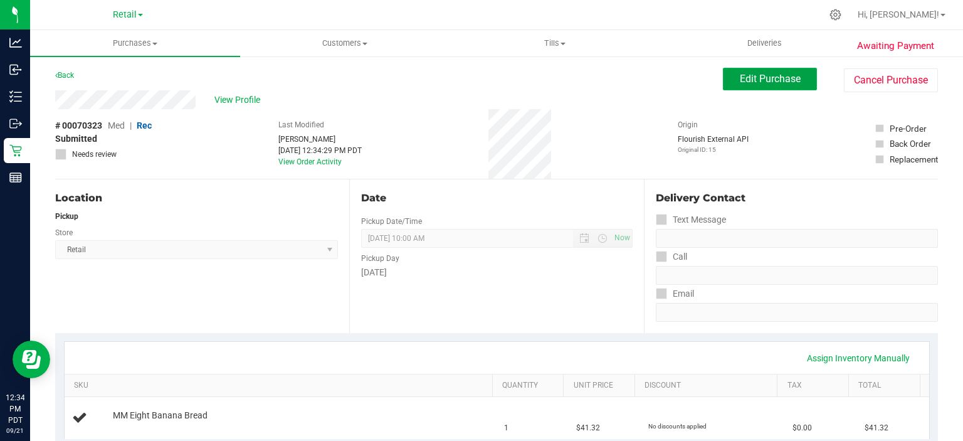
click at [758, 75] on span "Edit Purchase" at bounding box center [770, 79] width 61 height 12
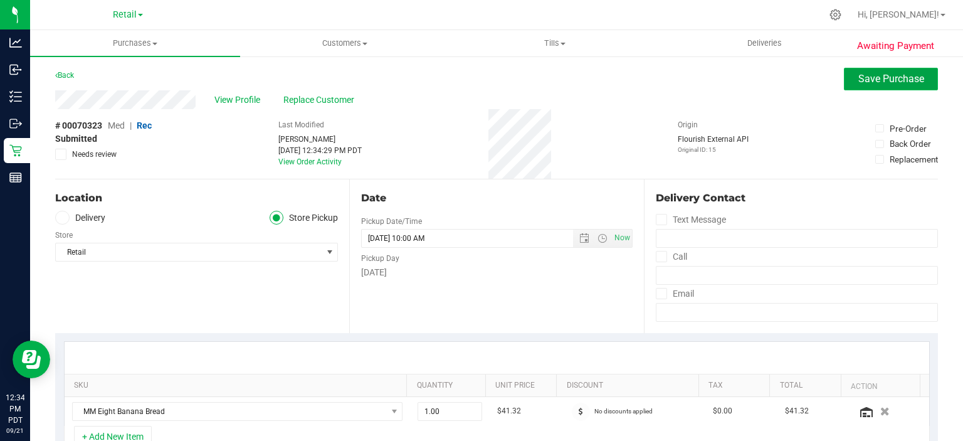
click at [893, 77] on span "Save Purchase" at bounding box center [891, 79] width 66 height 12
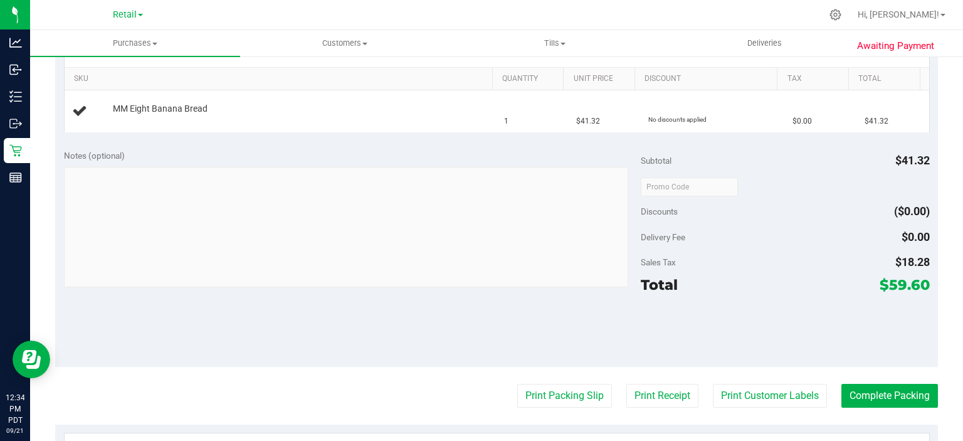
scroll to position [309, 0]
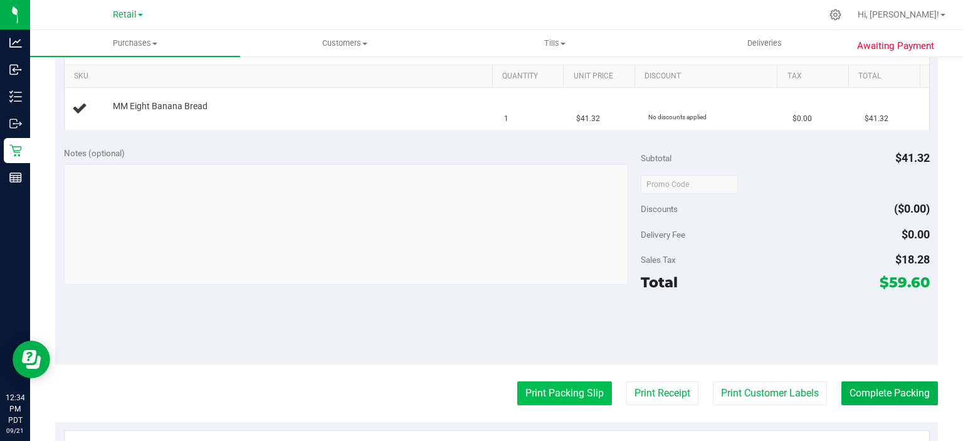
click at [557, 381] on button "Print Packing Slip" at bounding box center [564, 393] width 95 height 24
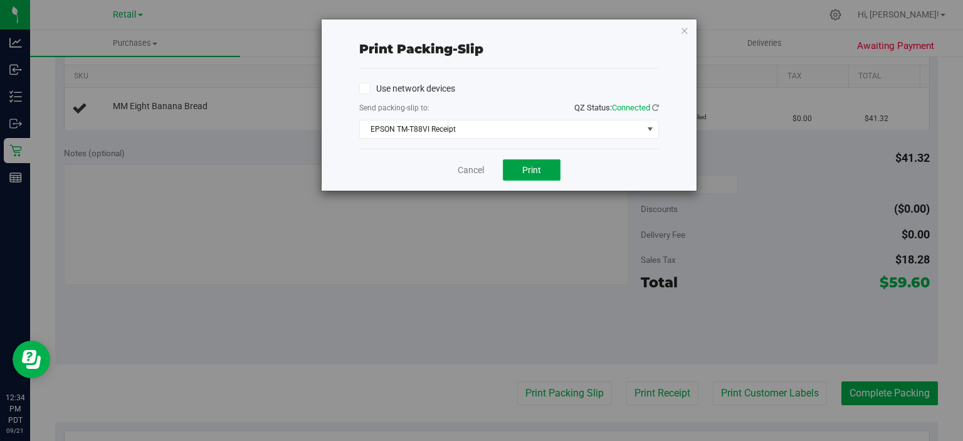
click at [535, 179] on button "Print" at bounding box center [532, 169] width 58 height 21
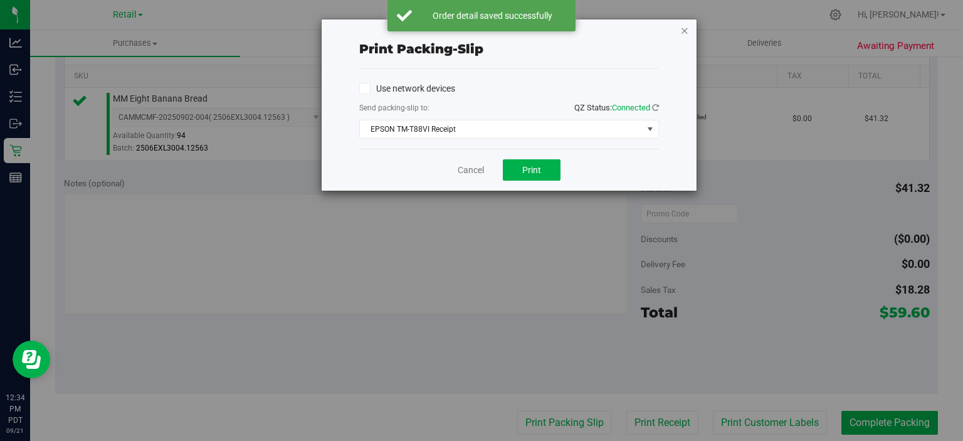
click at [685, 23] on icon "button" at bounding box center [684, 30] width 9 height 15
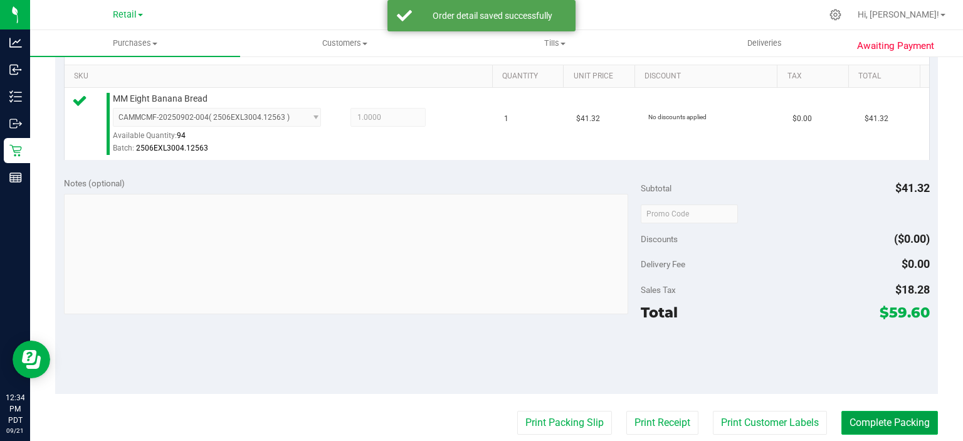
click at [886, 412] on button "Complete Packing" at bounding box center [889, 423] width 97 height 24
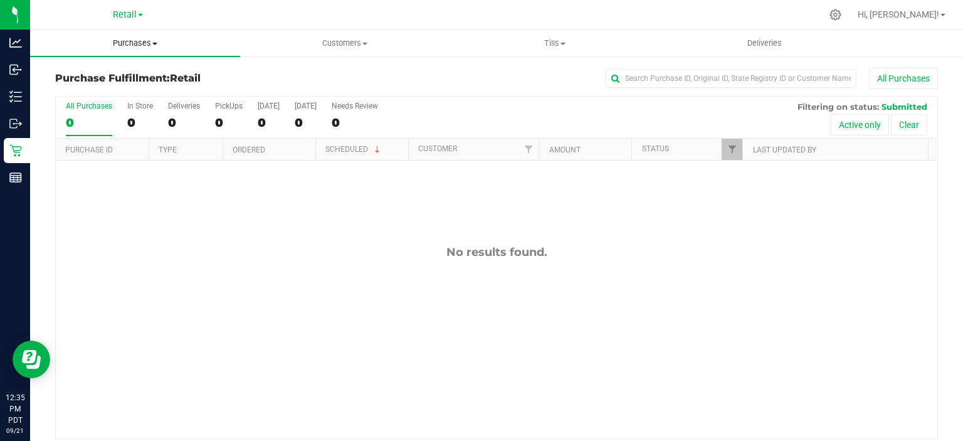
click at [133, 46] on span "Purchases" at bounding box center [135, 43] width 210 height 11
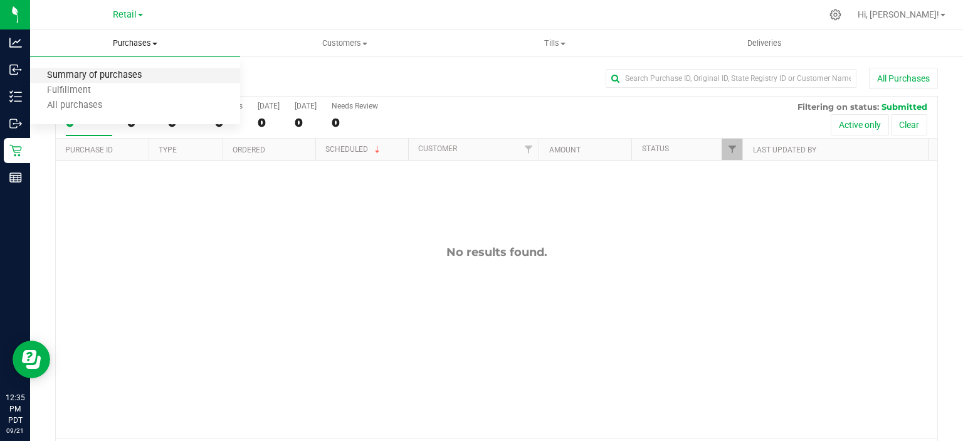
click at [125, 77] on span "Summary of purchases" at bounding box center [94, 75] width 128 height 11
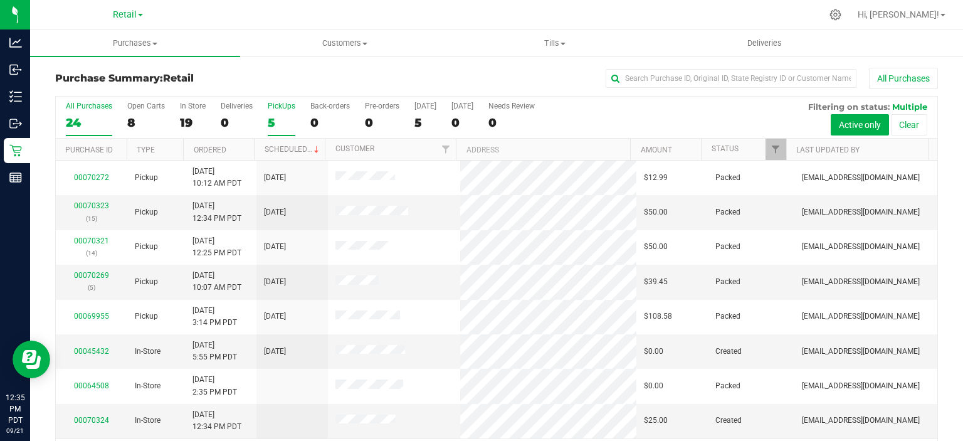
click at [273, 113] on label "PickUps 5" at bounding box center [282, 119] width 28 height 34
click at [0, 0] on input "PickUps 5" at bounding box center [0, 0] width 0 height 0
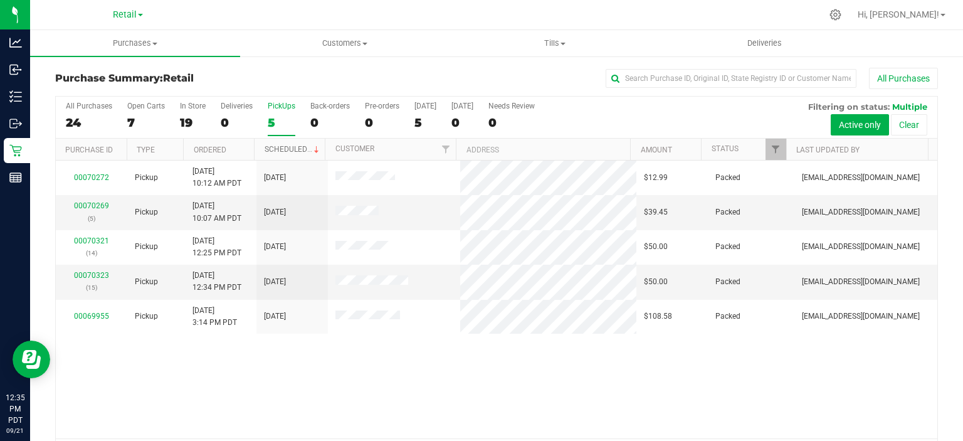
click at [299, 145] on link "Scheduled" at bounding box center [292, 149] width 57 height 9
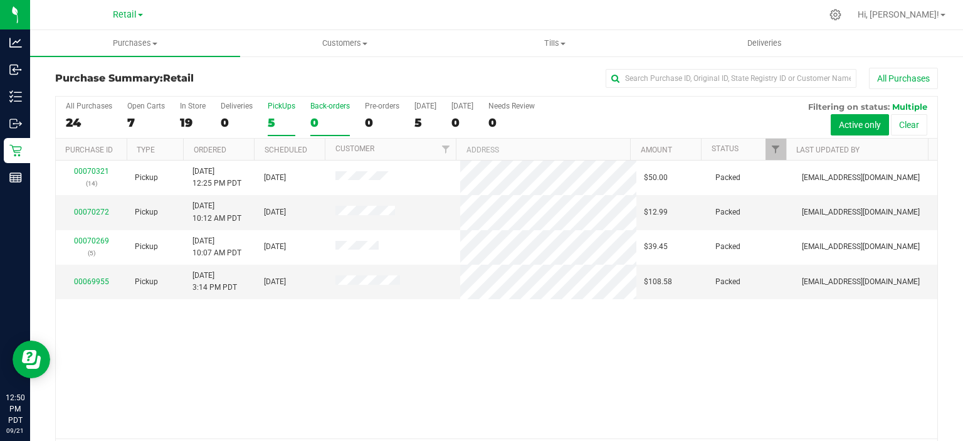
click at [322, 112] on label "Back-orders 0" at bounding box center [329, 119] width 39 height 34
click at [0, 0] on input "Back-orders 0" at bounding box center [0, 0] width 0 height 0
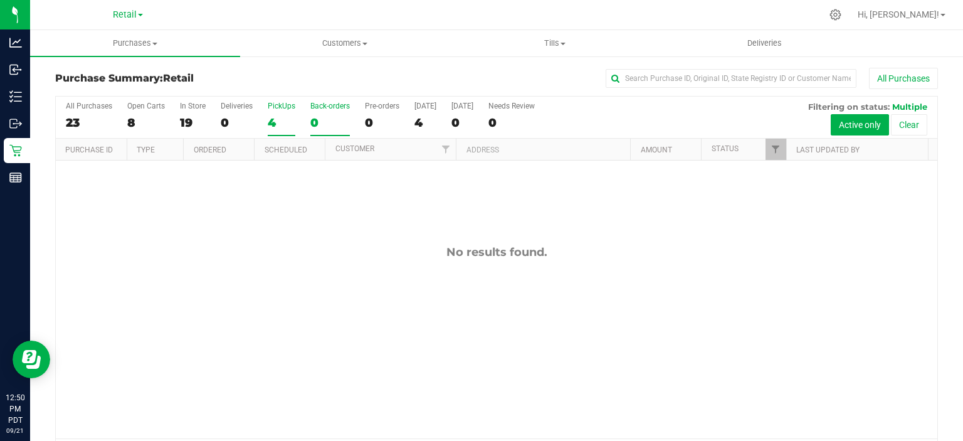
click at [280, 118] on div "4" at bounding box center [282, 122] width 28 height 14
click at [0, 0] on input "PickUps 4" at bounding box center [0, 0] width 0 height 0
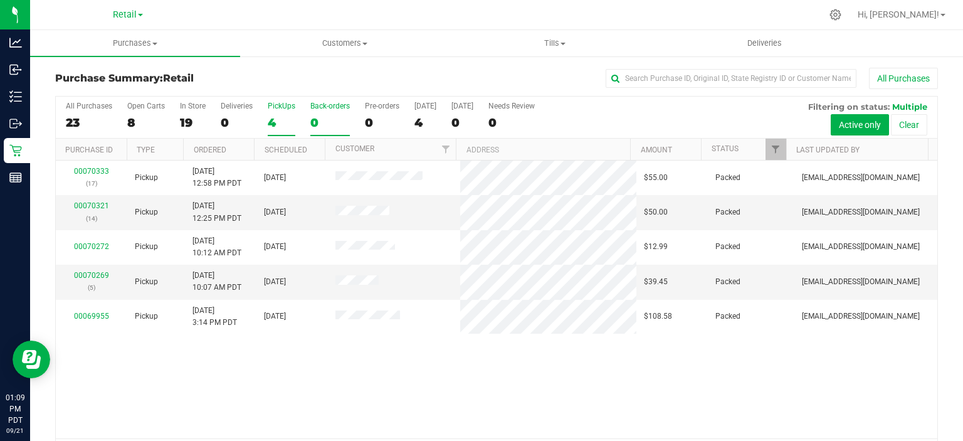
click at [326, 123] on div "0" at bounding box center [329, 122] width 39 height 14
click at [0, 0] on input "Back-orders 0" at bounding box center [0, 0] width 0 height 0
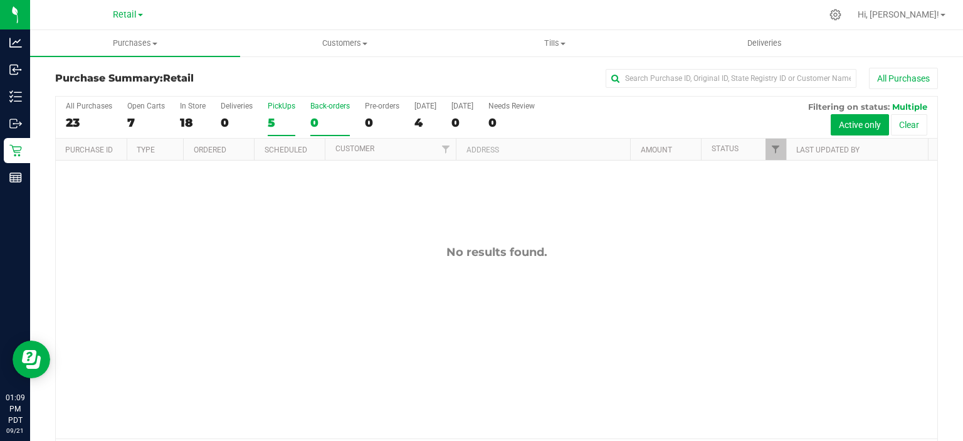
click at [271, 122] on div "5" at bounding box center [282, 122] width 28 height 14
click at [0, 0] on input "PickUps 5" at bounding box center [0, 0] width 0 height 0
